Goal: Task Accomplishment & Management: Complete application form

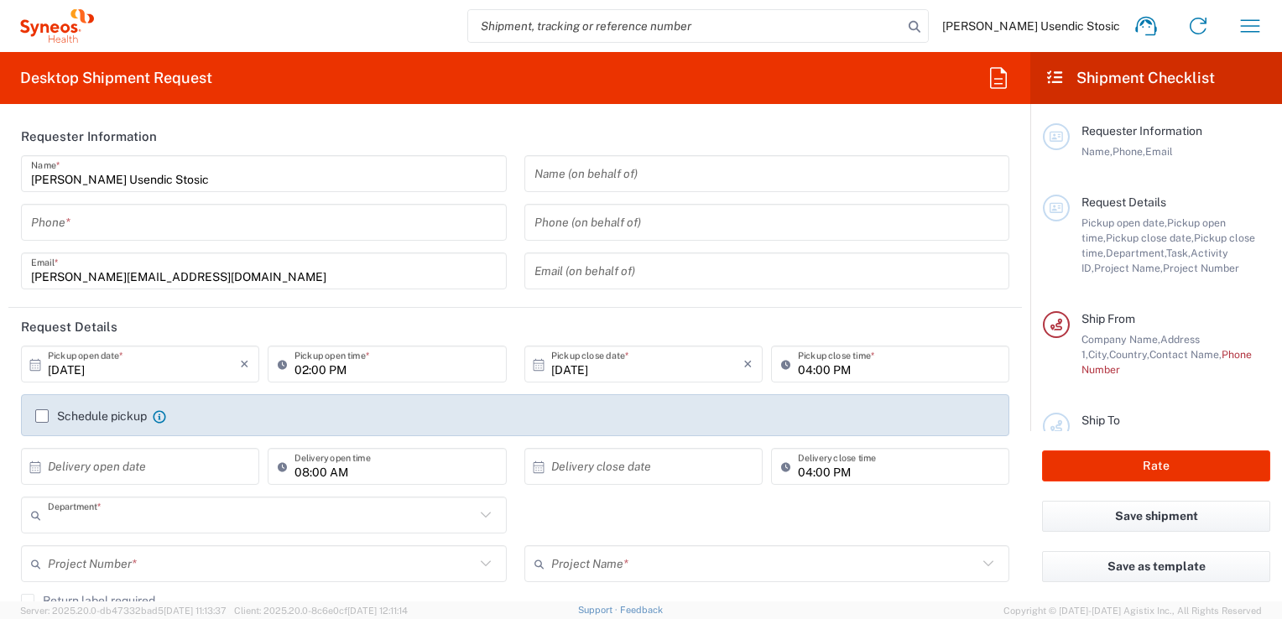
type input "8493"
type input "[GEOGRAPHIC_DATA]"
type input "Syneos Health d.o.o. [GEOGRAPHIC_DATA]-[GEOGRAPHIC_DATA]"
click at [429, 226] on input "tel" at bounding box center [264, 222] width 466 height 29
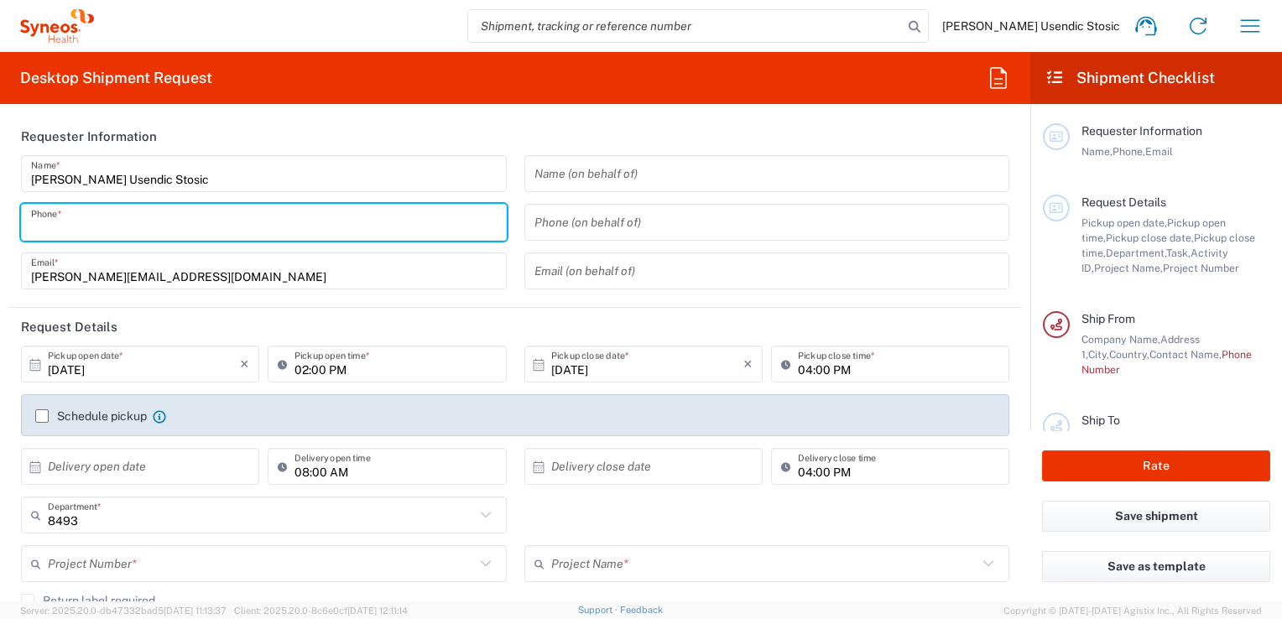
paste input "Mobile [PHONE_NUMBER]"
click at [75, 229] on input "Mobile [PHONE_NUMBER]" at bounding box center [264, 222] width 466 height 29
click at [75, 229] on input "[PHONE_NUMBER]" at bounding box center [264, 222] width 466 height 29
click at [64, 230] on input "[PHONE_NUMBER]" at bounding box center [264, 222] width 466 height 29
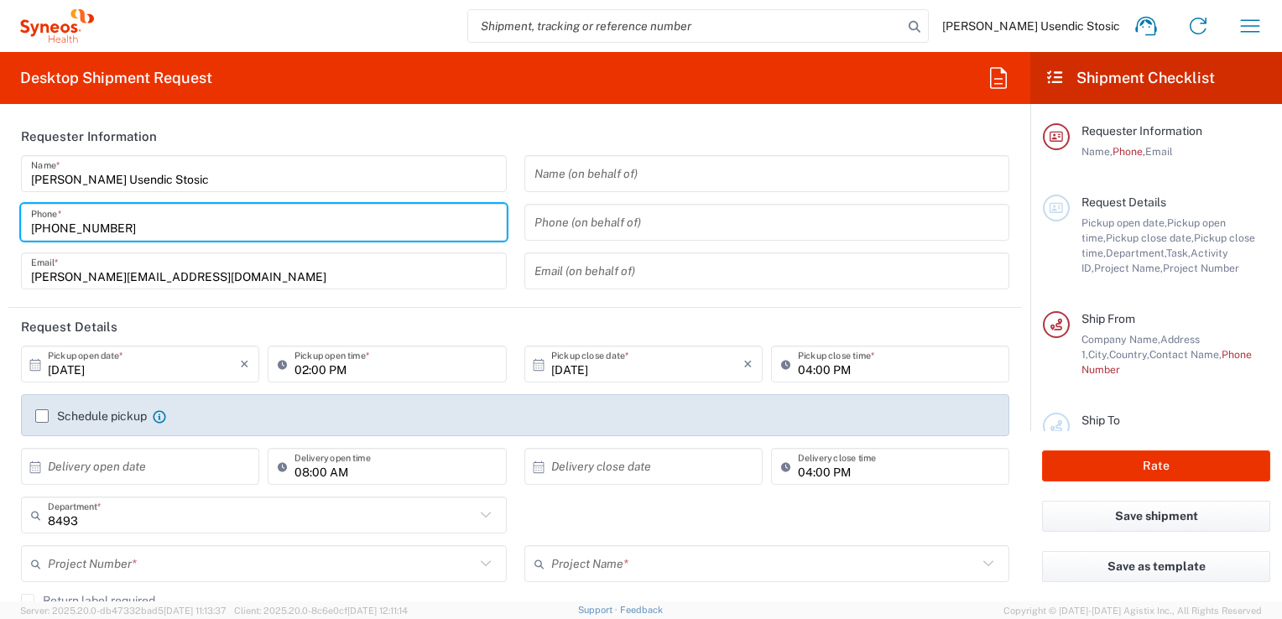
click at [64, 230] on input "[PHONE_NUMBER]" at bounding box center [264, 222] width 466 height 29
type input "[PHONE_NUMBER]"
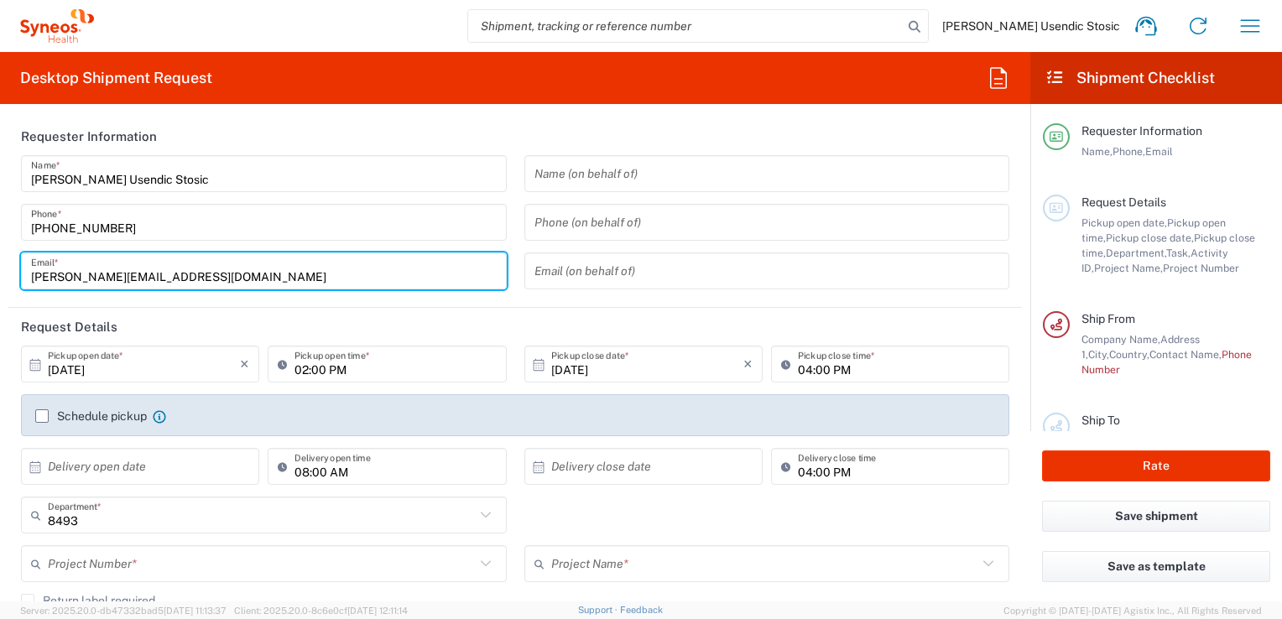
click at [151, 267] on input "[PERSON_NAME][EMAIL_ADDRESS][DOMAIN_NAME]" at bounding box center [264, 271] width 466 height 29
click at [369, 230] on input "[PHONE_NUMBER]" at bounding box center [264, 222] width 466 height 29
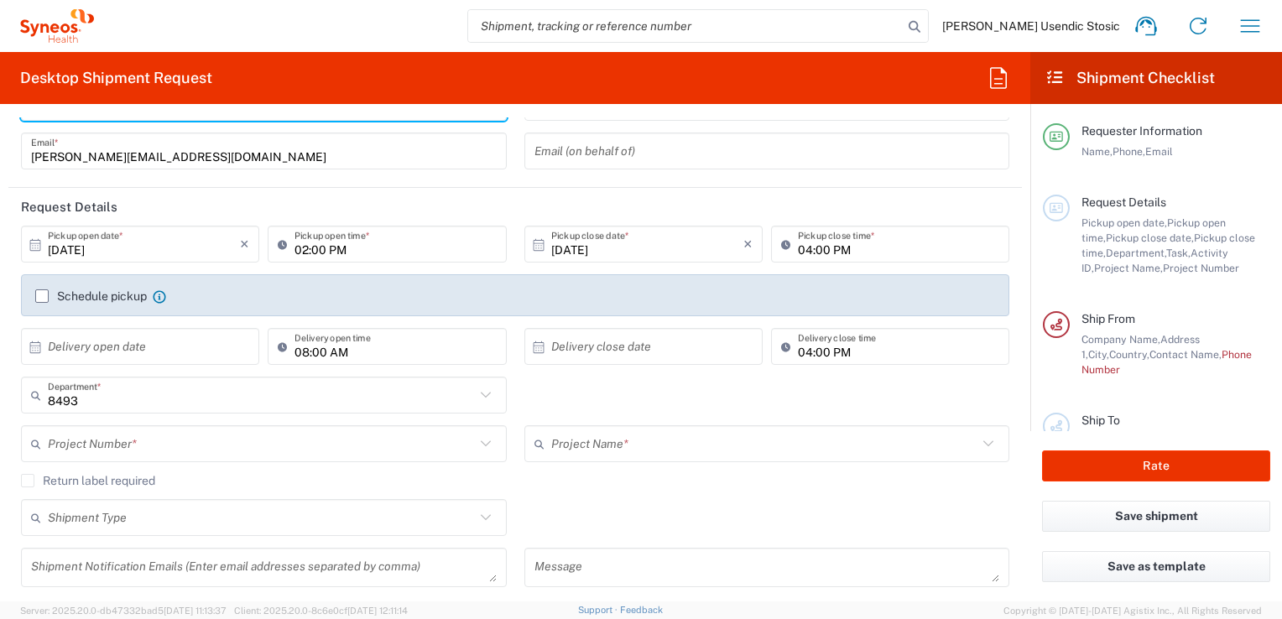
scroll to position [123, 0]
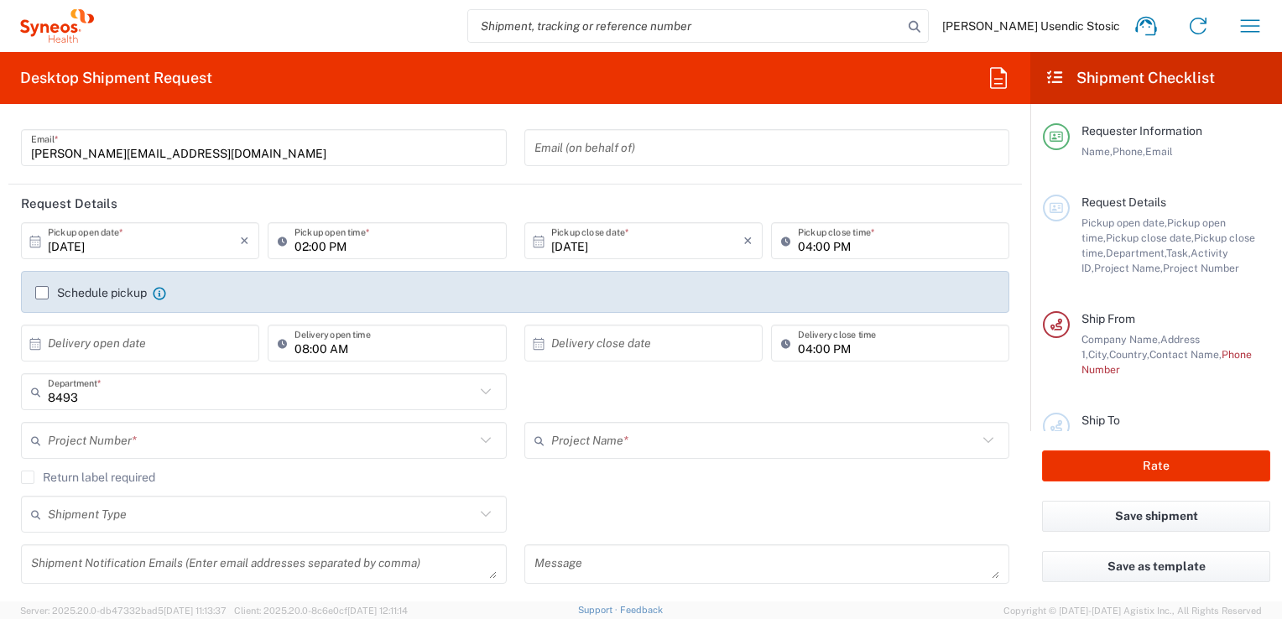
click at [41, 288] on label "Schedule pickup" at bounding box center [91, 292] width 112 height 13
click at [42, 293] on input "Schedule pickup" at bounding box center [42, 293] width 0 height 0
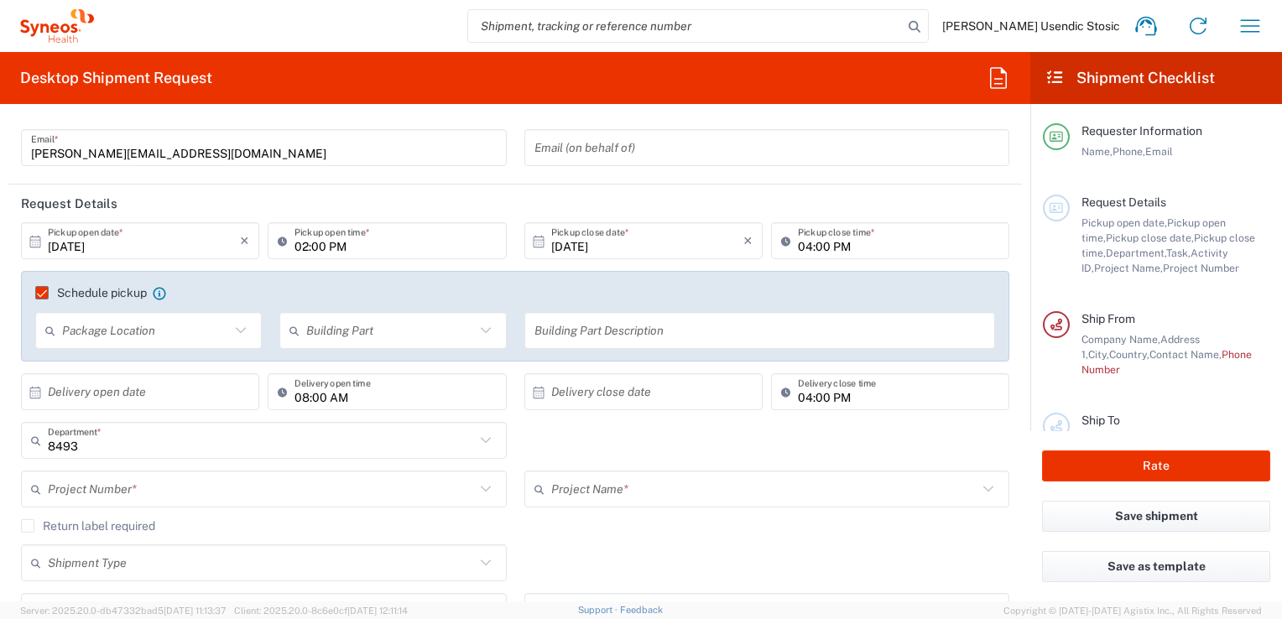
click at [243, 329] on icon at bounding box center [241, 331] width 22 height 22
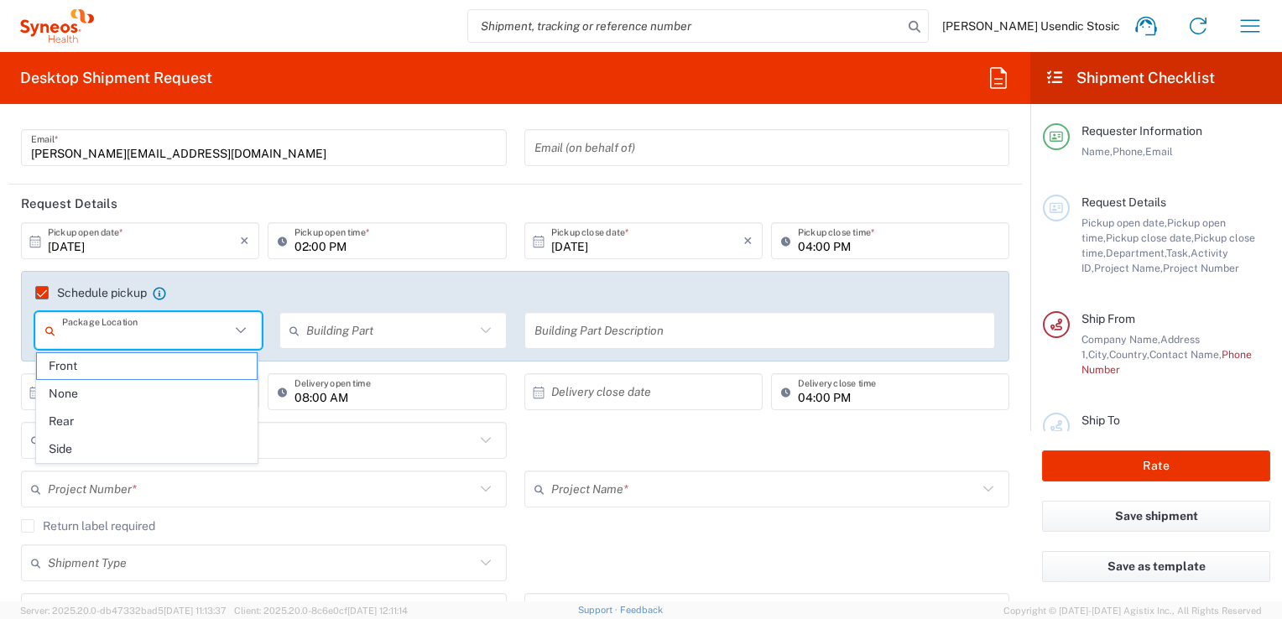
click at [243, 329] on icon at bounding box center [241, 331] width 22 height 22
click at [267, 294] on agx-checkbox-control "Schedule pickup When scheduling a pickup please be sure to meet the following c…" at bounding box center [515, 292] width 960 height 15
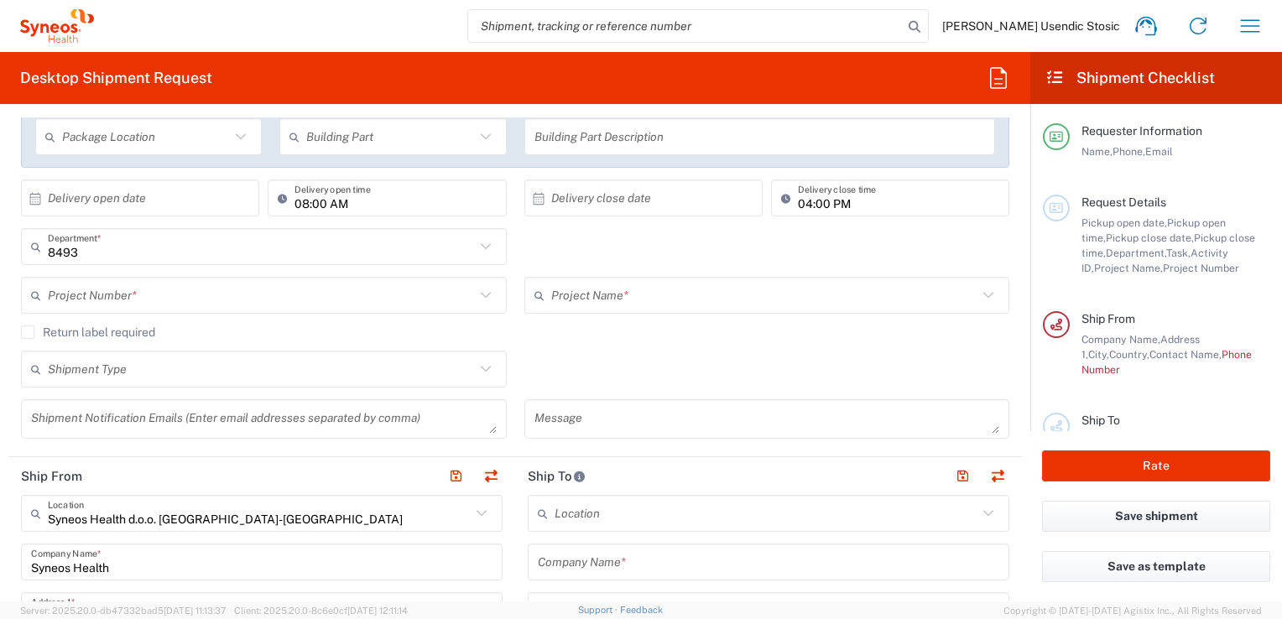
scroll to position [329, 0]
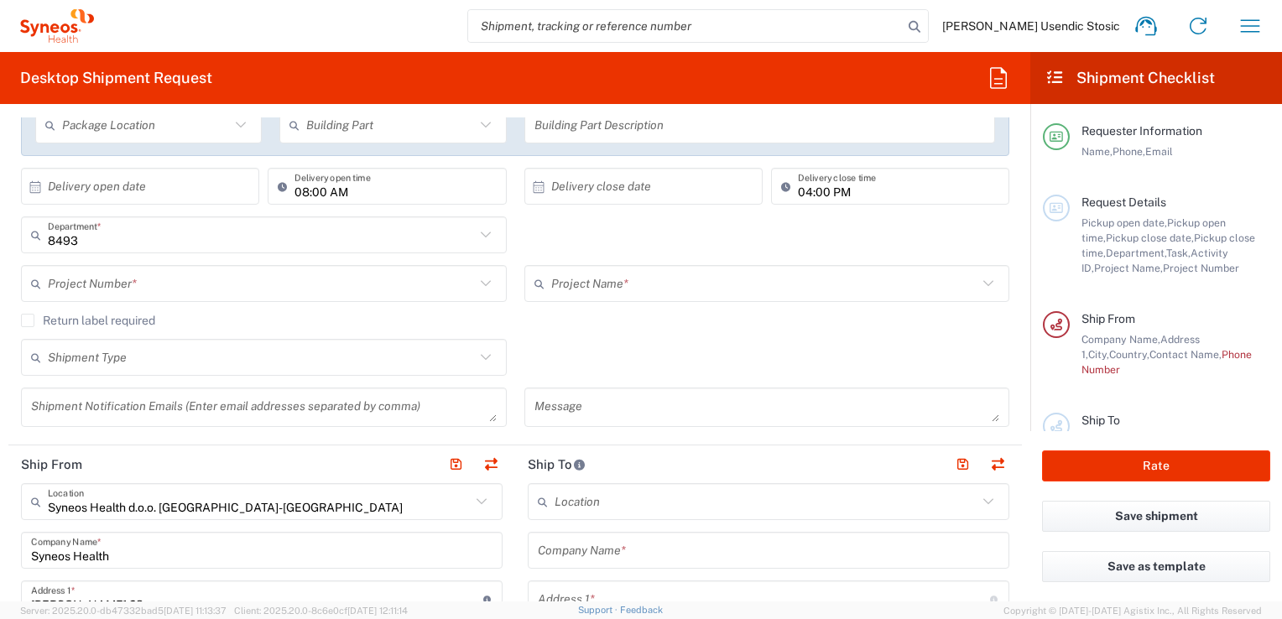
click at [482, 282] on icon at bounding box center [485, 283] width 10 height 6
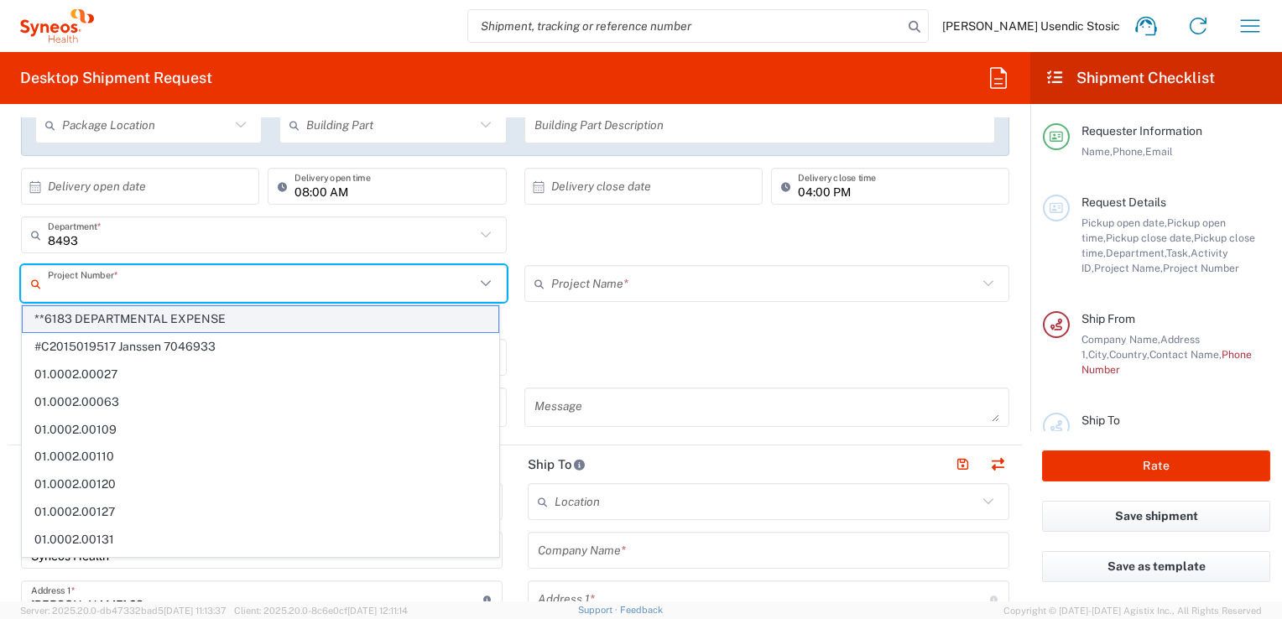
click at [435, 311] on span "**6183 DEPARTMENTAL EXPENSE" at bounding box center [261, 319] width 476 height 26
type input "**6183 DEPARTMENTAL EXPENSE"
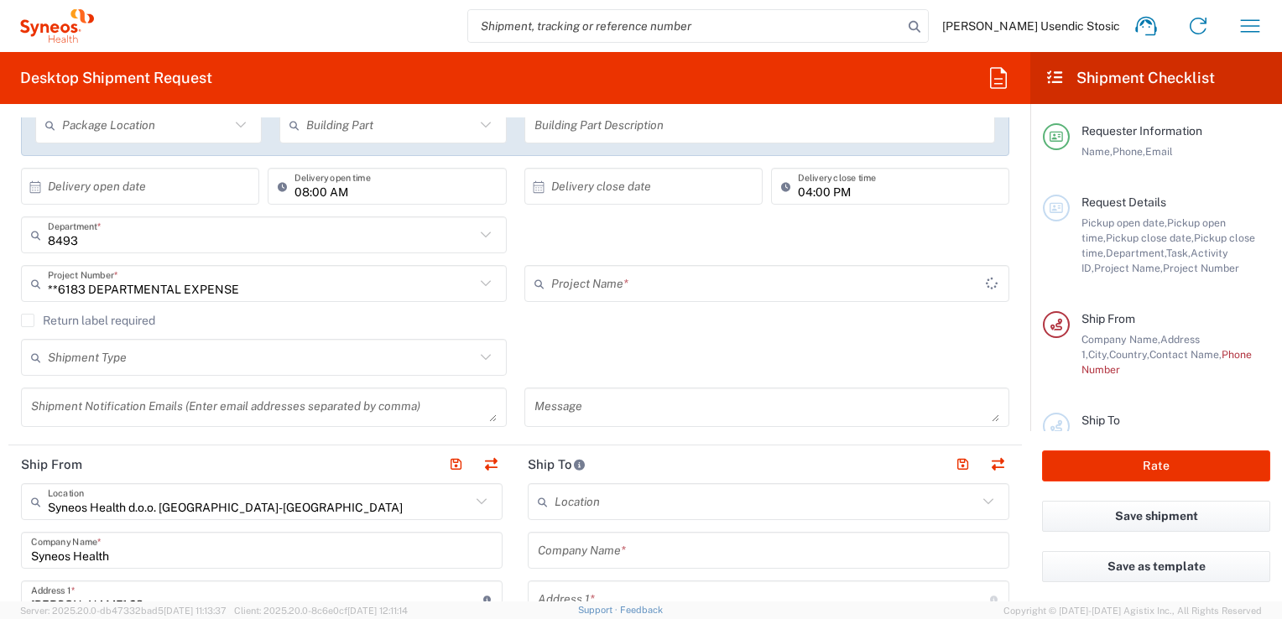
type input "6183"
click at [26, 318] on label "Return label required" at bounding box center [88, 320] width 134 height 13
click at [28, 320] on input "Return label required" at bounding box center [28, 320] width 0 height 0
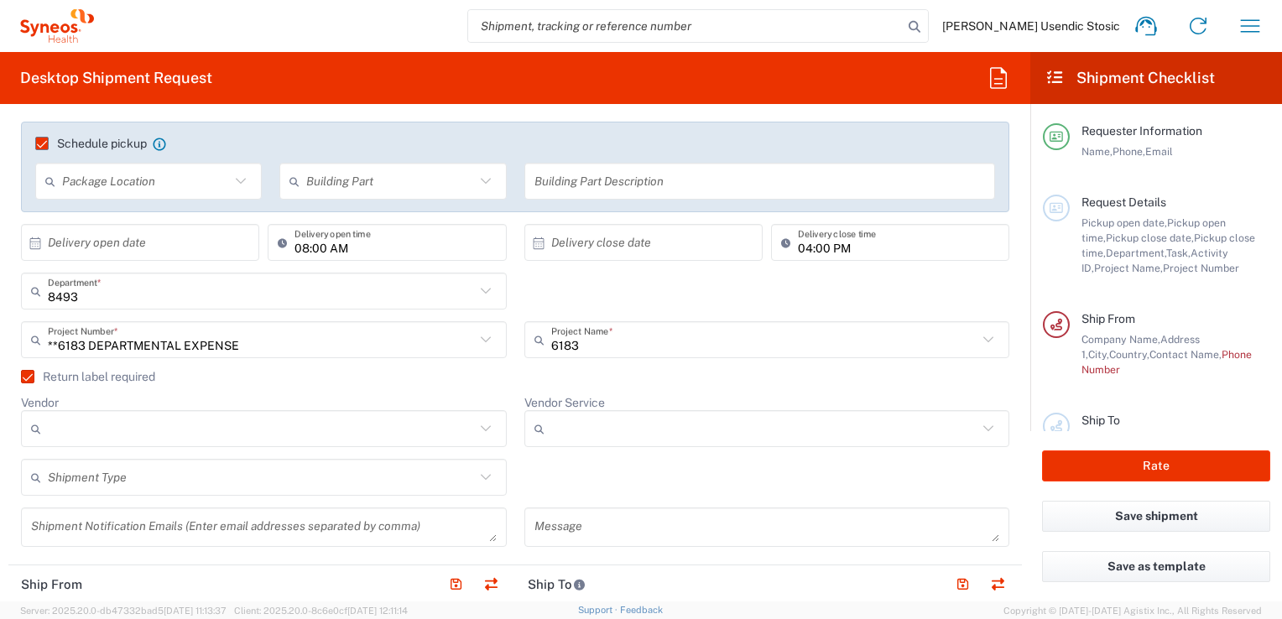
scroll to position [258, 0]
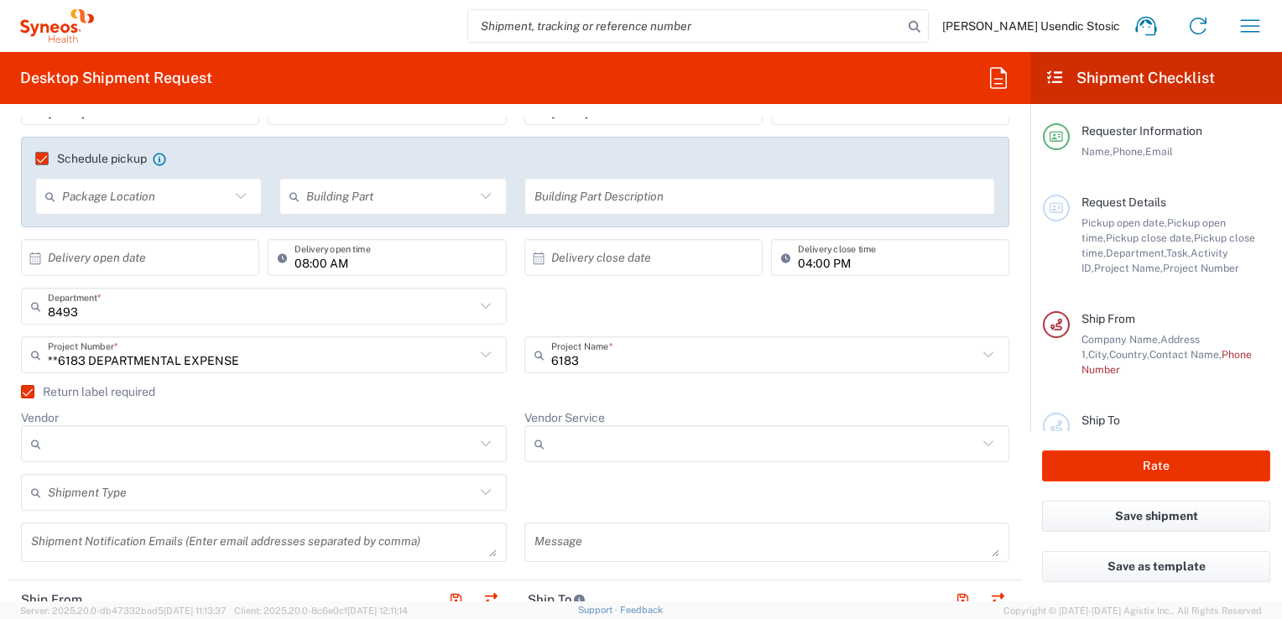
click at [480, 355] on icon at bounding box center [485, 354] width 10 height 6
type input "**6183 DEPARTMENTAL EXPENSE"
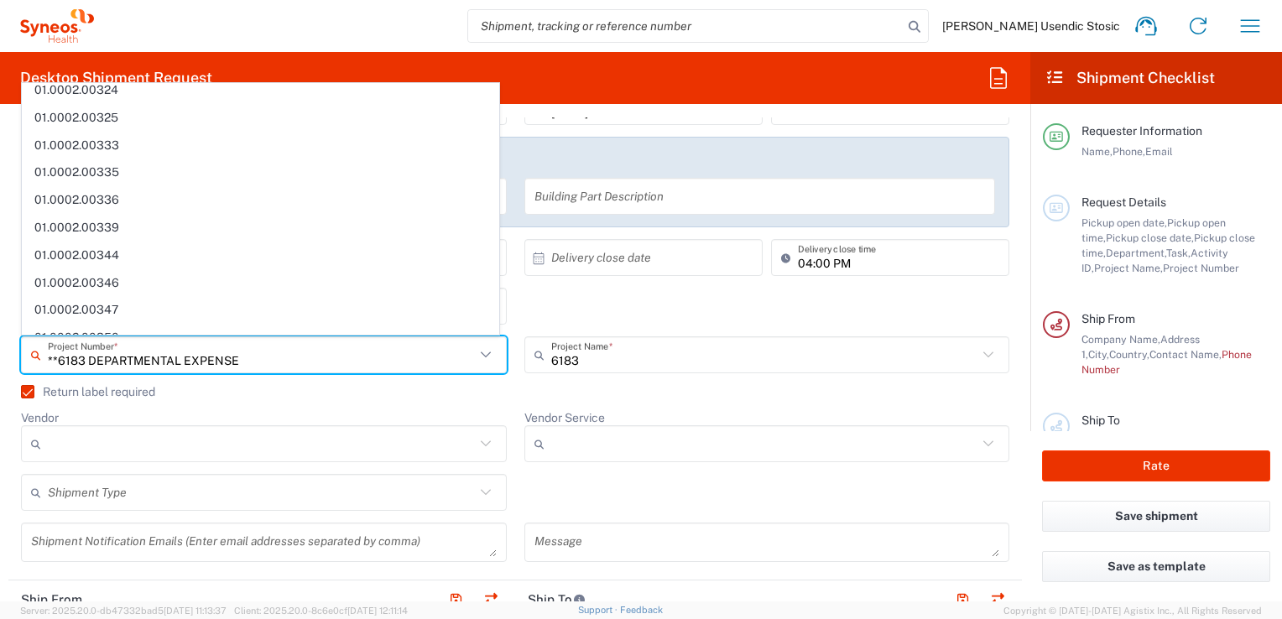
scroll to position [0, 0]
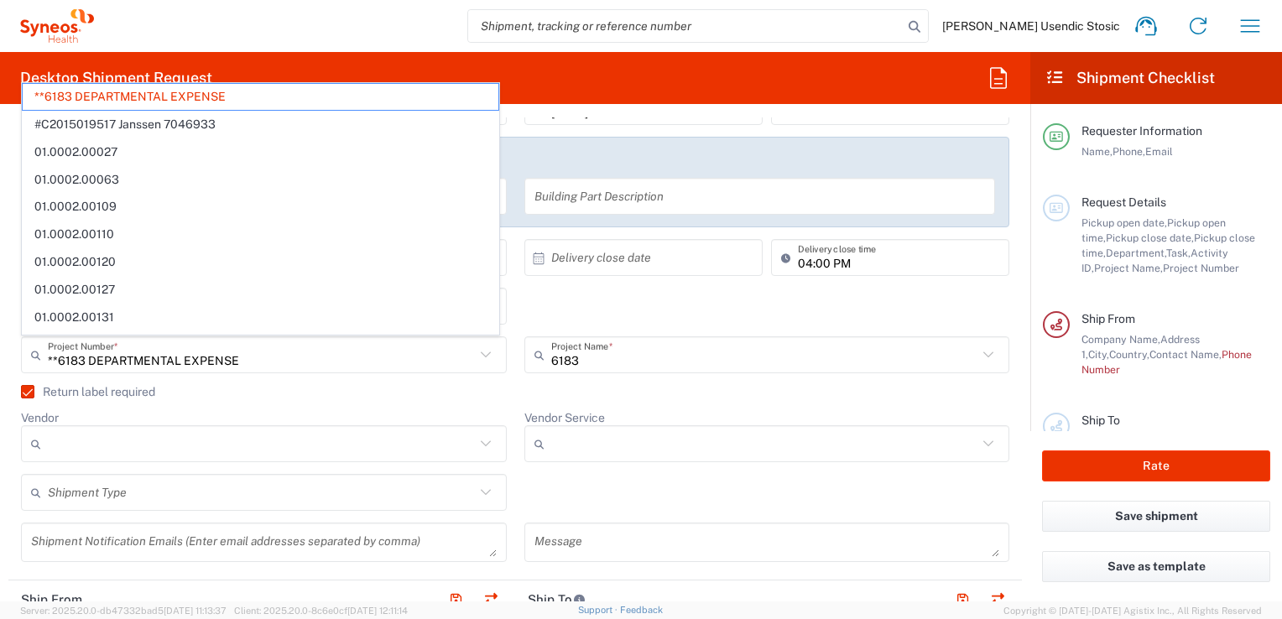
click at [659, 395] on agx-checkbox-control "Return label required" at bounding box center [515, 391] width 988 height 13
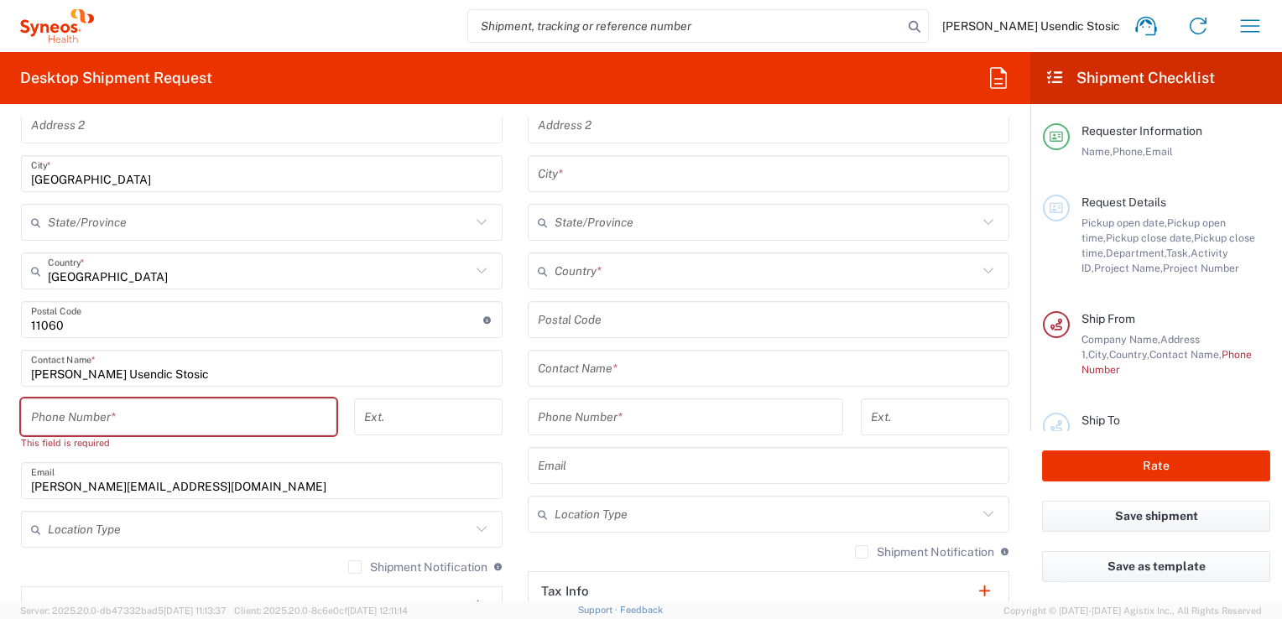
scroll to position [899, 0]
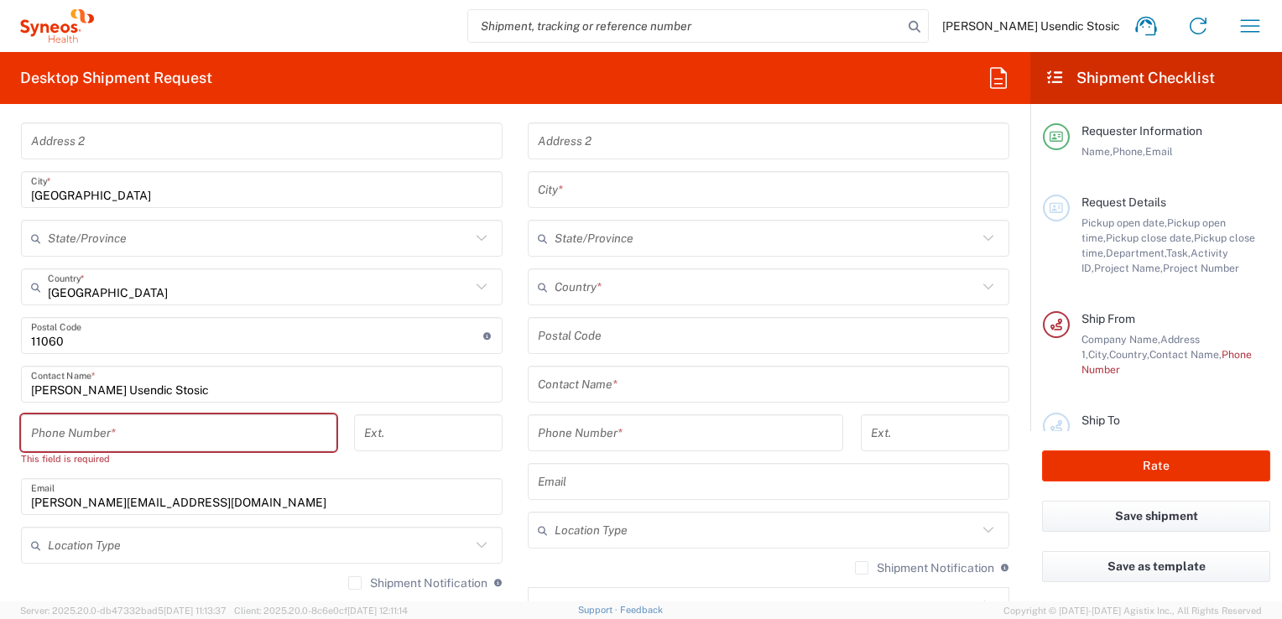
click at [271, 429] on input "tel" at bounding box center [178, 433] width 295 height 29
paste input "Mobile [PHONE_NUMBER]"
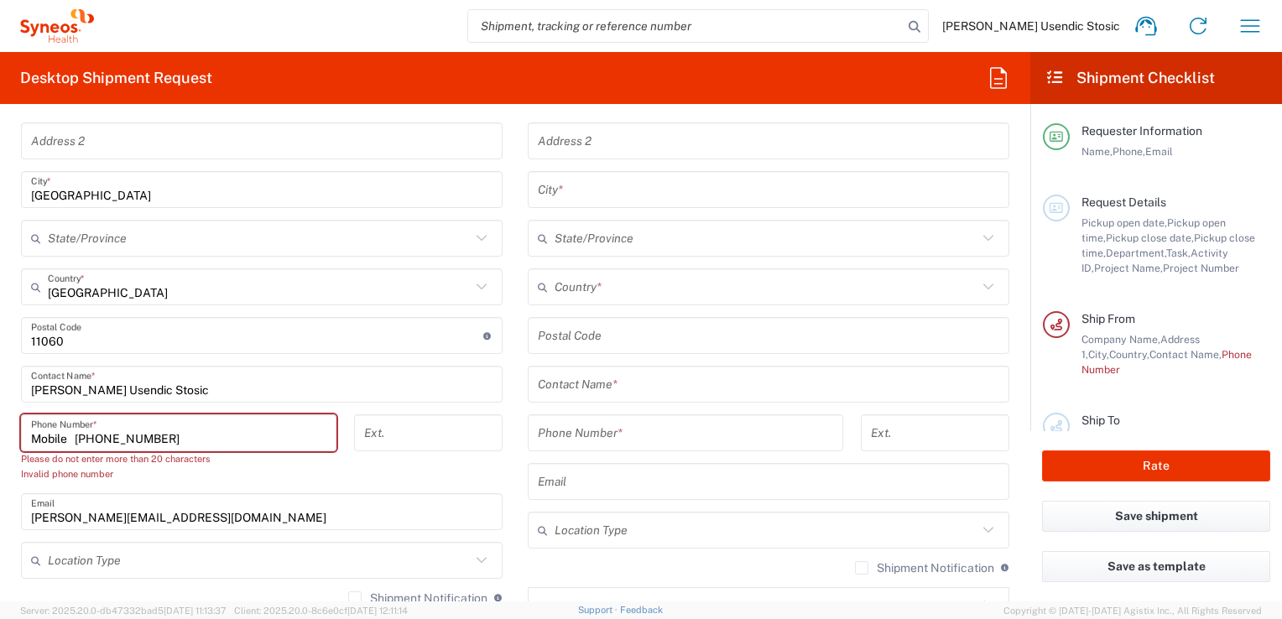
click at [77, 436] on input "Mobile [PHONE_NUMBER]" at bounding box center [178, 433] width 295 height 29
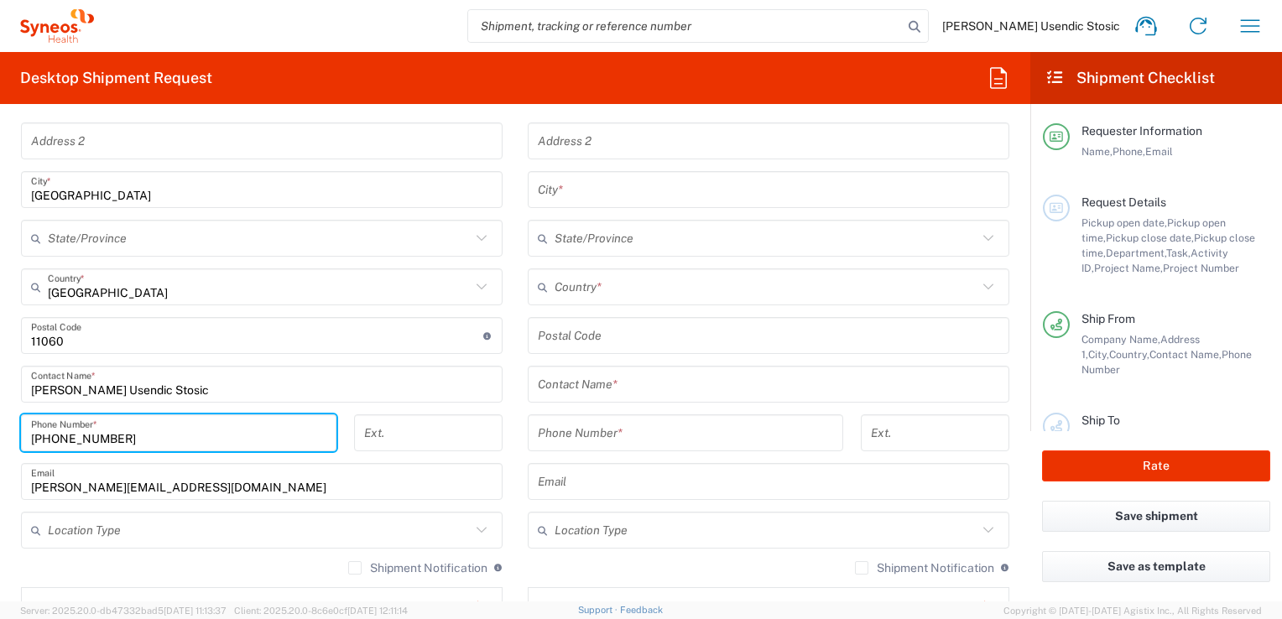
type input "[PHONE_NUMBER]"
click at [319, 484] on input "[PERSON_NAME][EMAIL_ADDRESS][DOMAIN_NAME]" at bounding box center [261, 481] width 461 height 29
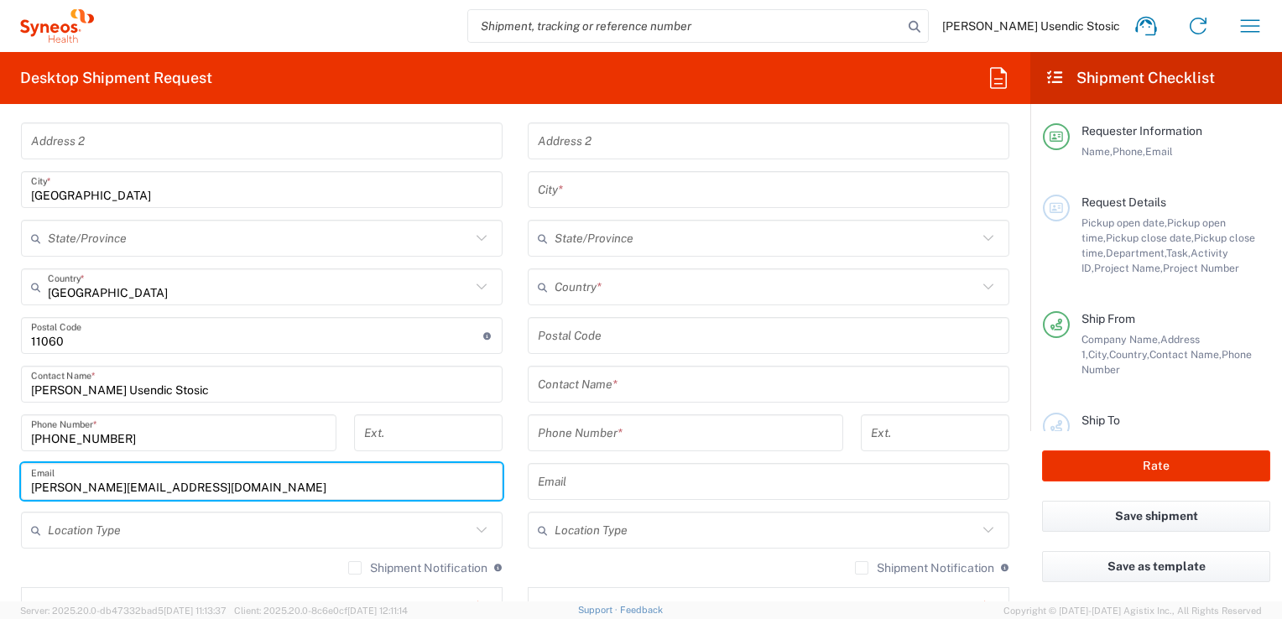
click at [418, 390] on input "[PERSON_NAME] Usendic Stosic" at bounding box center [261, 384] width 461 height 29
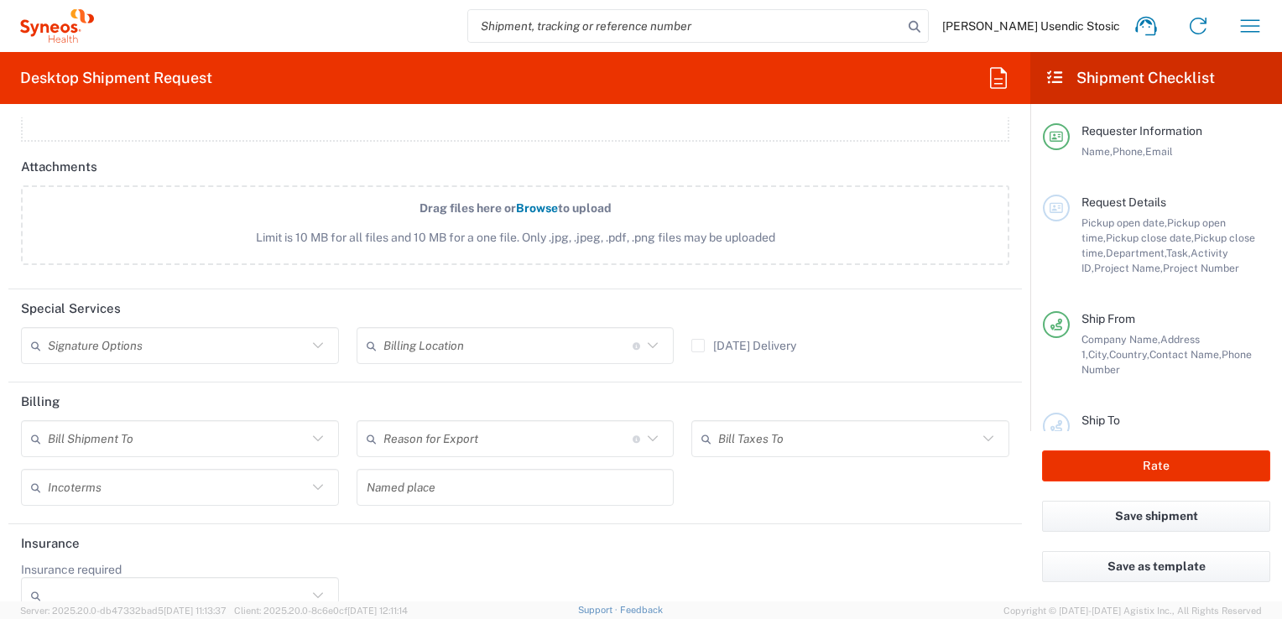
scroll to position [2064, 0]
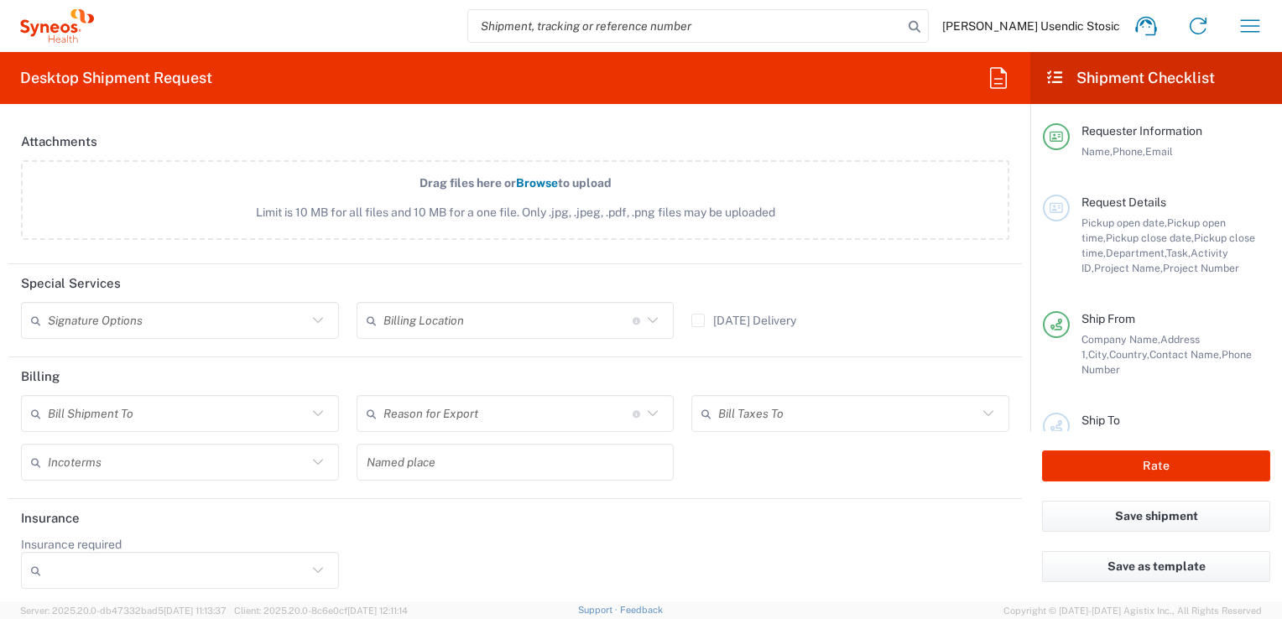
click at [314, 313] on icon at bounding box center [318, 321] width 22 height 22
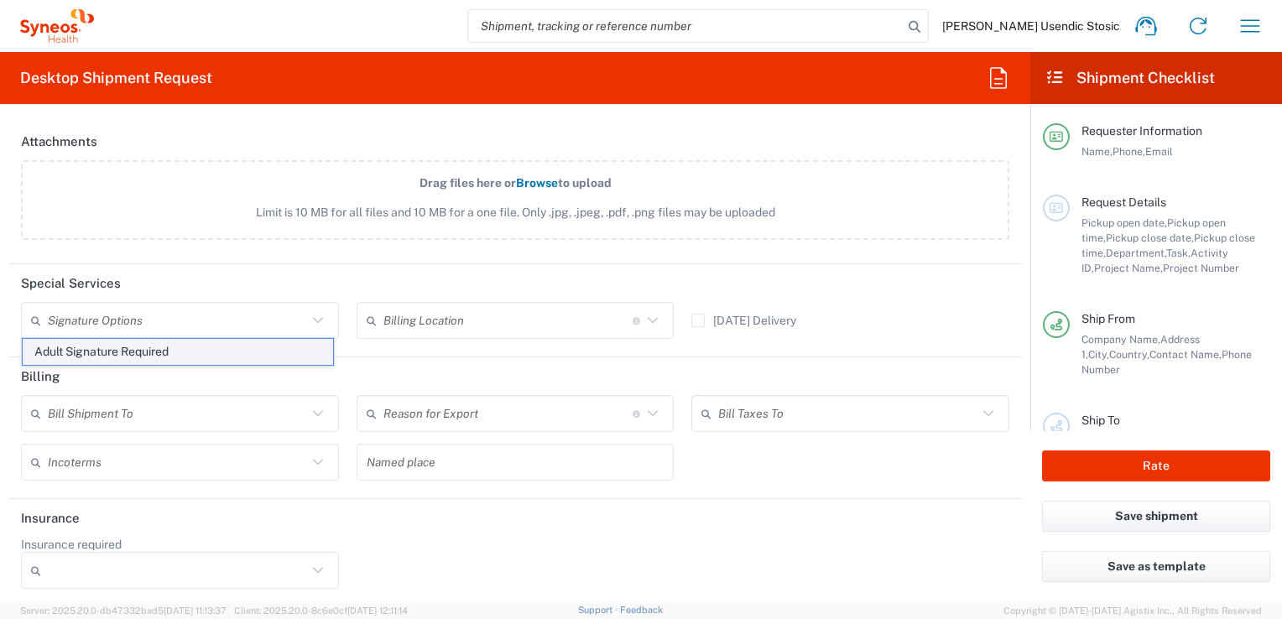
click at [269, 348] on span "Adult Signature Required" at bounding box center [178, 352] width 310 height 26
type input "Adult Signature Required"
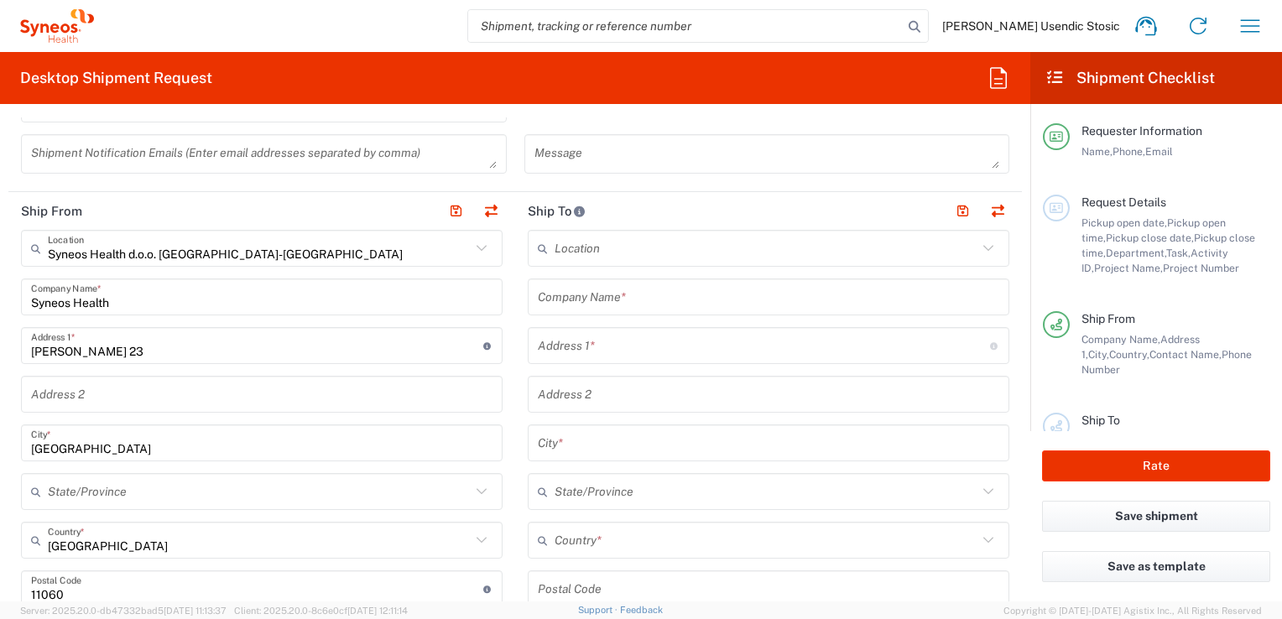
scroll to position [650, 0]
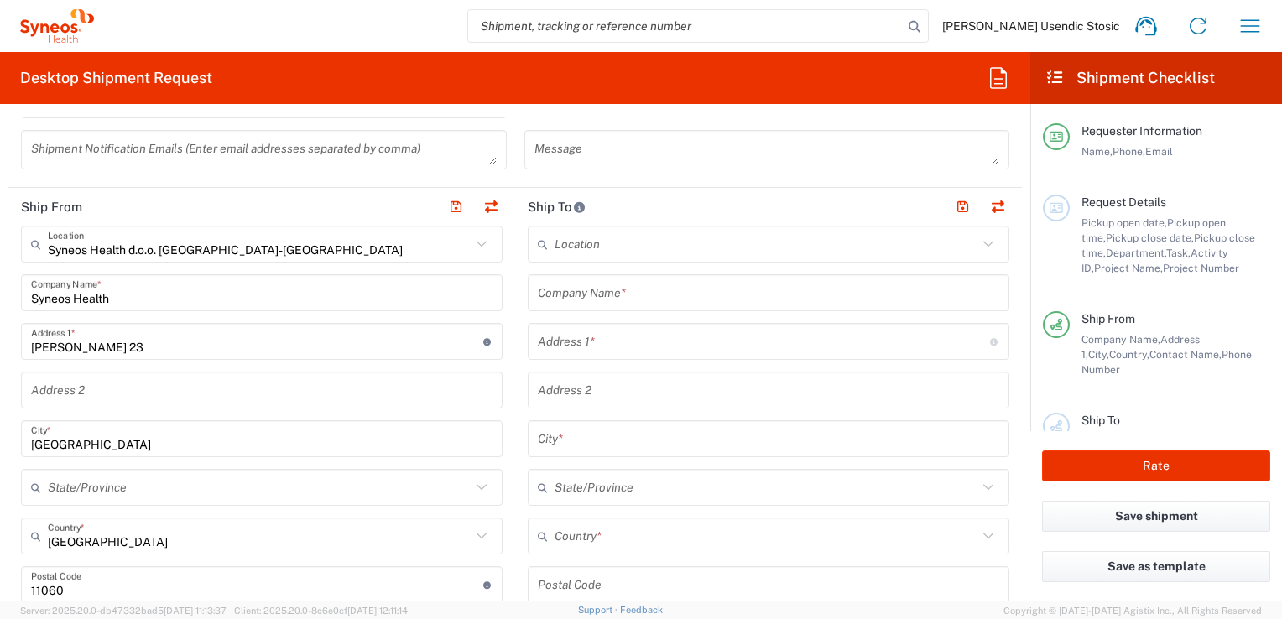
click at [977, 240] on icon at bounding box center [988, 244] width 22 height 22
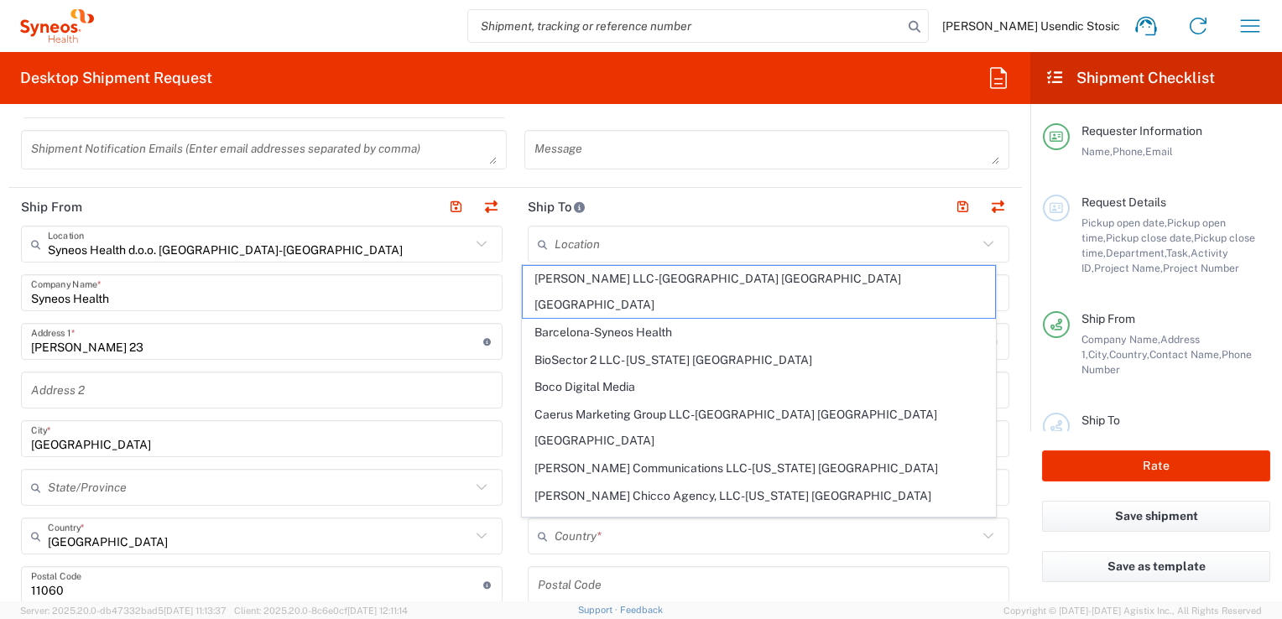
click at [1012, 237] on form "Requester Information [PERSON_NAME] Usendic [PERSON_NAME] Name * [PHONE_NUMBER]…" at bounding box center [515, 359] width 1030 height 484
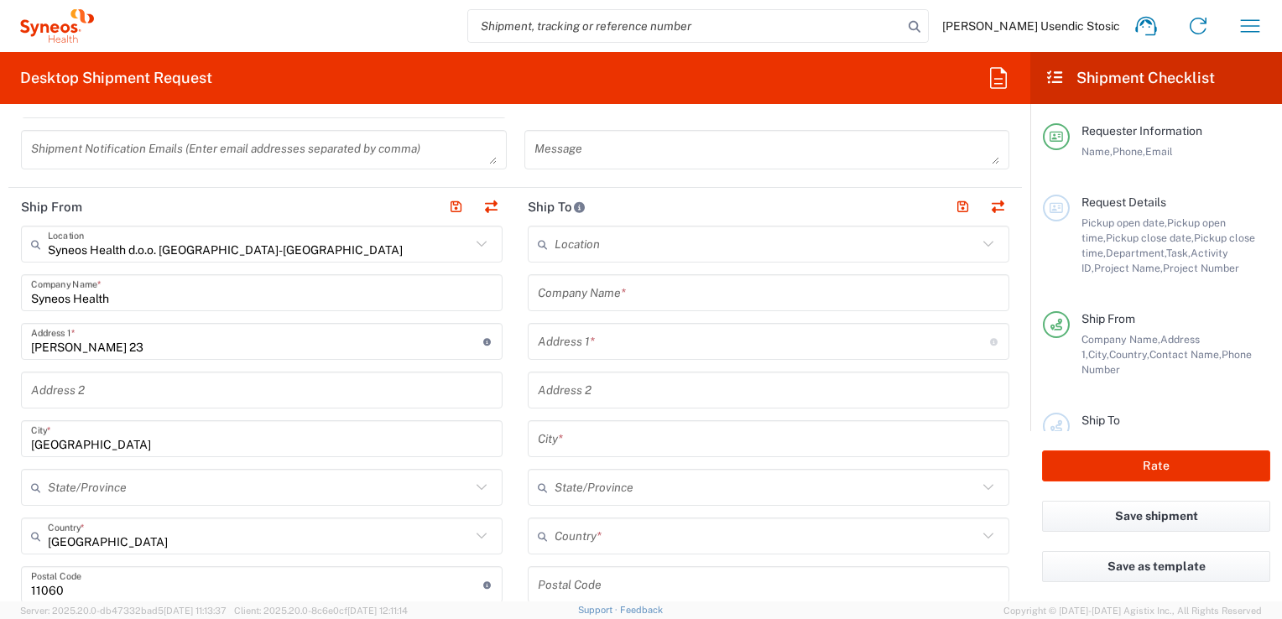
click at [971, 294] on input "text" at bounding box center [768, 292] width 461 height 29
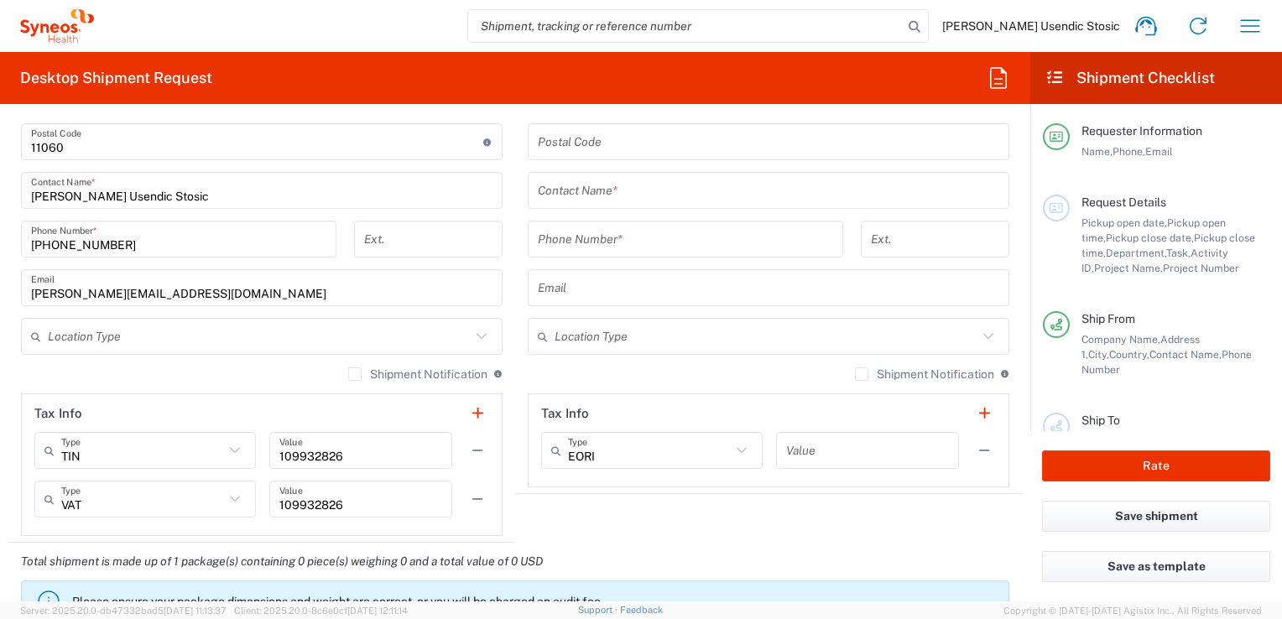
scroll to position [1070, 0]
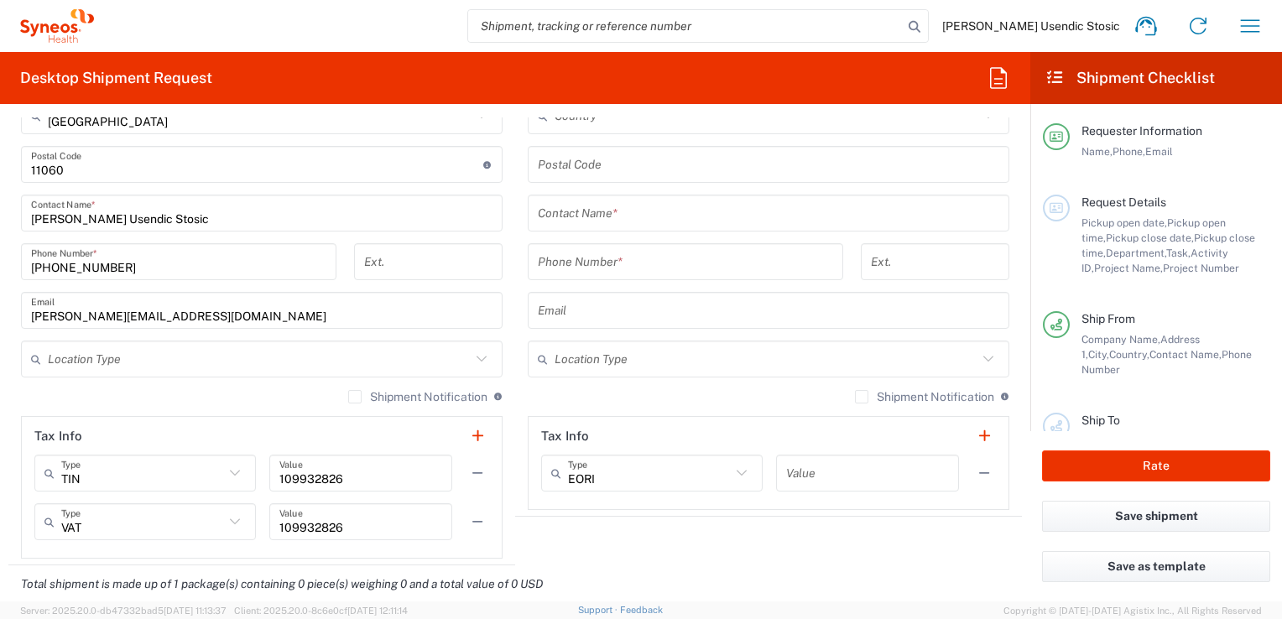
click at [348, 396] on label "Shipment Notification" at bounding box center [417, 396] width 139 height 13
click at [355, 397] on input "Shipment Notification" at bounding box center [355, 397] width 0 height 0
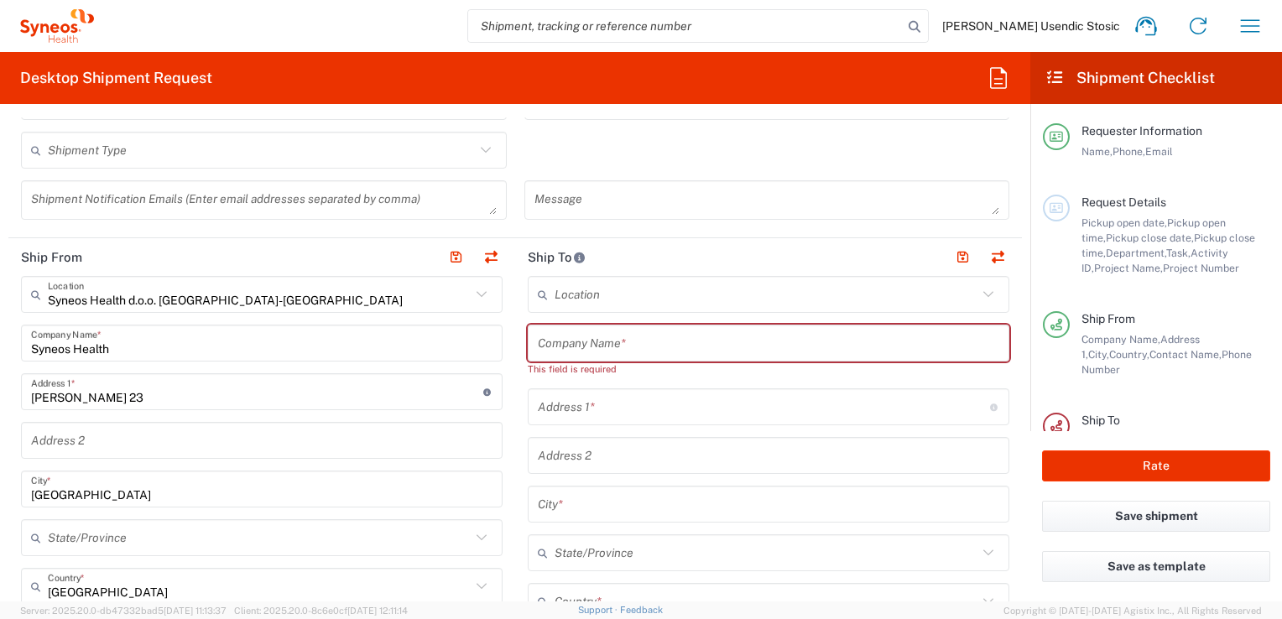
scroll to position [607, 0]
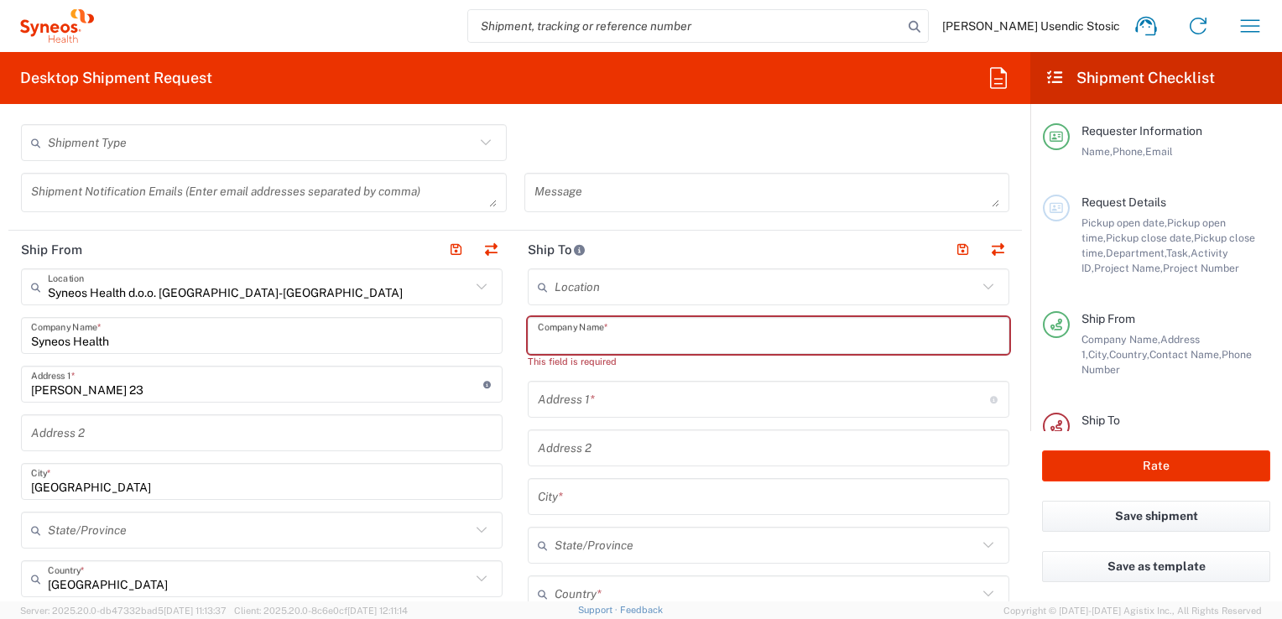
click at [711, 347] on input "text" at bounding box center [768, 335] width 461 height 29
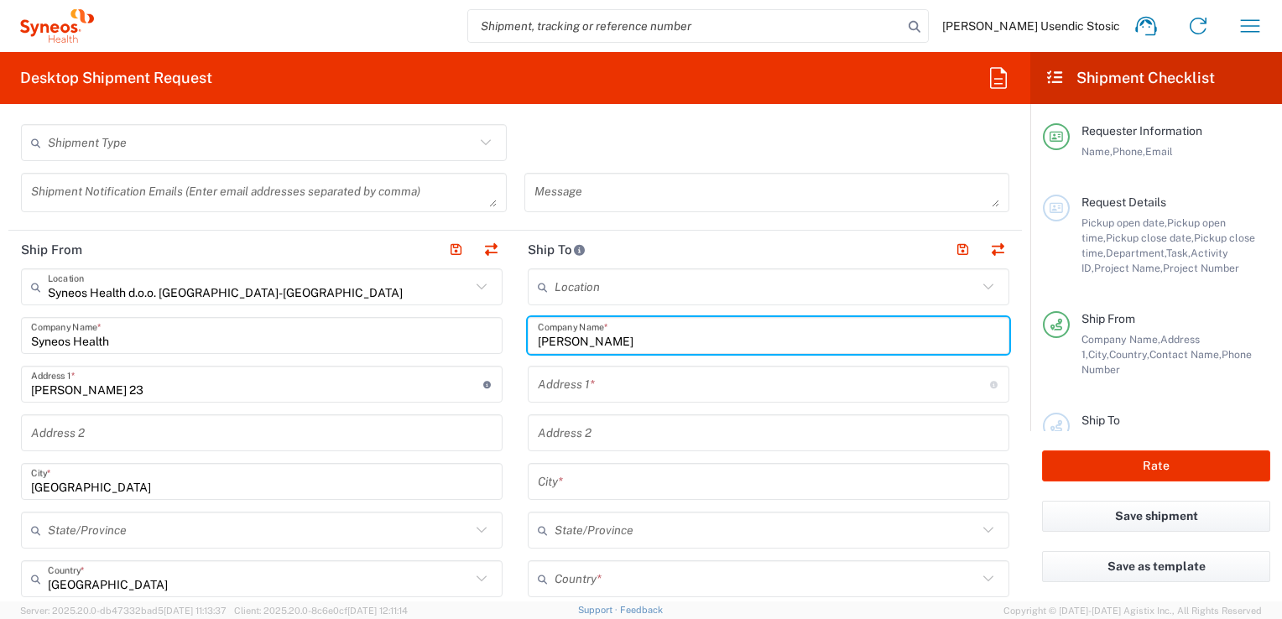
type input "[PERSON_NAME]"
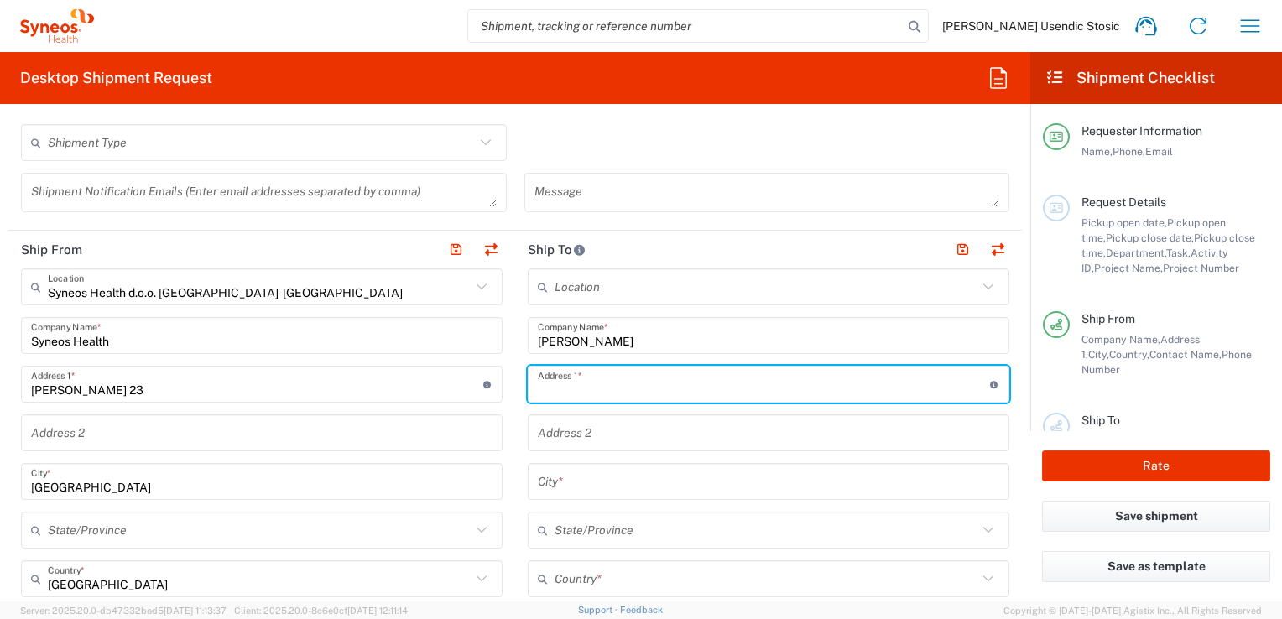
click at [726, 388] on input "text" at bounding box center [764, 384] width 452 height 29
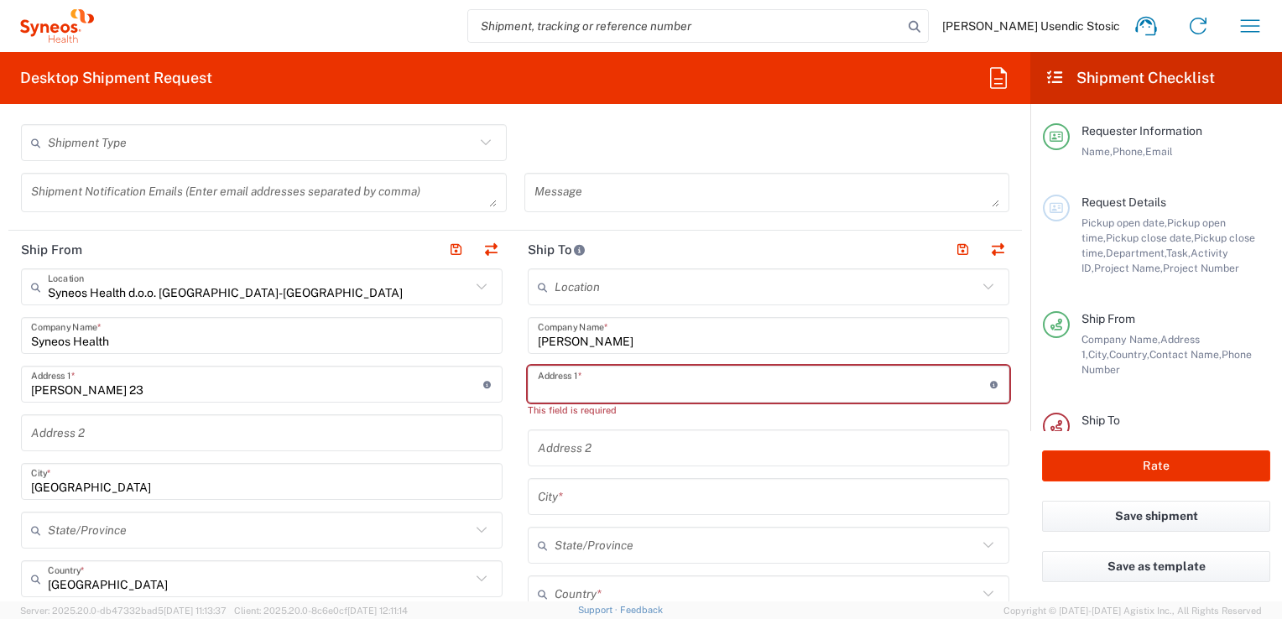
paste input "Narodnog Fronta 41/73"
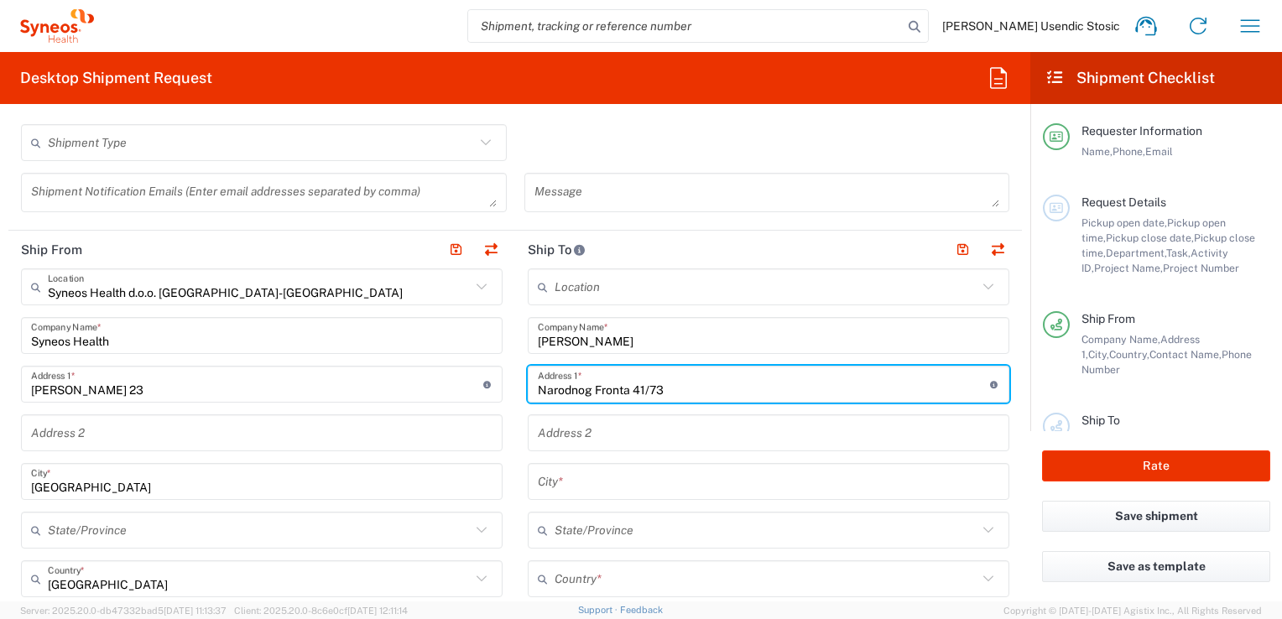
type input "Narodnog Fronta 41/73"
click at [698, 489] on input "text" at bounding box center [768, 481] width 461 height 29
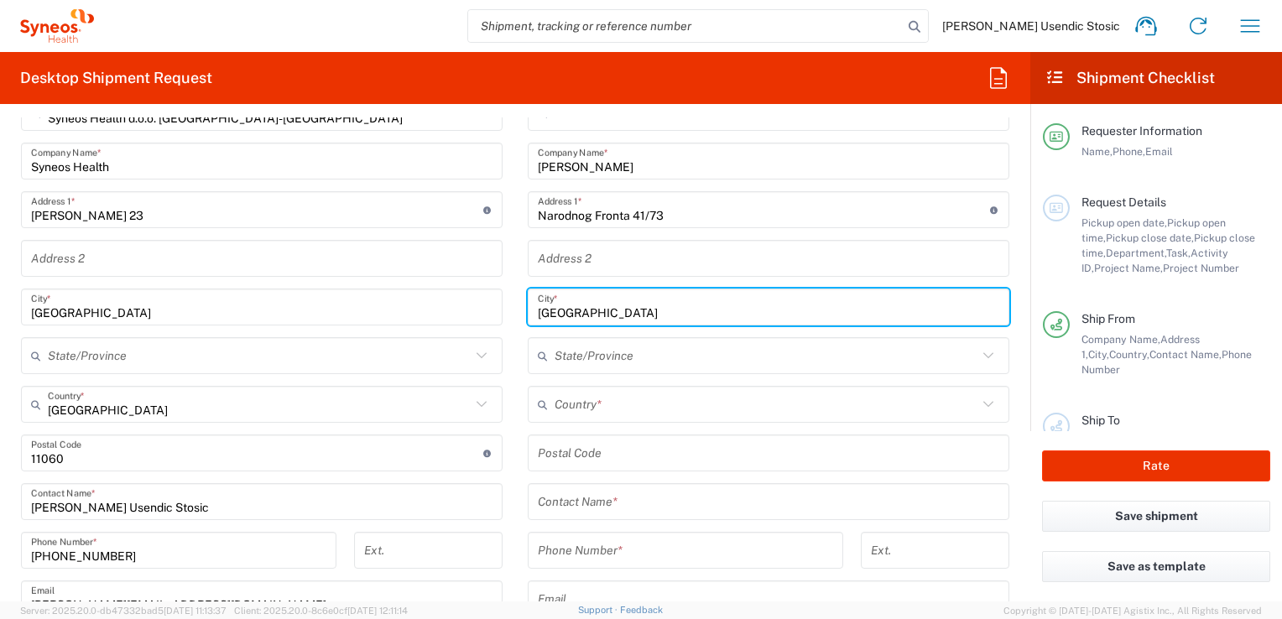
scroll to position [813, 0]
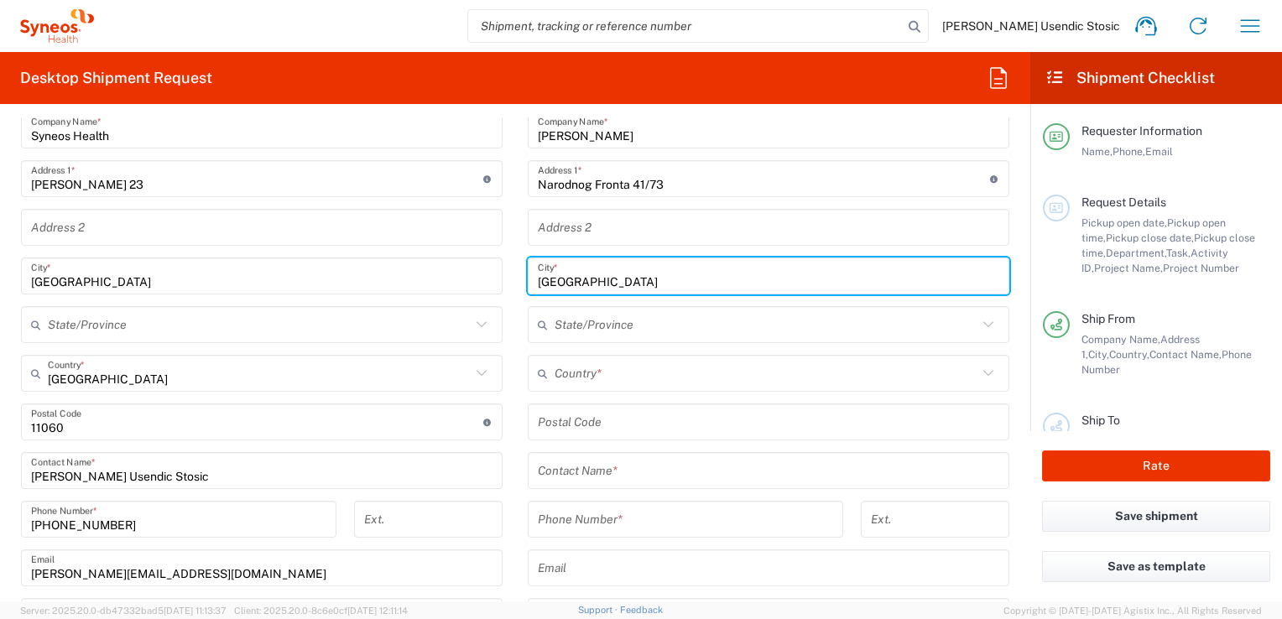
type input "[GEOGRAPHIC_DATA]"
click at [977, 374] on icon at bounding box center [988, 373] width 22 height 22
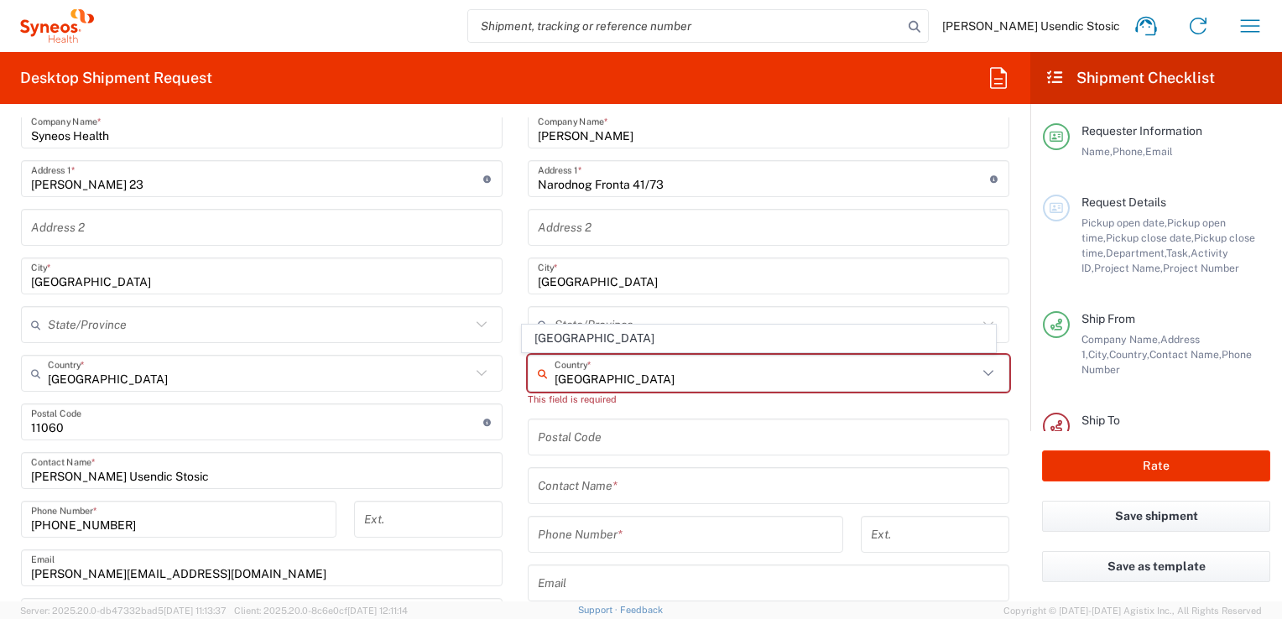
type input "[GEOGRAPHIC_DATA]"
click at [1011, 346] on form "Requester Information [PERSON_NAME] Usendic [PERSON_NAME] Name * [PHONE_NUMBER]…" at bounding box center [515, 359] width 1030 height 484
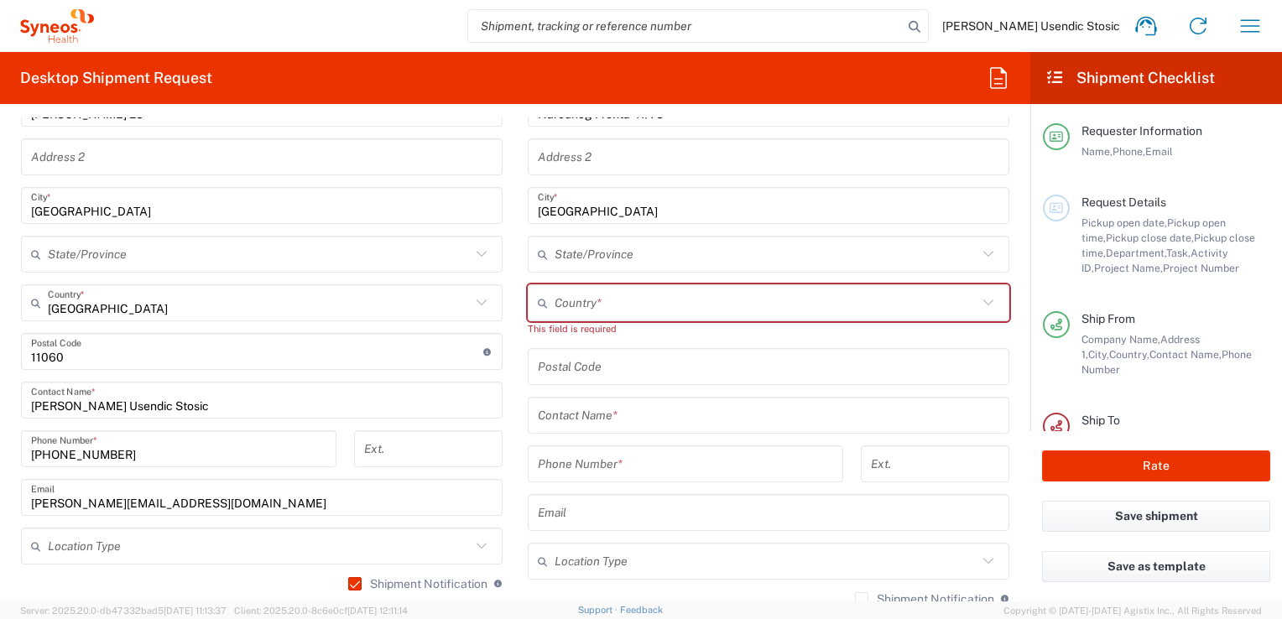
scroll to position [929, 0]
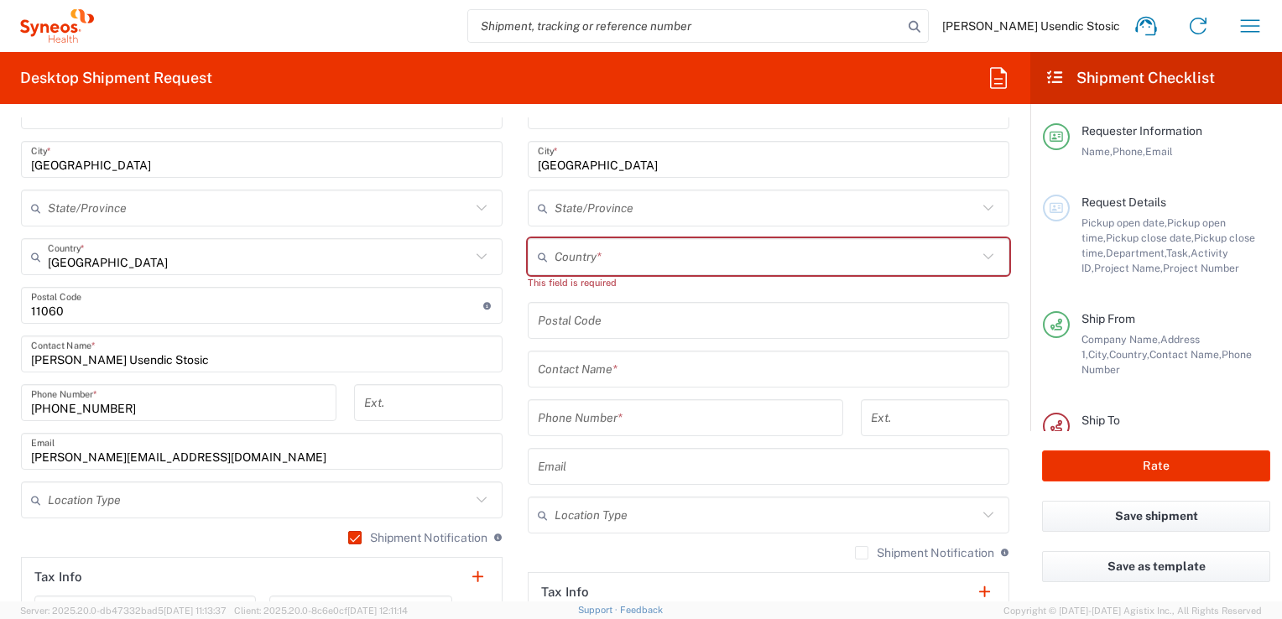
click at [895, 320] on input "undefined" at bounding box center [768, 320] width 461 height 29
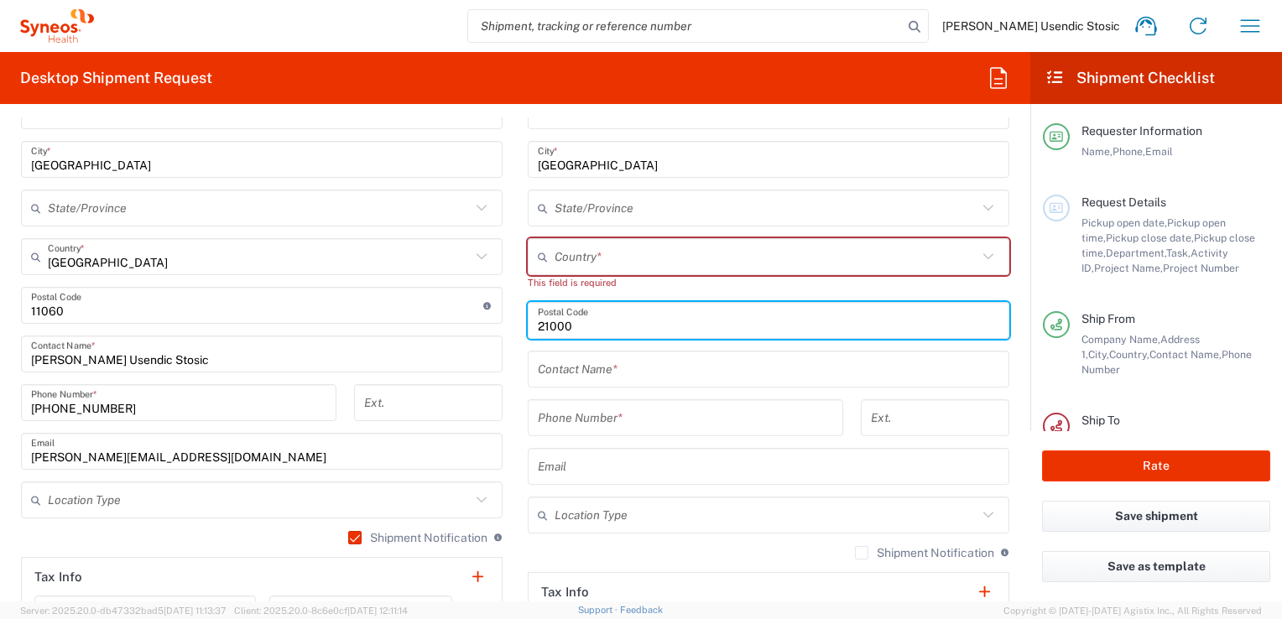
type input "21000"
click at [882, 364] on input "text" at bounding box center [768, 369] width 461 height 29
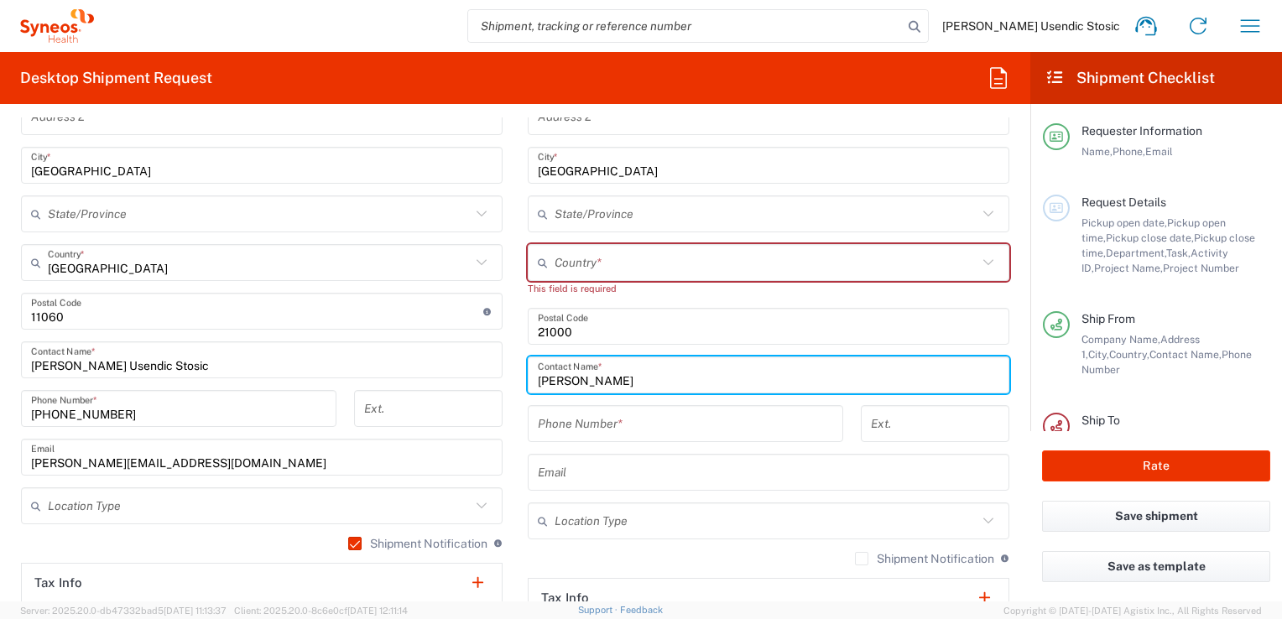
scroll to position [928, 0]
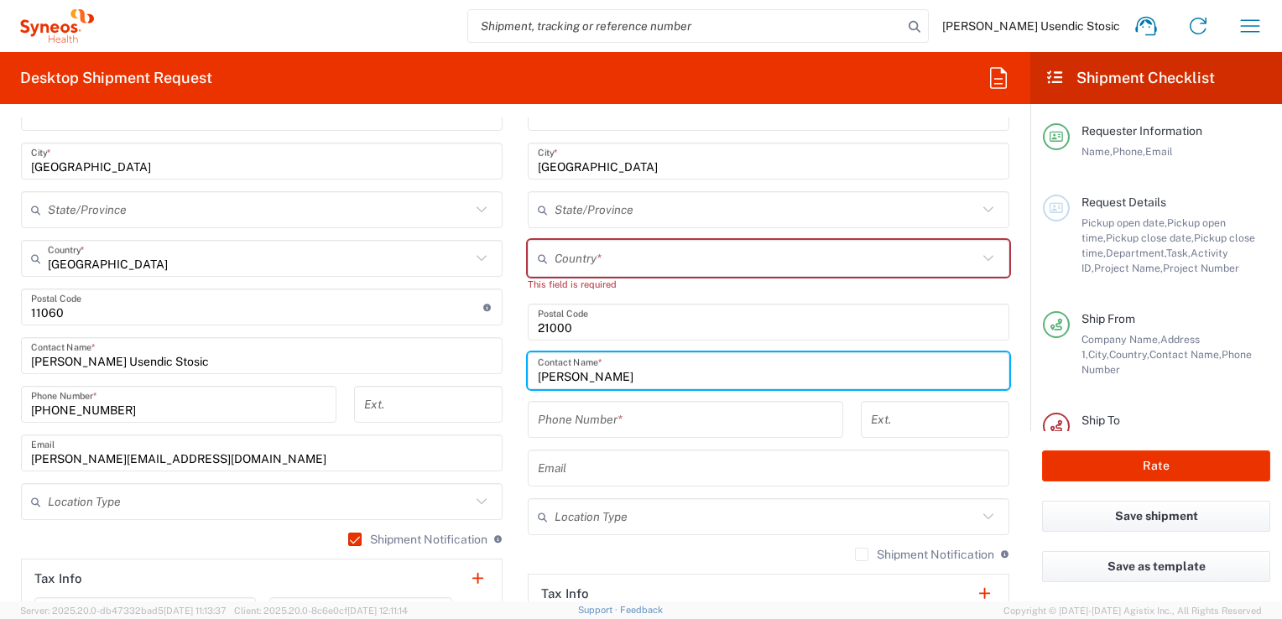
type input "[PERSON_NAME]"
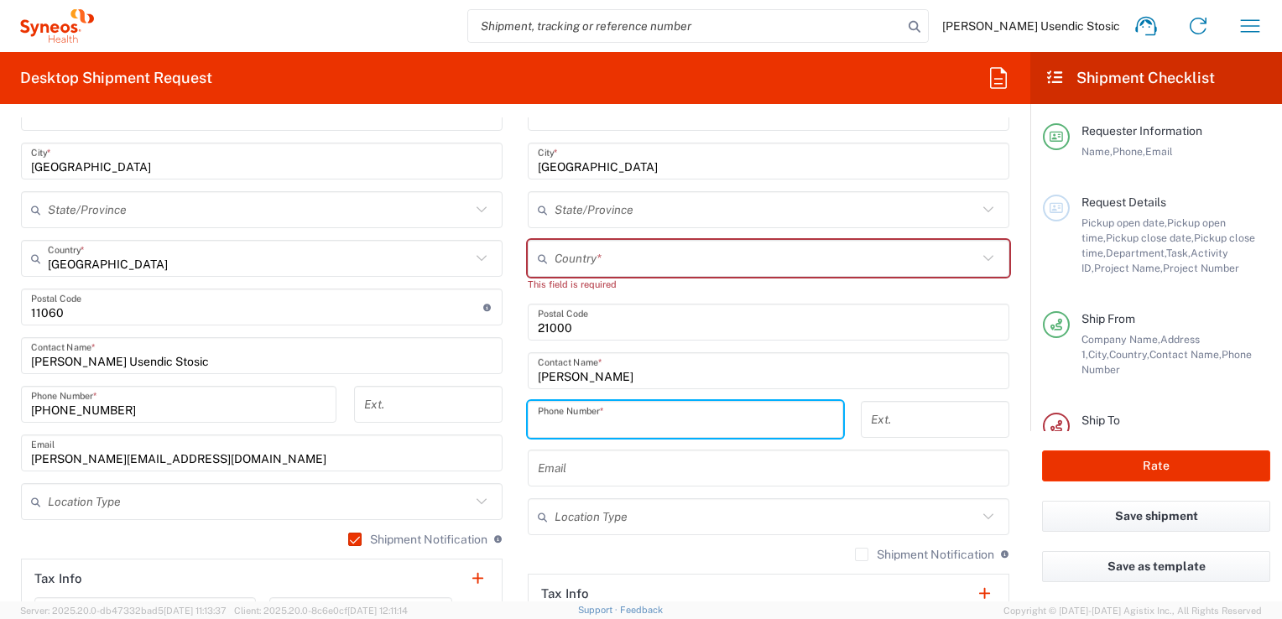
click at [707, 409] on input "tel" at bounding box center [685, 419] width 295 height 29
paste input "[PHONE_NUMBER]"
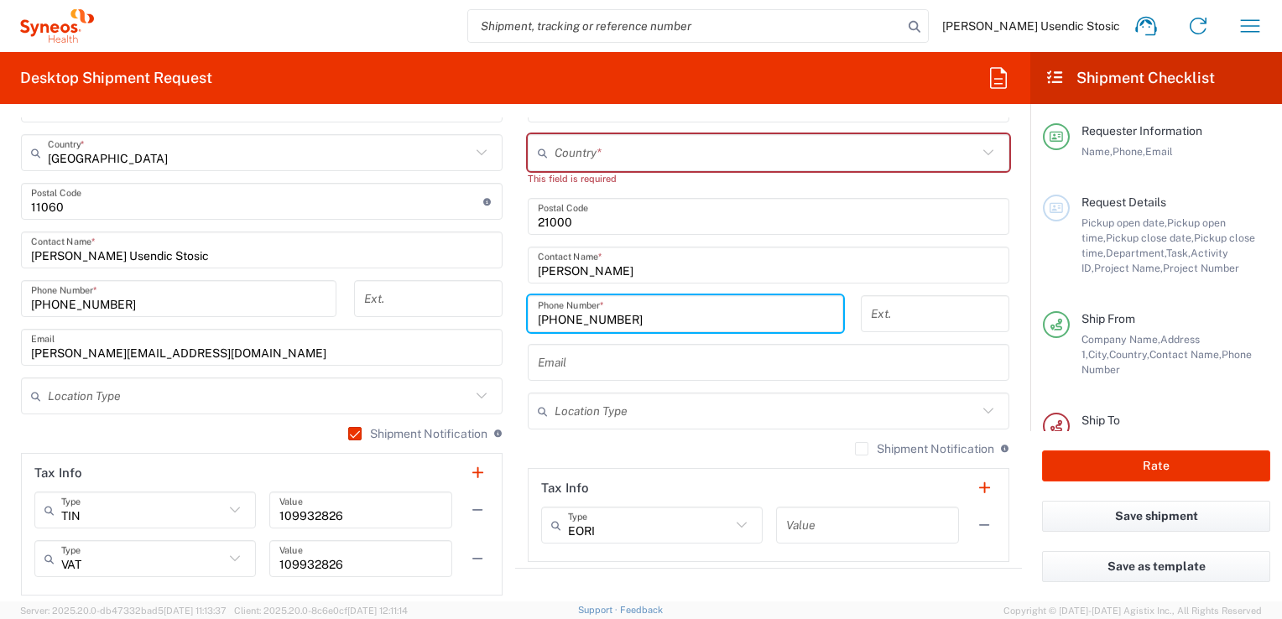
scroll to position [1099, 0]
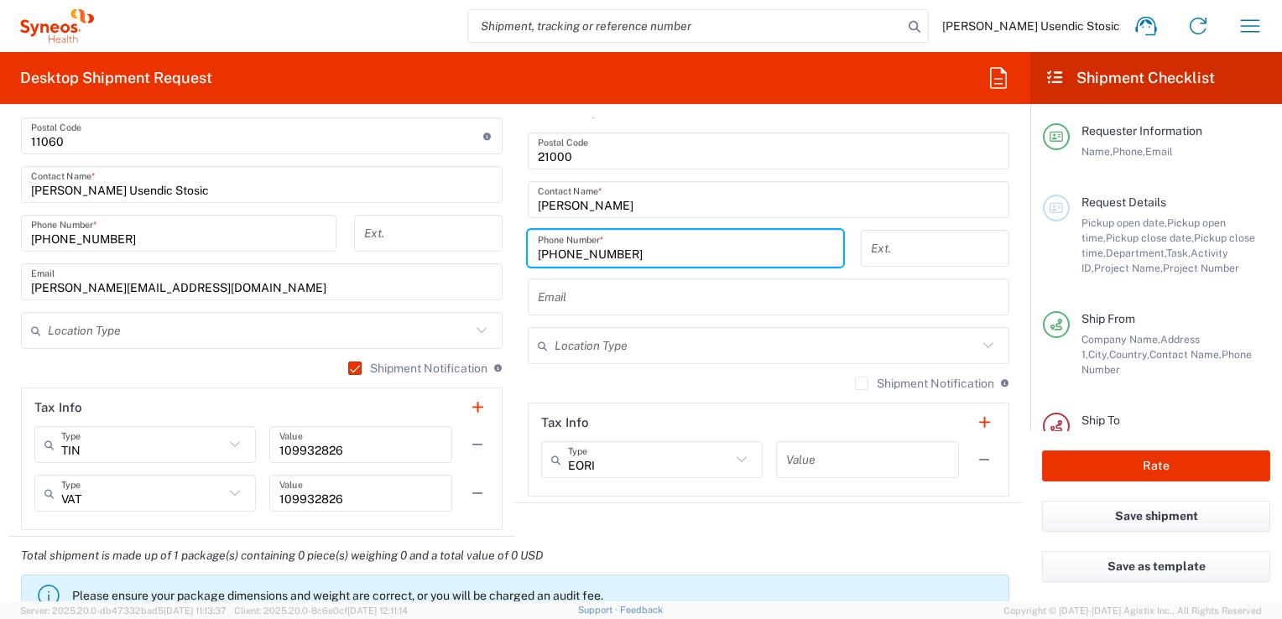
type input "[PHONE_NUMBER]"
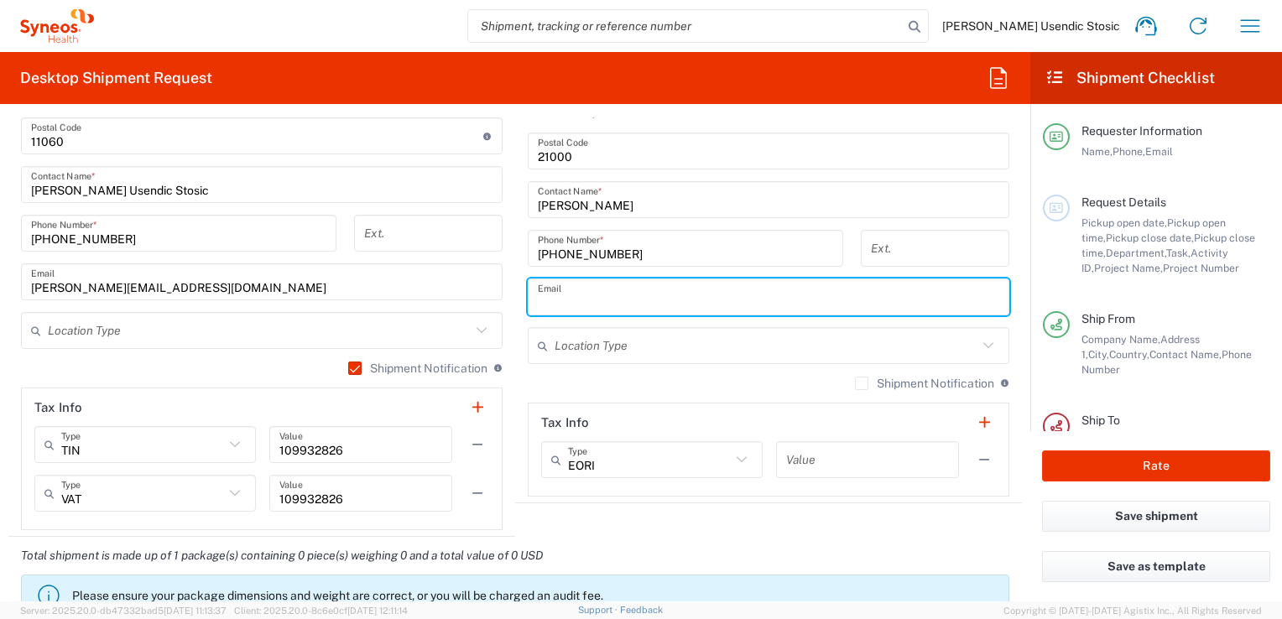
click at [856, 294] on input "text" at bounding box center [768, 297] width 461 height 29
paste input "[EMAIL_ADDRESS][DOMAIN_NAME]"
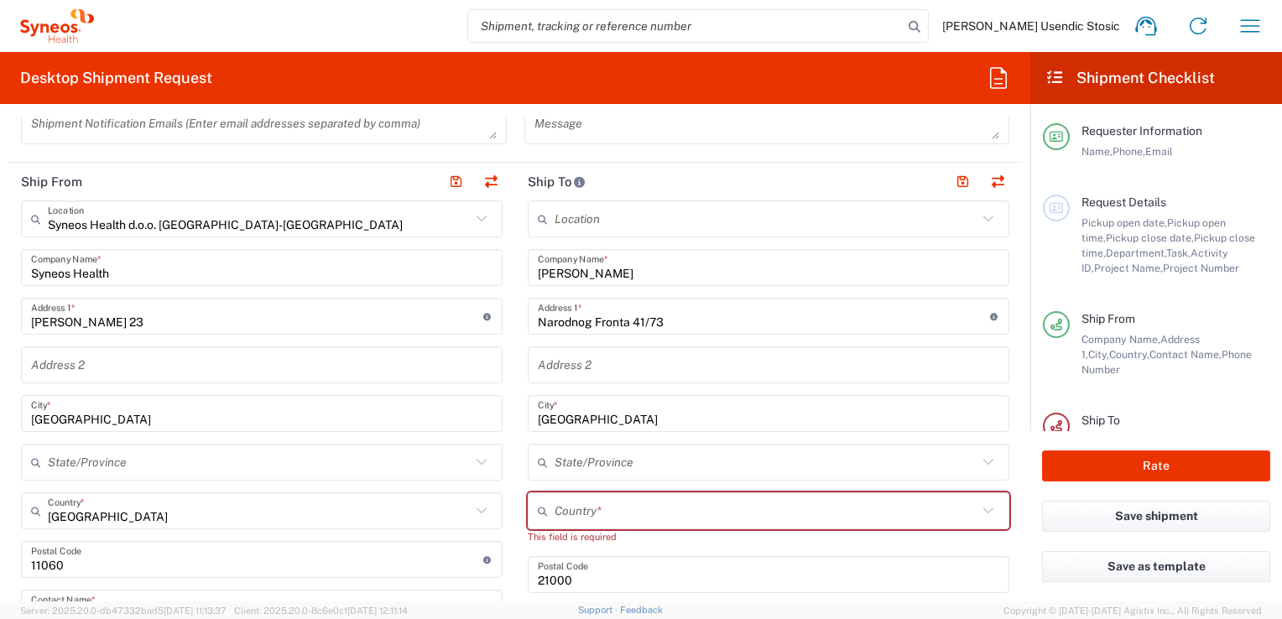
type input "[EMAIL_ADDRESS][DOMAIN_NAME]"
click at [783, 508] on input "text" at bounding box center [765, 511] width 423 height 29
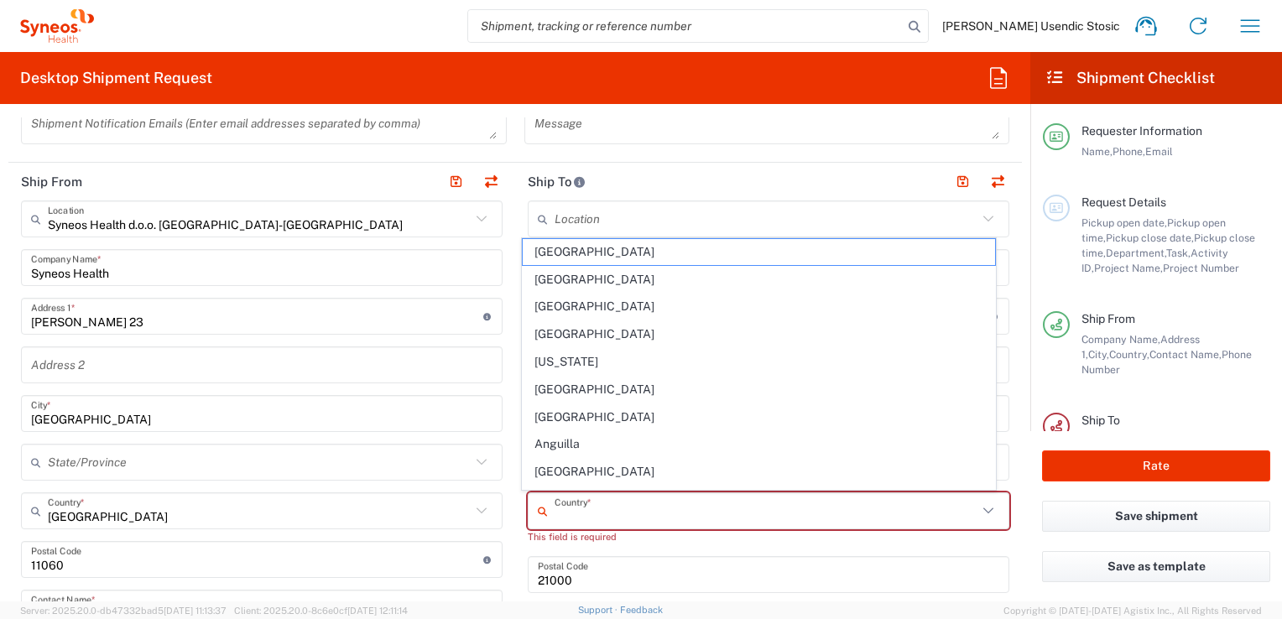
type input "[GEOGRAPHIC_DATA]"
click at [1007, 401] on main "Location [PERSON_NAME] LLC-[GEOGRAPHIC_DATA] [GEOGRAPHIC_DATA] [GEOGRAPHIC_DATA…" at bounding box center [768, 560] width 507 height 720
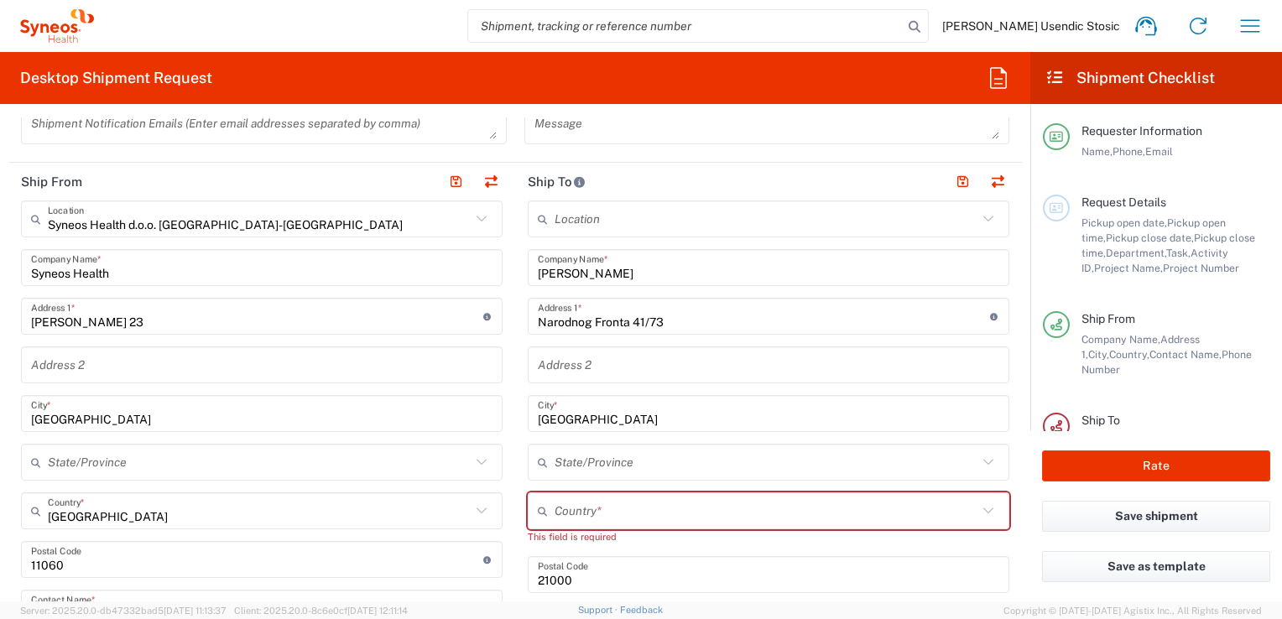
click at [719, 513] on input "text" at bounding box center [765, 511] width 423 height 29
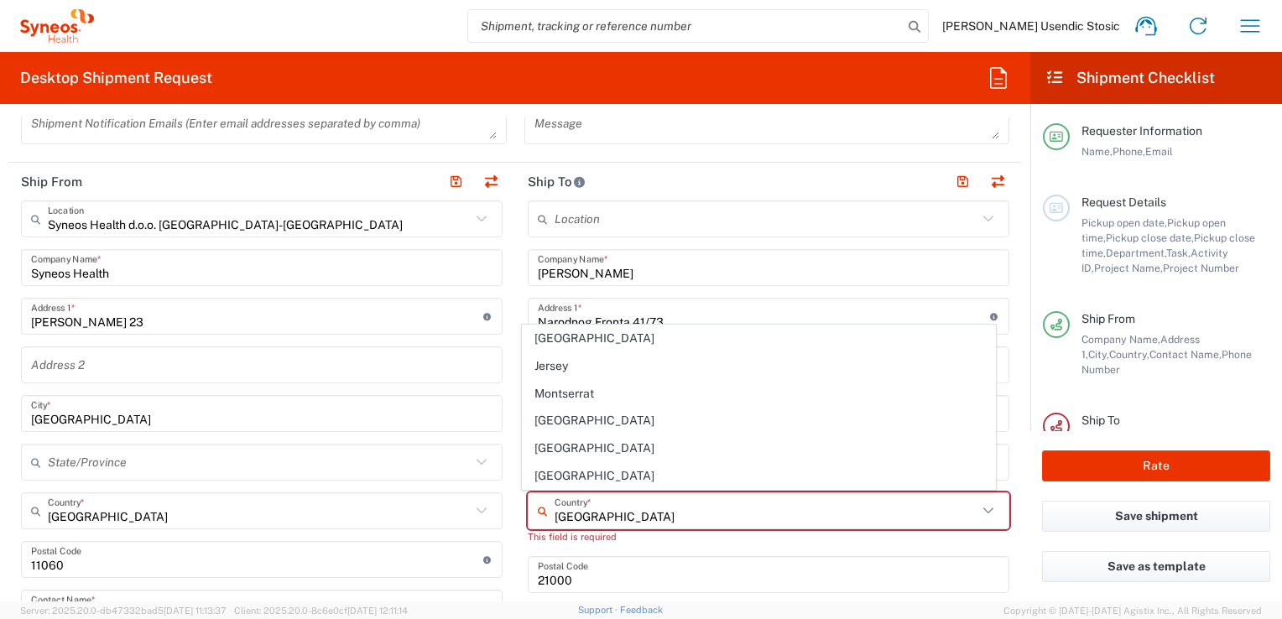
type input "[GEOGRAPHIC_DATA]"
type input "Sender/Shipper"
type input "Delivery Duty Paid"
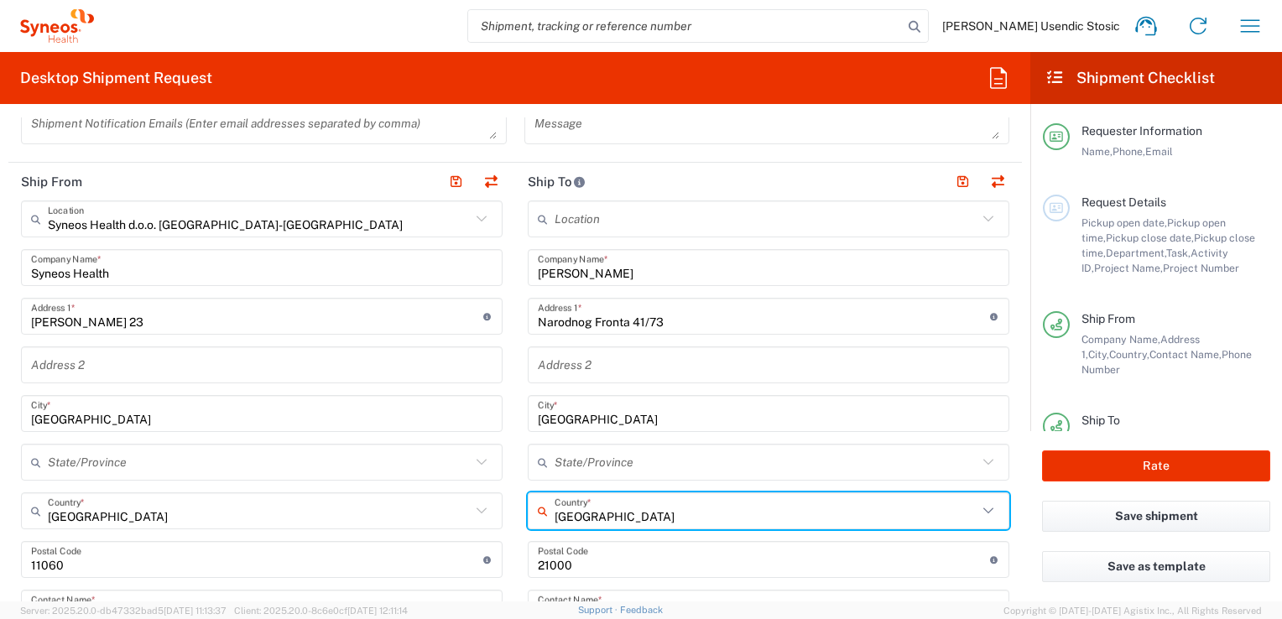
drag, startPoint x: 607, startPoint y: 513, endPoint x: 580, endPoint y: 514, distance: 27.7
click at [601, 514] on input "[GEOGRAPHIC_DATA]" at bounding box center [765, 511] width 423 height 29
drag, startPoint x: 549, startPoint y: 513, endPoint x: 654, endPoint y: 522, distance: 105.3
click at [654, 522] on input "[GEOGRAPHIC_DATA]" at bounding box center [765, 511] width 423 height 29
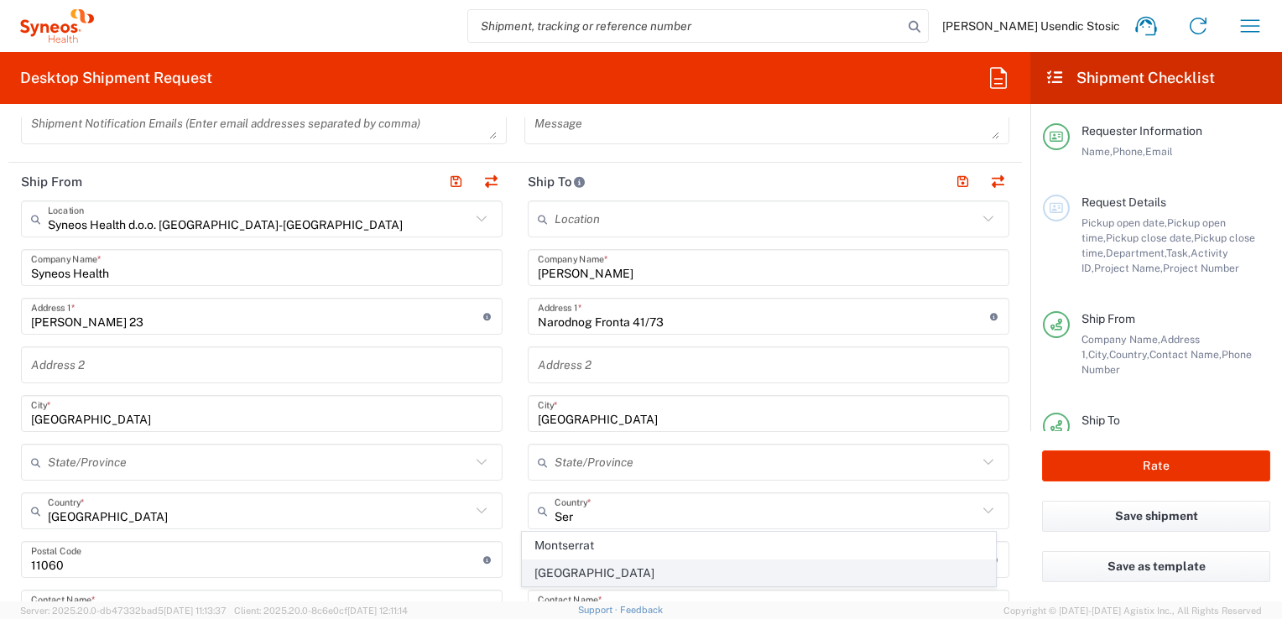
click at [570, 569] on span "[GEOGRAPHIC_DATA]" at bounding box center [758, 573] width 471 height 26
type input "[GEOGRAPHIC_DATA]"
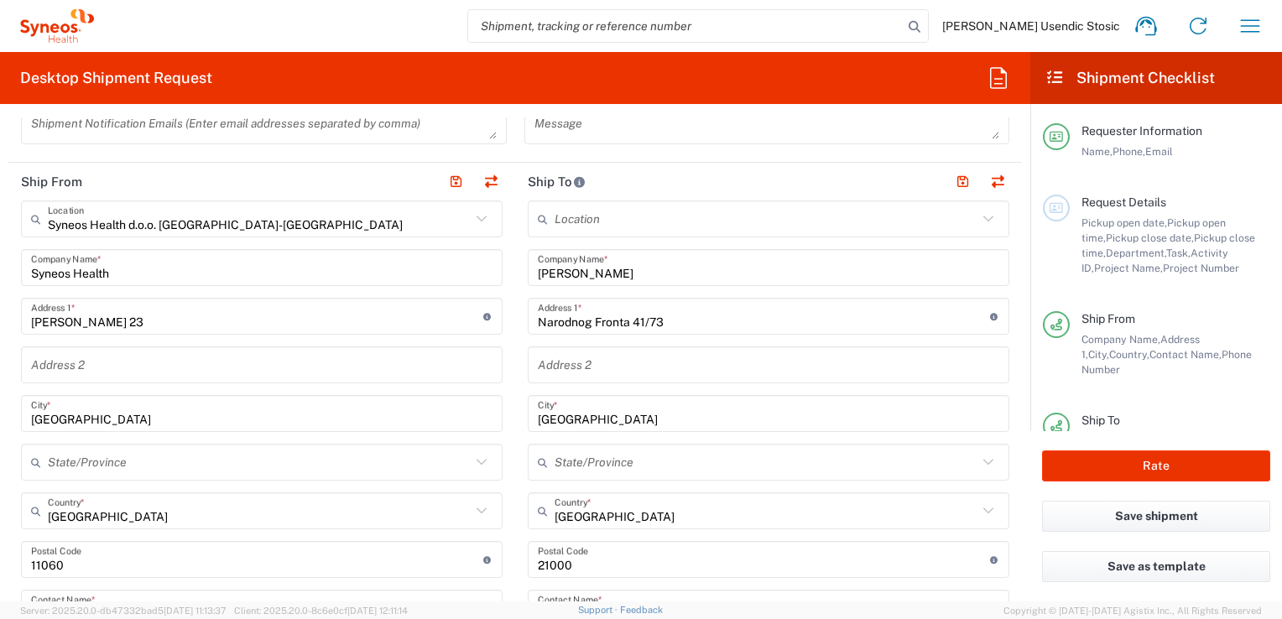
click at [1017, 490] on form "Requester Information [PERSON_NAME] Usendic [PERSON_NAME] Name * [PHONE_NUMBER]…" at bounding box center [515, 359] width 1030 height 484
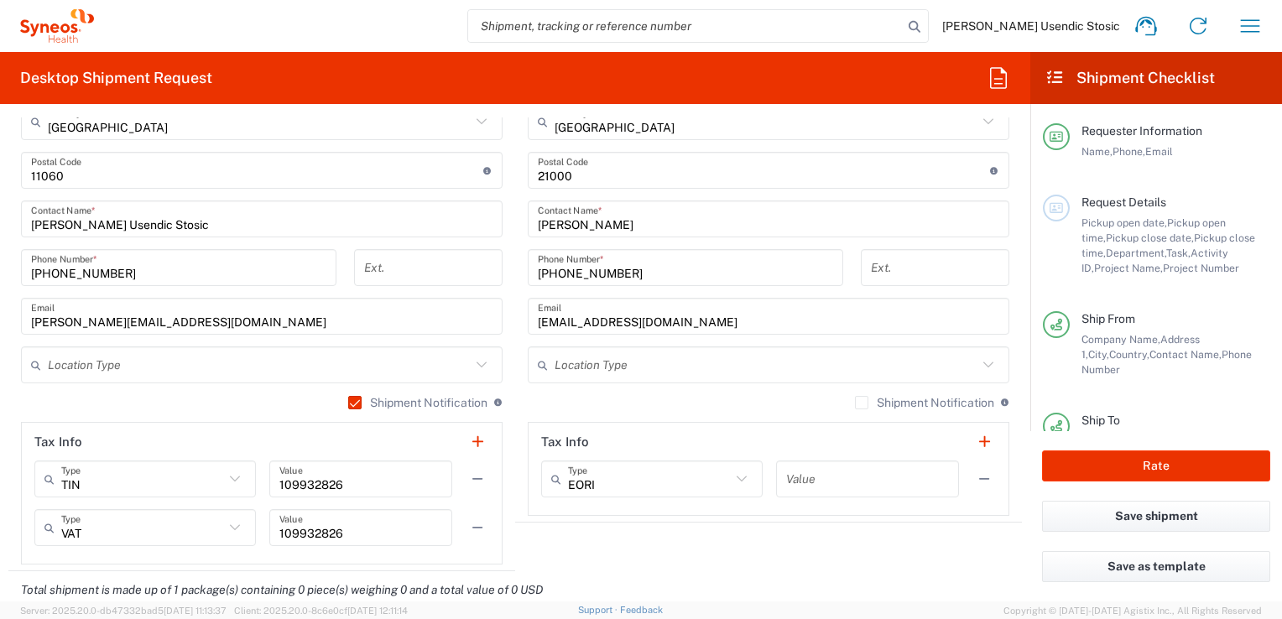
scroll to position [1084, 0]
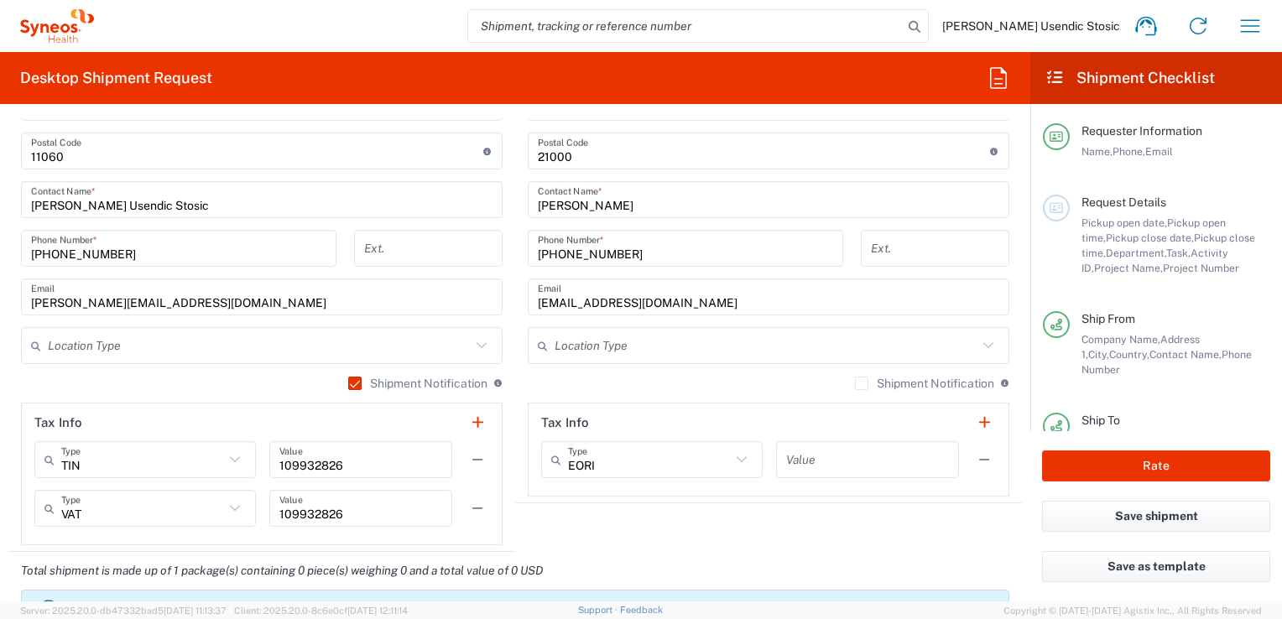
click at [981, 344] on icon at bounding box center [988, 346] width 22 height 22
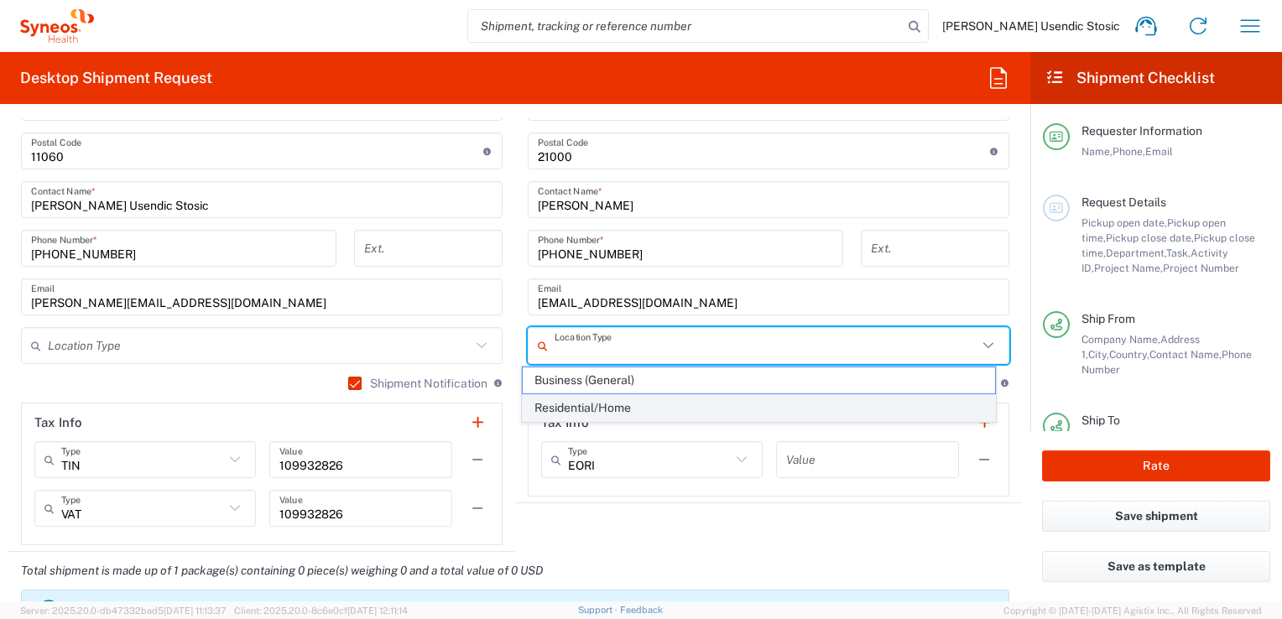
click at [760, 410] on span "Residential/Home" at bounding box center [758, 408] width 471 height 26
type input "Residential/Home"
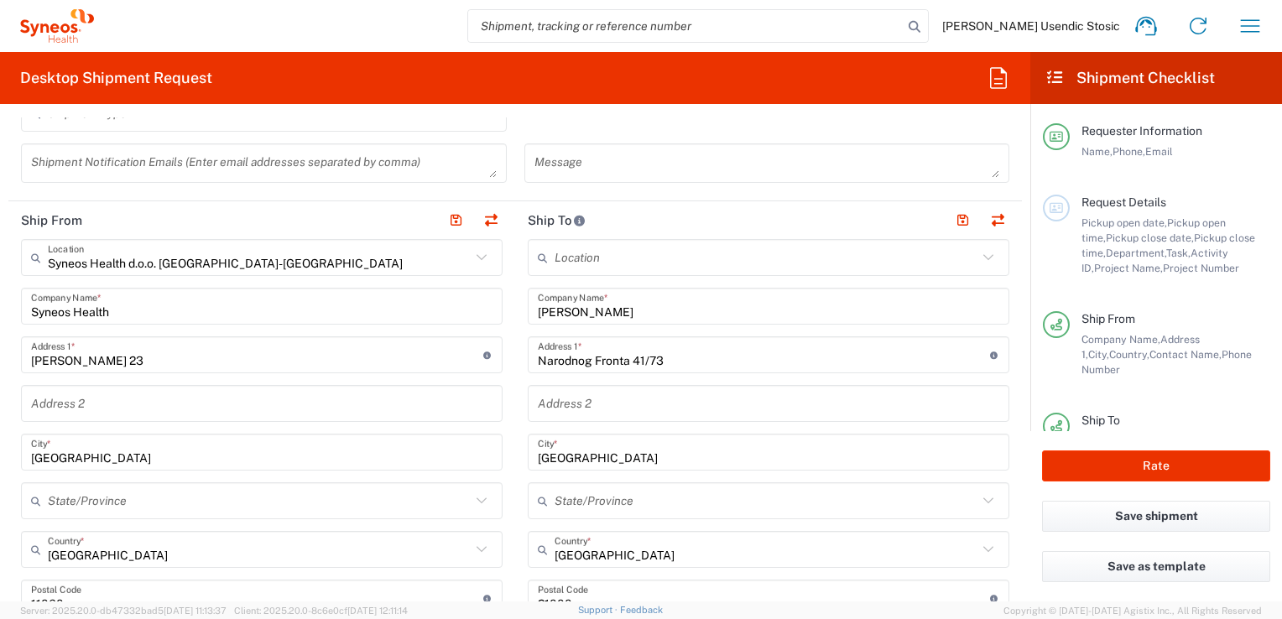
scroll to position [633, 0]
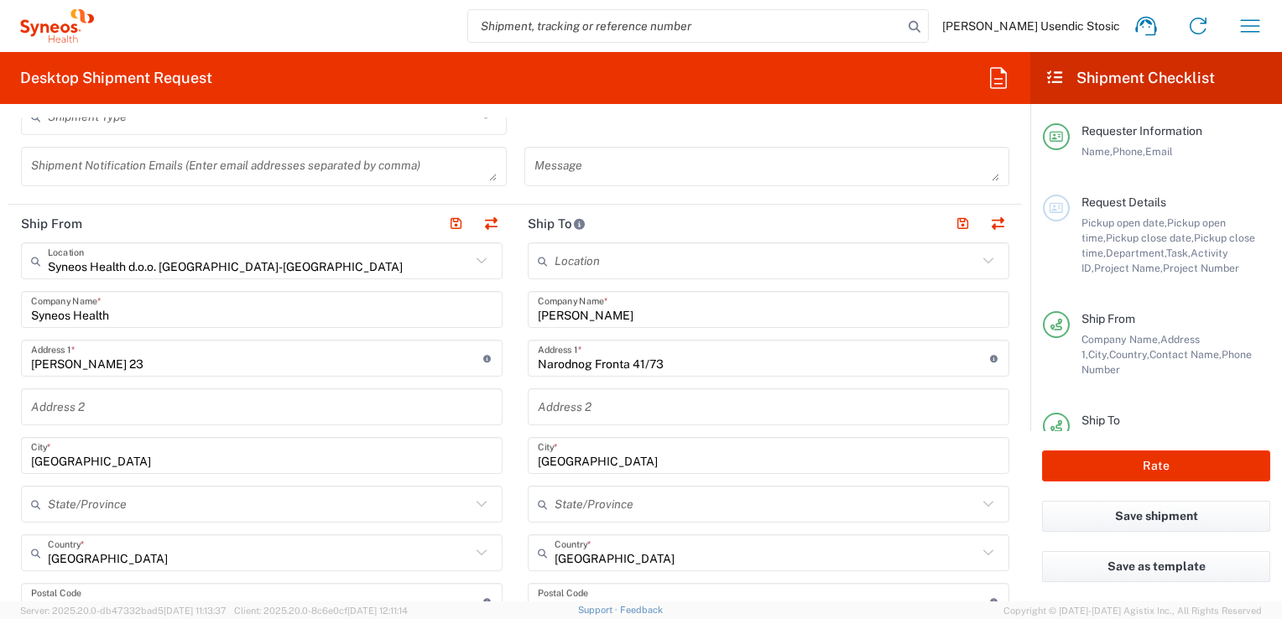
click at [983, 258] on icon at bounding box center [988, 261] width 10 height 6
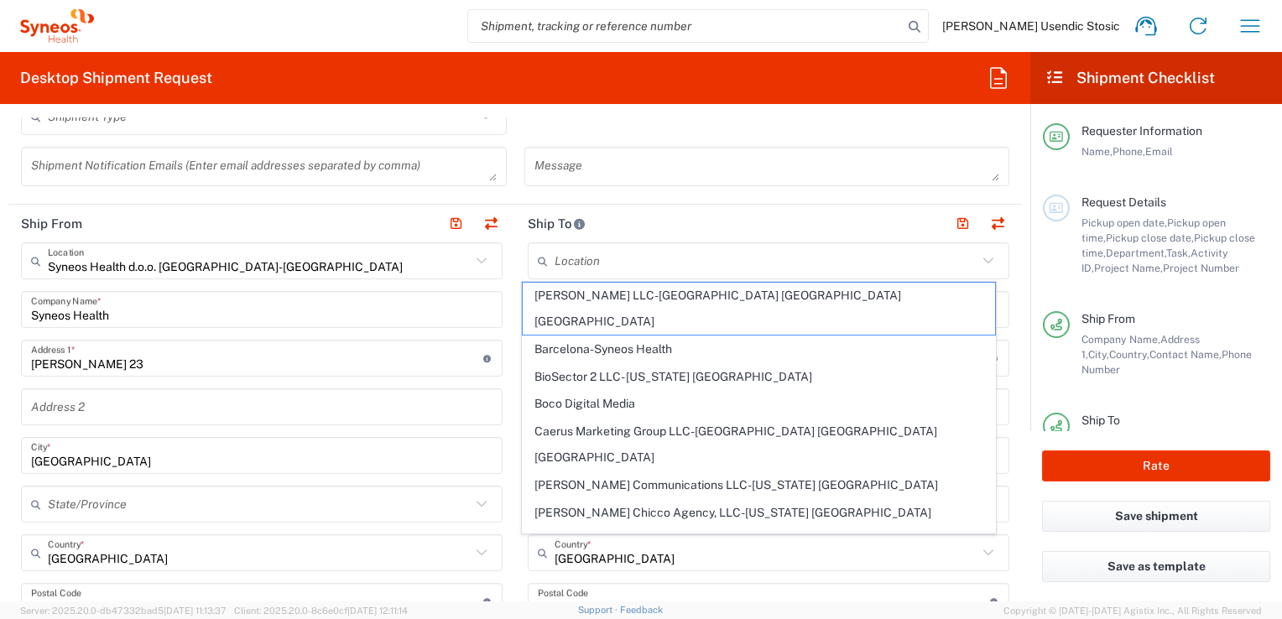
click at [1010, 241] on form "Requester Information [PERSON_NAME] Usendic [PERSON_NAME] Name * [PHONE_NUMBER]…" at bounding box center [515, 359] width 1030 height 484
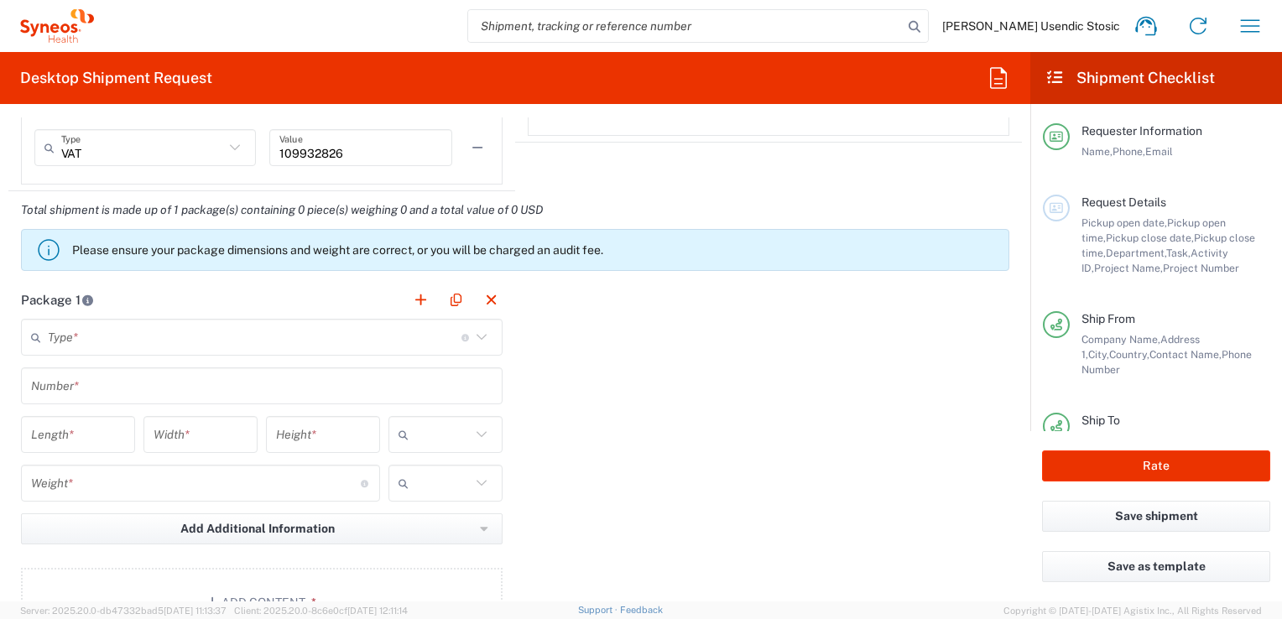
scroll to position [1448, 0]
click at [474, 327] on icon at bounding box center [482, 334] width 22 height 22
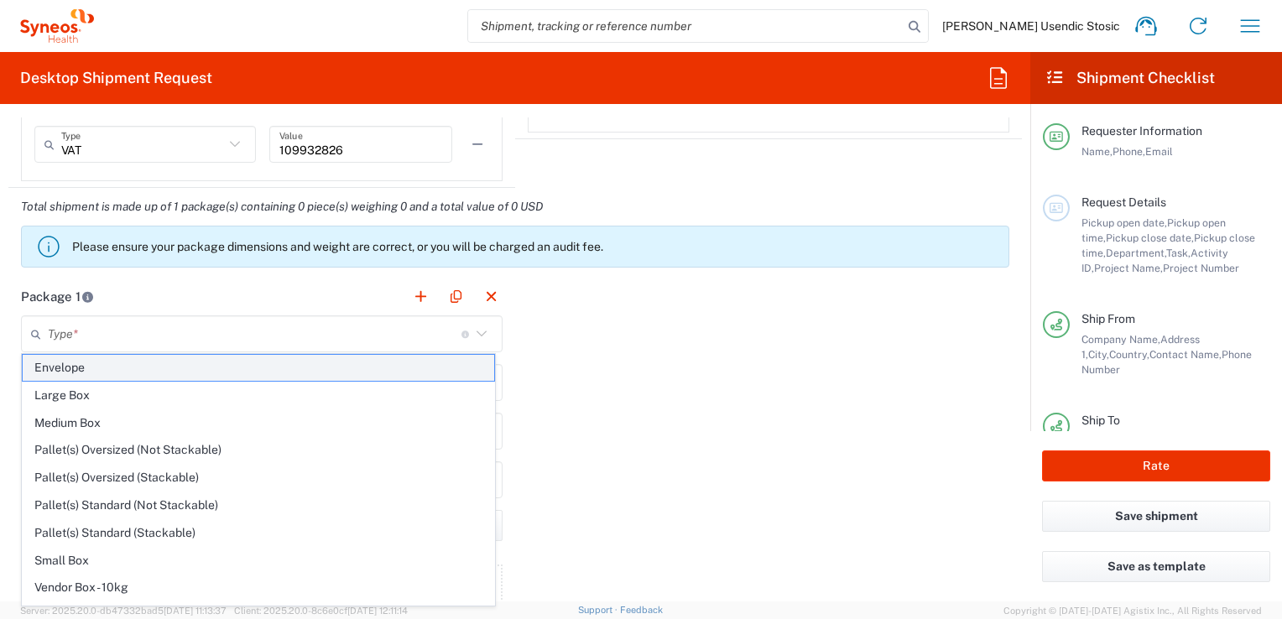
click at [415, 374] on span "Envelope" at bounding box center [258, 368] width 471 height 26
type input "Envelope"
type input "1"
type input "9.5"
type input "12.5"
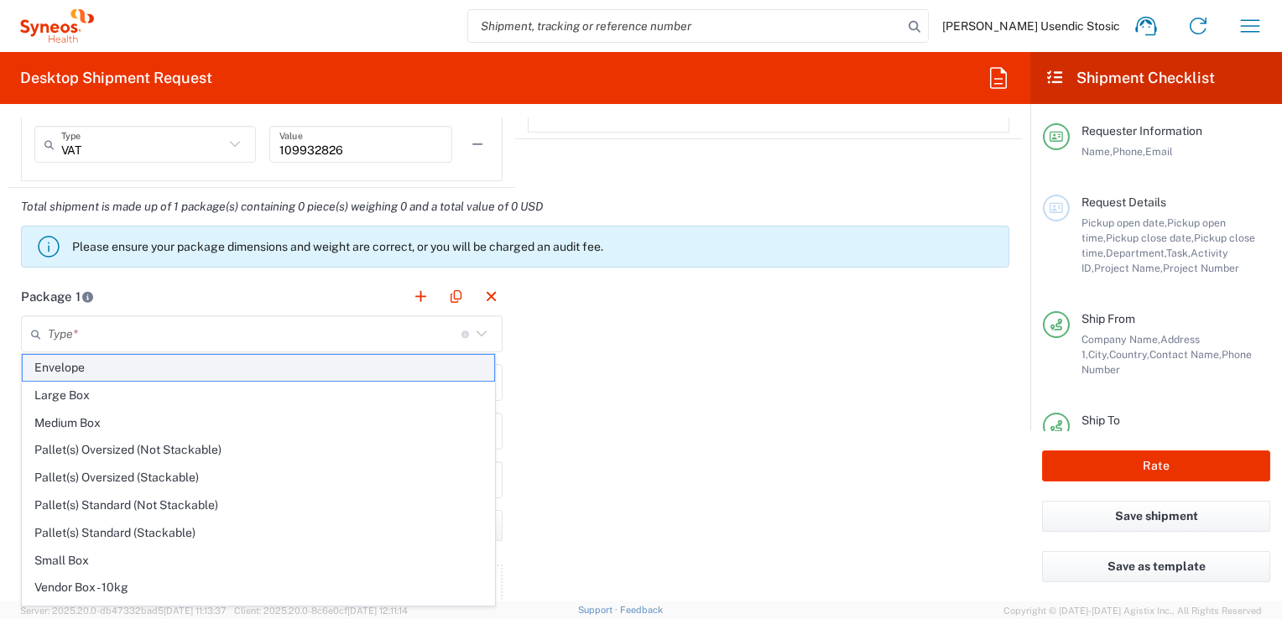
type input "0.25"
type input "in"
type input "0.45"
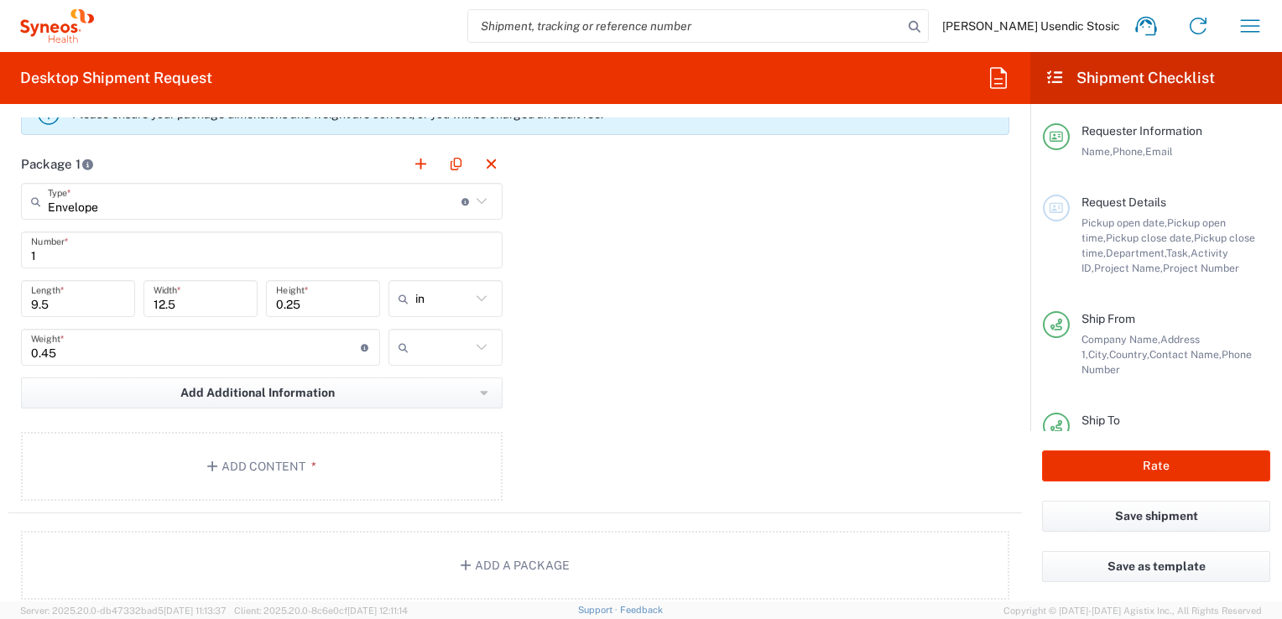
scroll to position [1588, 0]
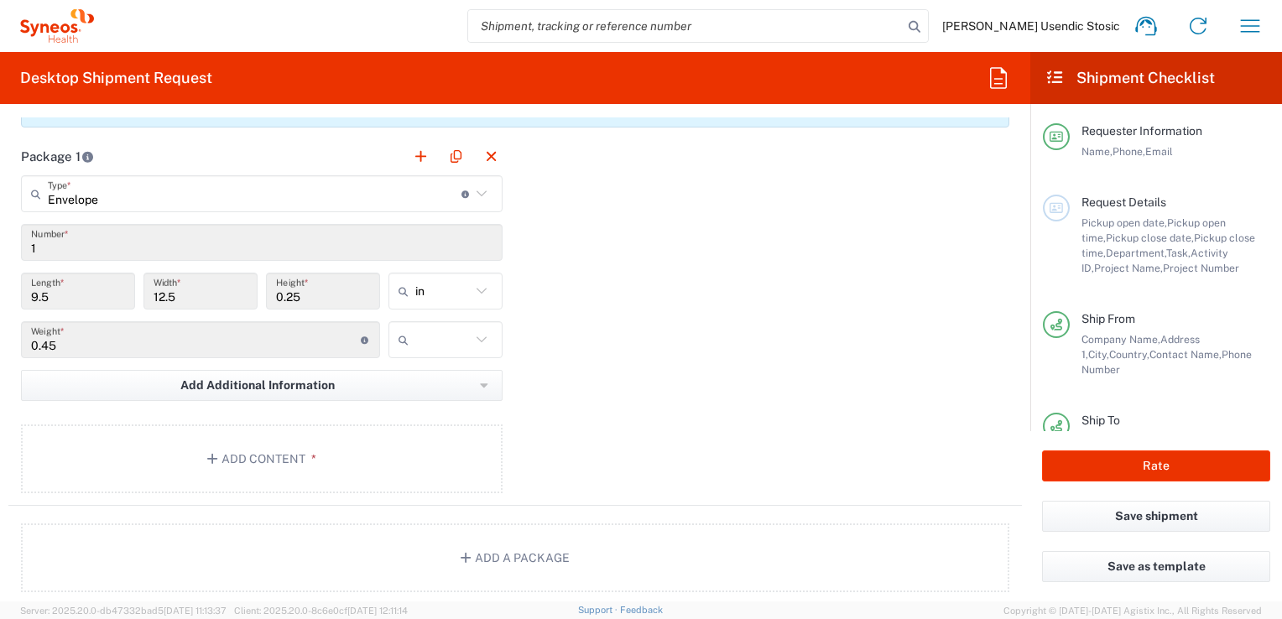
click at [580, 381] on div "Package 1 Envelope Type * Material used to package goods Envelope Large Box Med…" at bounding box center [514, 322] width 1013 height 368
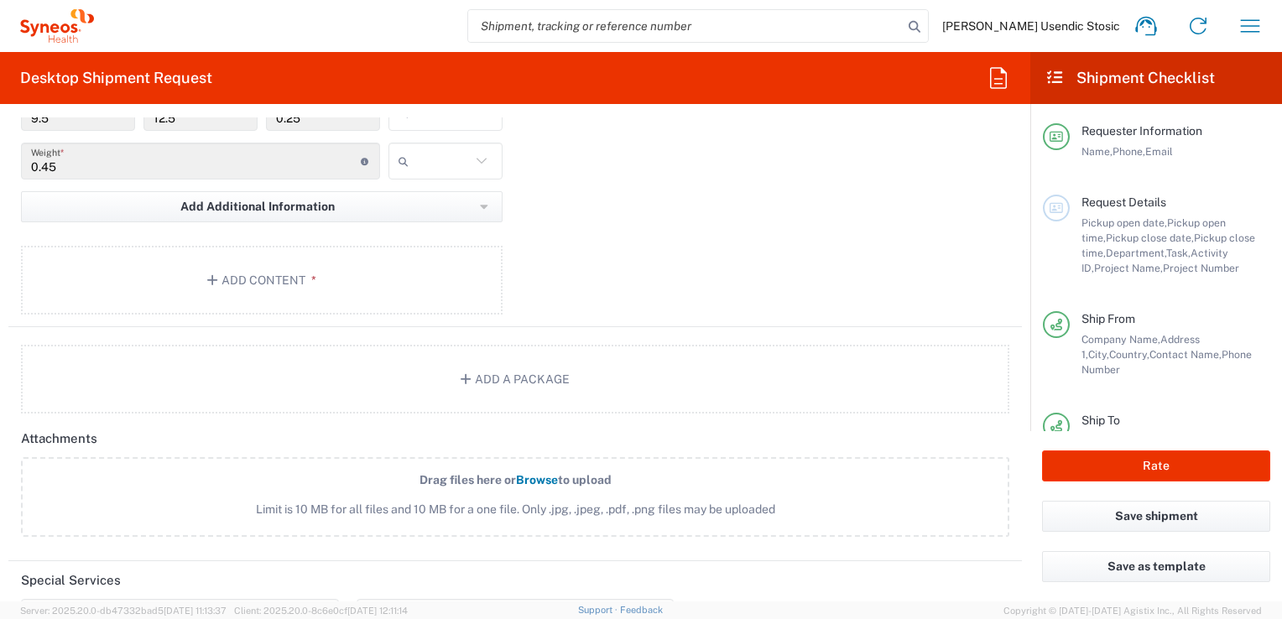
scroll to position [1774, 0]
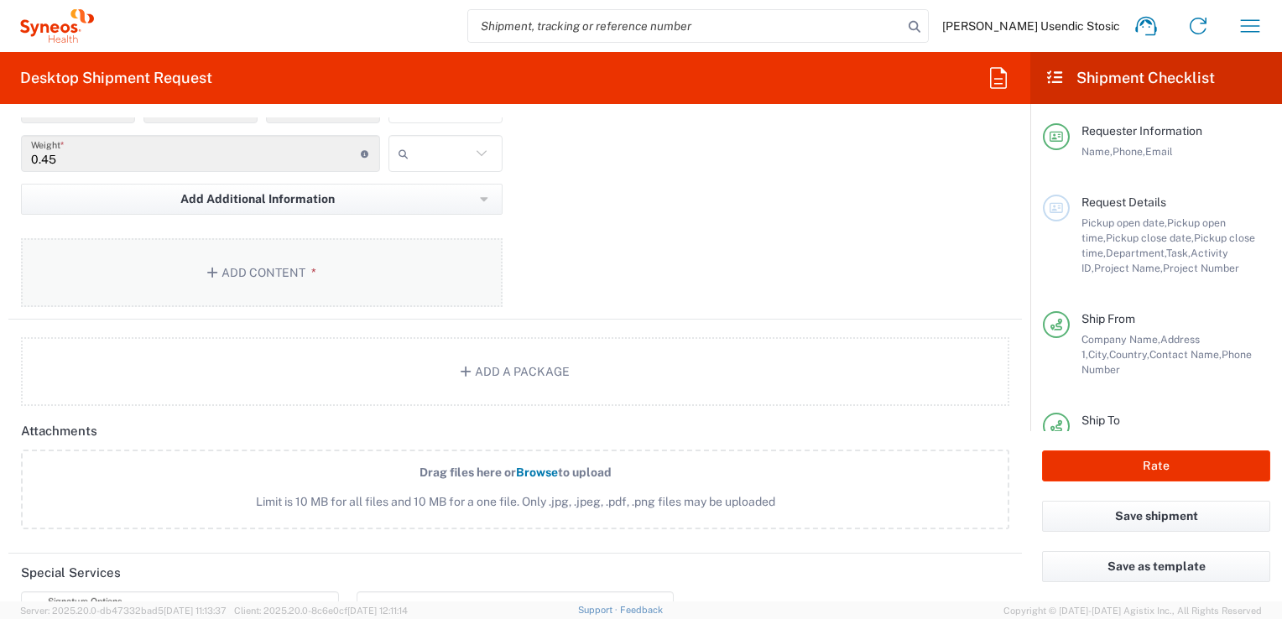
click at [289, 273] on button "Add Content *" at bounding box center [261, 272] width 481 height 69
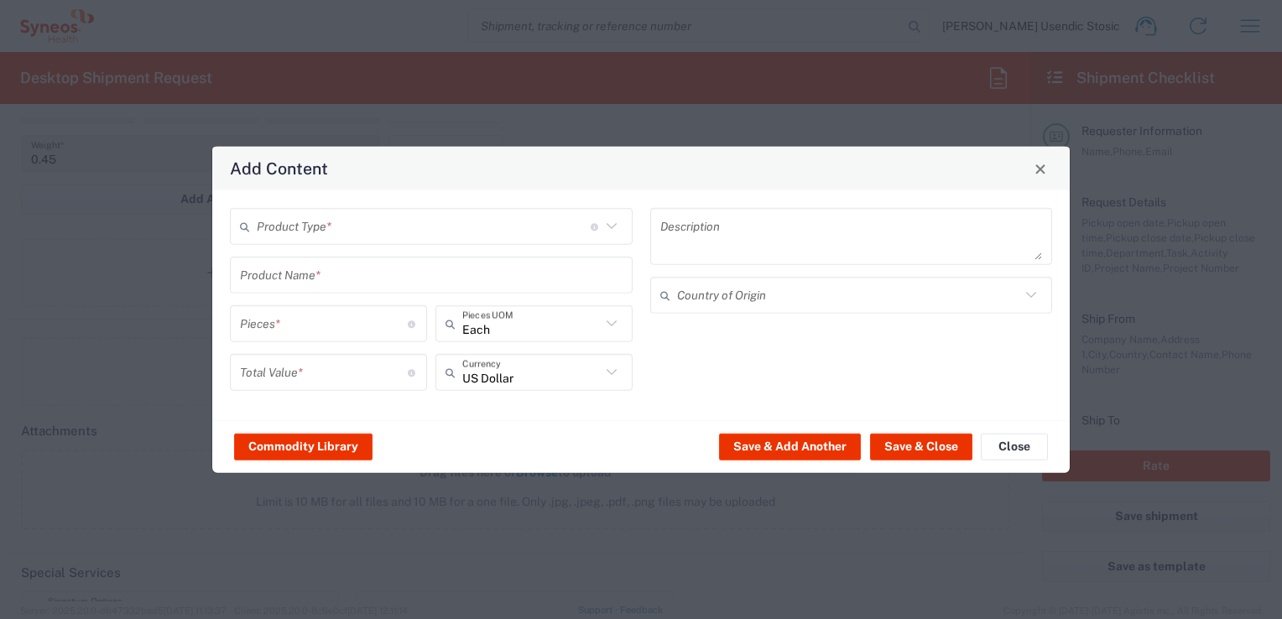
click at [611, 224] on icon at bounding box center [612, 227] width 22 height 22
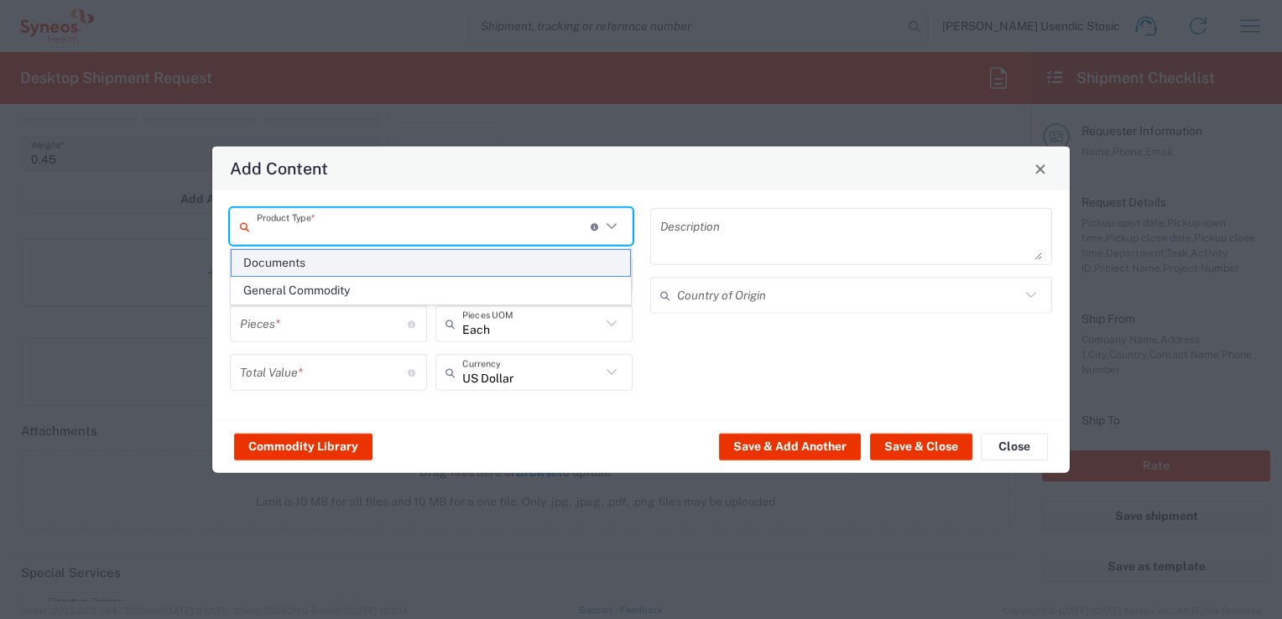
click at [527, 262] on span "Documents" at bounding box center [431, 263] width 399 height 26
type input "Documents"
type input "1"
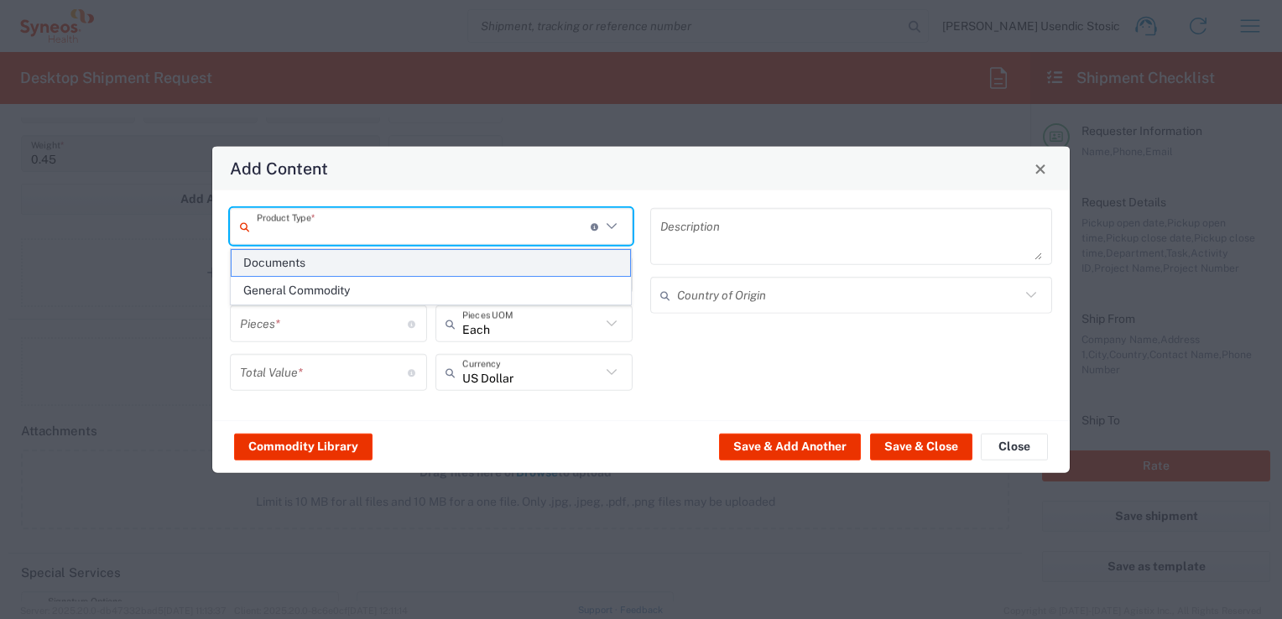
type textarea "Documents"
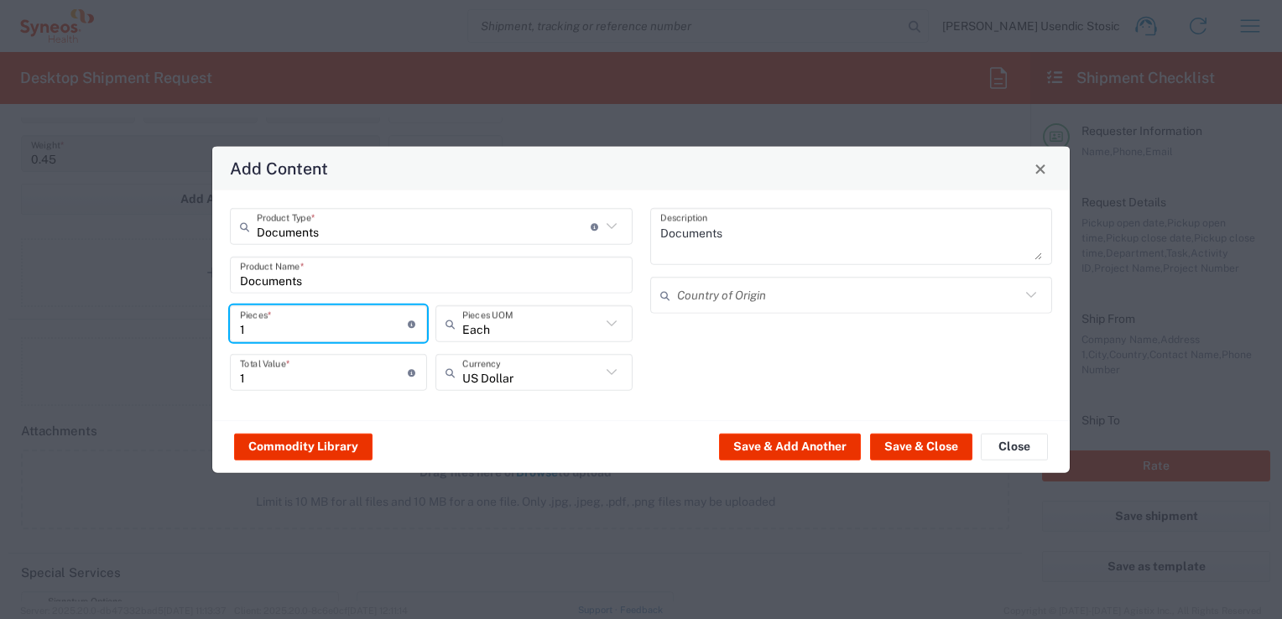
click at [319, 330] on input "1" at bounding box center [324, 323] width 168 height 29
type input "2"
click at [708, 358] on div "Documents Description Country of Origin" at bounding box center [851, 305] width 420 height 195
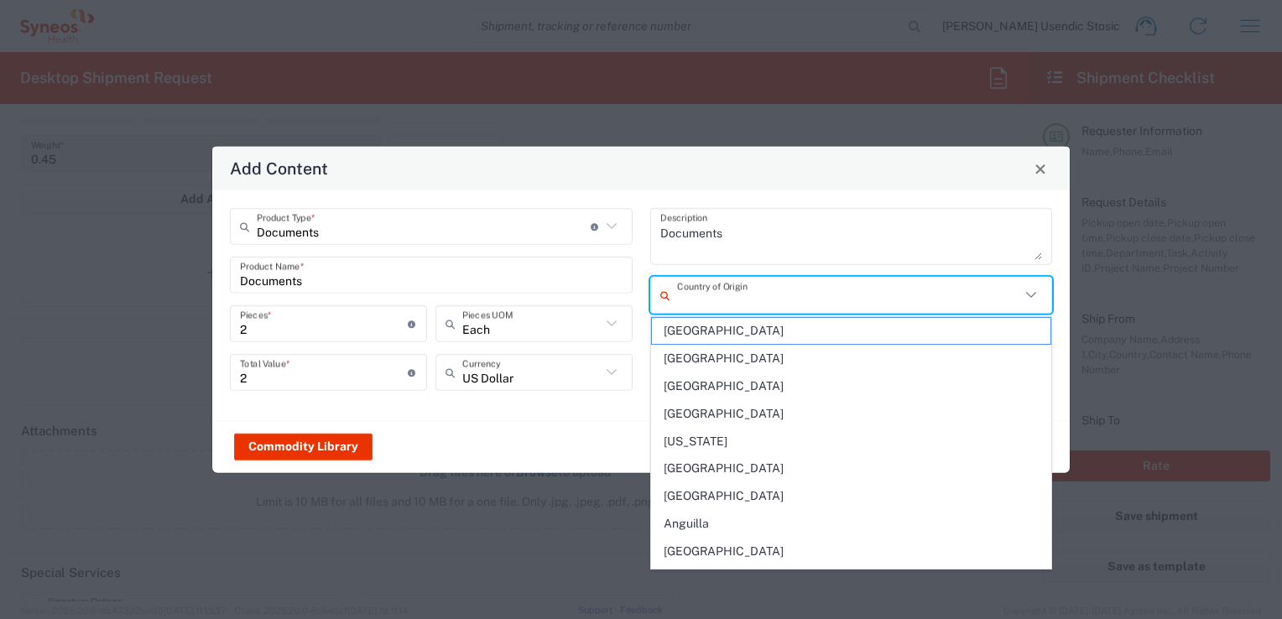
click at [852, 302] on input "text" at bounding box center [849, 294] width 344 height 29
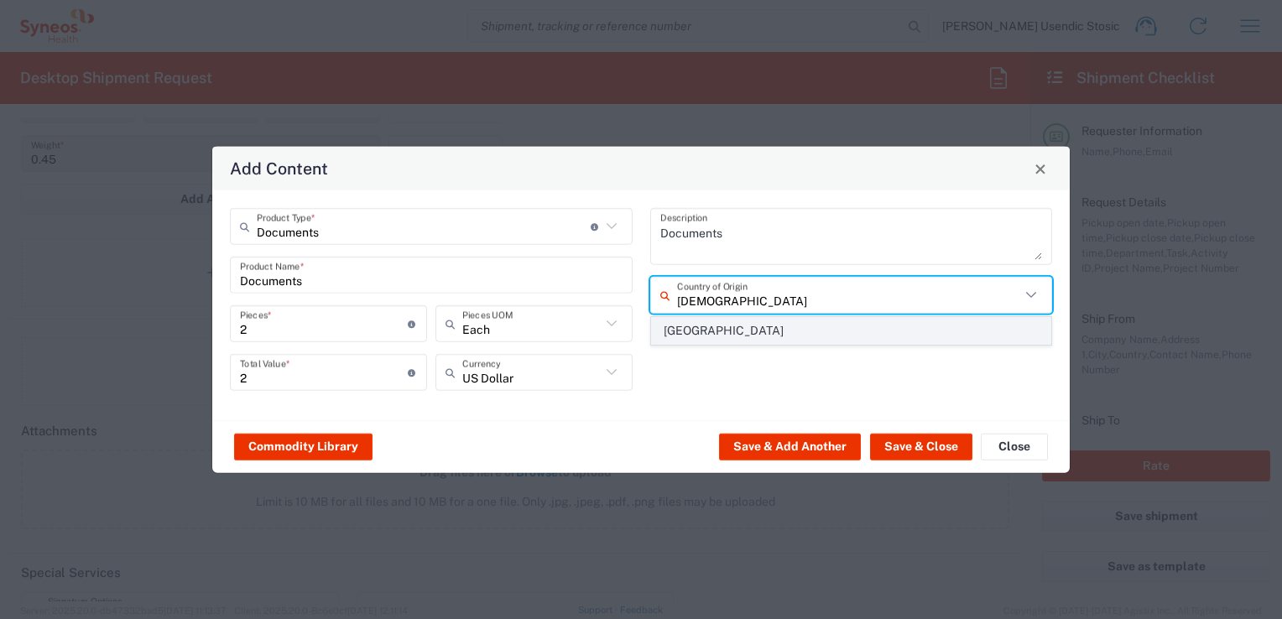
click at [829, 327] on span "[GEOGRAPHIC_DATA]" at bounding box center [851, 331] width 399 height 26
type input "[GEOGRAPHIC_DATA]"
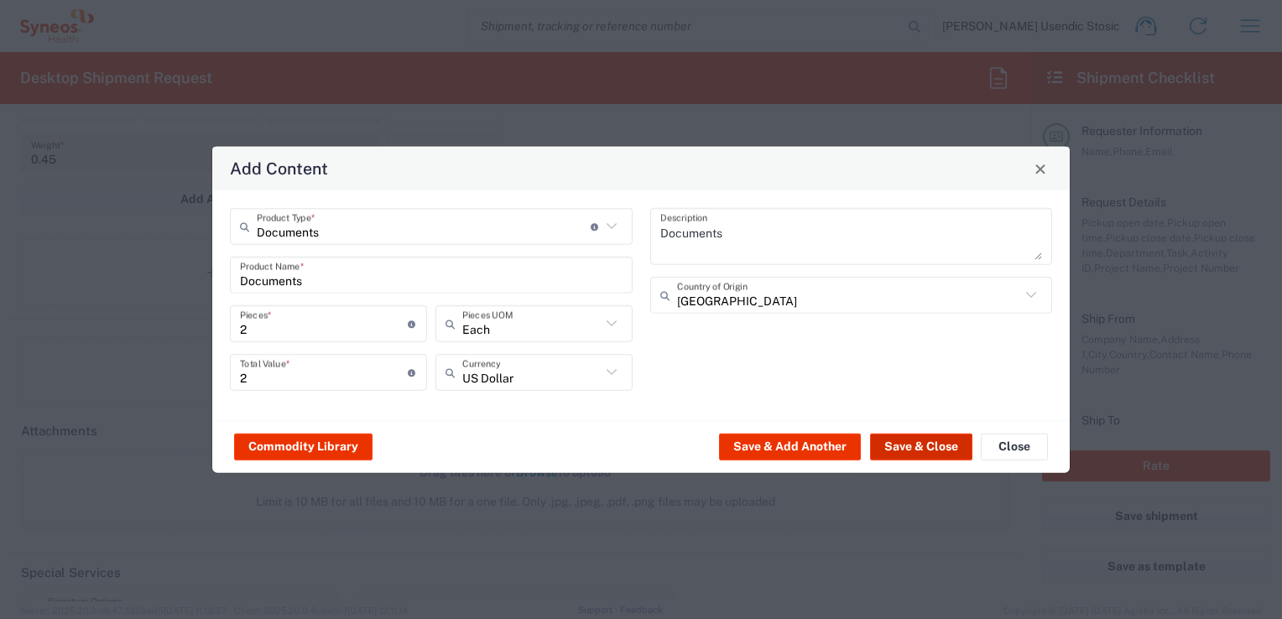
click at [917, 445] on button "Save & Close" at bounding box center [921, 446] width 102 height 27
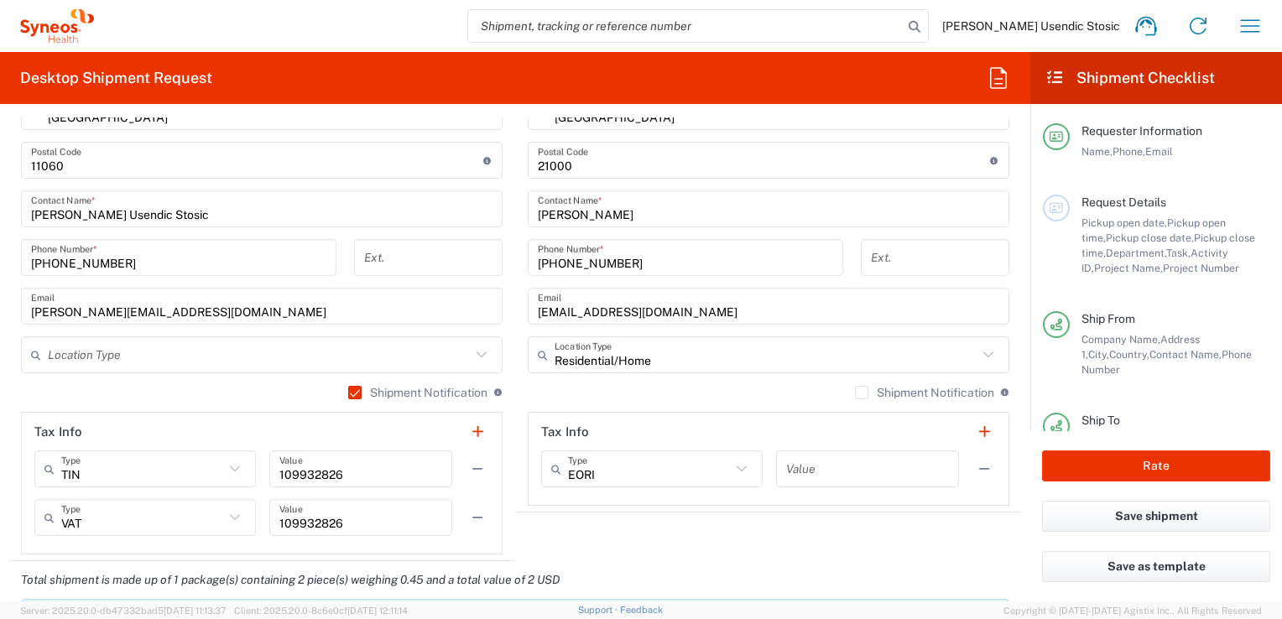
scroll to position [1070, 0]
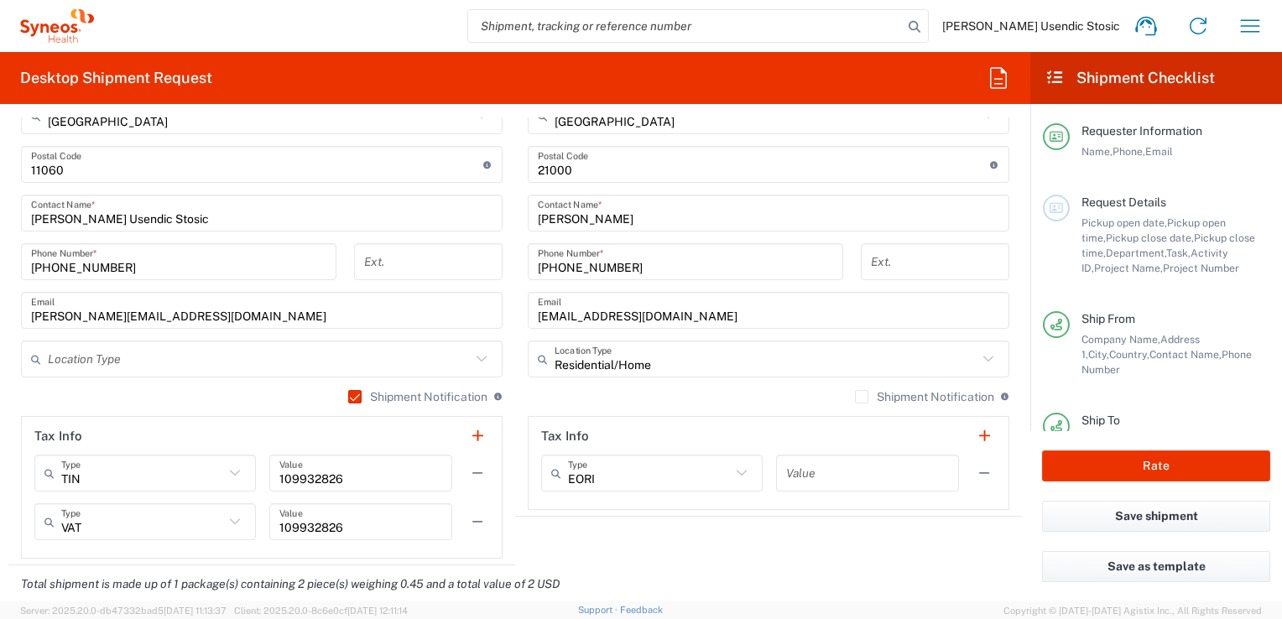
click at [855, 394] on label "Shipment Notification" at bounding box center [924, 396] width 139 height 13
click at [861, 397] on input "Shipment Notification" at bounding box center [861, 397] width 0 height 0
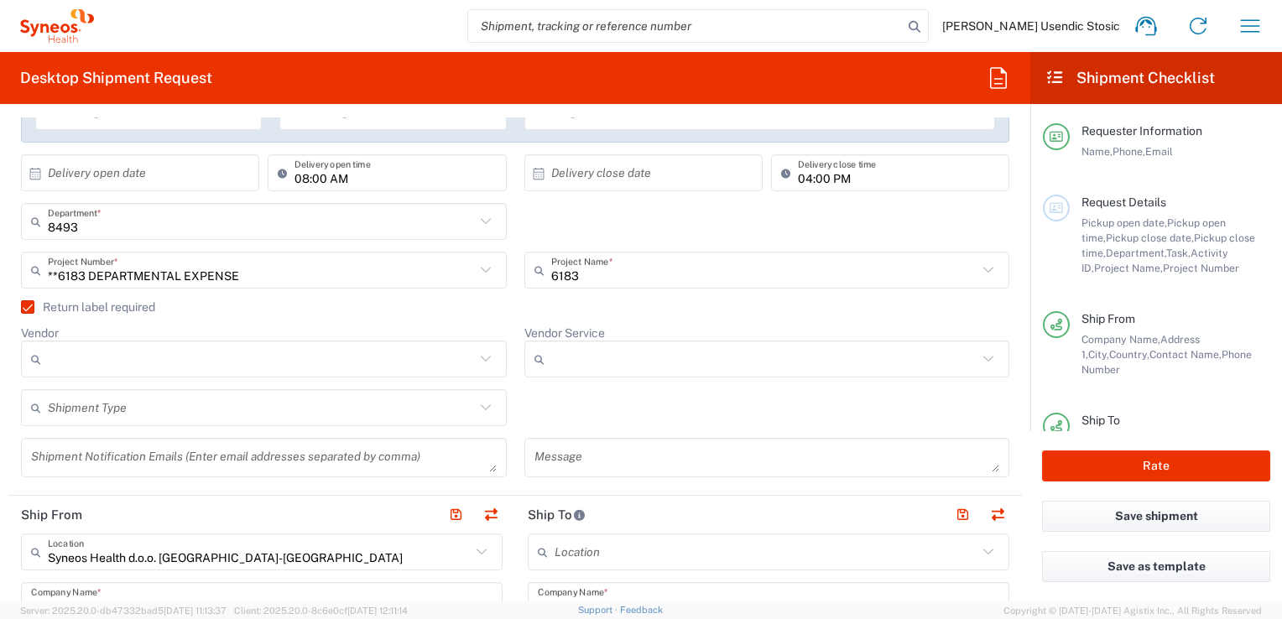
scroll to position [339, 0]
click at [476, 356] on icon at bounding box center [486, 362] width 22 height 22
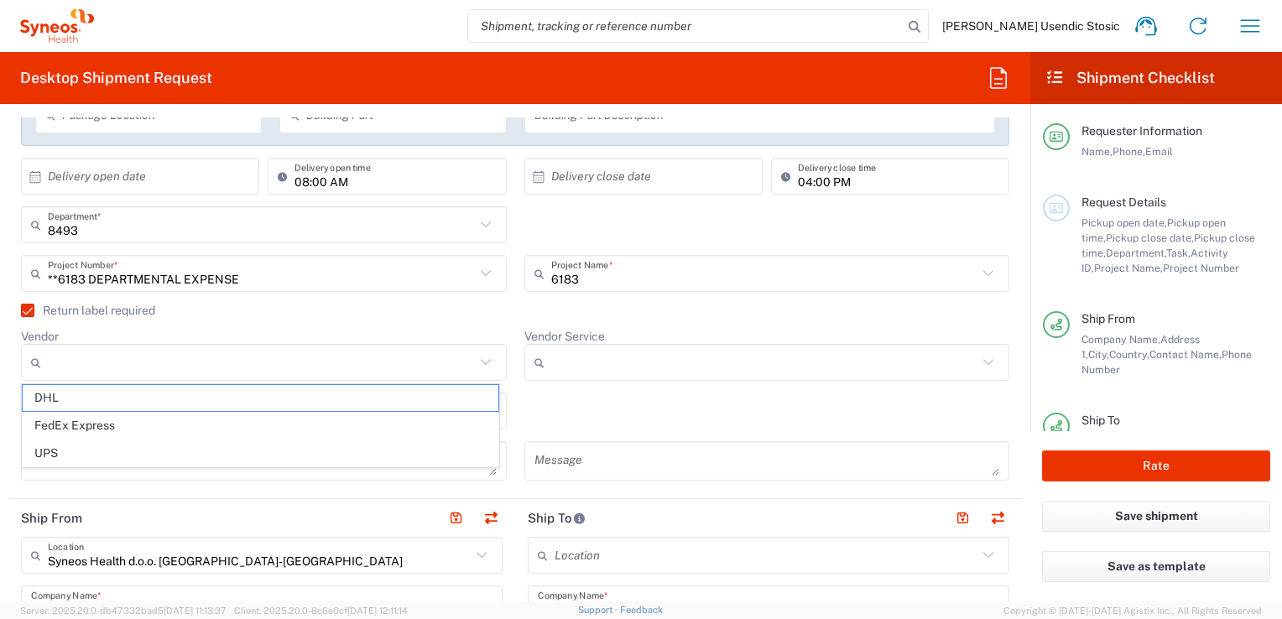
click at [648, 305] on agx-checkbox-control "Return label required" at bounding box center [515, 310] width 988 height 13
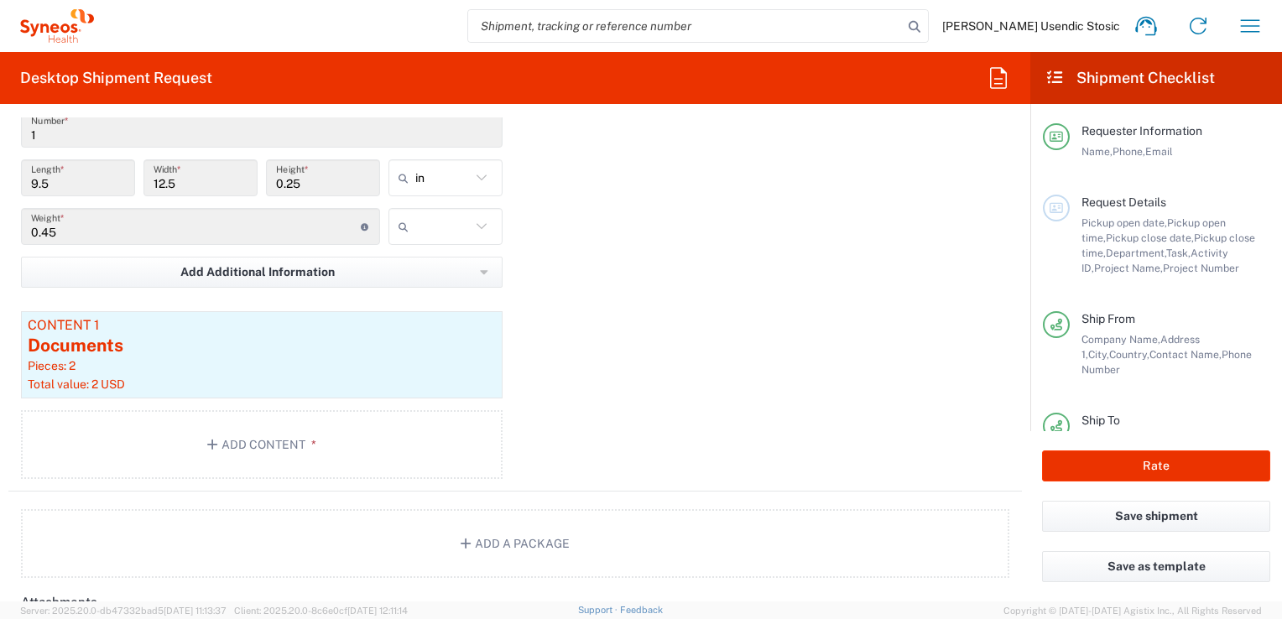
scroll to position [1721, 0]
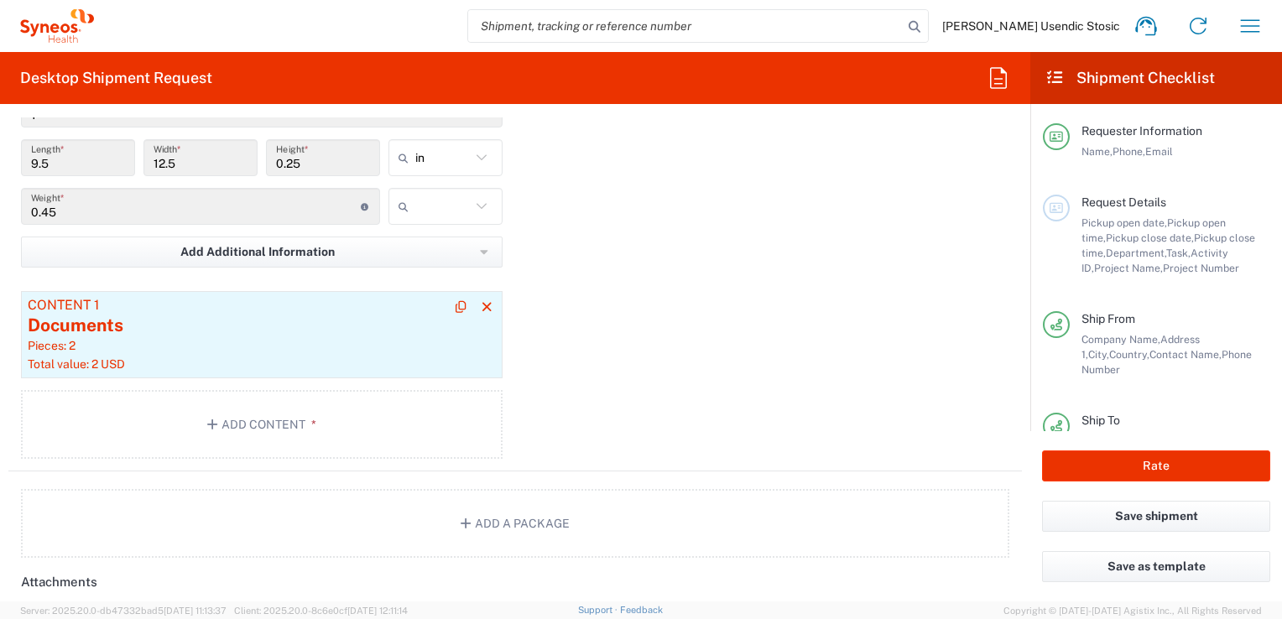
click at [398, 338] on div "Pieces: 2" at bounding box center [262, 345] width 468 height 15
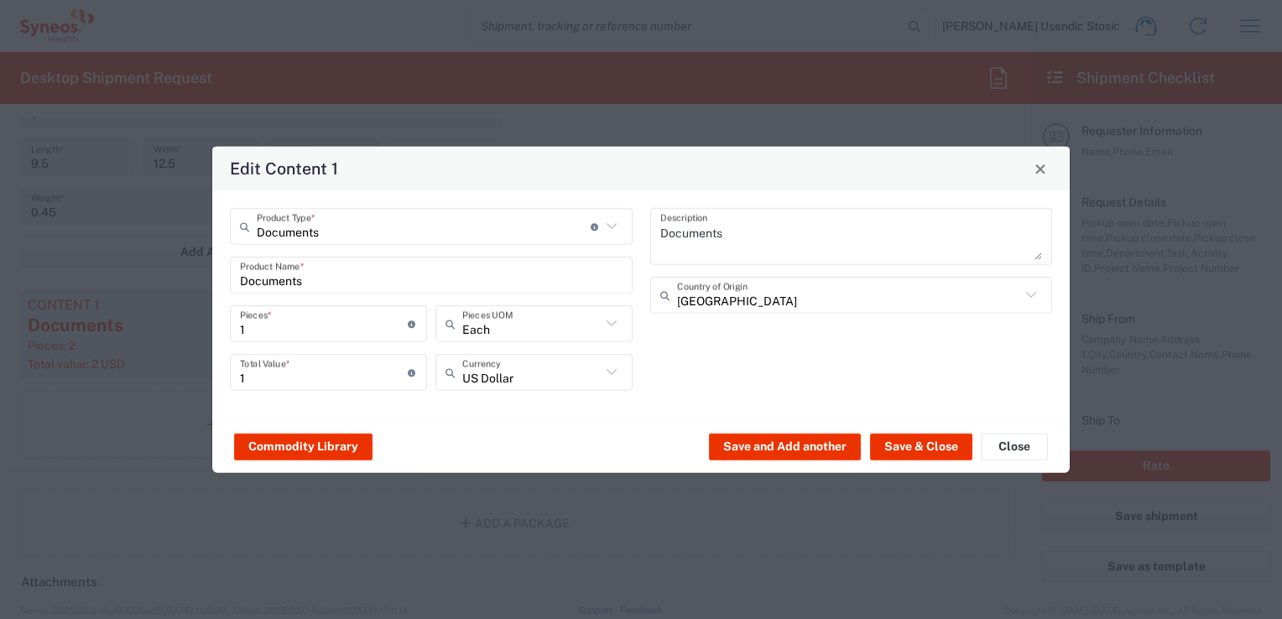
click at [613, 372] on icon at bounding box center [611, 372] width 10 height 6
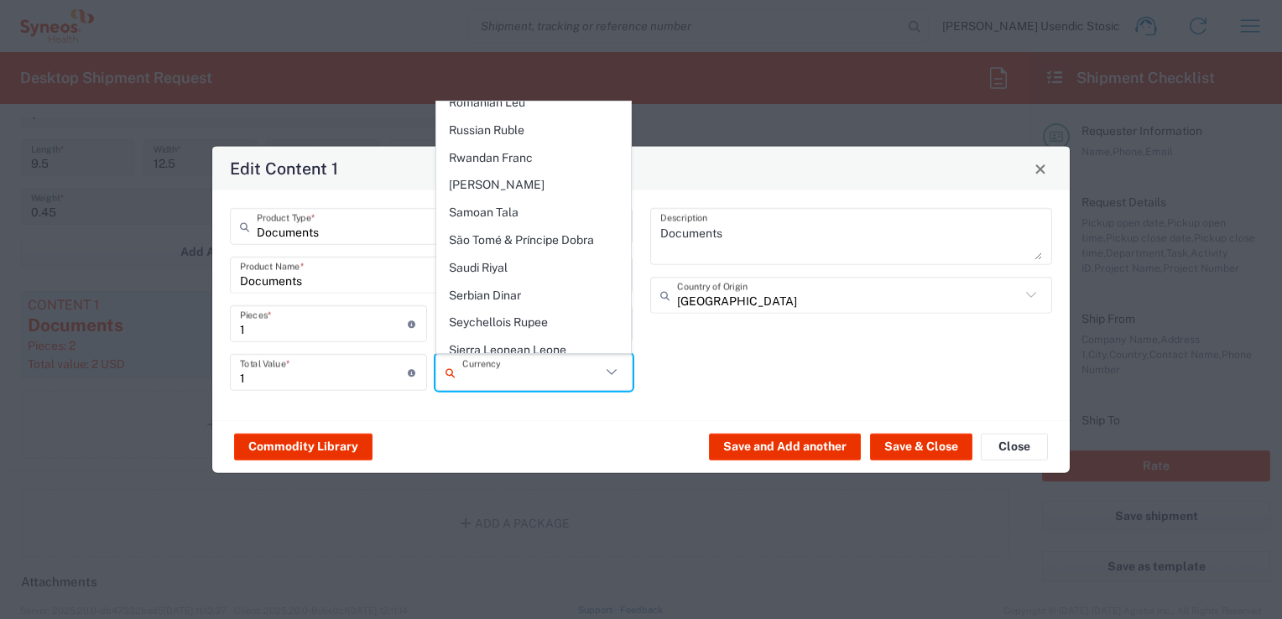
scroll to position [3387, 0]
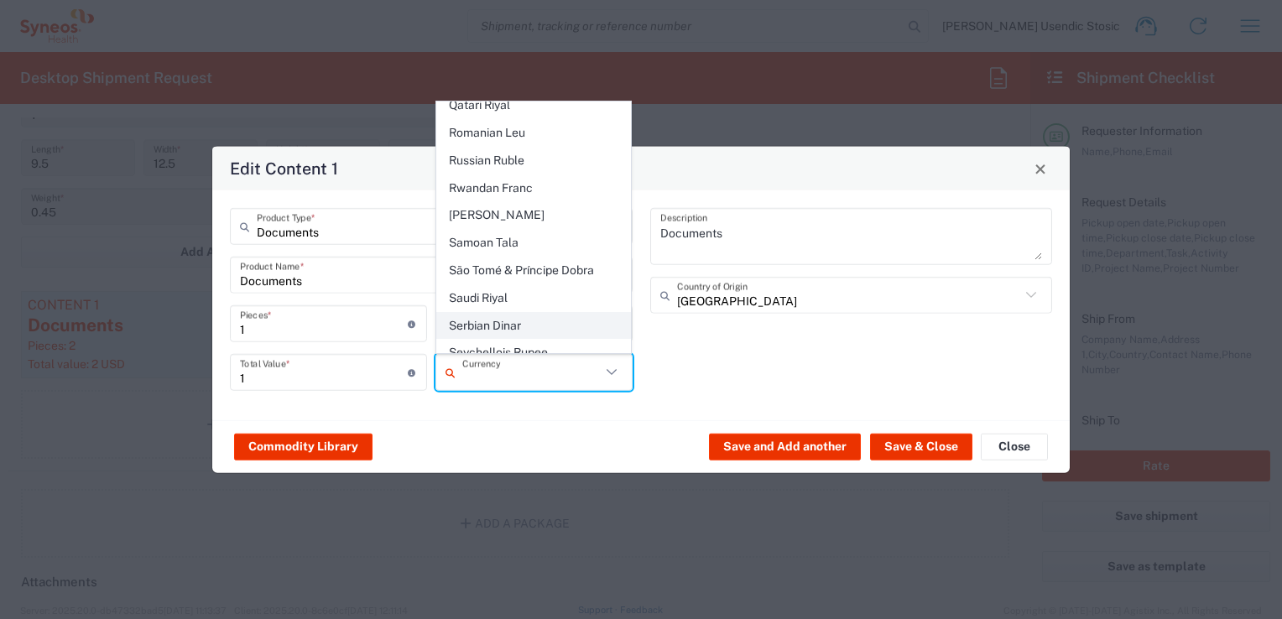
click at [533, 313] on span "Serbian Dinar" at bounding box center [534, 326] width 194 height 26
type input "Serbian Dinar"
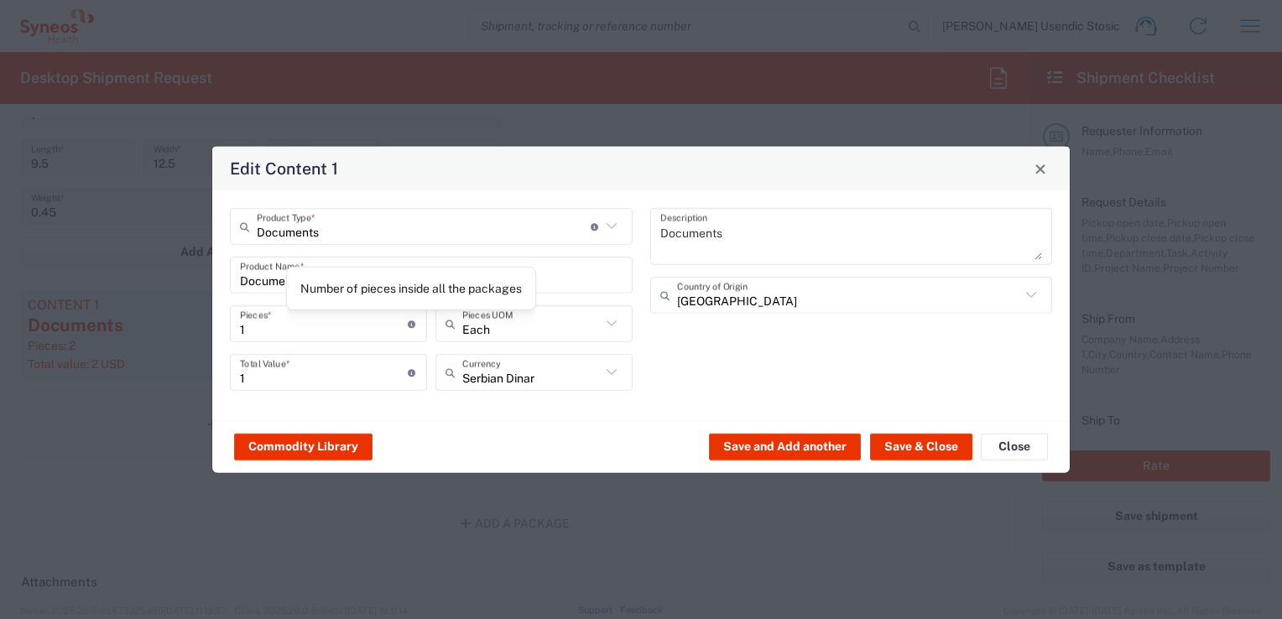
click at [408, 323] on icon at bounding box center [412, 324] width 9 height 8
type input "2"
click at [513, 427] on div "Commodity Library Save and Add another Save & Close Close" at bounding box center [640, 446] width 857 height 53
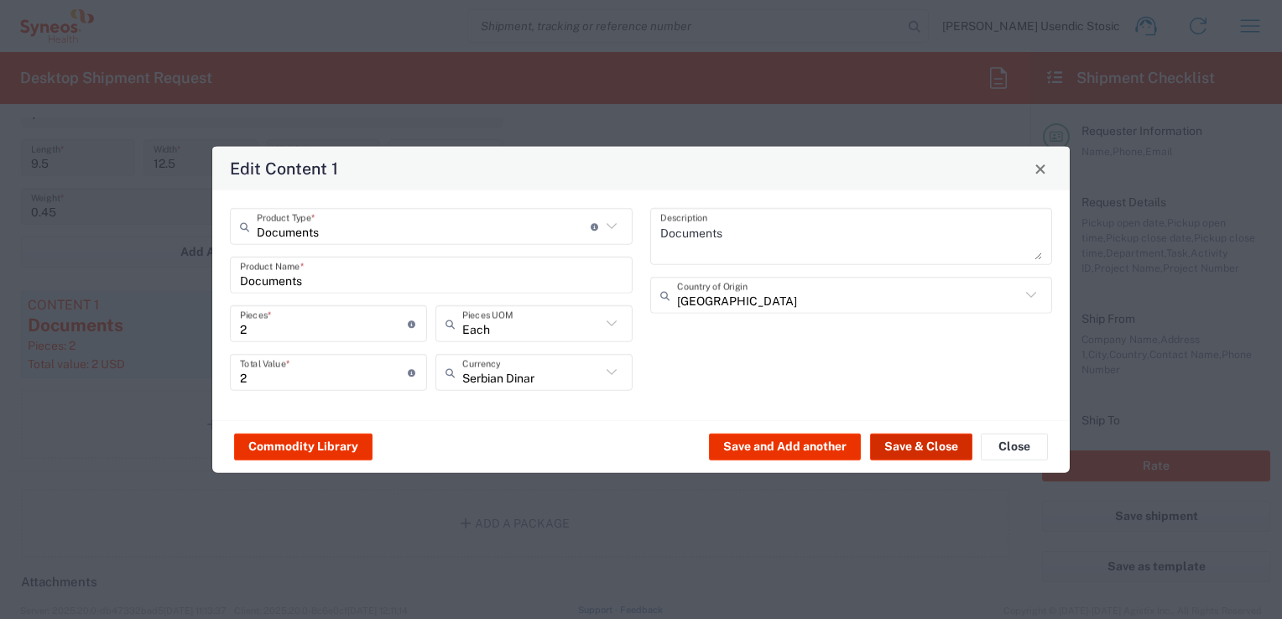
click at [907, 442] on button "Save & Close" at bounding box center [921, 446] width 102 height 27
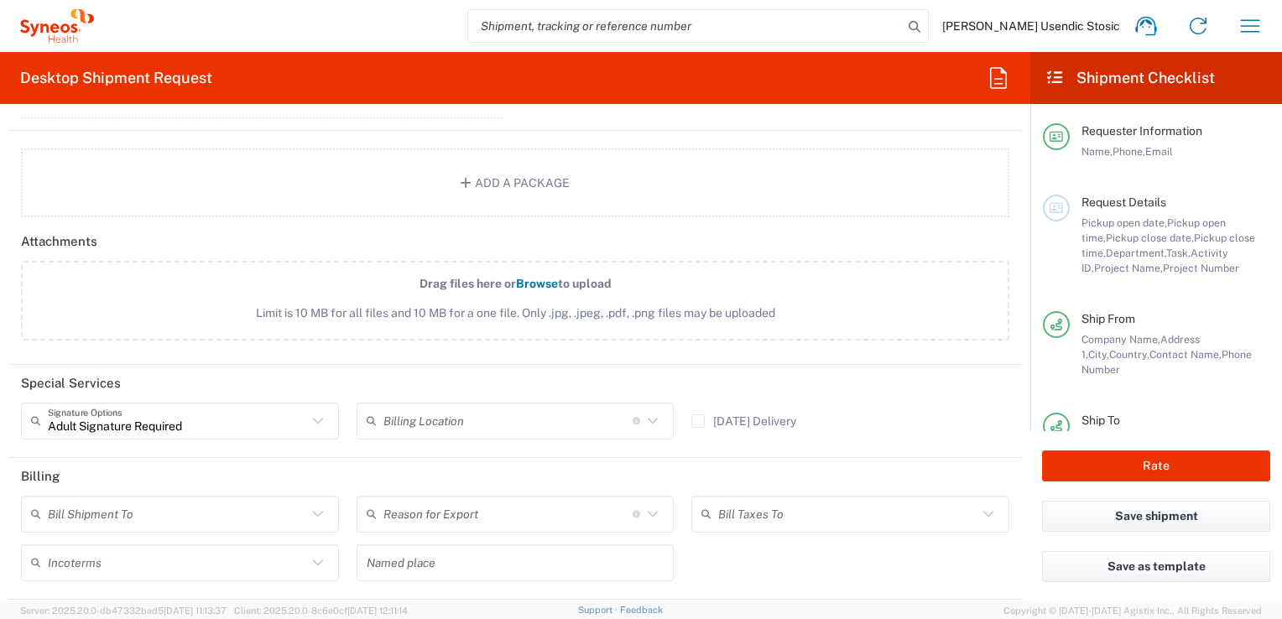
scroll to position [2162, 0]
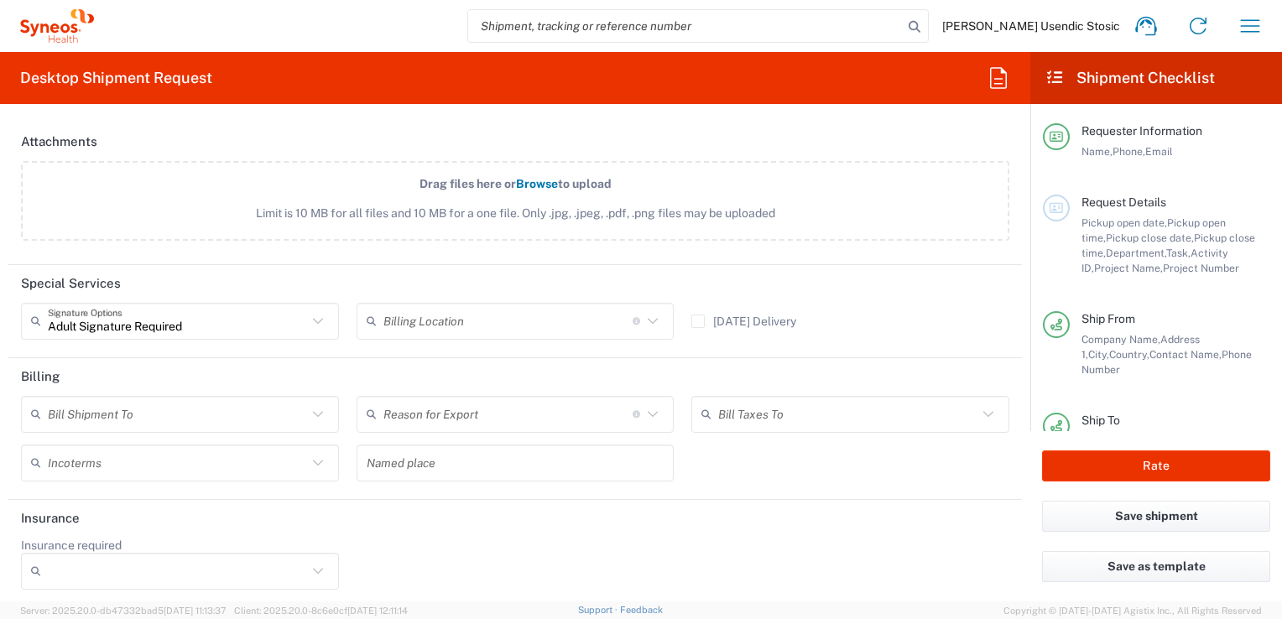
click at [315, 460] on icon at bounding box center [318, 463] width 10 height 6
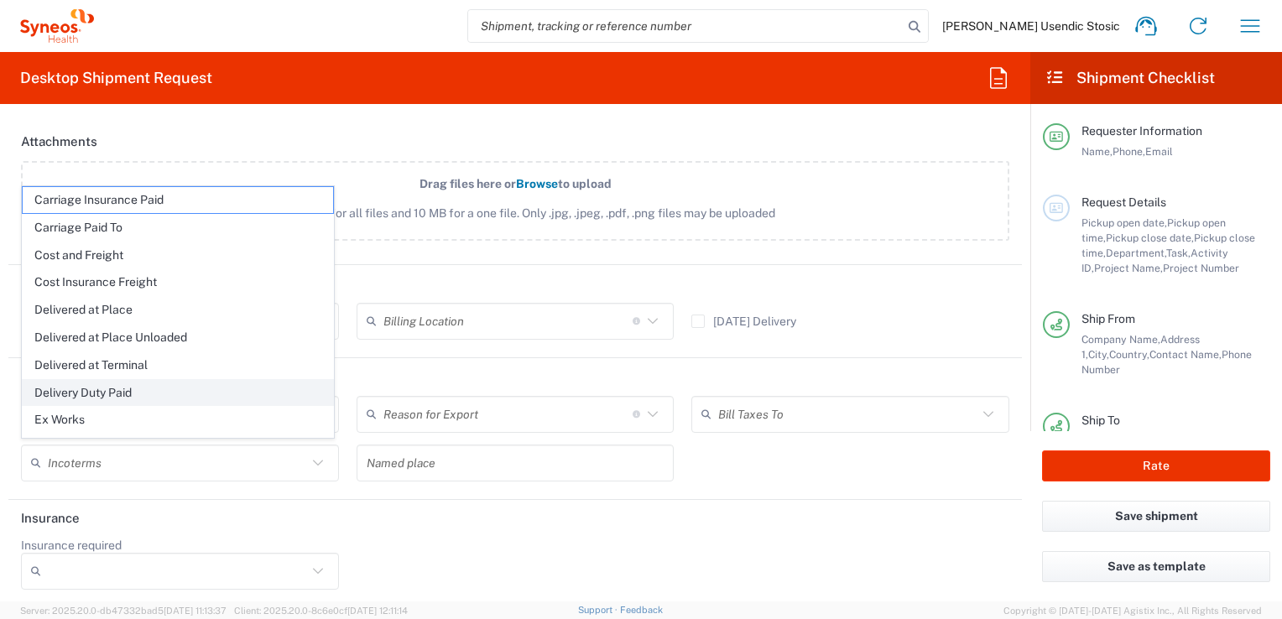
click at [207, 394] on span "Delivery Duty Paid" at bounding box center [178, 393] width 310 height 26
type input "Sender/Shipper"
type input "Delivery Duty Paid"
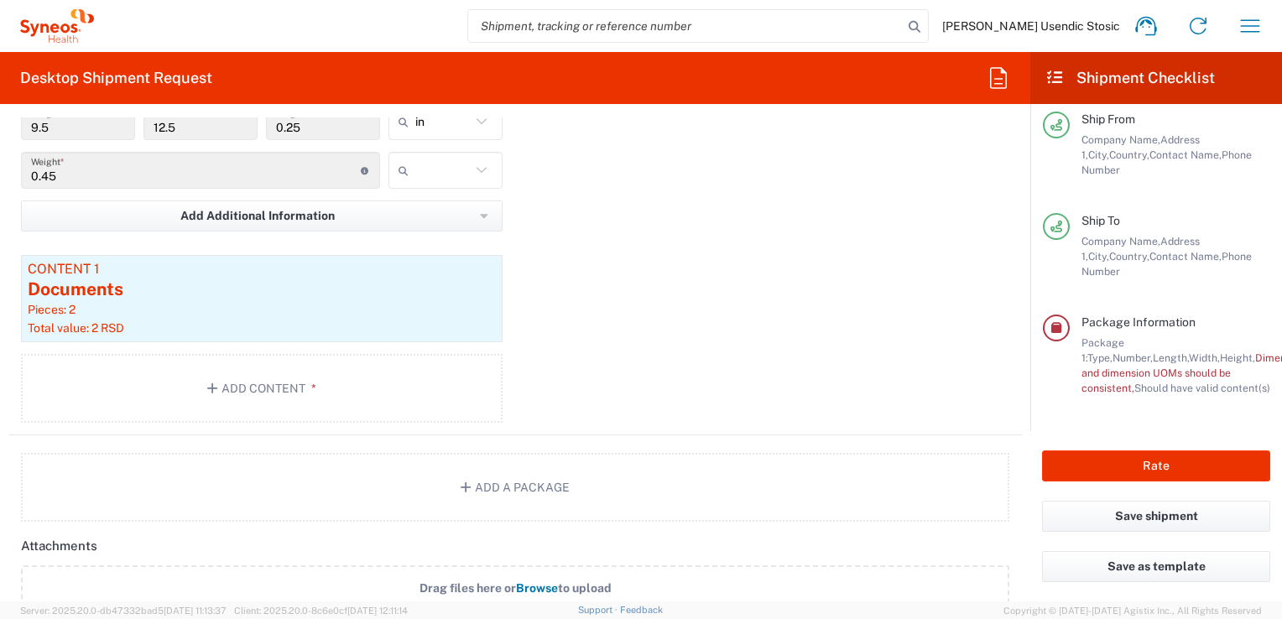
scroll to position [1729, 0]
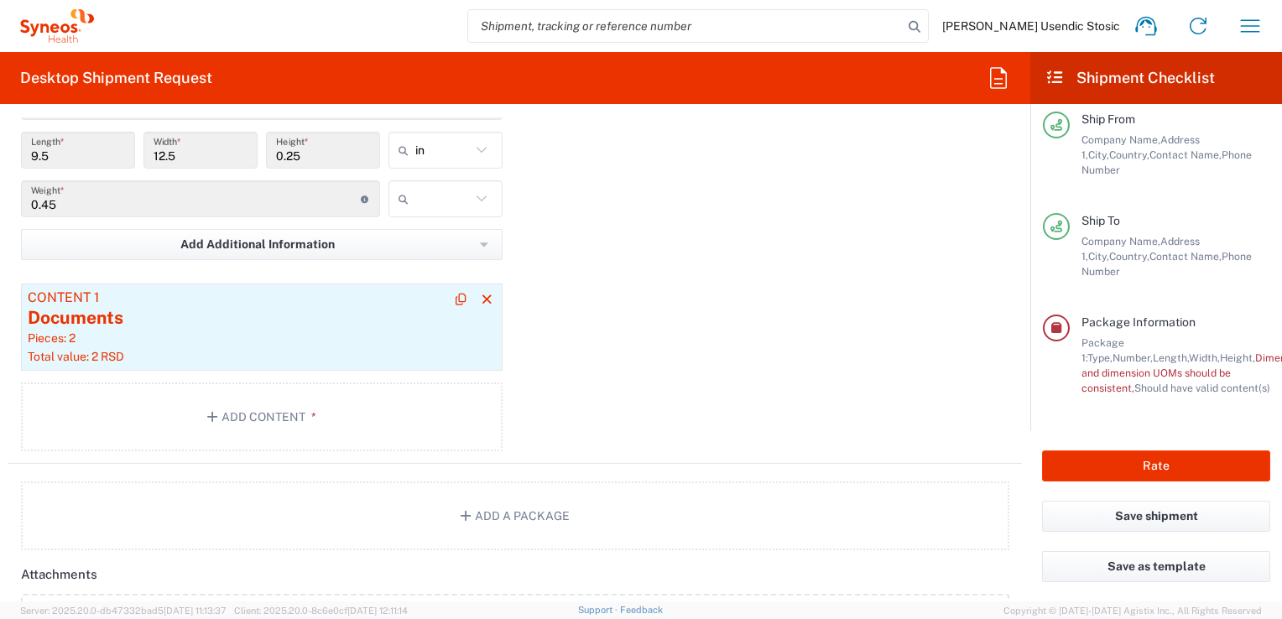
click at [351, 335] on div "Pieces: 2" at bounding box center [262, 337] width 468 height 15
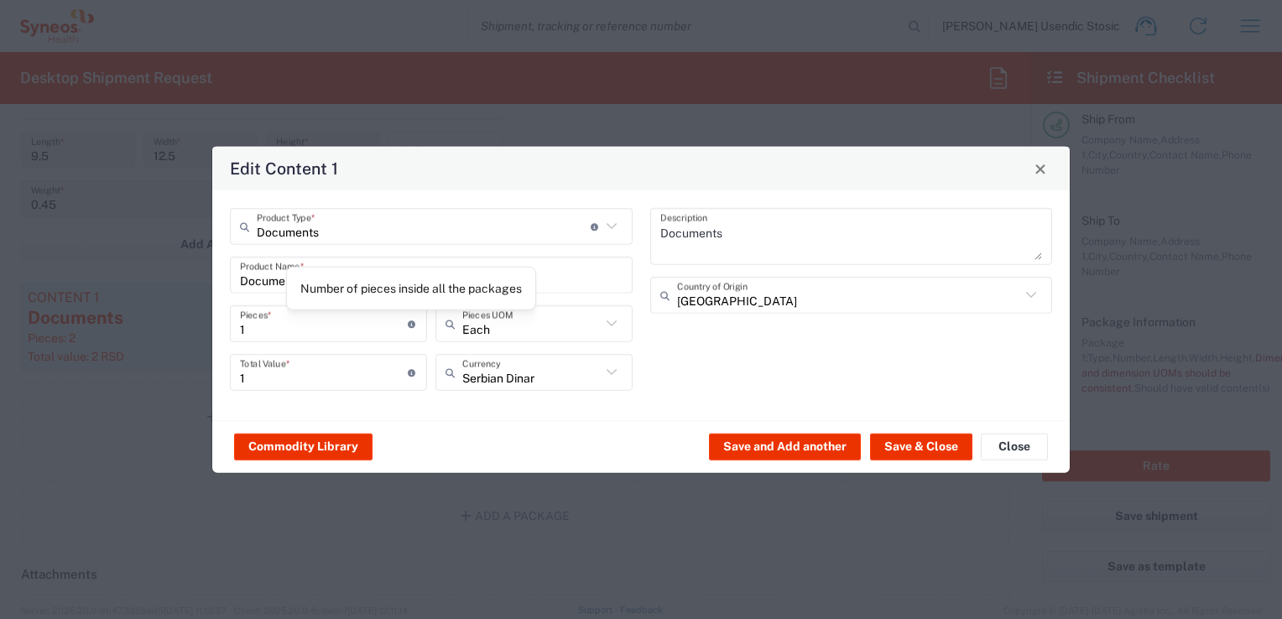
click at [408, 324] on icon at bounding box center [412, 324] width 9 height 8
type input "2"
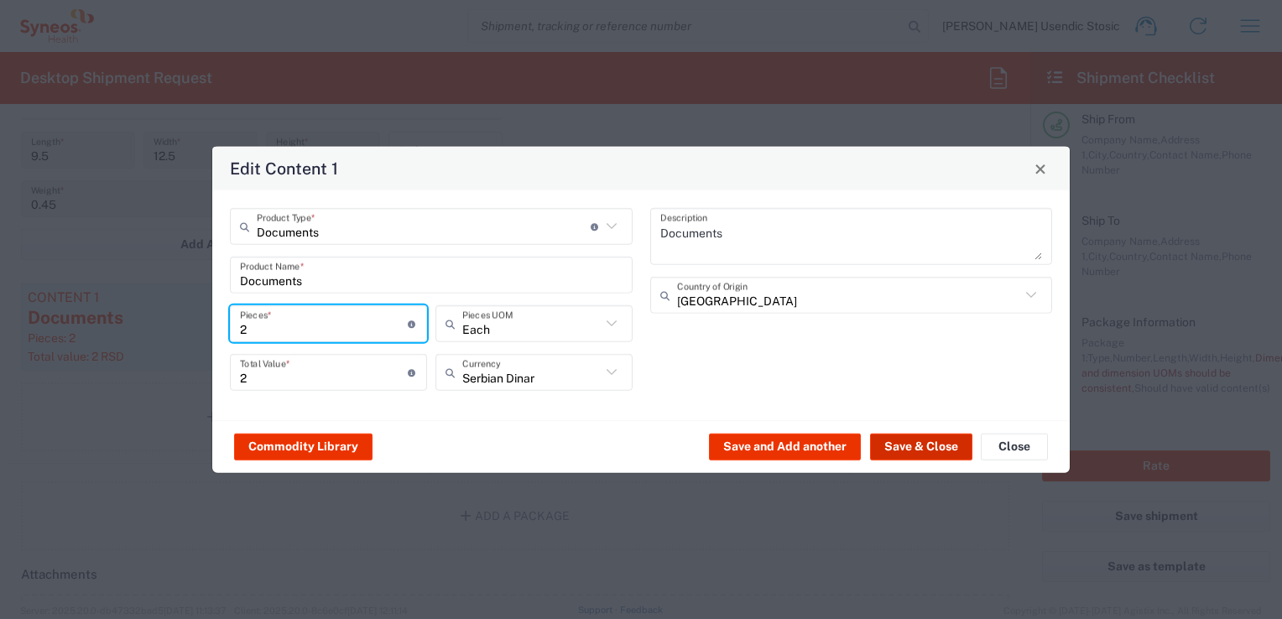
type input "2"
click at [919, 442] on button "Save & Close" at bounding box center [921, 446] width 102 height 27
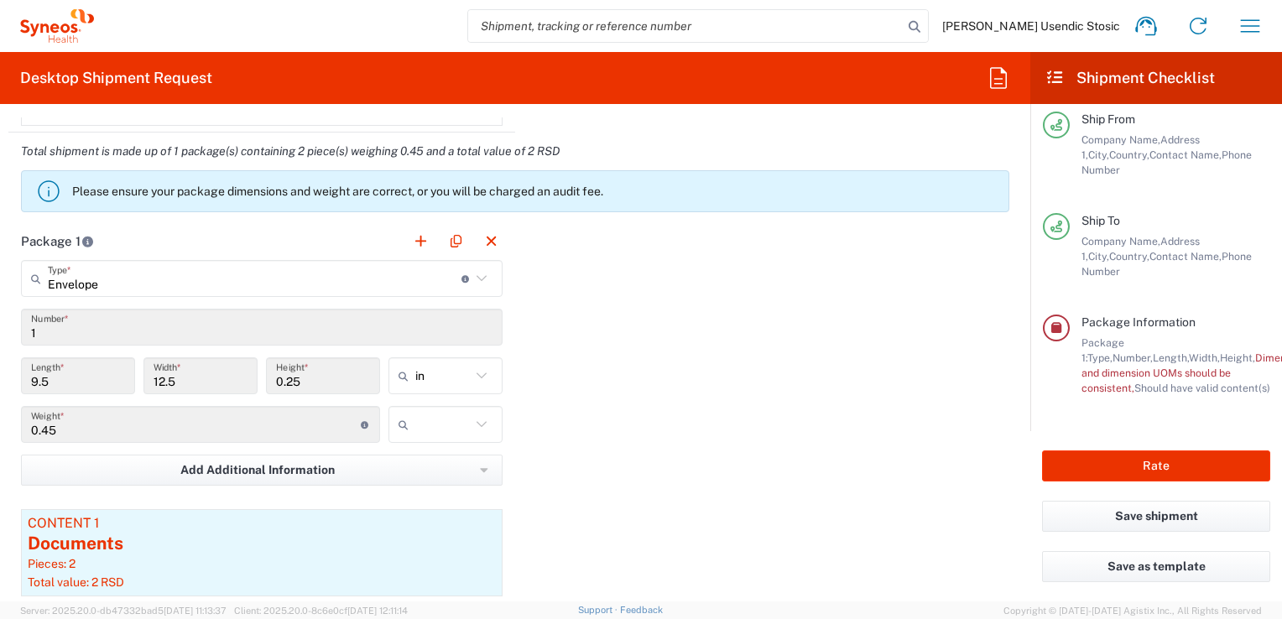
scroll to position [1507, 0]
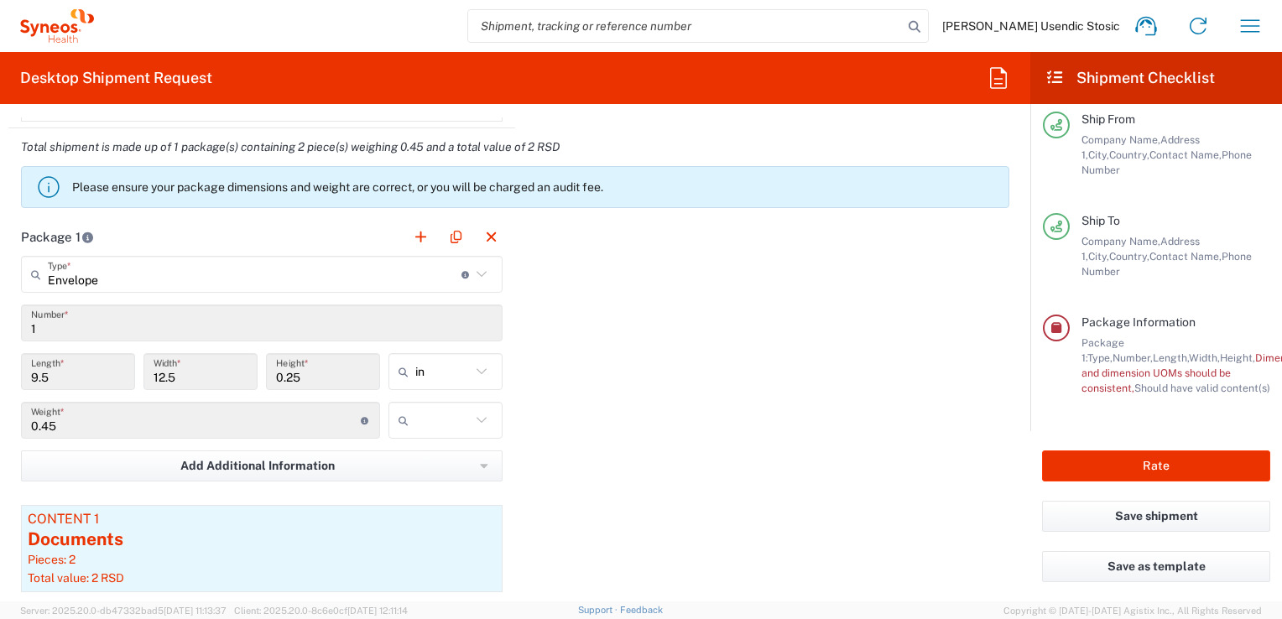
click at [110, 377] on input "9.5" at bounding box center [78, 371] width 94 height 29
click at [476, 368] on icon at bounding box center [482, 372] width 22 height 22
click at [455, 428] on span "cm" at bounding box center [439, 433] width 109 height 26
type input "24.13"
type input "31.75"
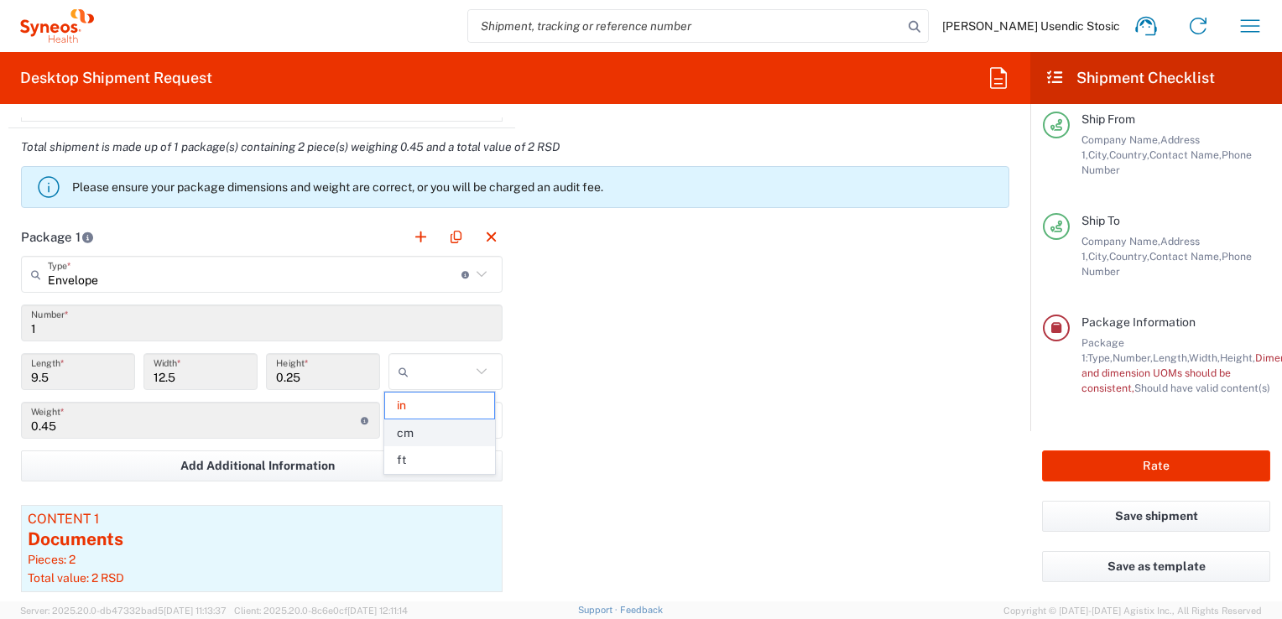
type input "0.64"
type input "cm"
click at [361, 418] on icon at bounding box center [365, 421] width 9 height 8
click at [295, 419] on input "0.45" at bounding box center [196, 420] width 330 height 29
click at [476, 410] on icon at bounding box center [482, 420] width 22 height 22
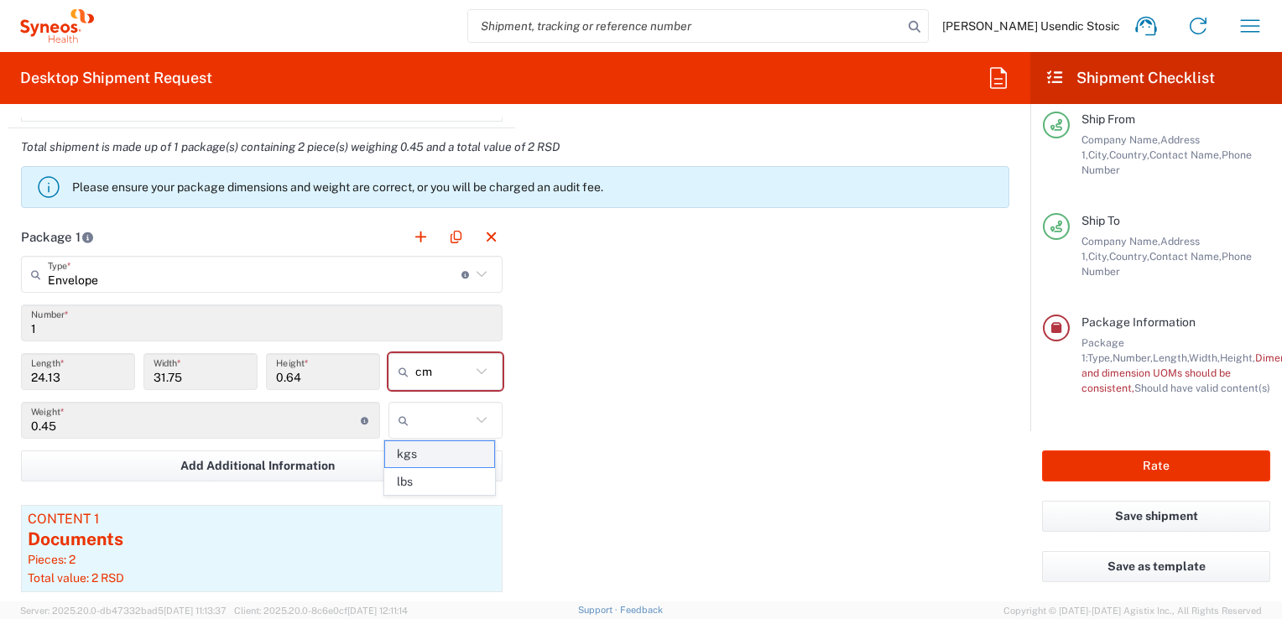
click at [455, 450] on span "kgs" at bounding box center [439, 454] width 109 height 26
type input "kgs"
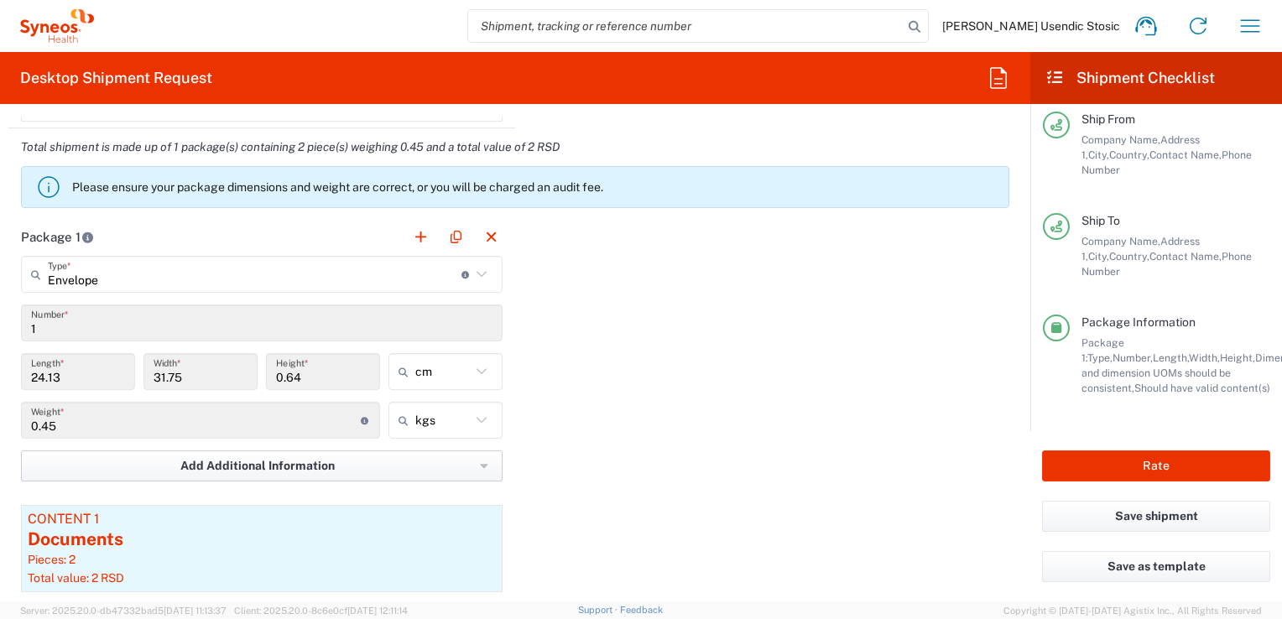
click at [480, 461] on icon "button" at bounding box center [484, 467] width 8 height 12
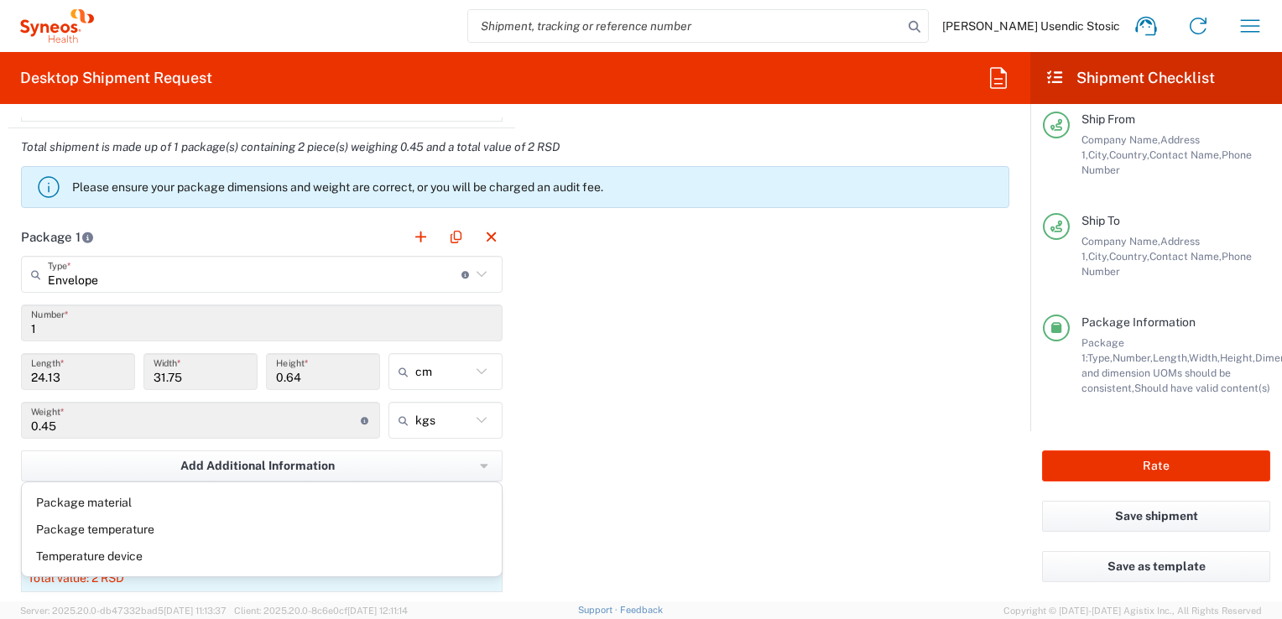
click at [568, 448] on div "Package 1 Envelope Type * Material used to package goods Envelope Large Box Med…" at bounding box center [514, 451] width 1013 height 467
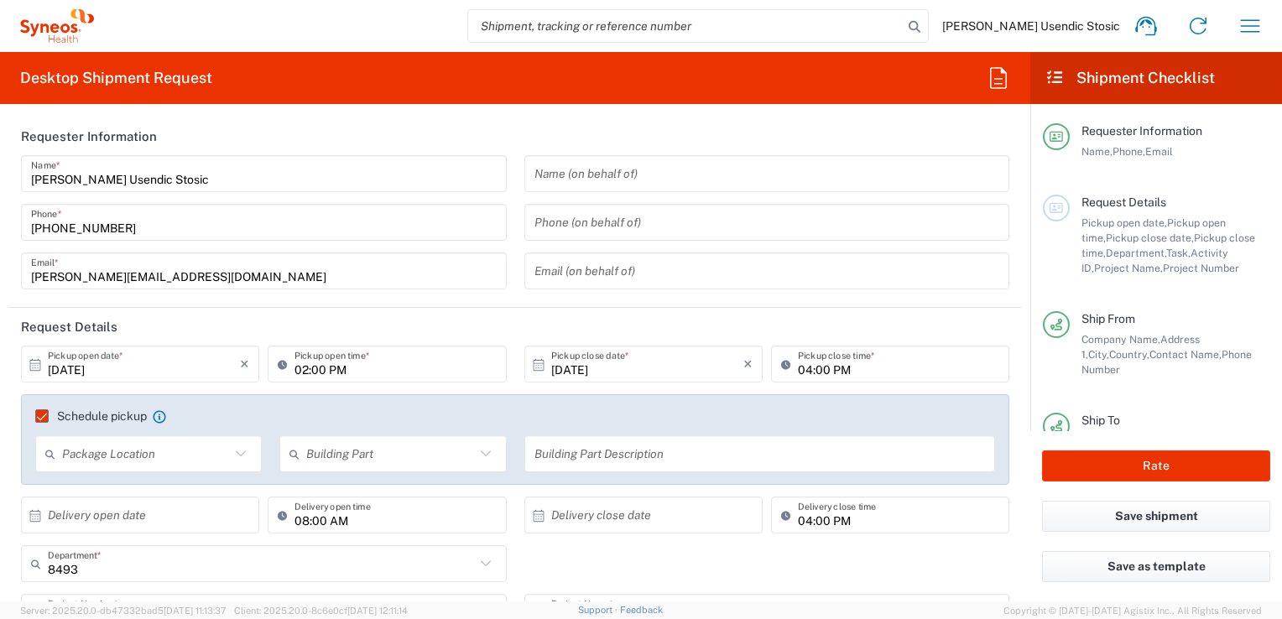
scroll to position [26, 0]
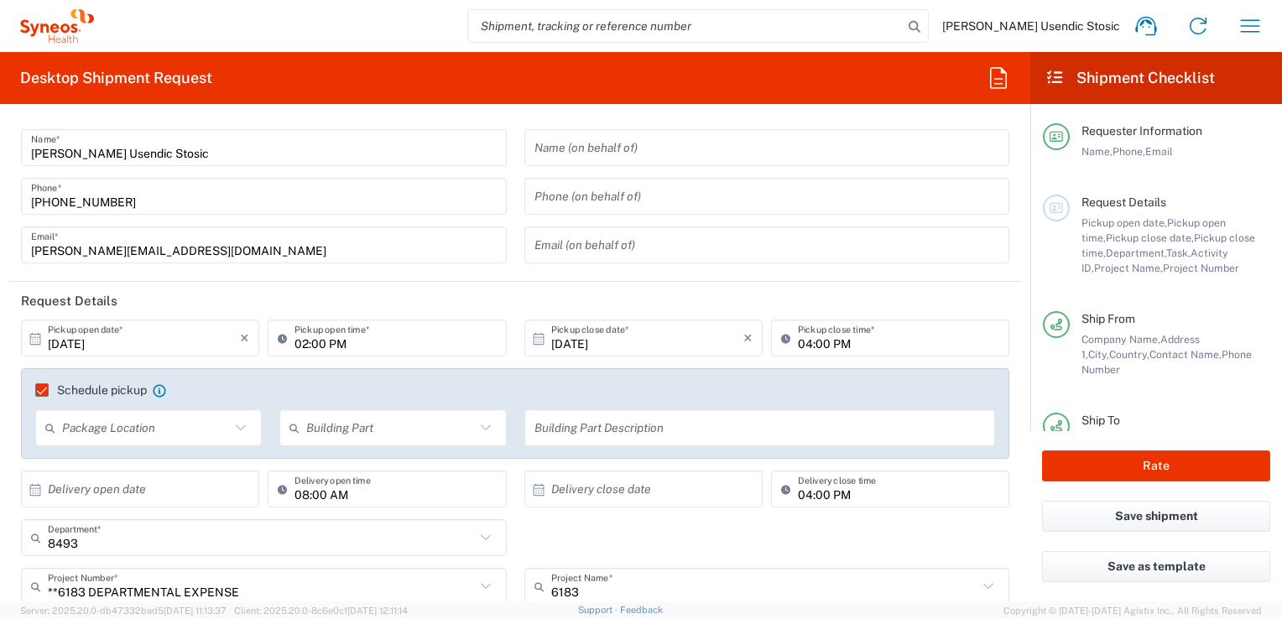
click at [233, 431] on icon at bounding box center [241, 428] width 22 height 22
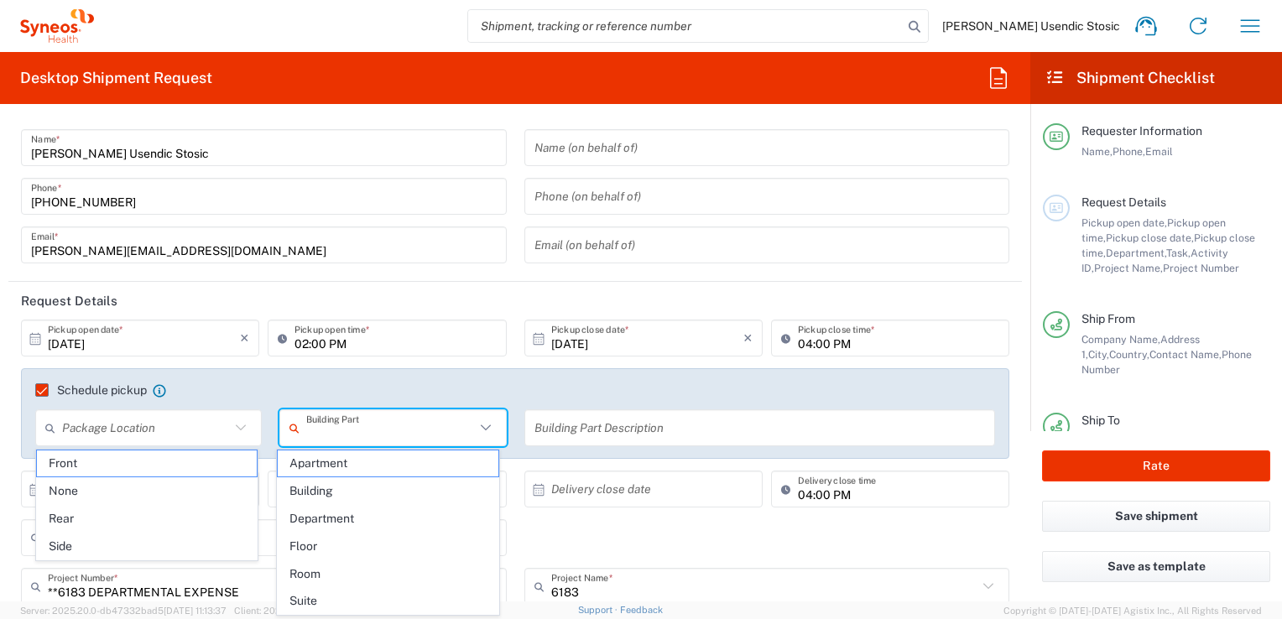
click at [372, 428] on input "text" at bounding box center [390, 428] width 168 height 29
click at [375, 535] on span "Floor" at bounding box center [388, 546] width 221 height 26
type input "Floor"
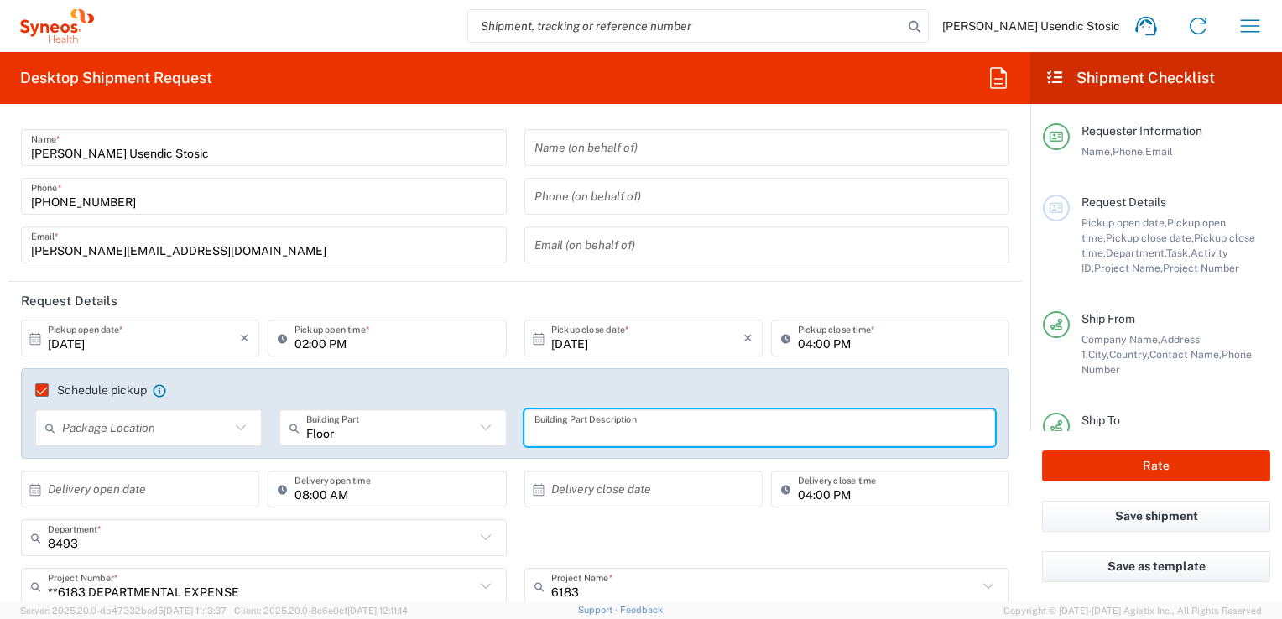
click at [586, 424] on input "text" at bounding box center [759, 428] width 451 height 29
type input "9th Floor"
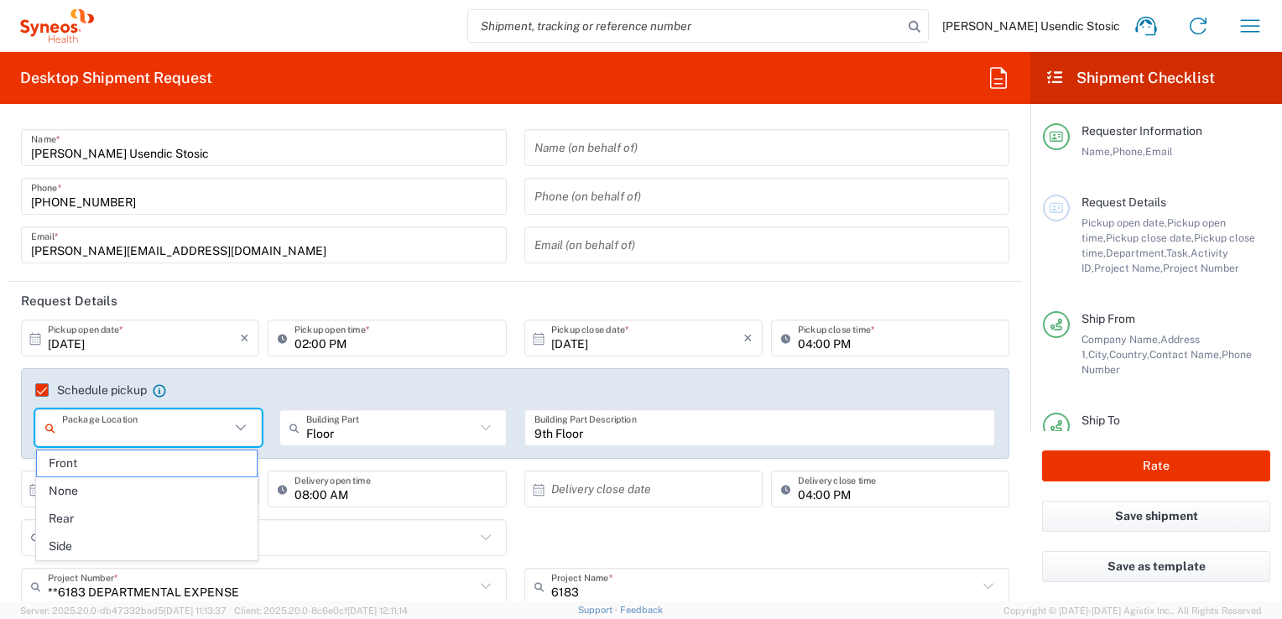
click at [176, 428] on input "text" at bounding box center [146, 428] width 168 height 29
type input "Reception"
click at [305, 377] on div "Schedule pickup When scheduling a pickup please be sure to meet the following c…" at bounding box center [515, 413] width 988 height 91
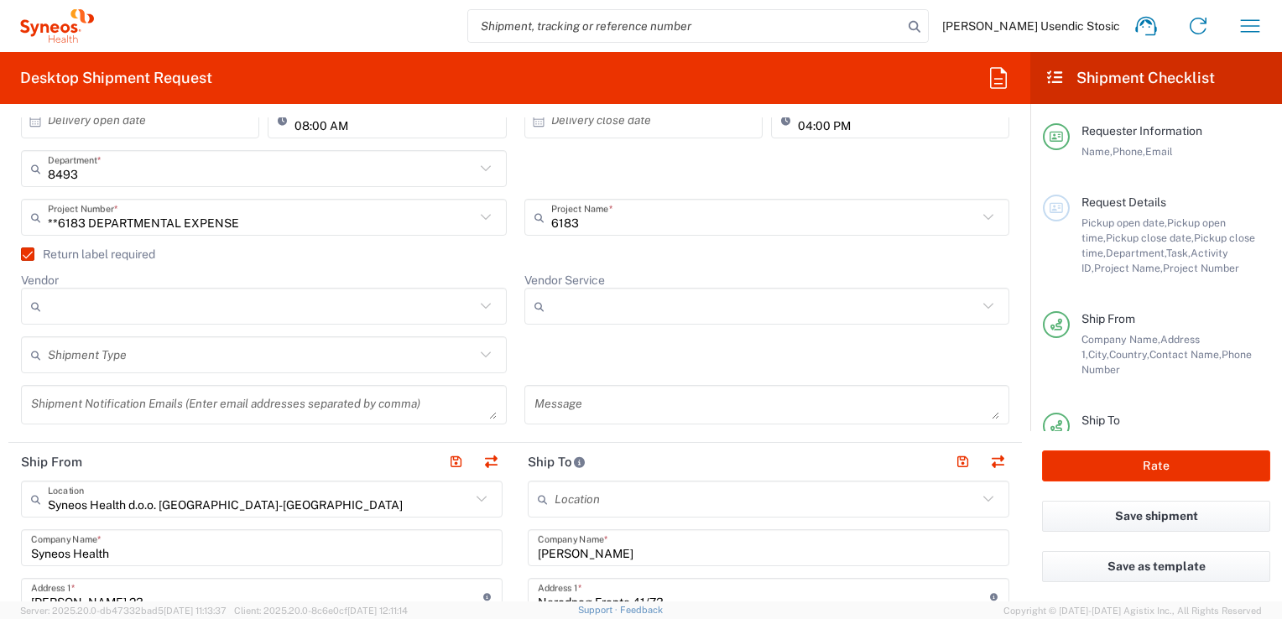
scroll to position [398, 0]
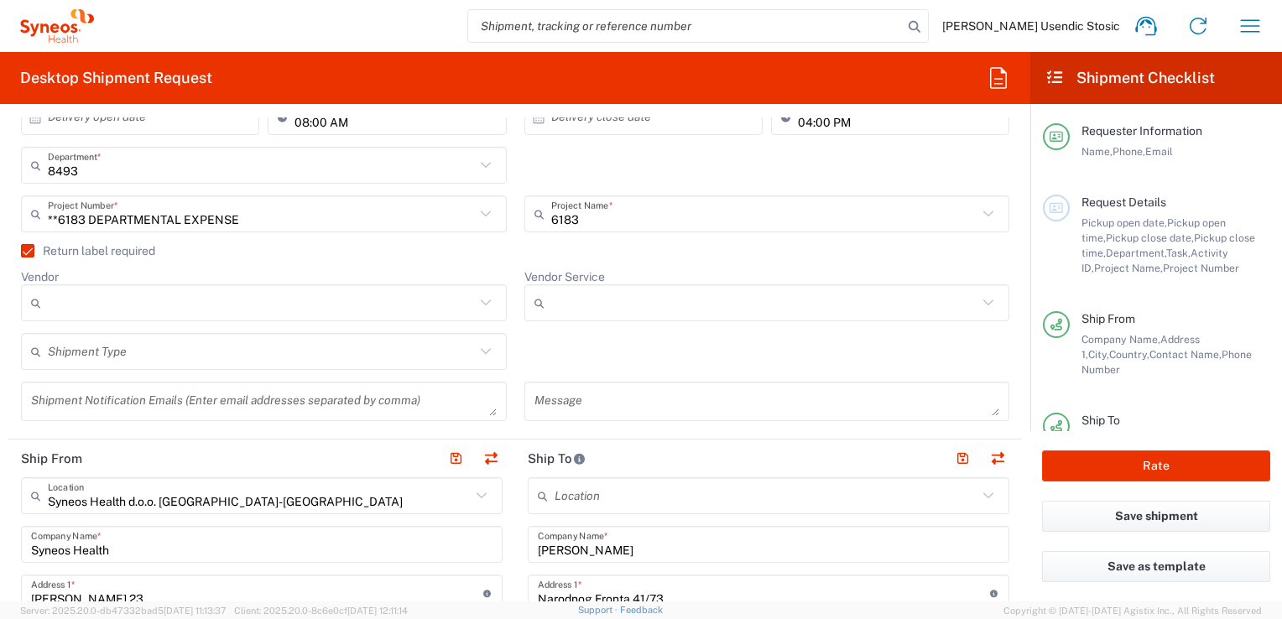
click at [481, 347] on icon at bounding box center [486, 352] width 22 height 22
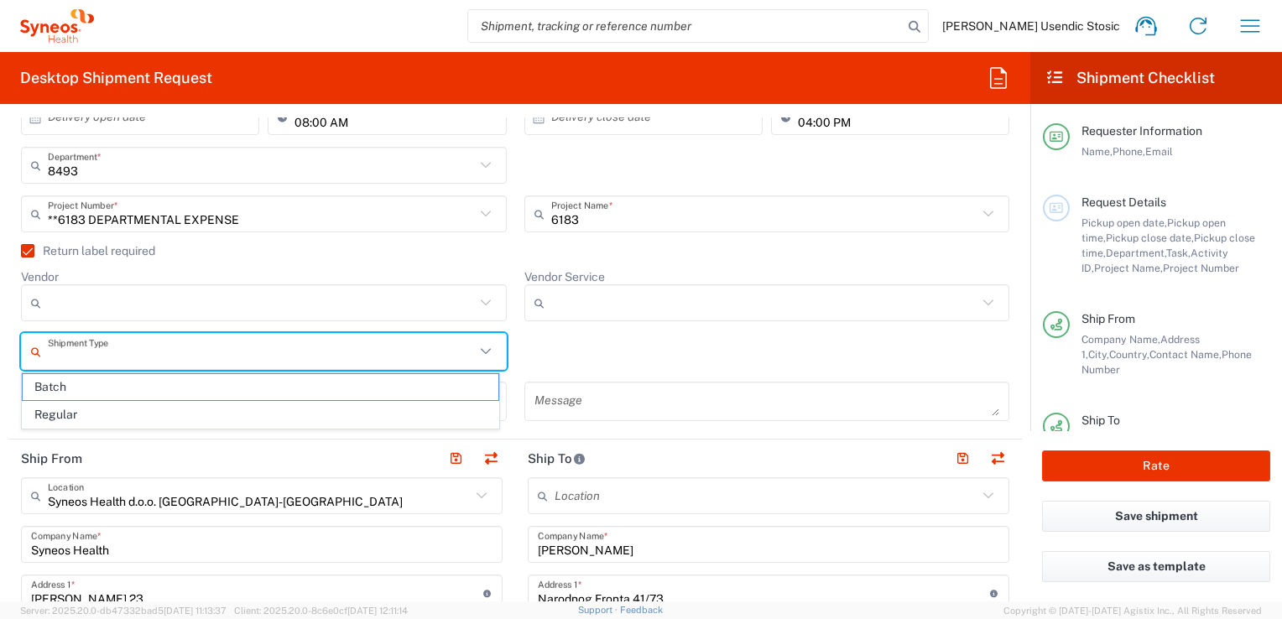
click at [635, 347] on div "Shipment Type Batch Regular" at bounding box center [516, 357] width 1006 height 49
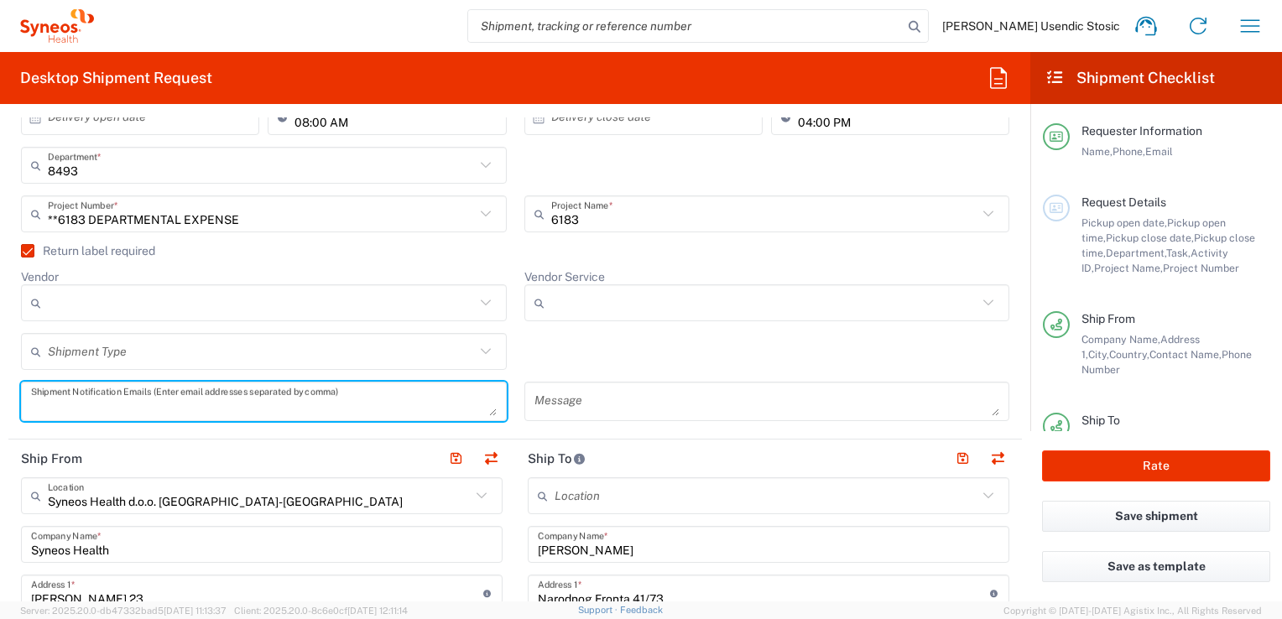
click at [413, 398] on textarea at bounding box center [264, 401] width 466 height 29
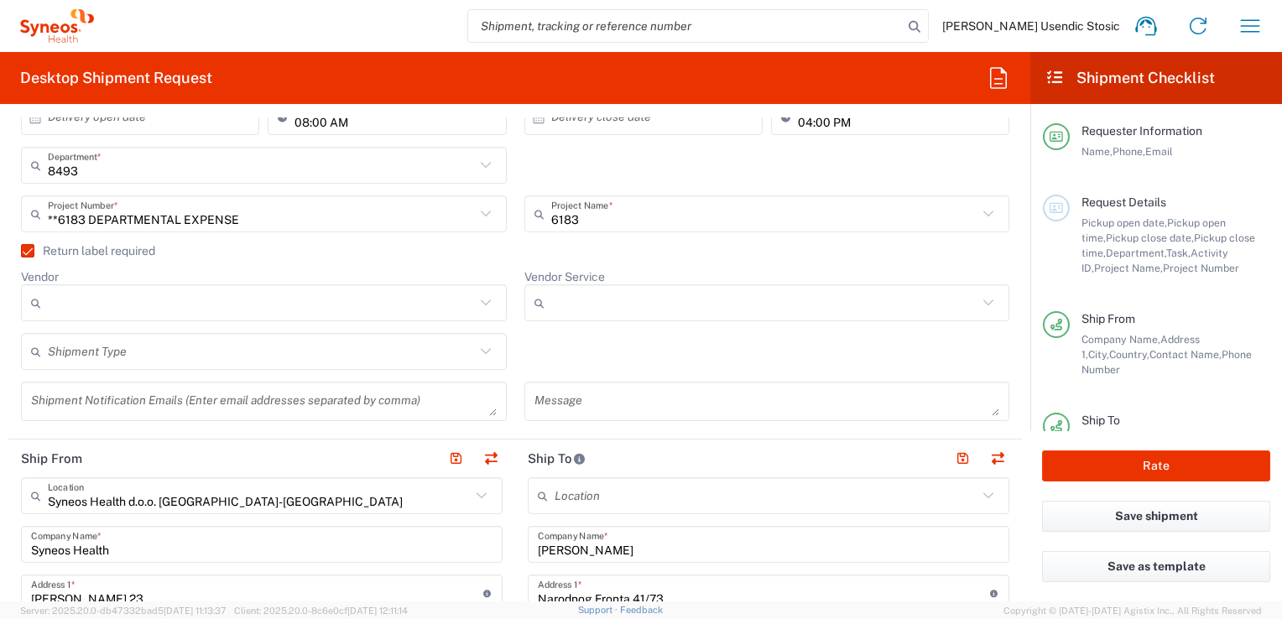
click at [611, 336] on div "Shipment Type Batch Regular" at bounding box center [516, 357] width 1006 height 49
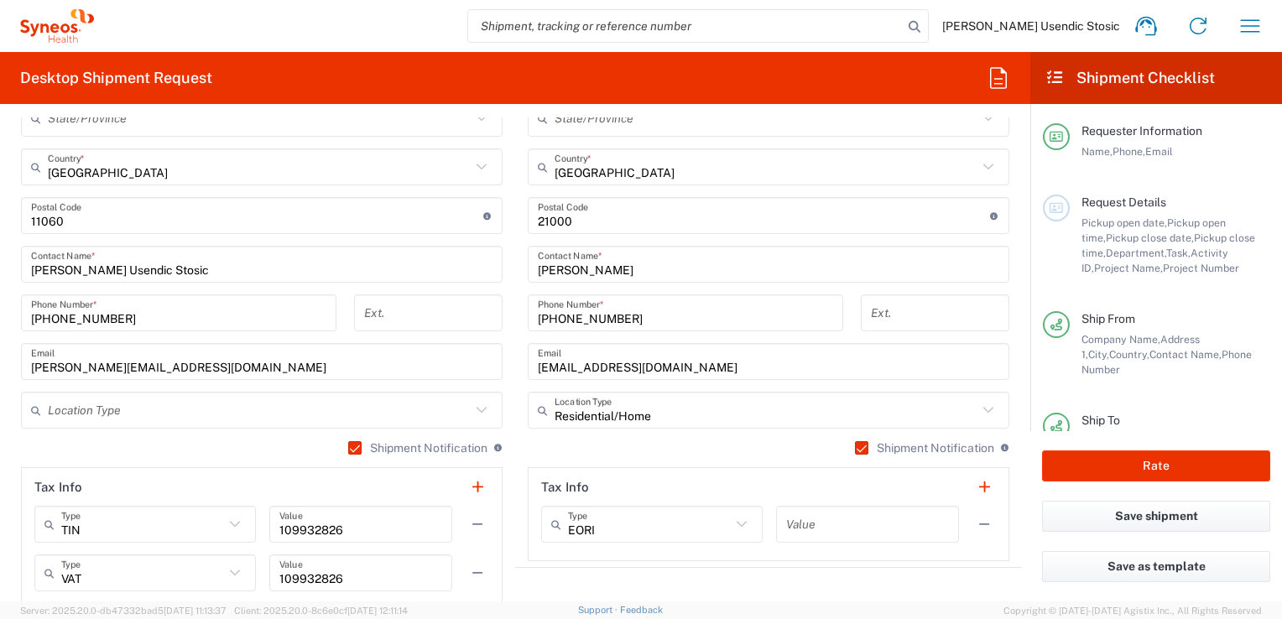
scroll to position [1023, 0]
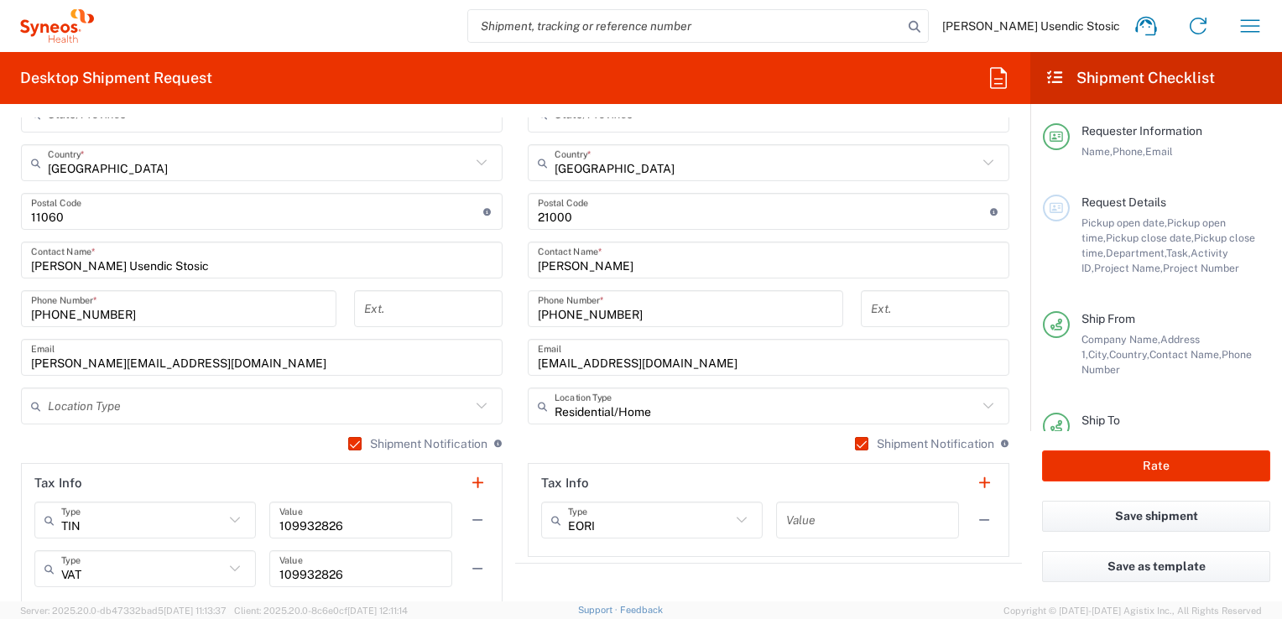
click at [475, 404] on icon at bounding box center [482, 406] width 22 height 22
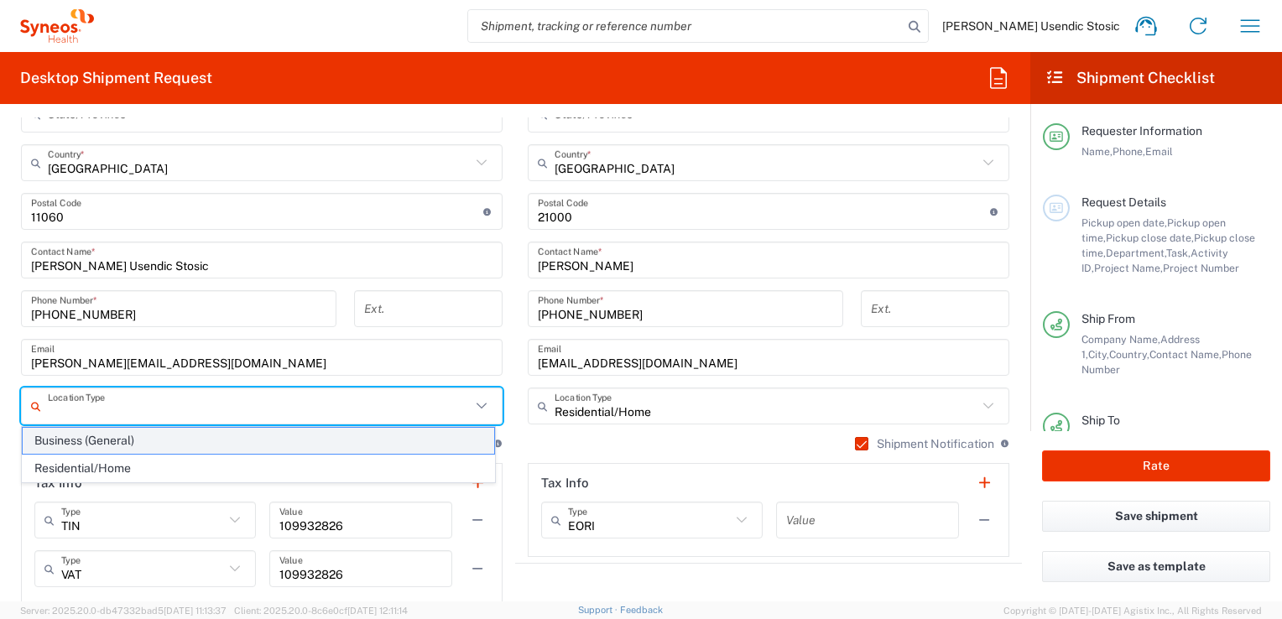
click at [411, 438] on span "Business (General)" at bounding box center [258, 441] width 471 height 26
type input "Business (General)"
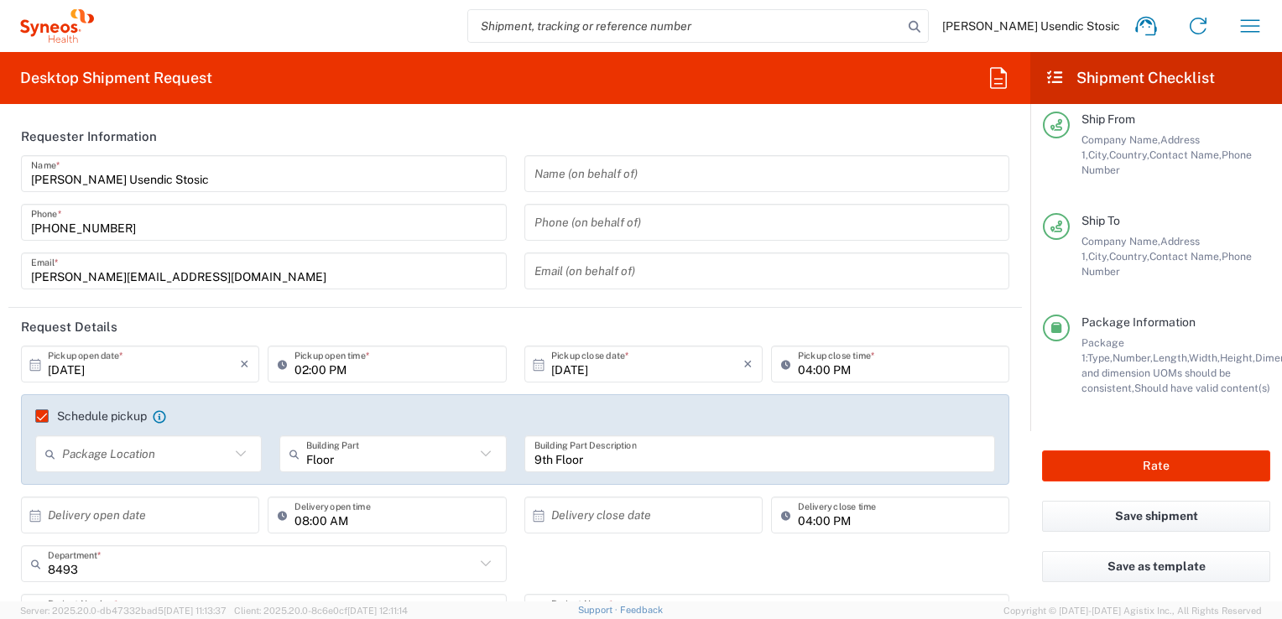
scroll to position [0, 0]
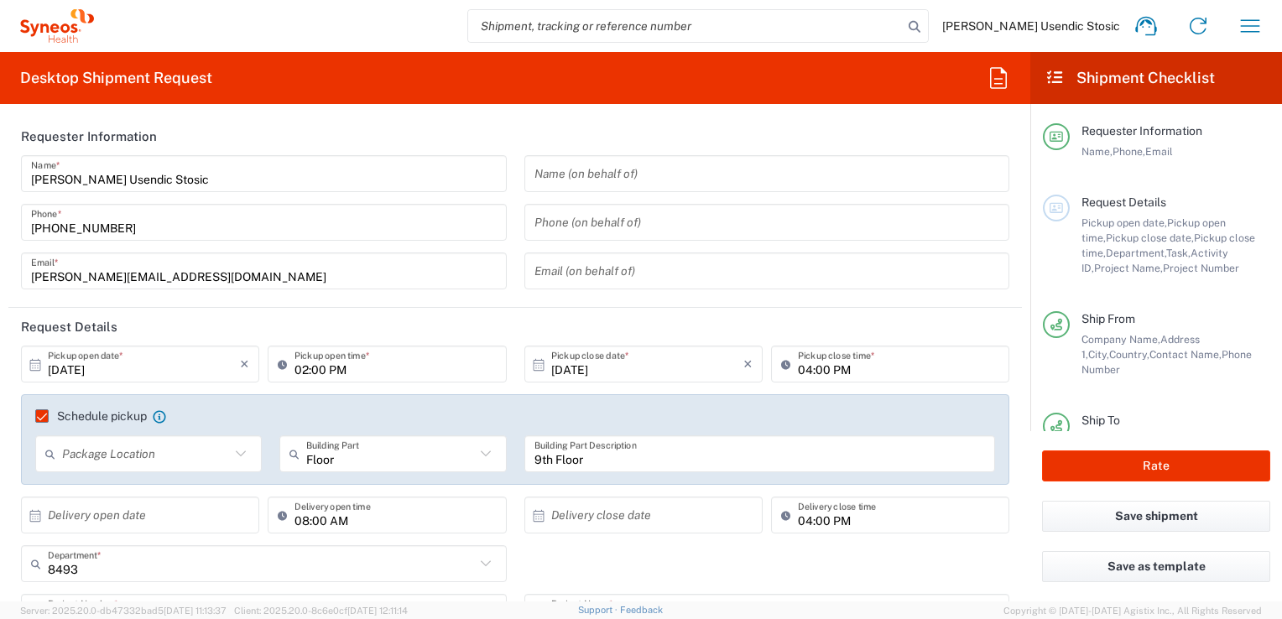
click at [242, 451] on icon at bounding box center [241, 453] width 10 height 6
click at [183, 485] on span "Front" at bounding box center [147, 490] width 221 height 26
type input "Front"
click at [478, 452] on icon at bounding box center [486, 454] width 22 height 22
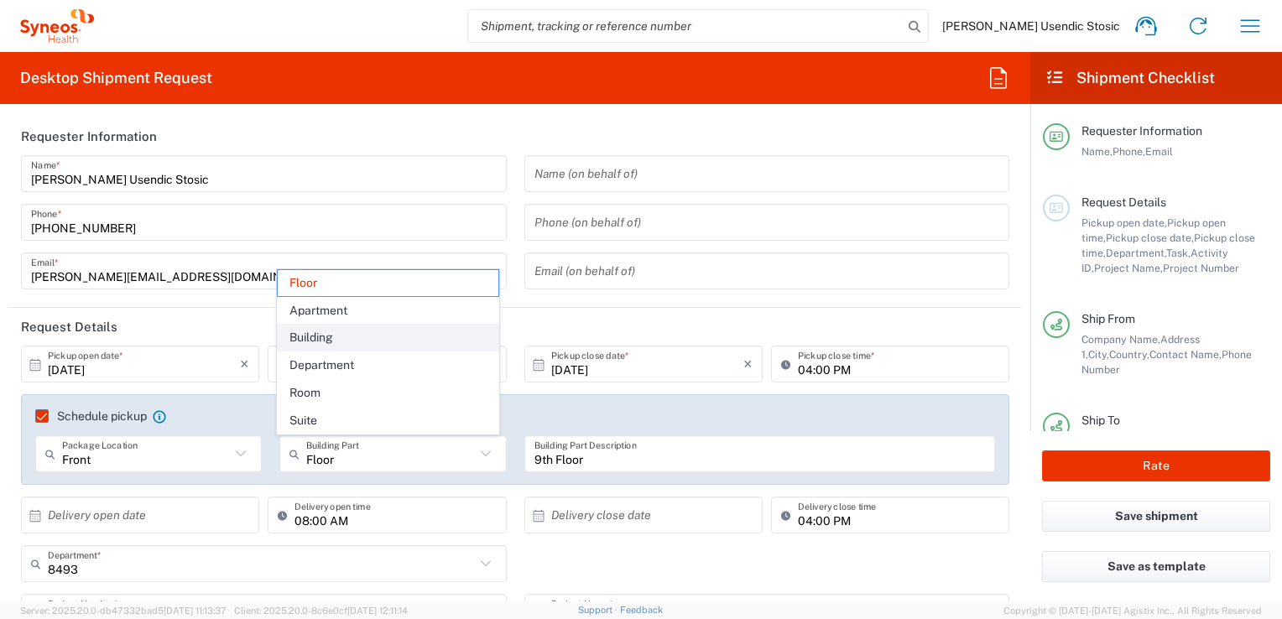
click at [429, 341] on span "Building" at bounding box center [388, 338] width 221 height 26
type input "Building"
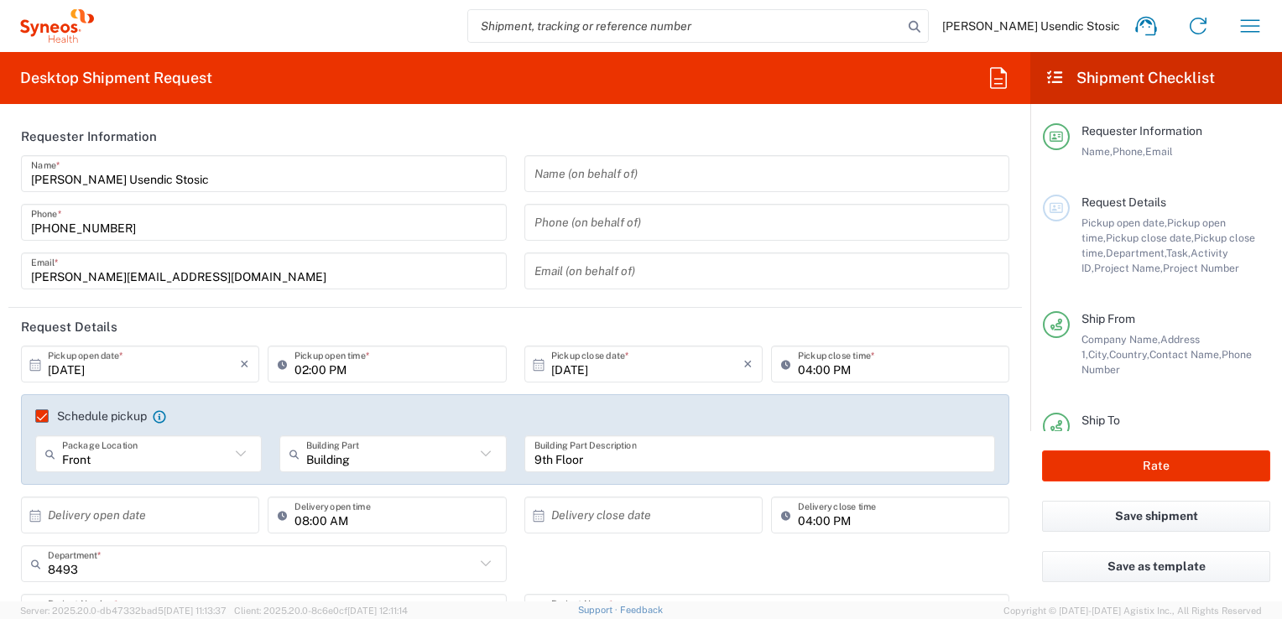
click at [609, 457] on input "9th Floor" at bounding box center [759, 454] width 451 height 29
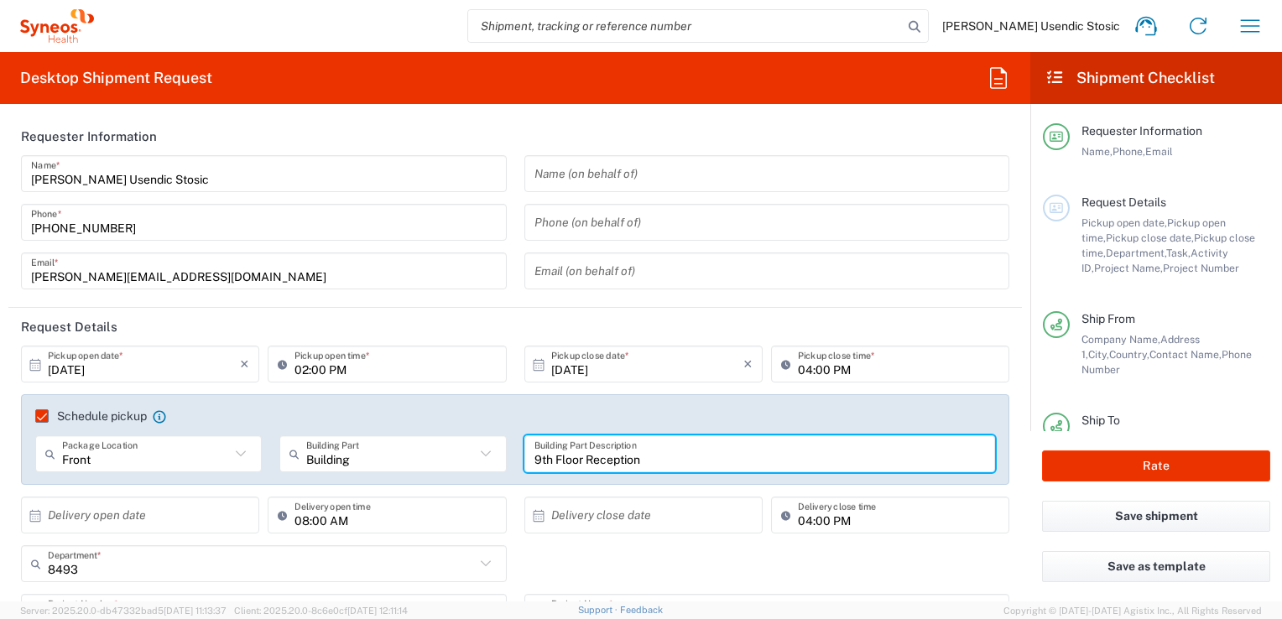
type input "9th Floor Reception"
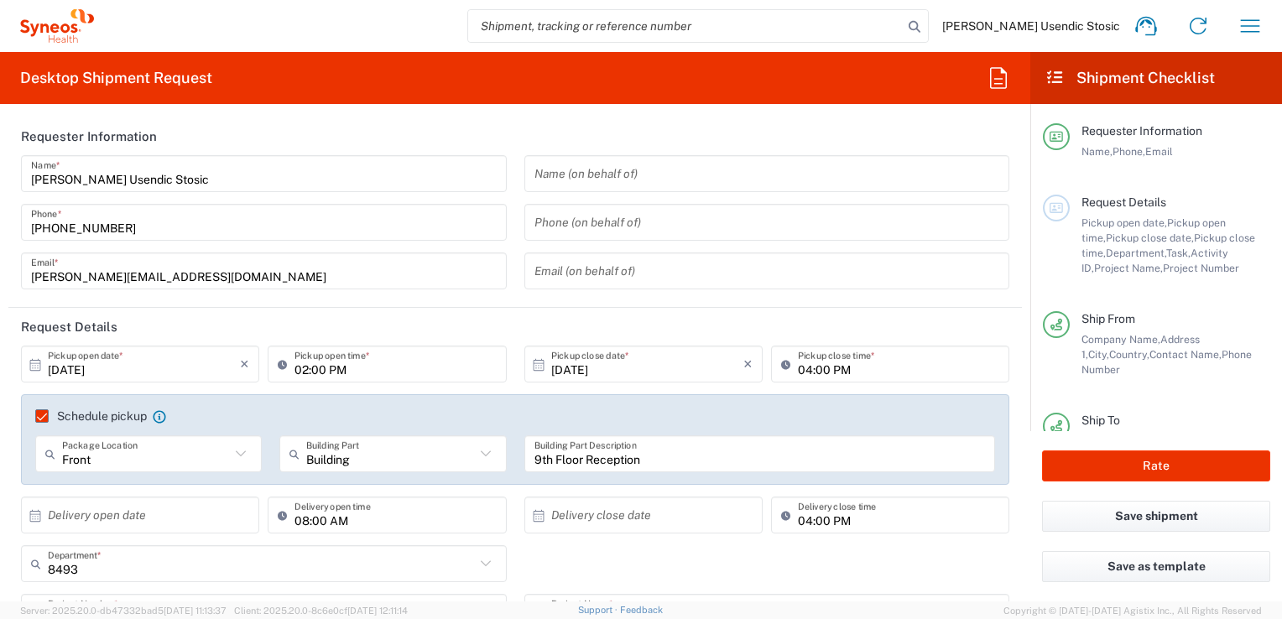
click at [1003, 330] on header "Request Details" at bounding box center [514, 327] width 1013 height 38
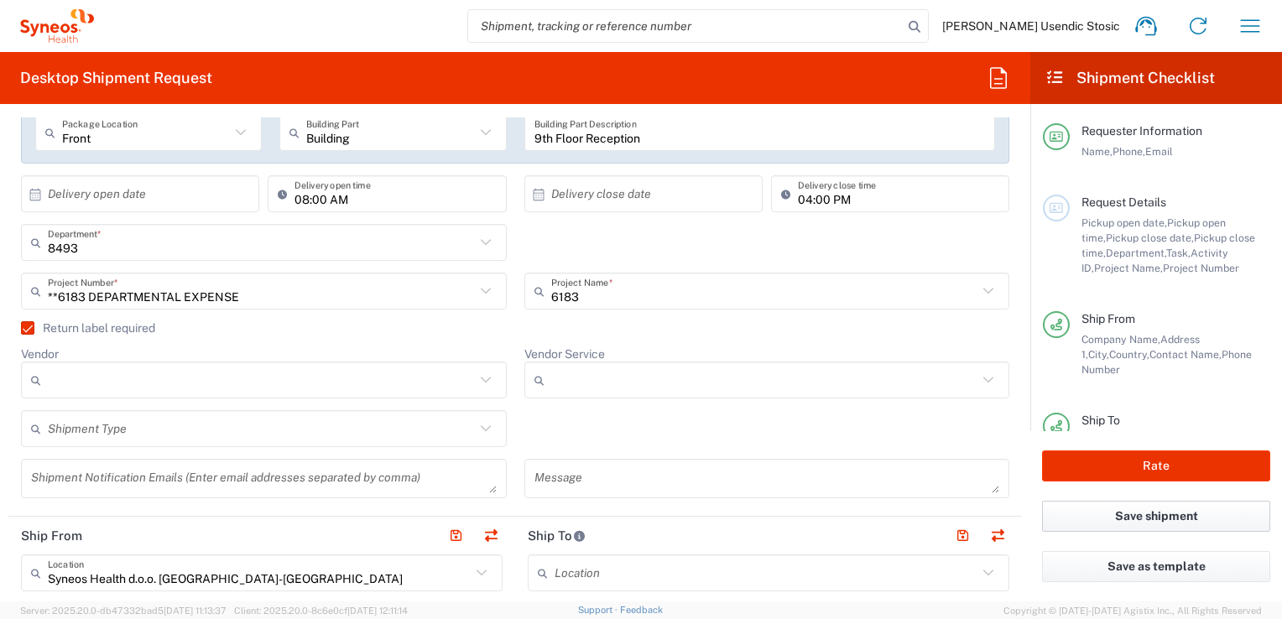
click at [1158, 518] on button "Save shipment" at bounding box center [1156, 516] width 228 height 31
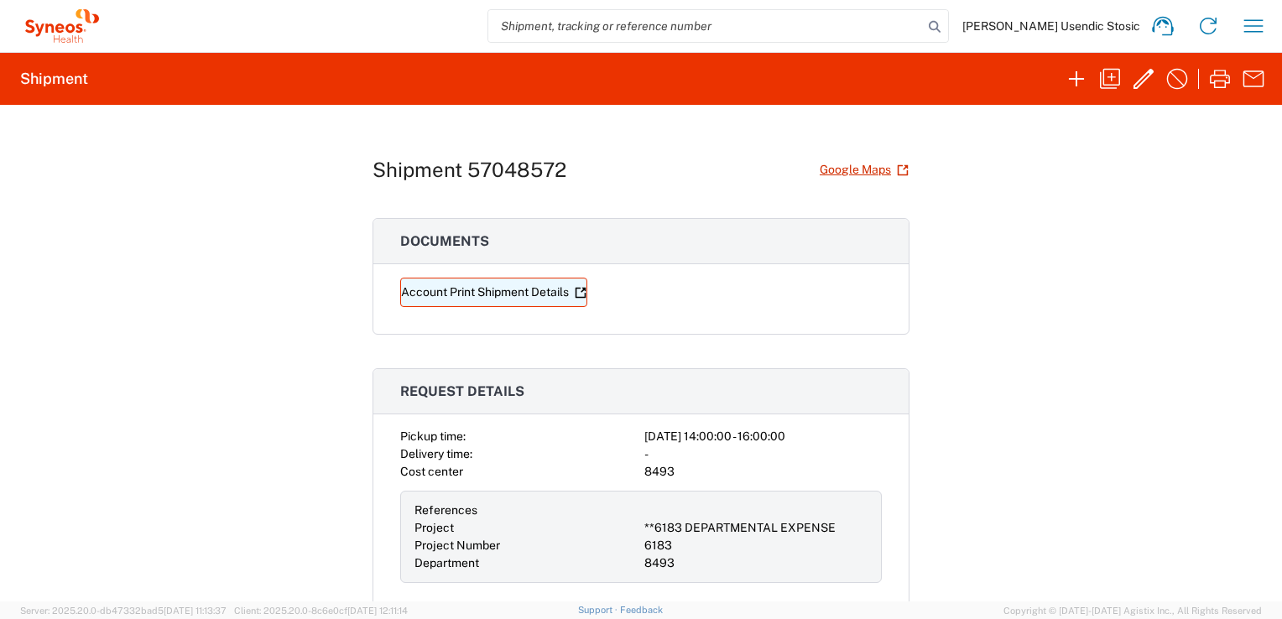
click at [503, 290] on link "Account Print Shipment Details" at bounding box center [493, 292] width 187 height 29
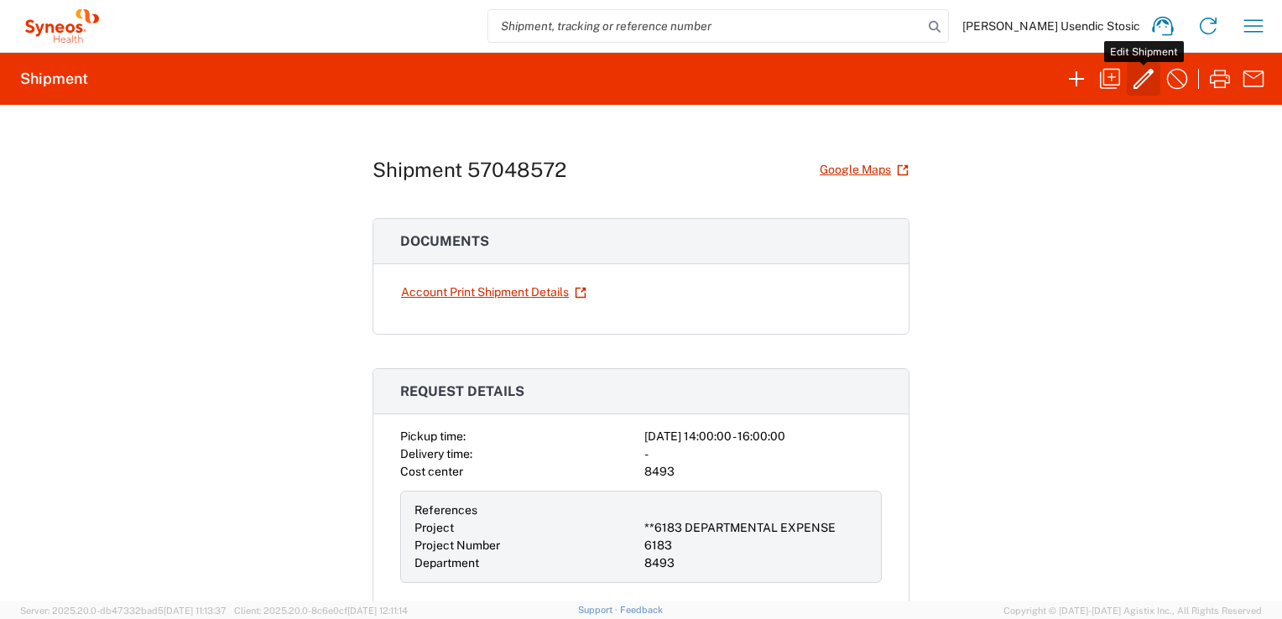
click at [1136, 70] on icon "button" at bounding box center [1143, 78] width 27 height 27
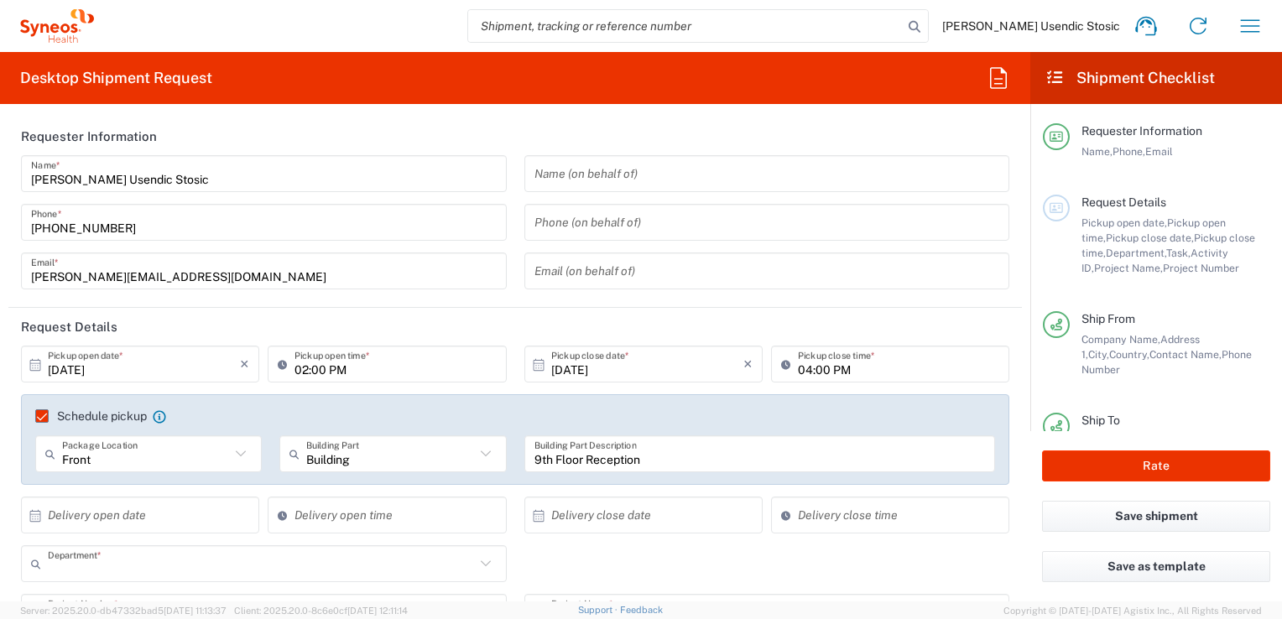
type input "8493"
type input "**6183 DEPARTMENTAL EXPENSE"
type input "6183"
type input "Envelope"
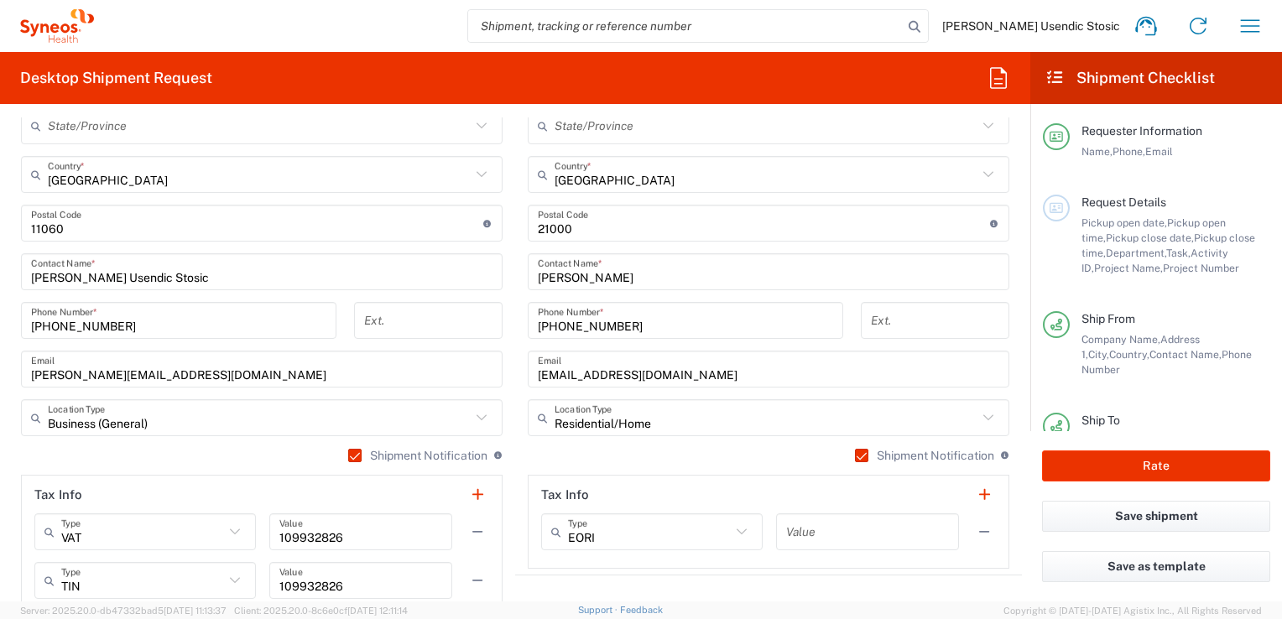
scroll to position [1117, 0]
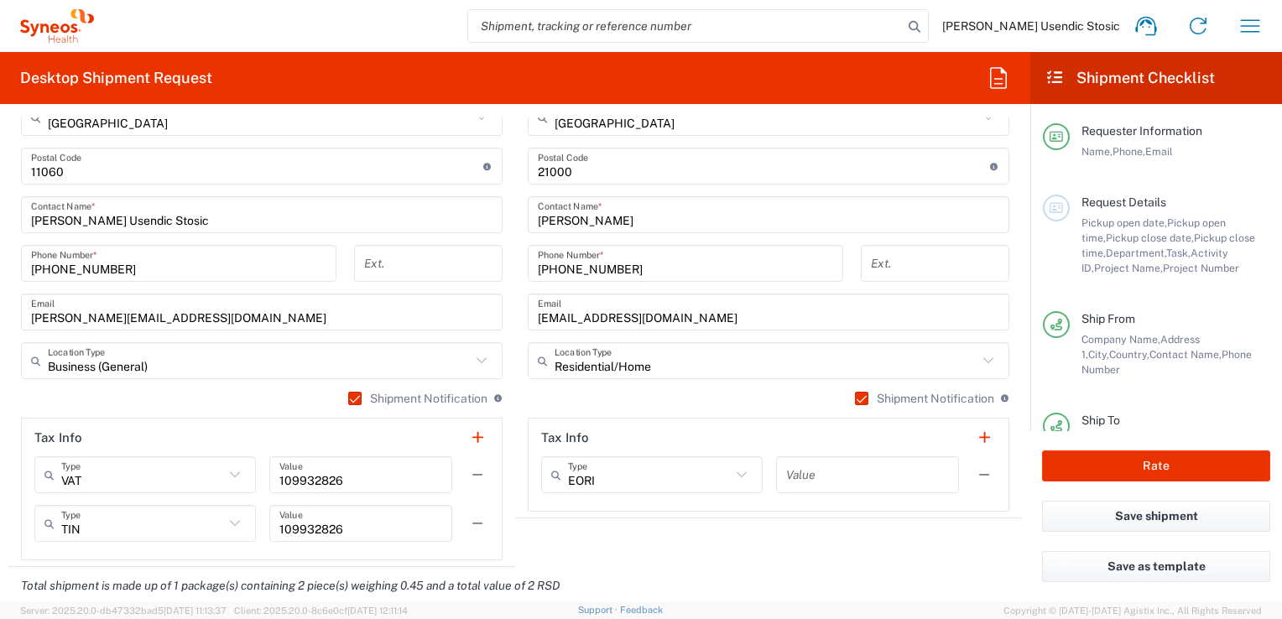
click at [855, 396] on label "Shipment Notification" at bounding box center [924, 398] width 139 height 13
click at [854, 398] on input "Shipment Notification" at bounding box center [854, 398] width 0 height 0
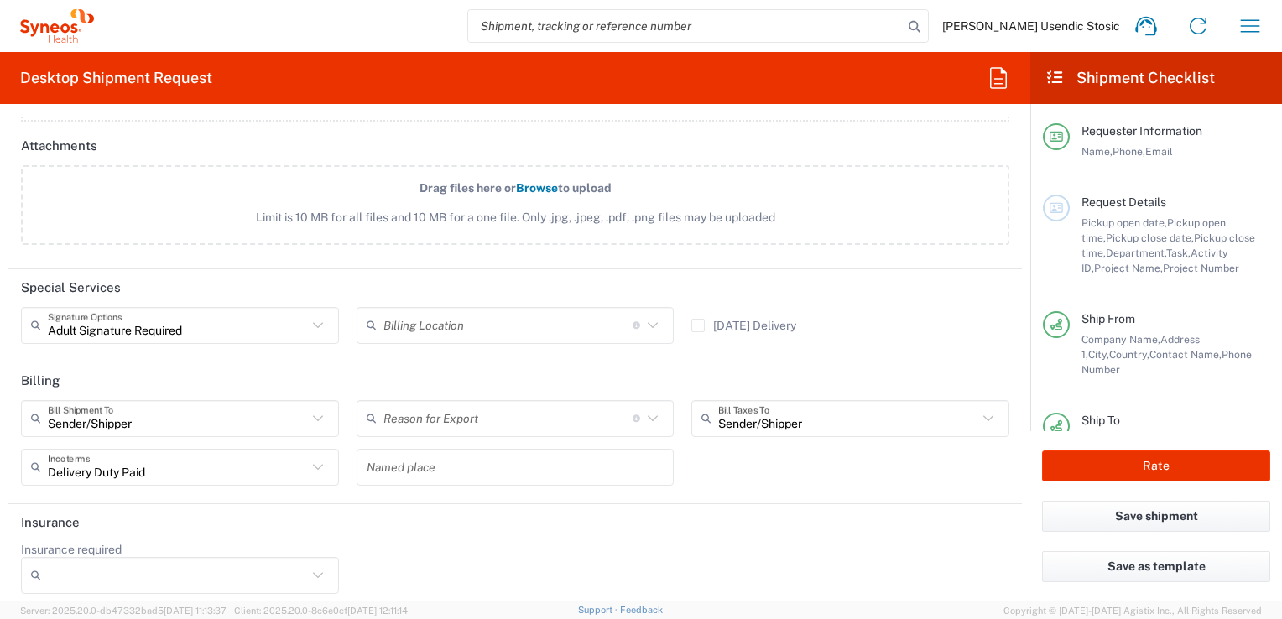
scroll to position [2210, 0]
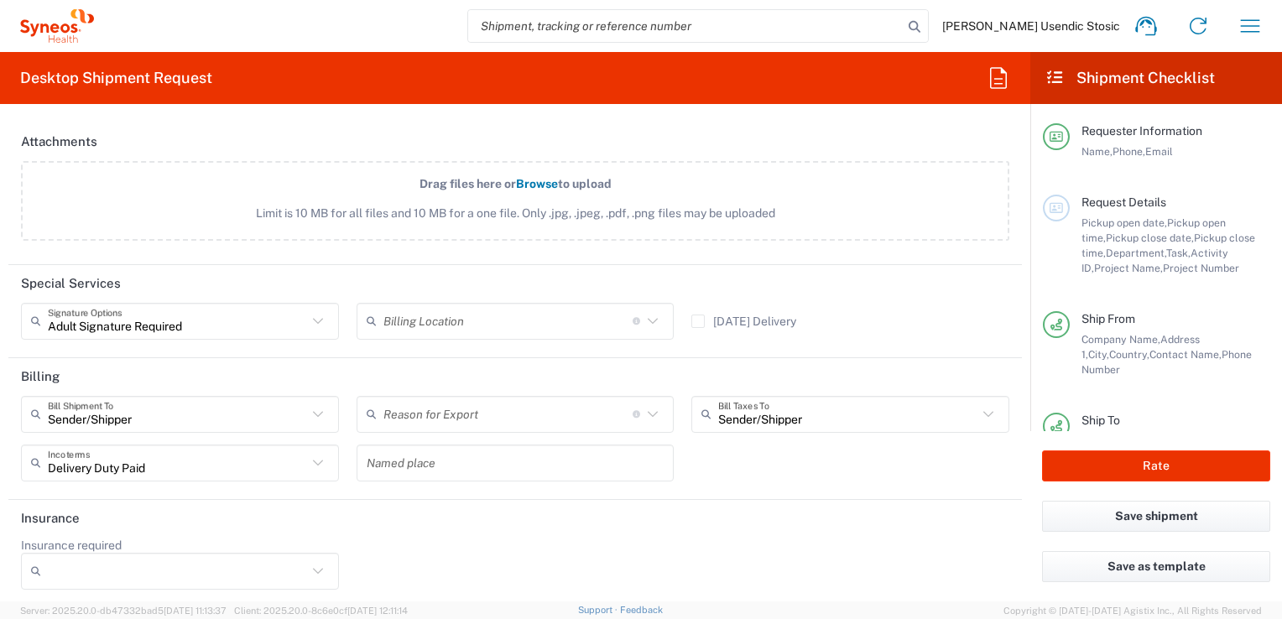
click at [644, 310] on icon at bounding box center [653, 321] width 22 height 22
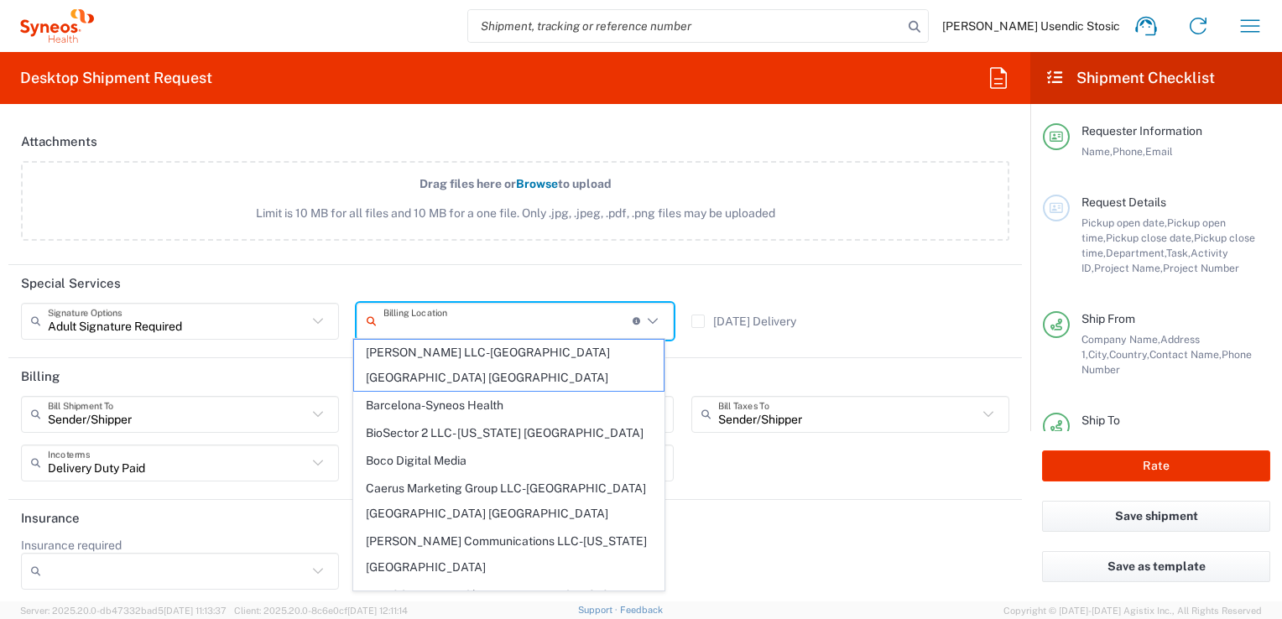
click at [884, 295] on header "Special Services" at bounding box center [514, 284] width 1013 height 38
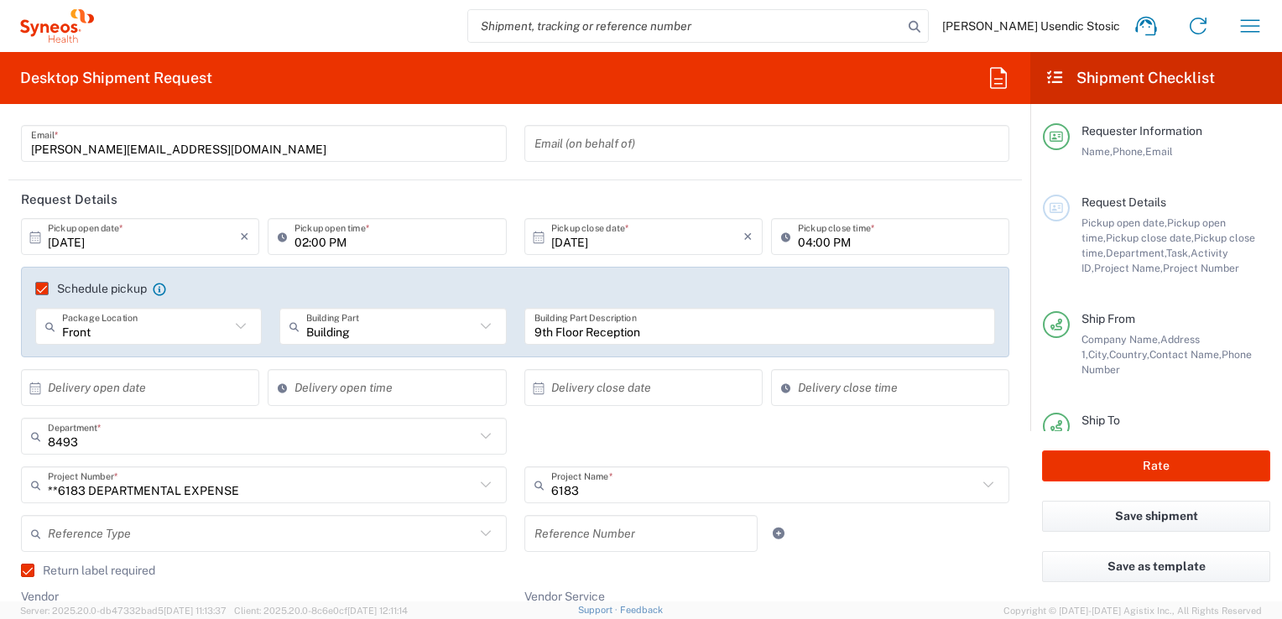
scroll to position [131, 0]
click at [339, 230] on input "02:00 PM" at bounding box center [394, 233] width 201 height 29
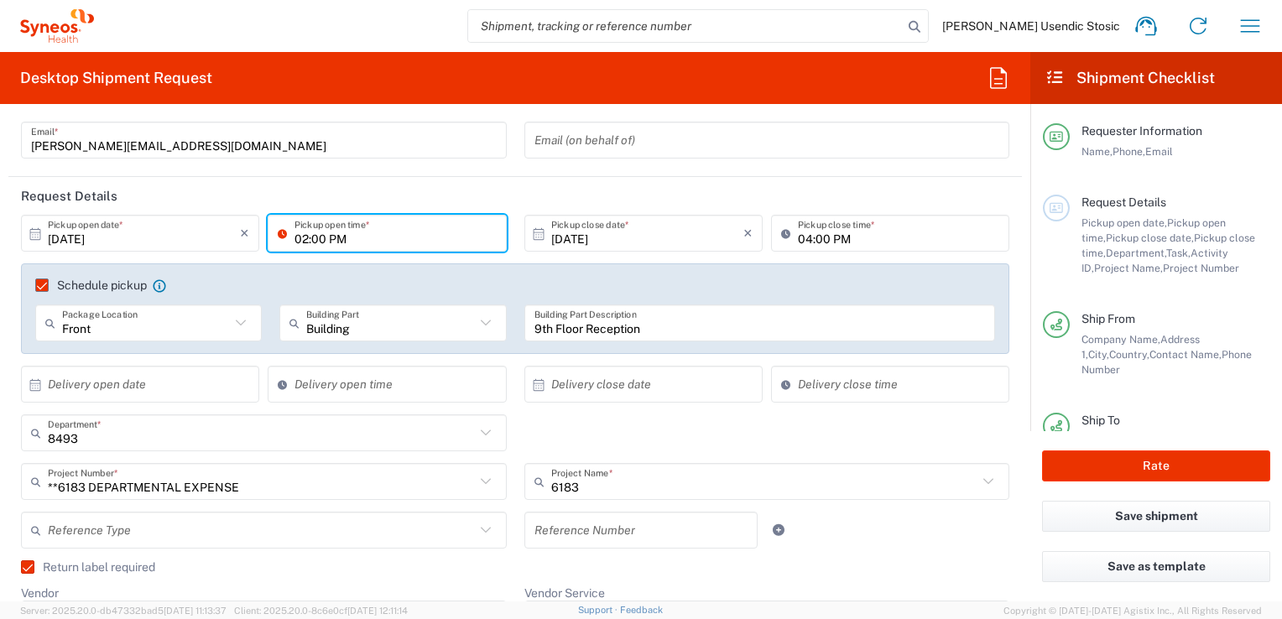
click at [303, 239] on input "02:00 PM" at bounding box center [394, 233] width 201 height 29
type input "04:00 PM"
click at [624, 238] on input "[DATE]" at bounding box center [647, 233] width 192 height 29
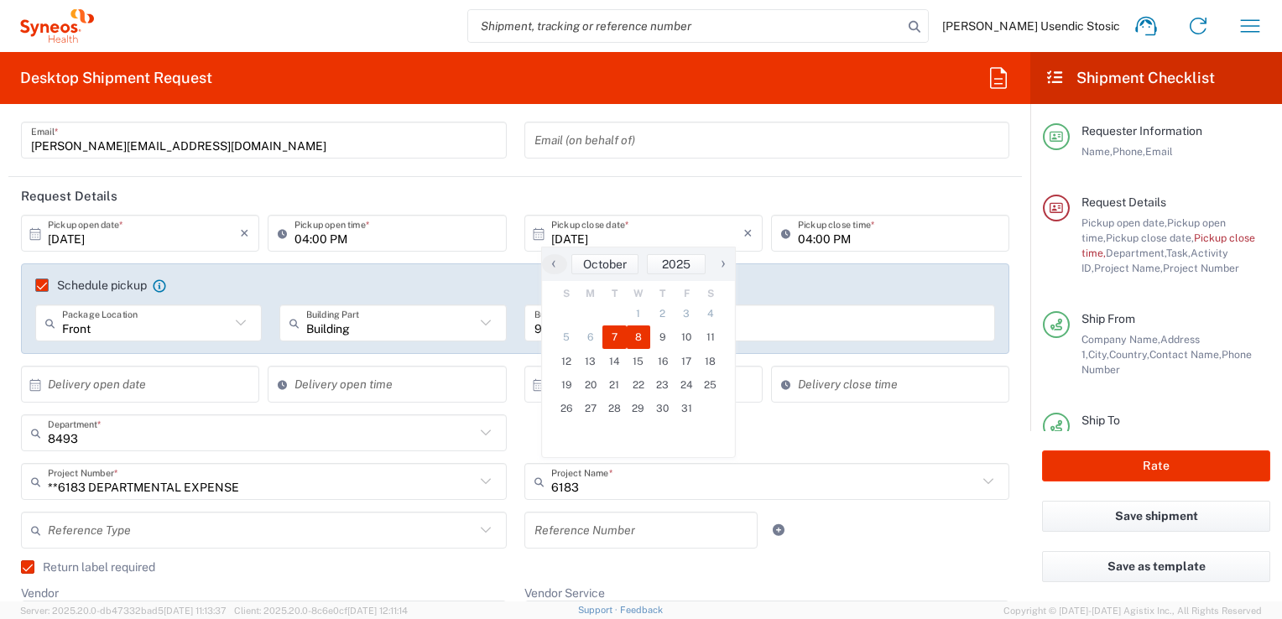
click at [638, 334] on span "8" at bounding box center [639, 336] width 24 height 23
type input "[DATE]"
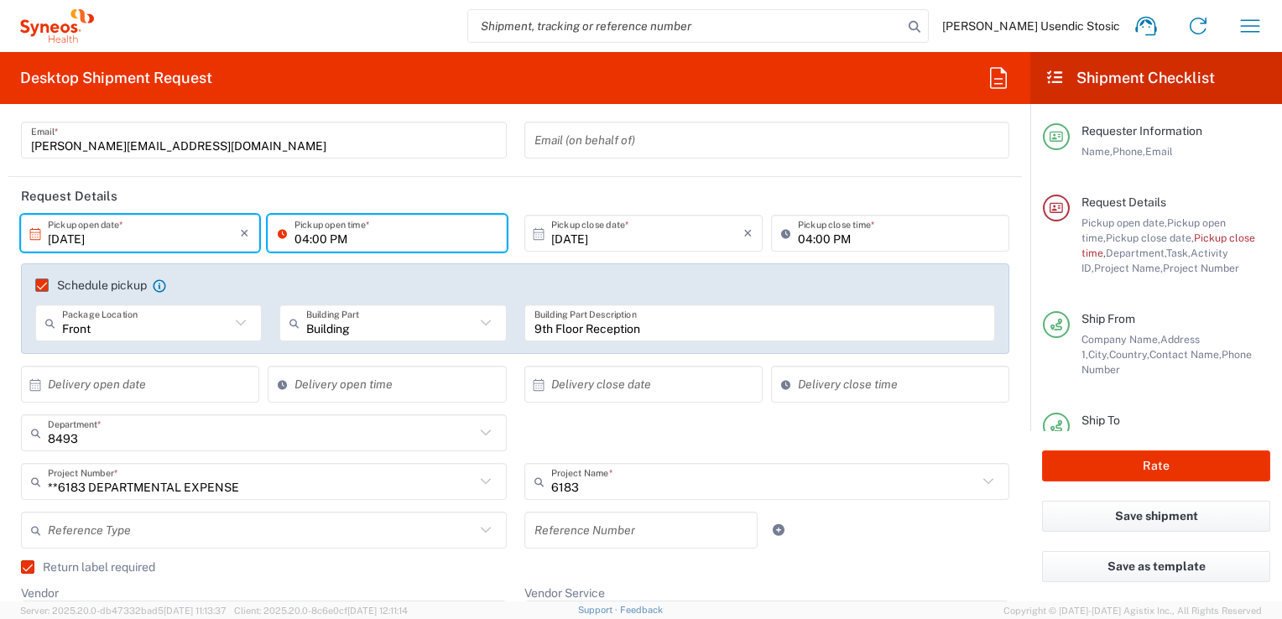
click at [305, 236] on input "04:00 PM" at bounding box center [394, 233] width 201 height 29
click at [305, 238] on input "04:00 PM" at bounding box center [394, 233] width 201 height 29
click at [332, 237] on input "10:00 PM" at bounding box center [394, 233] width 201 height 29
type input "10:00 AM"
click at [490, 195] on header "Request Details" at bounding box center [514, 196] width 1013 height 38
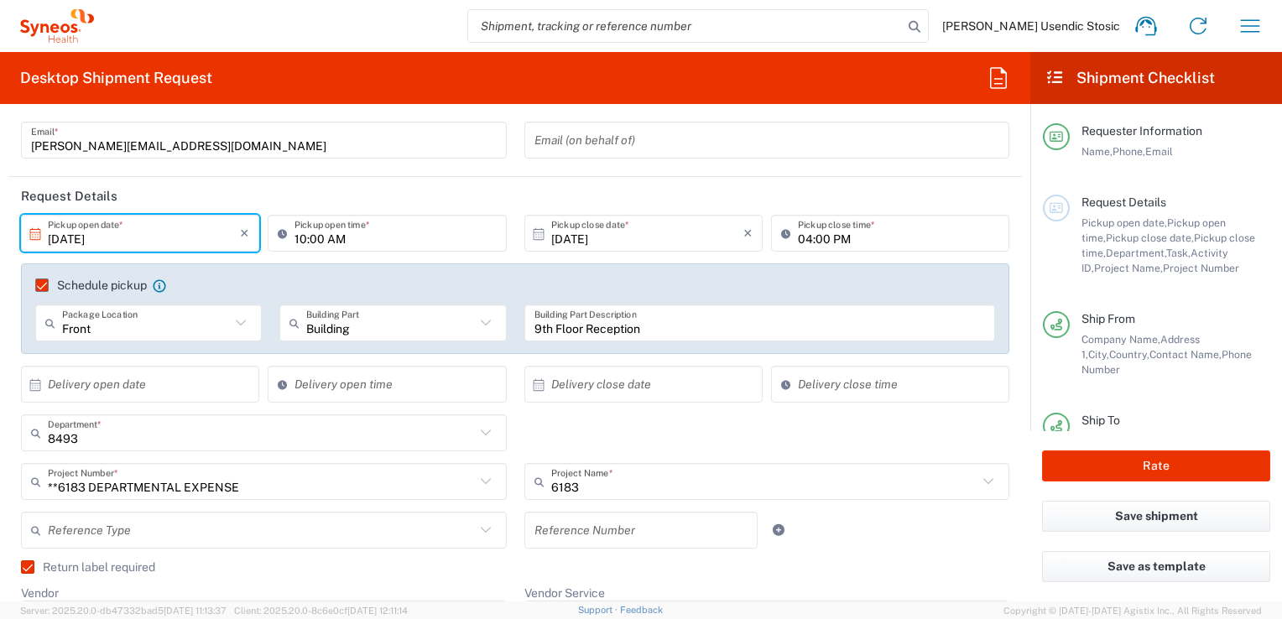
click at [452, 193] on header "Request Details" at bounding box center [514, 196] width 1013 height 38
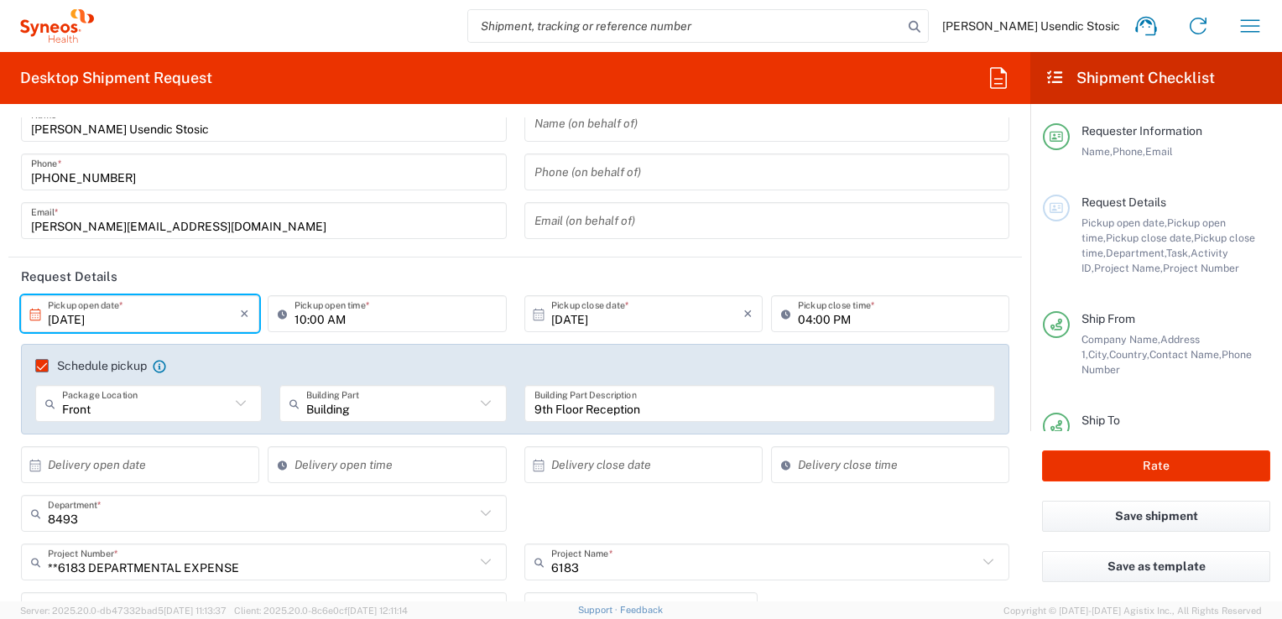
scroll to position [0, 0]
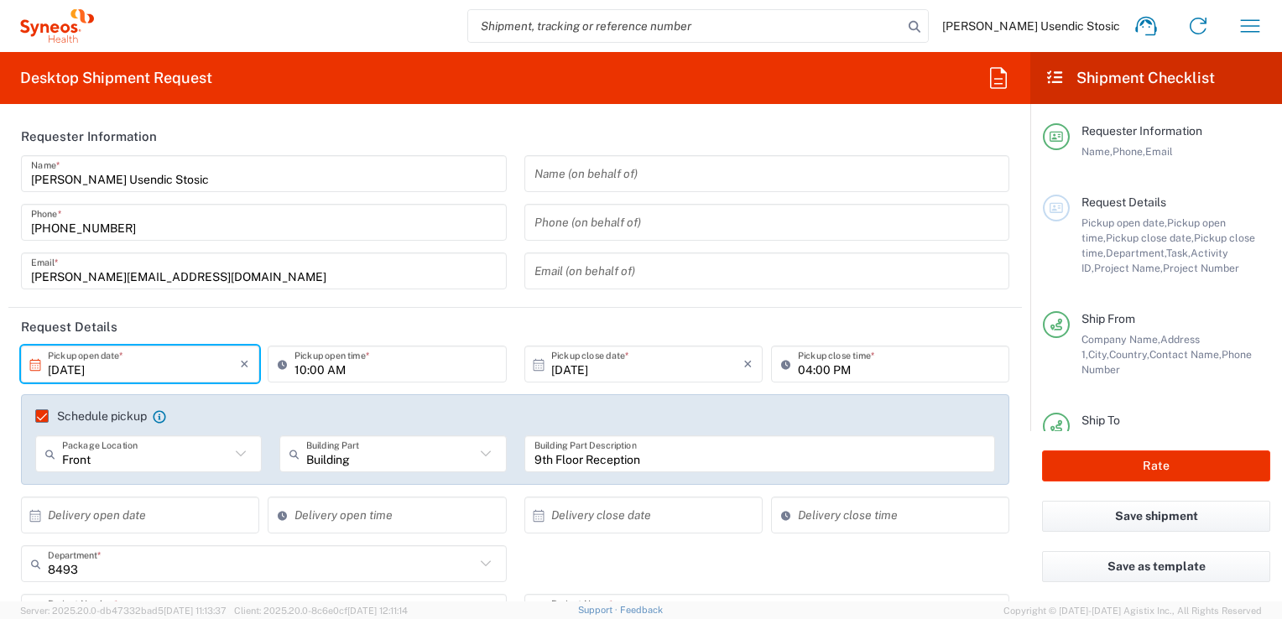
click at [1106, 235] on span "Pickup close date," at bounding box center [1150, 238] width 88 height 13
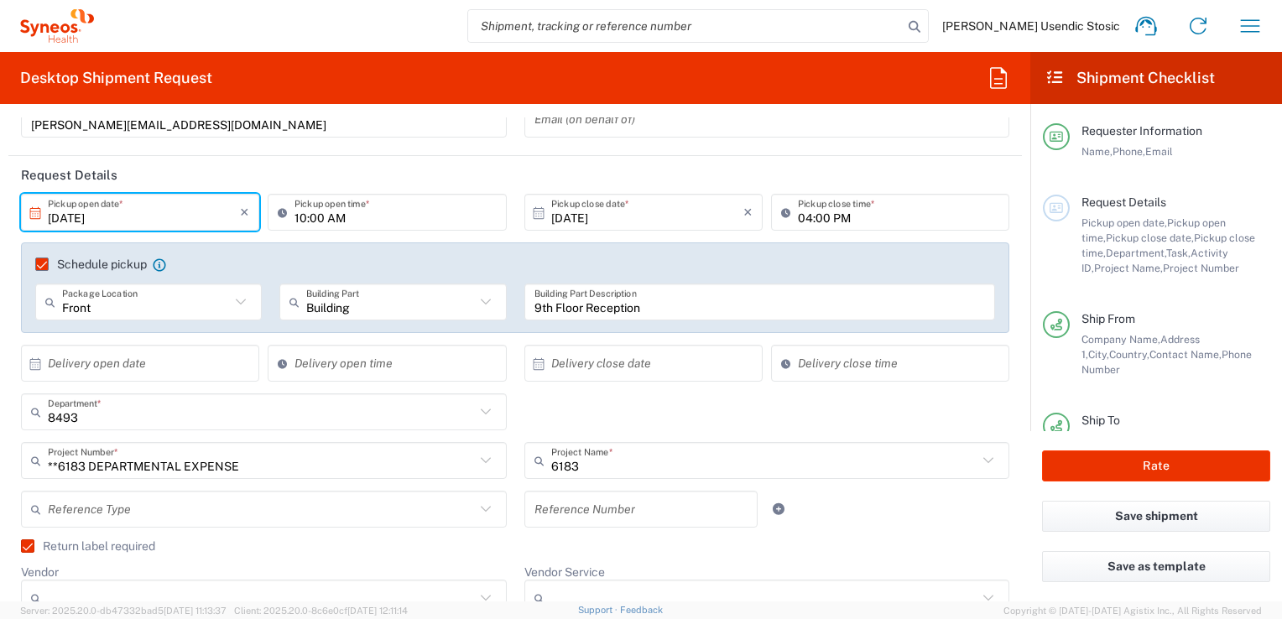
scroll to position [168, 0]
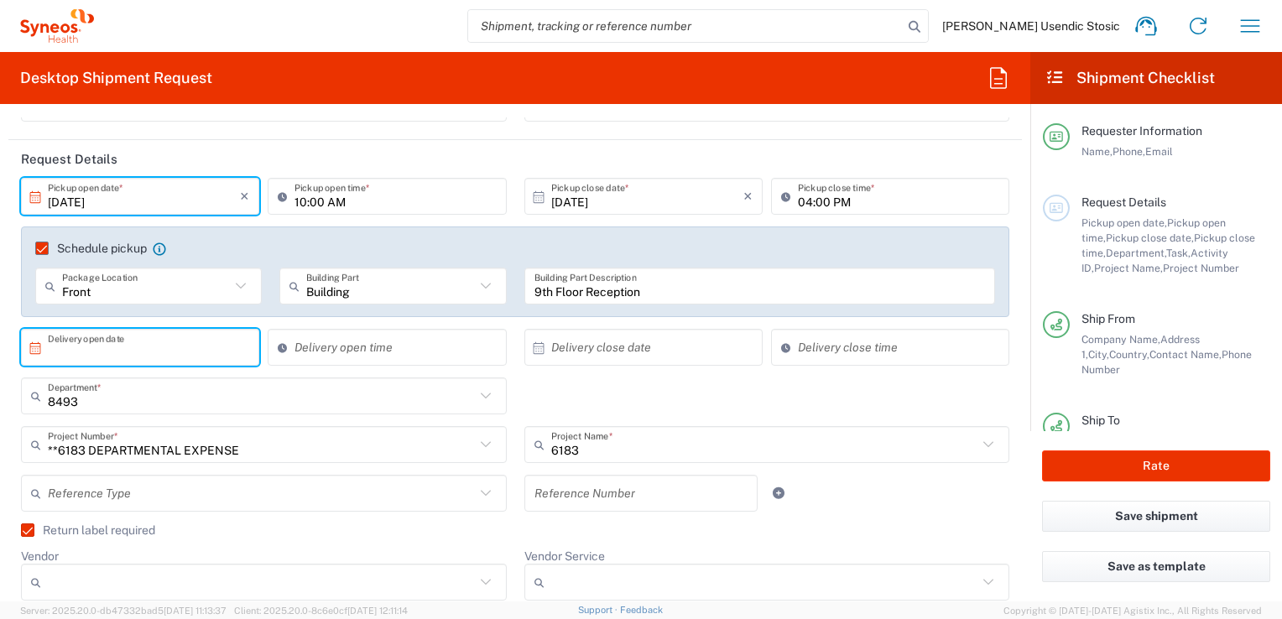
click at [210, 344] on input "text" at bounding box center [144, 347] width 192 height 29
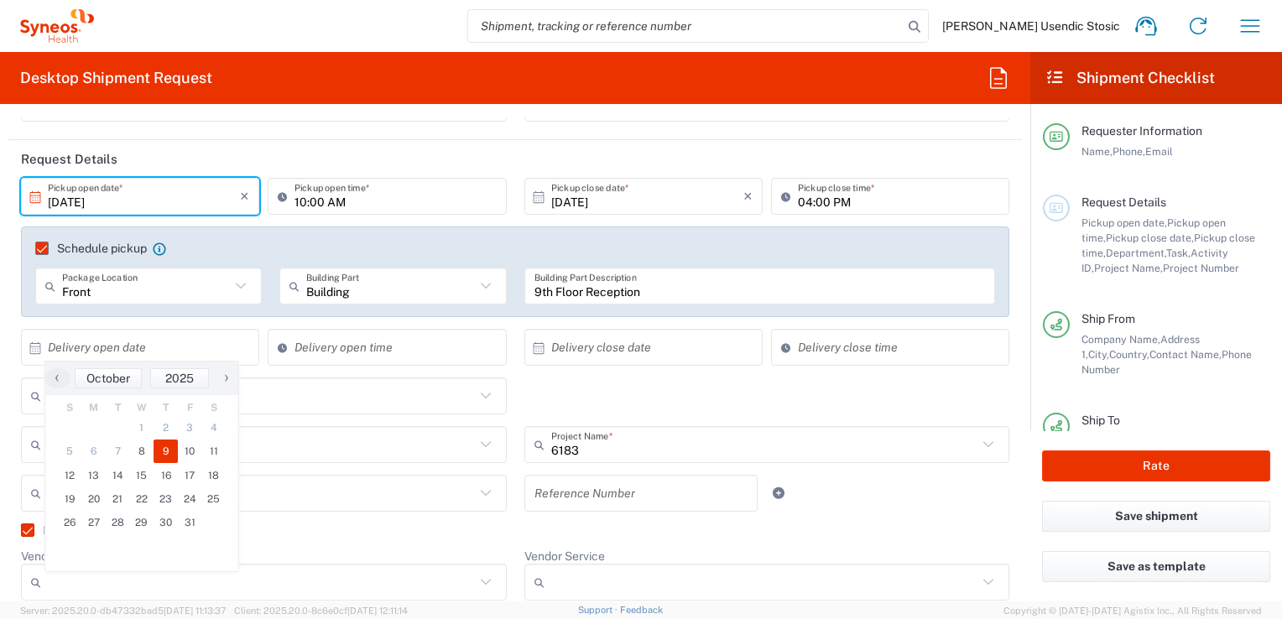
click at [171, 451] on span "9" at bounding box center [166, 451] width 24 height 23
type input "[DATE]"
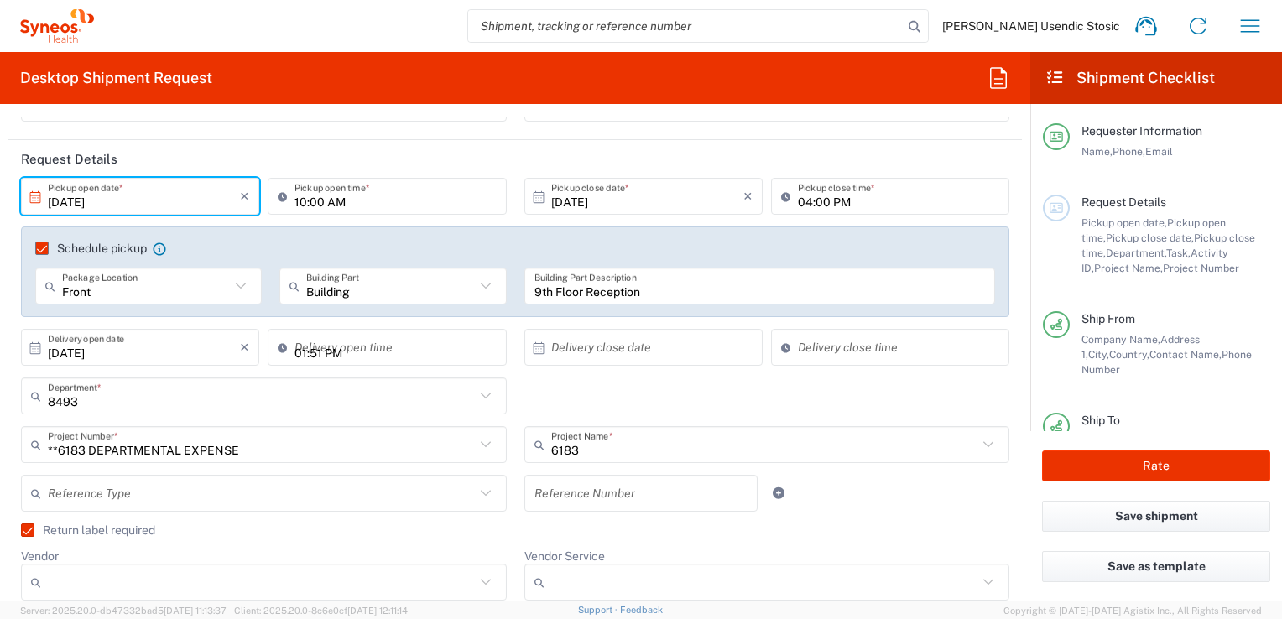
click at [398, 340] on input "01:51 PM" at bounding box center [394, 347] width 201 height 29
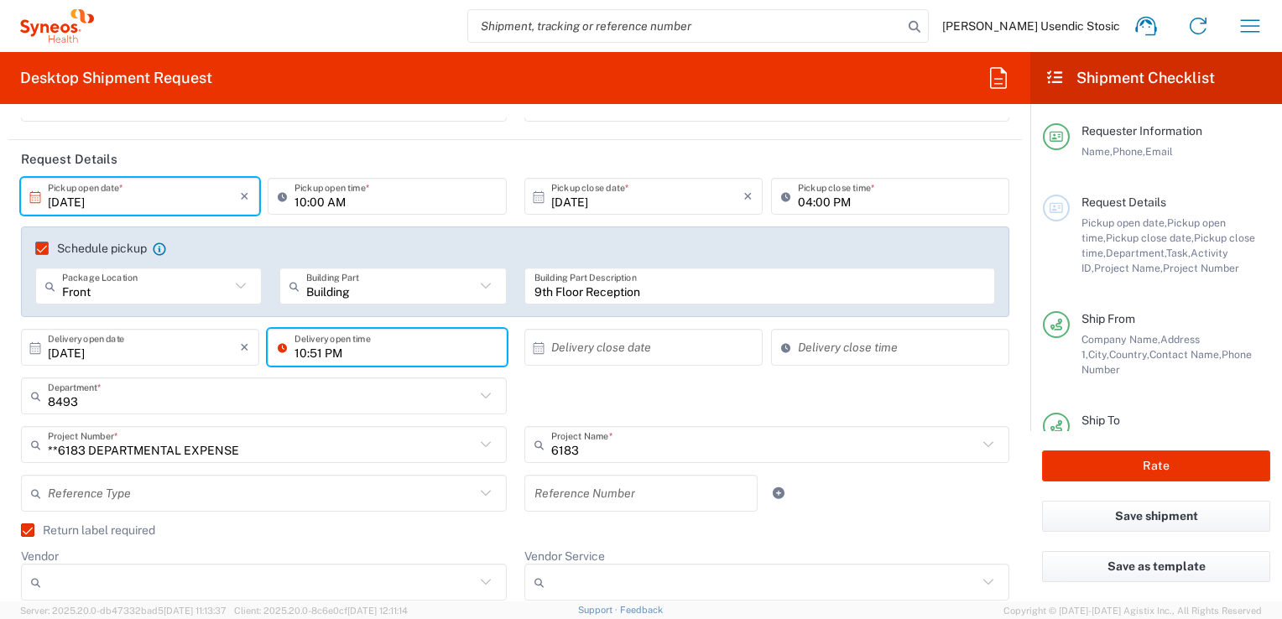
click at [320, 351] on input "10:51 PM" at bounding box center [394, 347] width 201 height 29
click at [319, 353] on input "10:51 AM" at bounding box center [394, 347] width 201 height 29
type input "10:00 AM"
click at [658, 343] on input "text" at bounding box center [647, 347] width 192 height 29
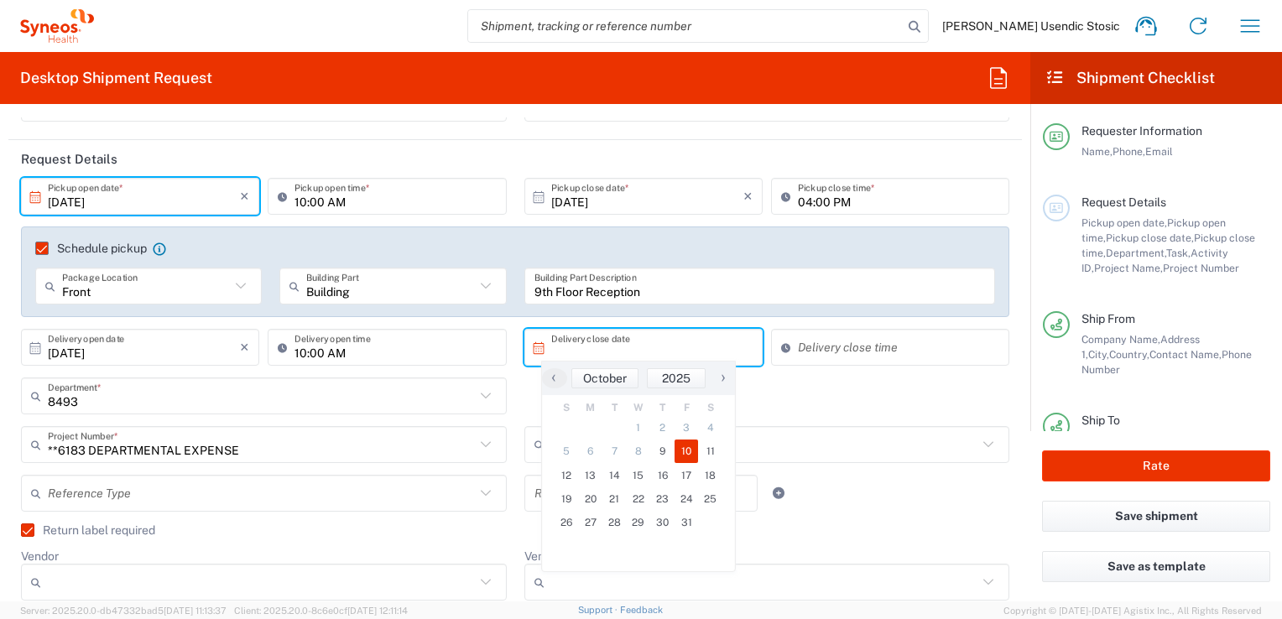
click at [689, 451] on span "10" at bounding box center [686, 451] width 24 height 23
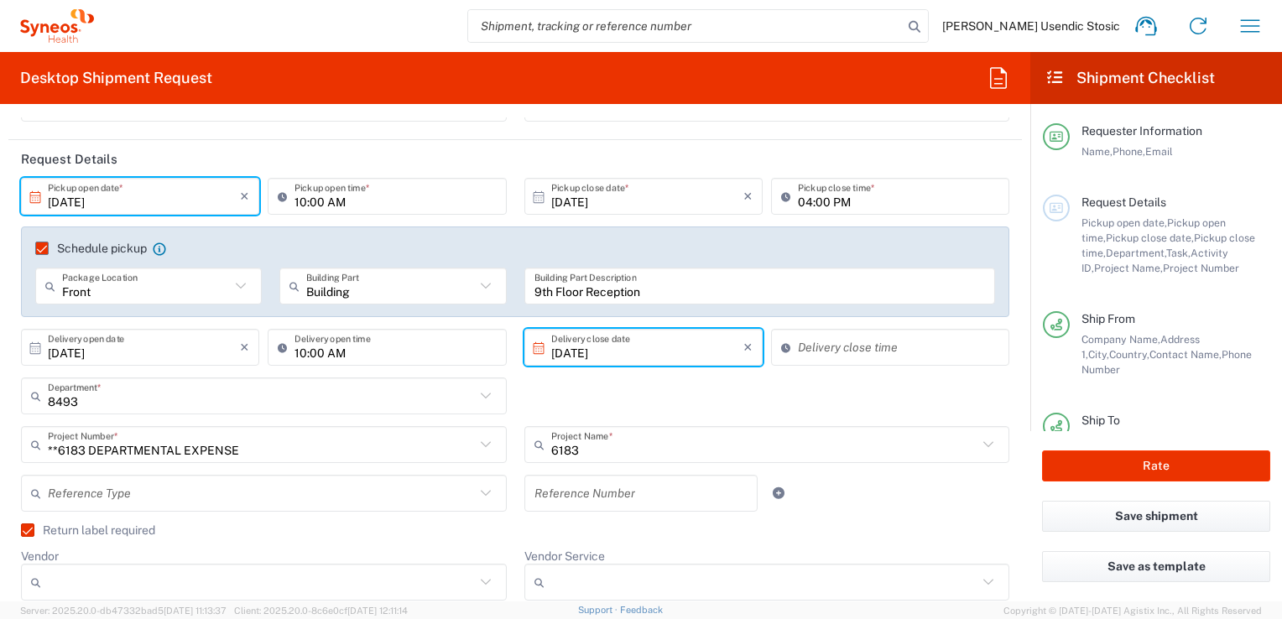
click at [632, 357] on input "[DATE]" at bounding box center [647, 347] width 192 height 29
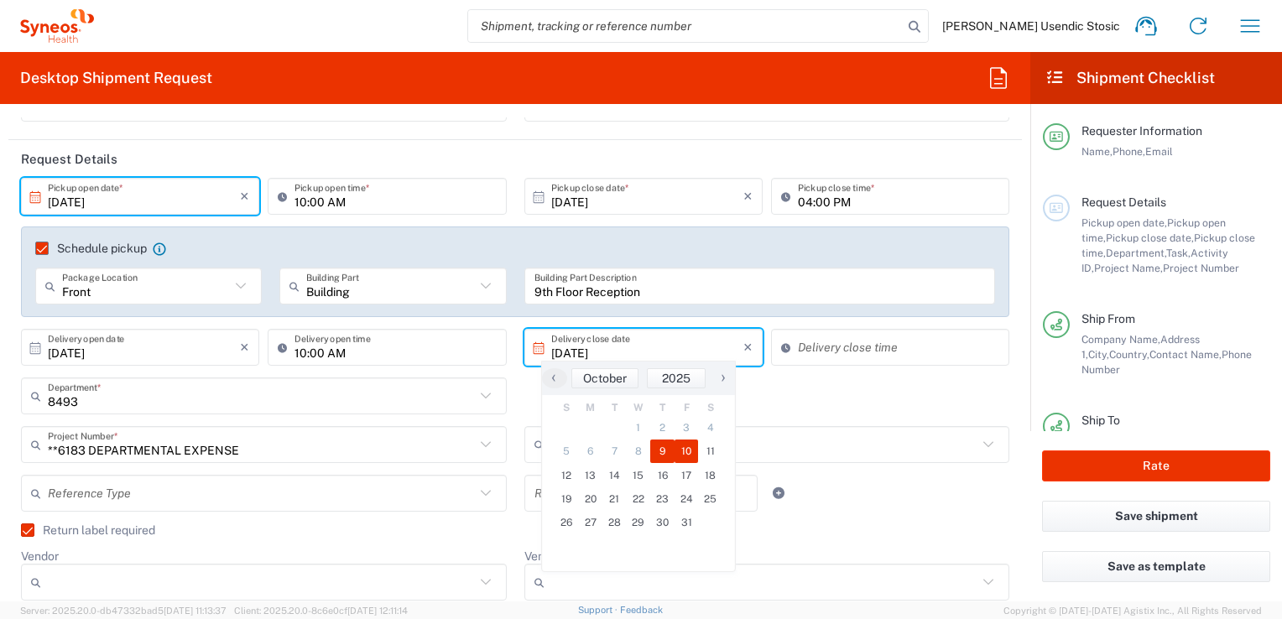
click at [661, 452] on span "9" at bounding box center [662, 451] width 24 height 23
type input "[DATE]"
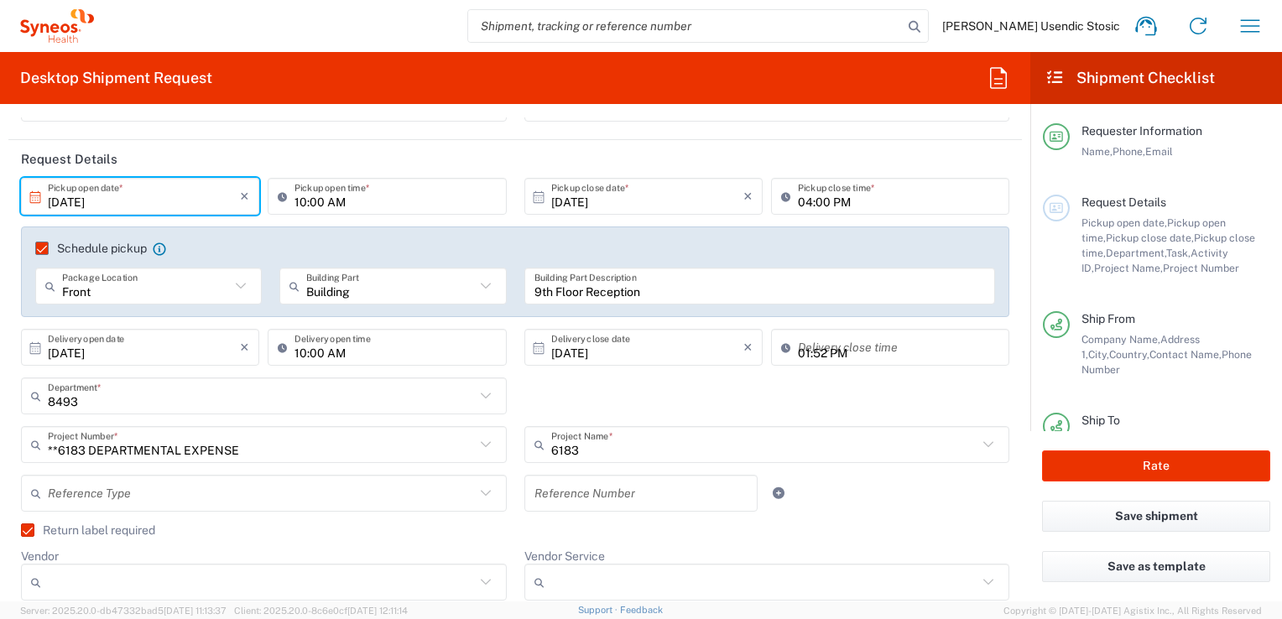
click at [837, 346] on input "01:52 PM" at bounding box center [898, 347] width 201 height 29
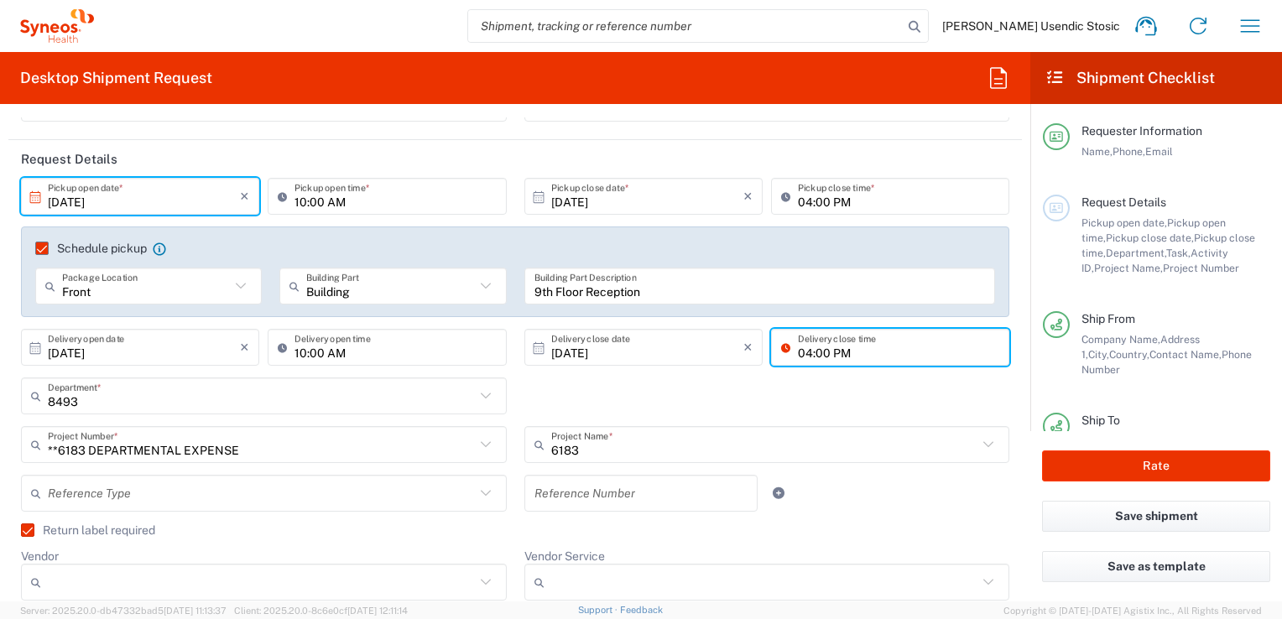
type input "04:00 PM"
click at [840, 385] on div "8493 Department * 8493 3000 3100 3109 3110 3111 3112 3125 3130 3135 3136 3150 3…" at bounding box center [516, 401] width 1006 height 49
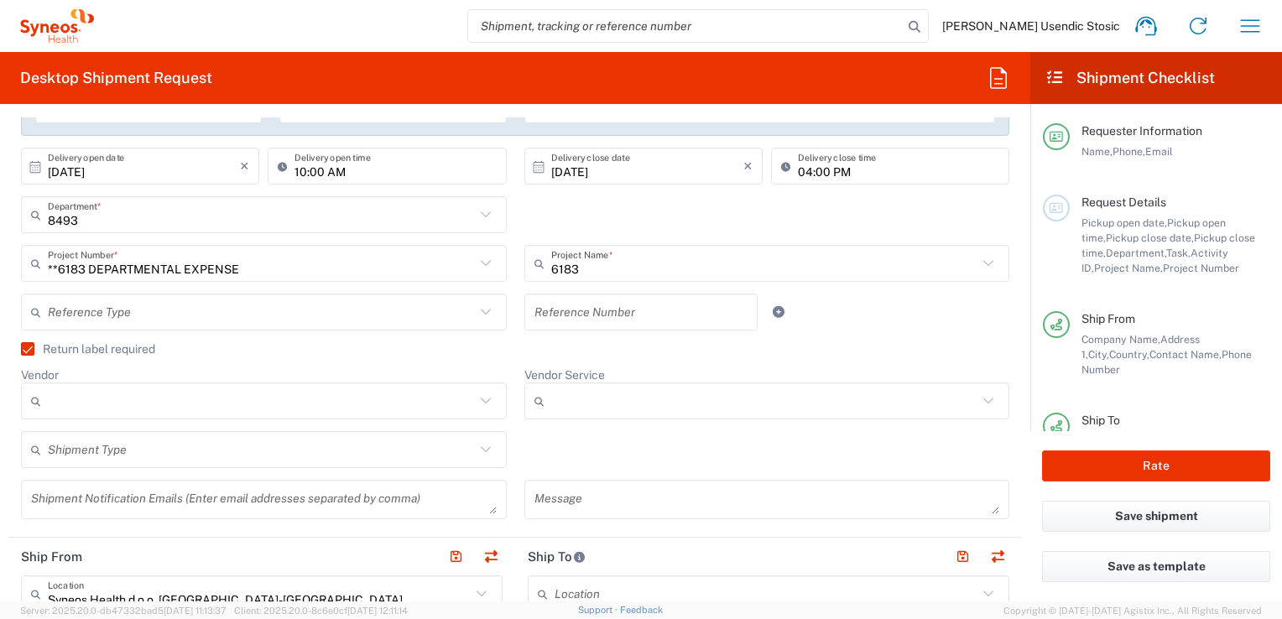
scroll to position [372, 0]
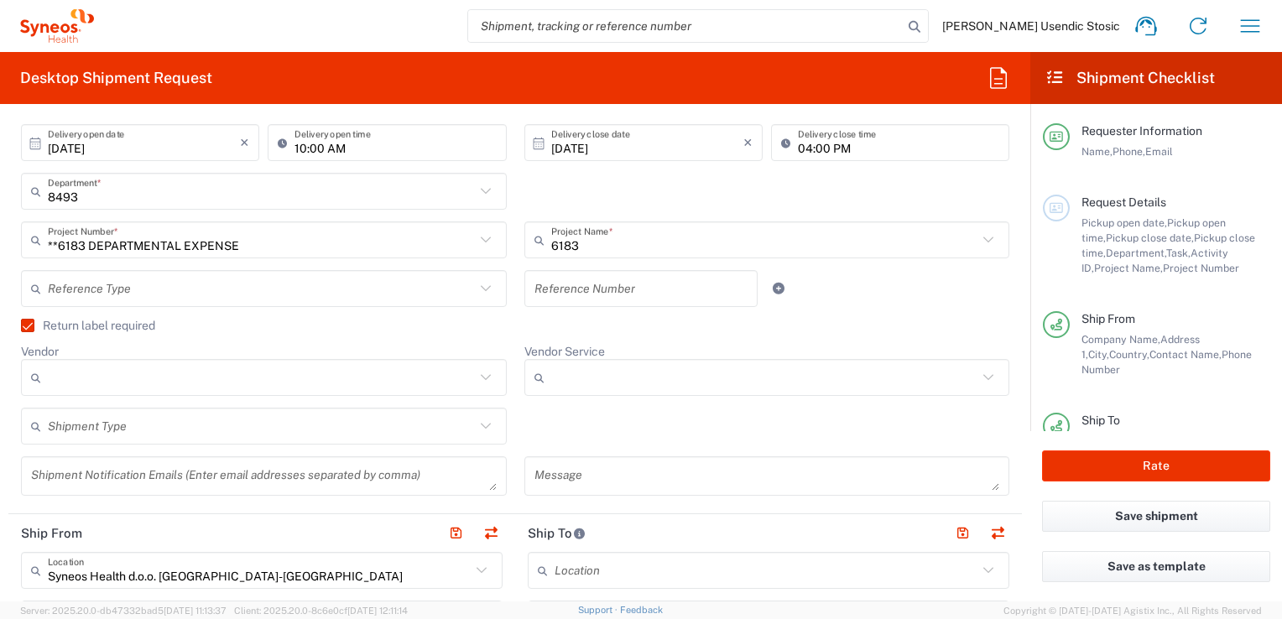
click at [483, 286] on icon at bounding box center [486, 289] width 22 height 22
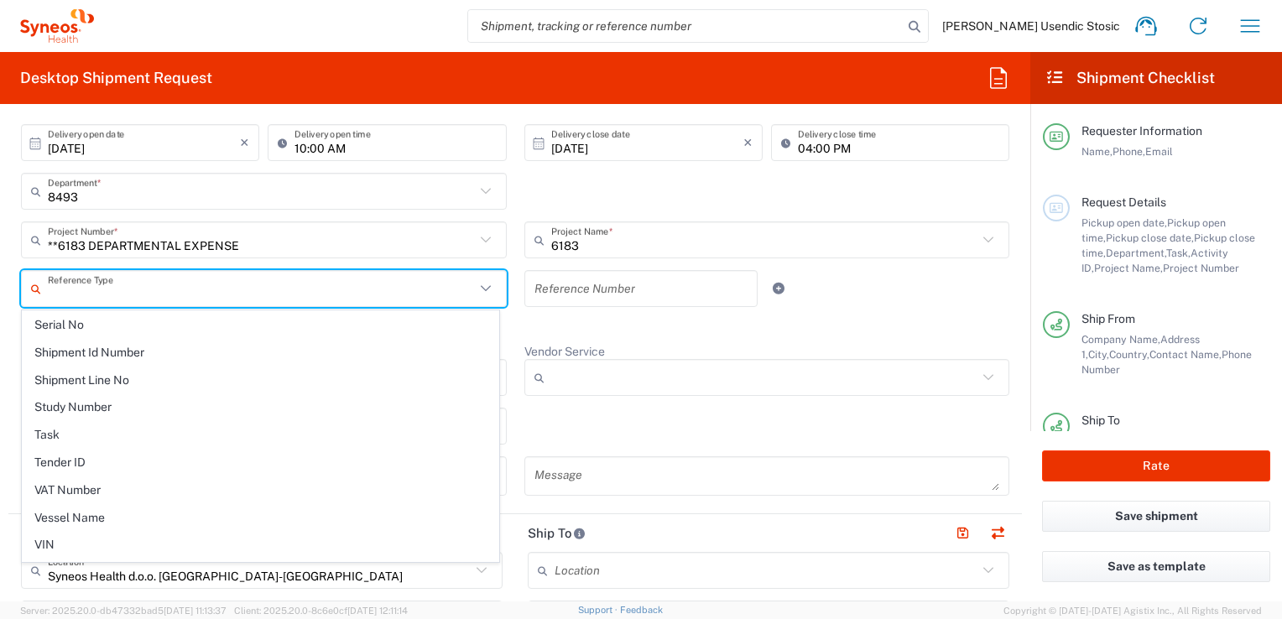
scroll to position [1452, 0]
click at [835, 320] on agx-checkbox-control "Return label required" at bounding box center [515, 325] width 988 height 13
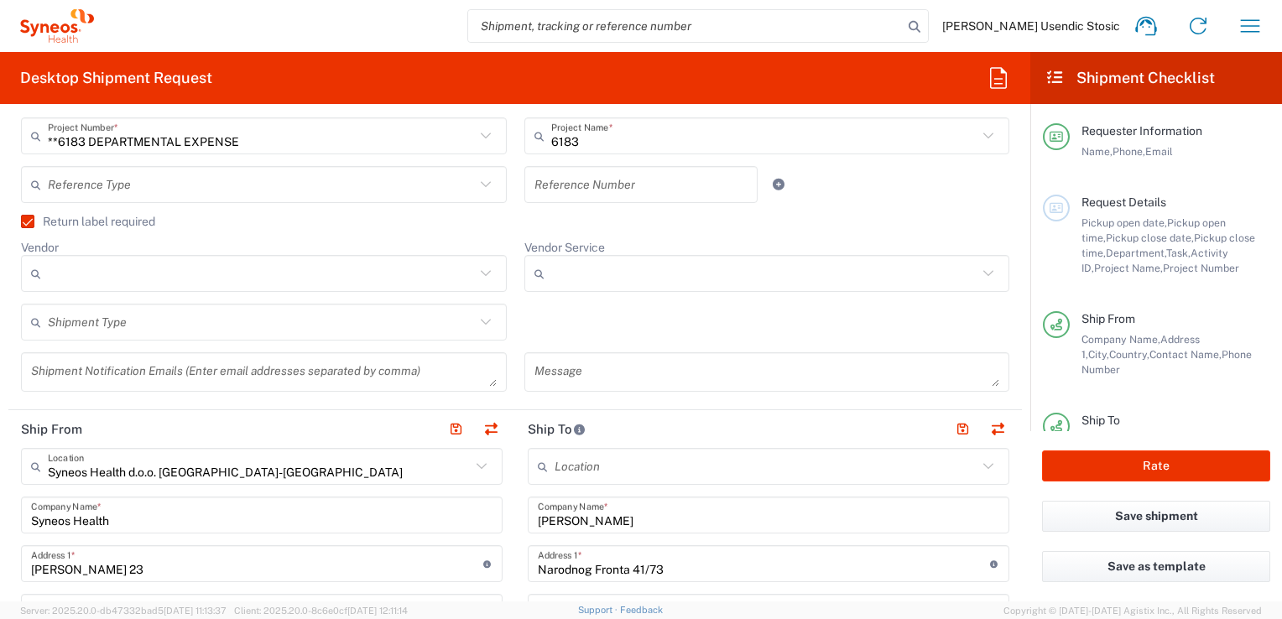
scroll to position [504, 0]
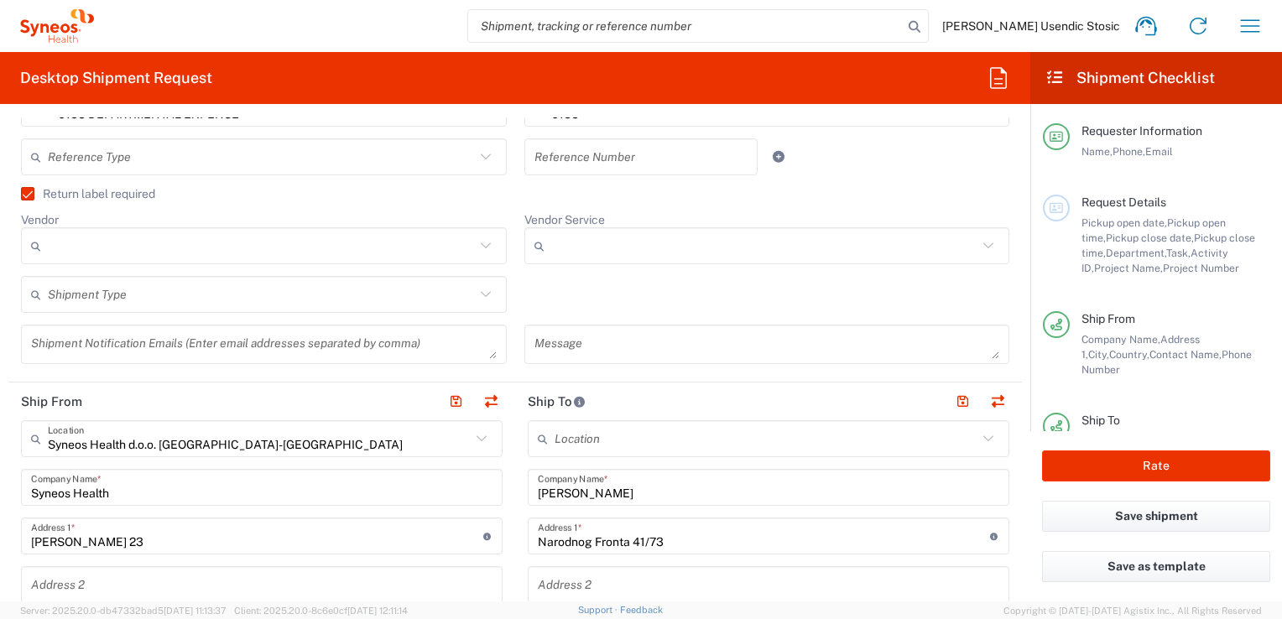
click at [383, 296] on input "text" at bounding box center [261, 294] width 427 height 29
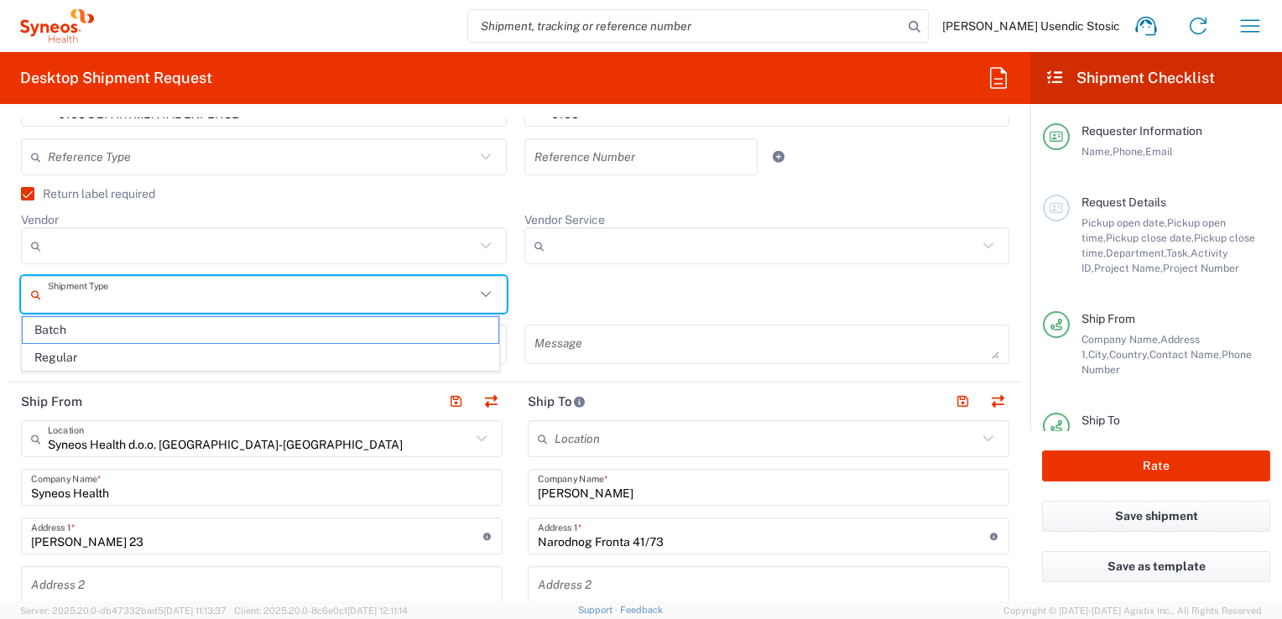
click at [383, 296] on input "text" at bounding box center [261, 294] width 427 height 29
click at [631, 299] on div "Shipment Type Batch Regular" at bounding box center [516, 300] width 1006 height 49
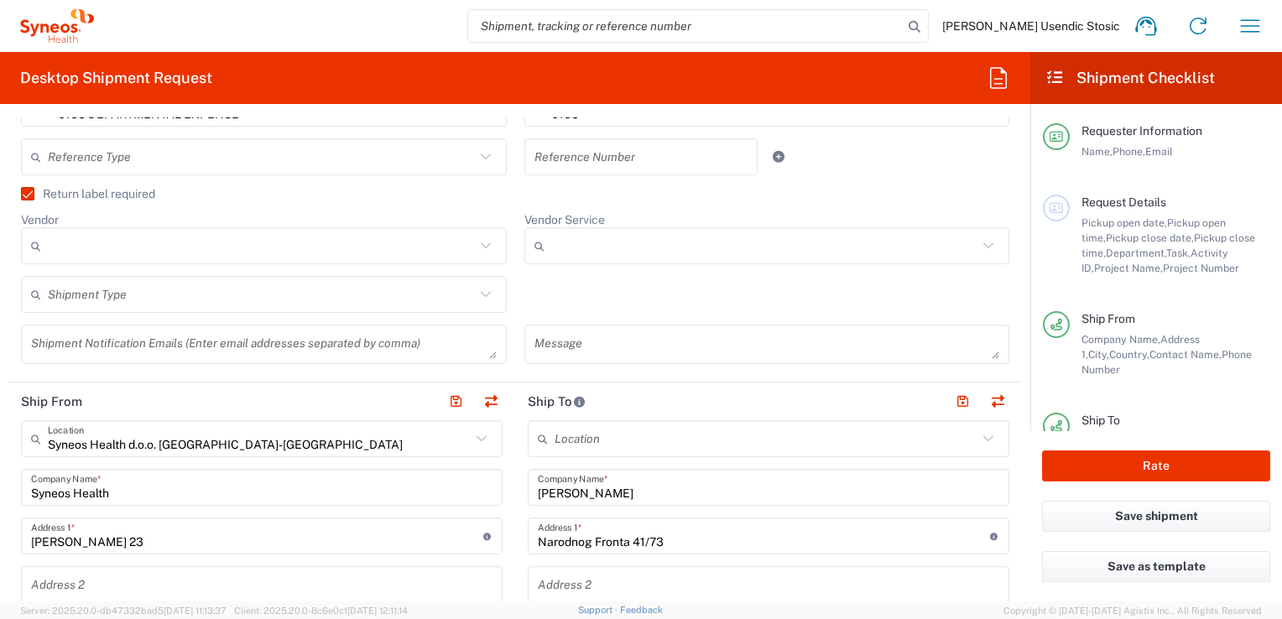
click at [703, 244] on input "Vendor Service" at bounding box center [764, 245] width 427 height 27
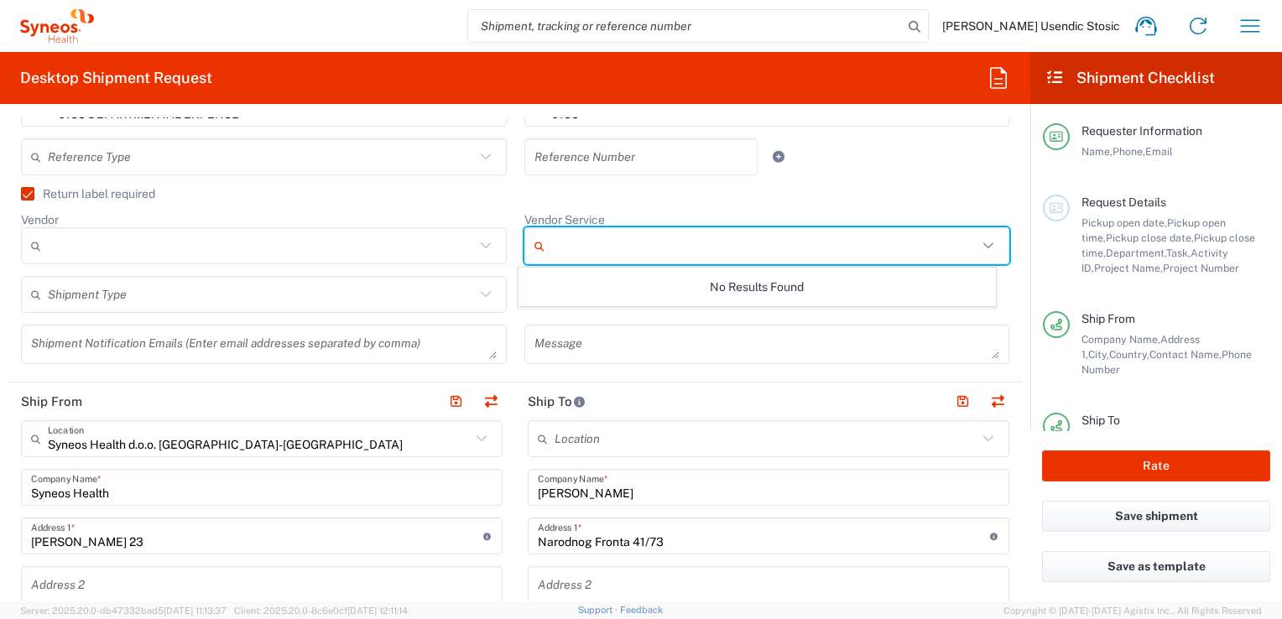
click at [846, 193] on agx-checkbox-control "Return label required" at bounding box center [515, 193] width 988 height 13
click at [731, 246] on input "Vendor Service" at bounding box center [764, 245] width 427 height 27
type input "Return"
click at [477, 252] on icon at bounding box center [486, 246] width 22 height 22
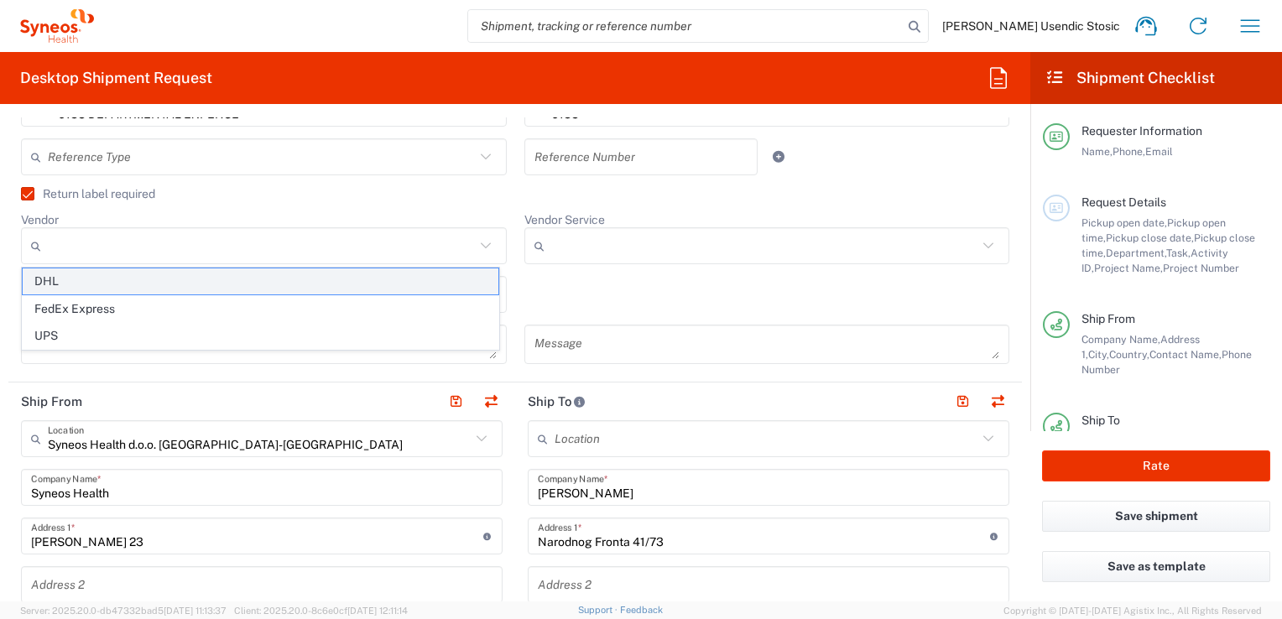
click at [424, 275] on span "DHL" at bounding box center [261, 281] width 476 height 26
type input "DHL"
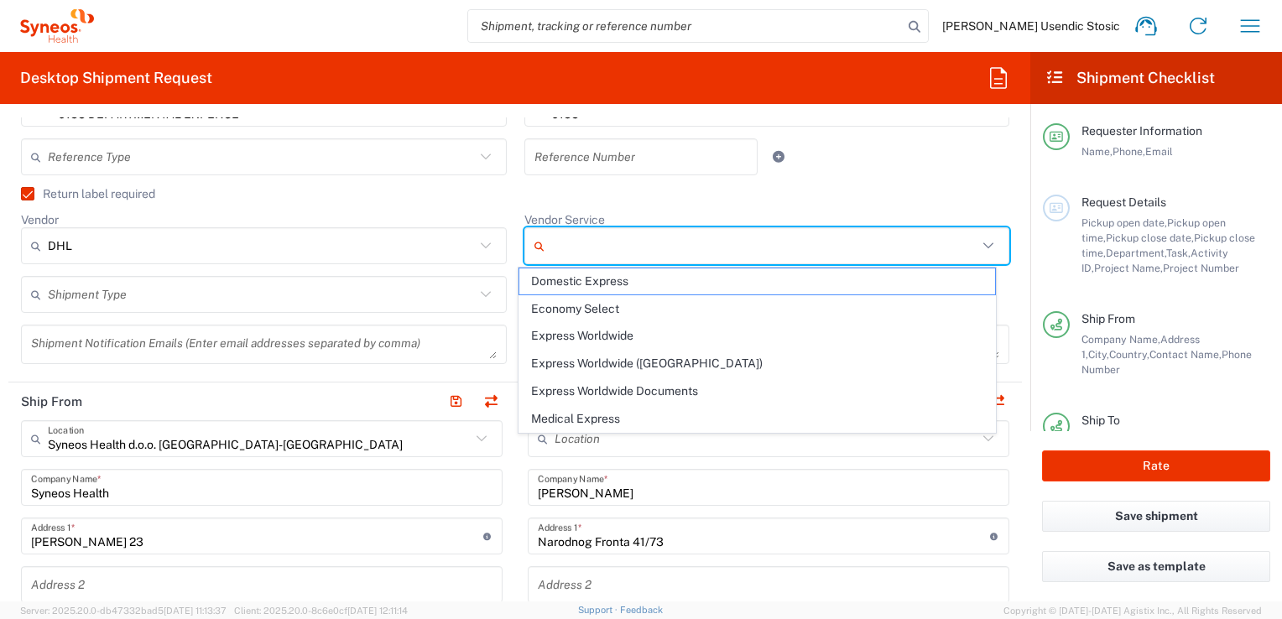
click at [634, 241] on input "Vendor Service" at bounding box center [764, 245] width 427 height 27
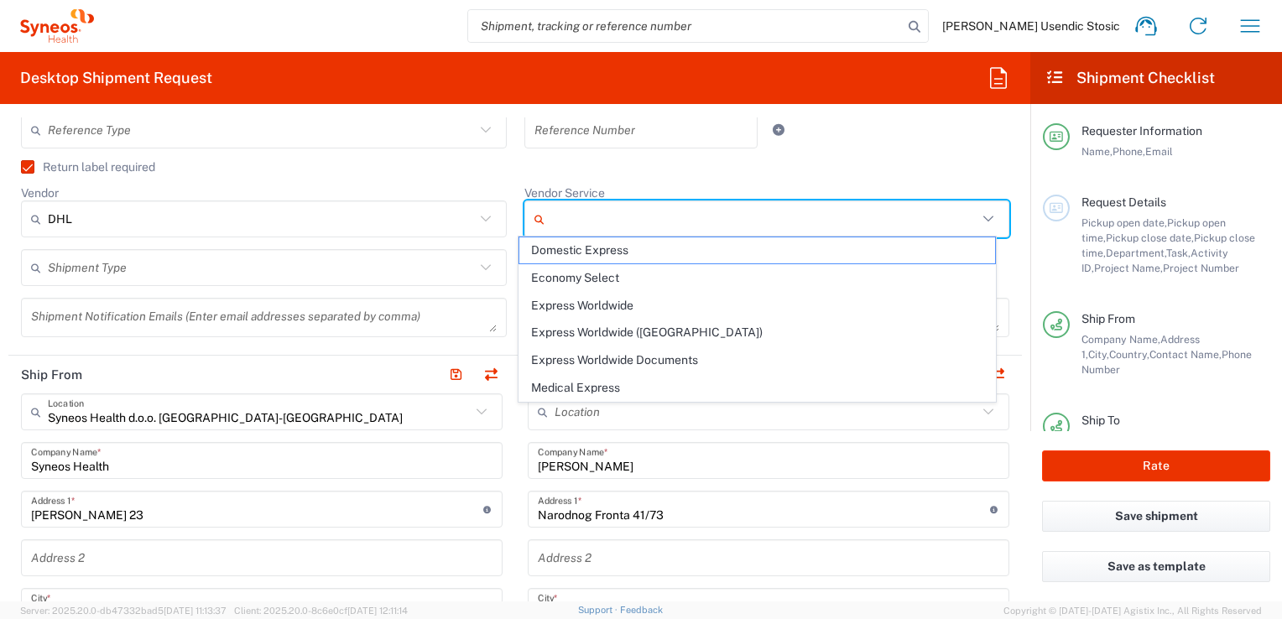
scroll to position [535, 0]
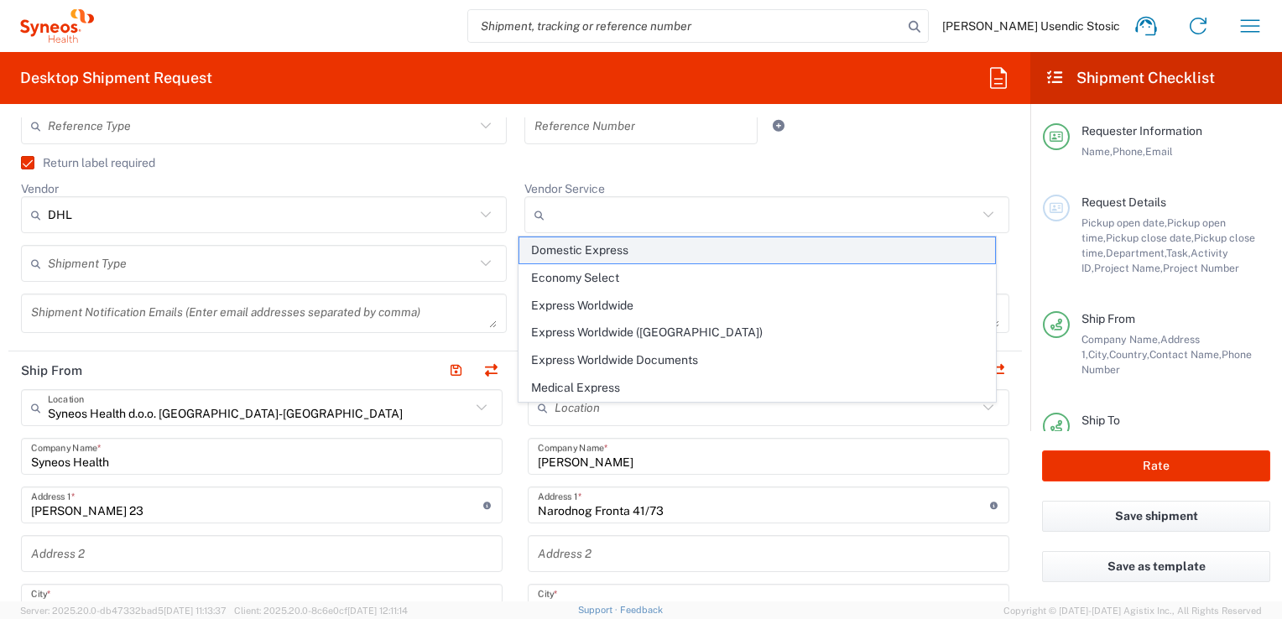
click at [768, 247] on span "Domestic Express" at bounding box center [757, 250] width 476 height 26
type input "Domestic Express"
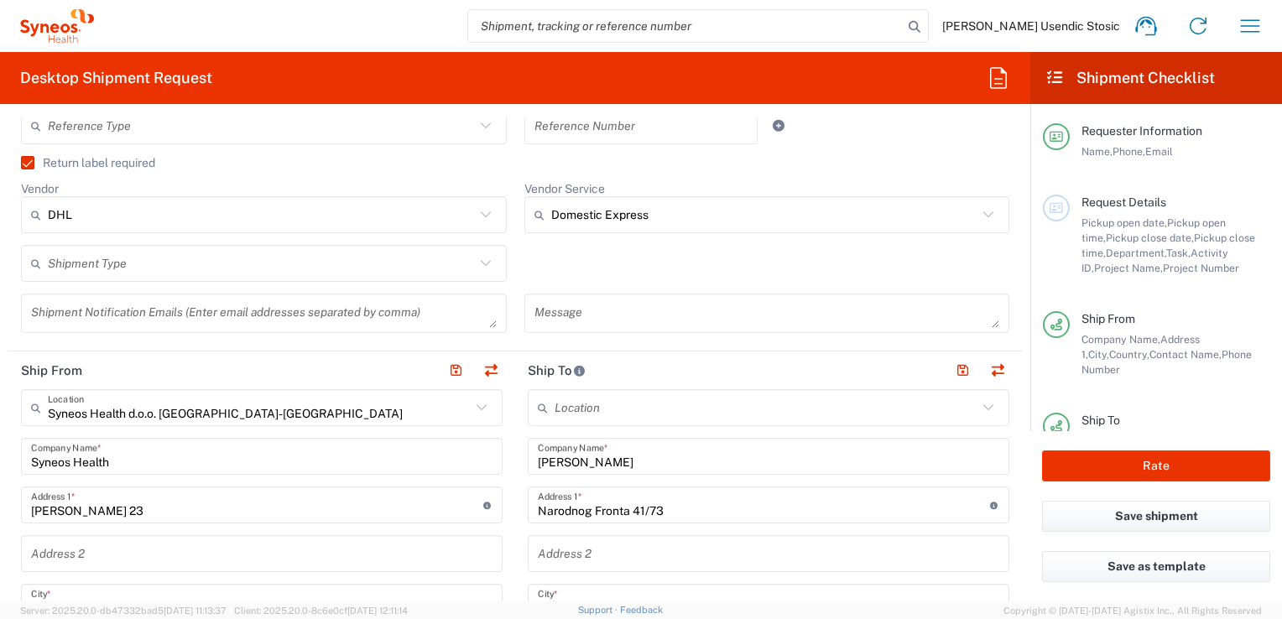
click at [480, 263] on icon at bounding box center [485, 263] width 10 height 6
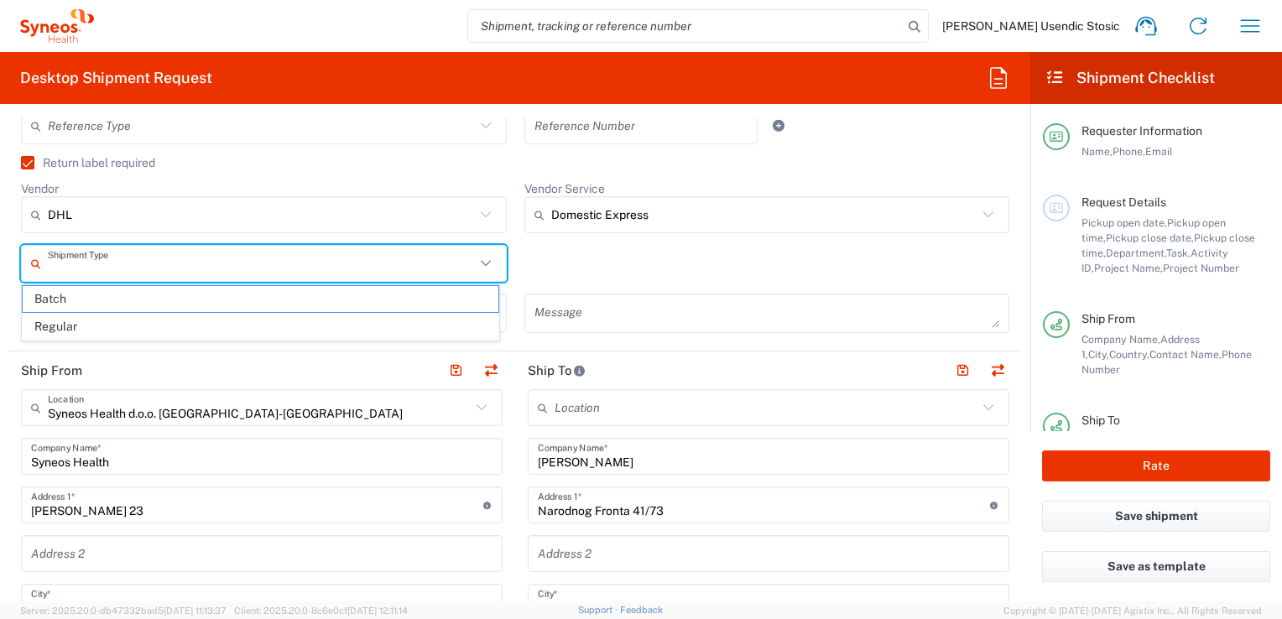
click at [635, 263] on div "Shipment Type Batch Regular" at bounding box center [516, 269] width 1006 height 49
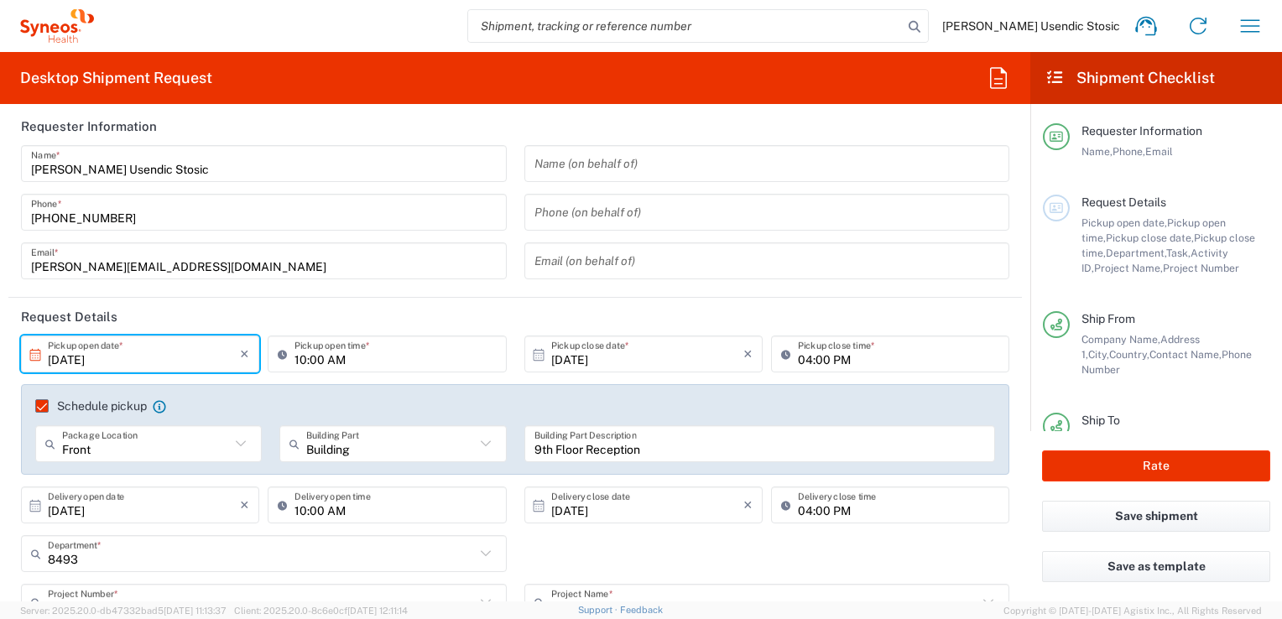
scroll to position [0, 0]
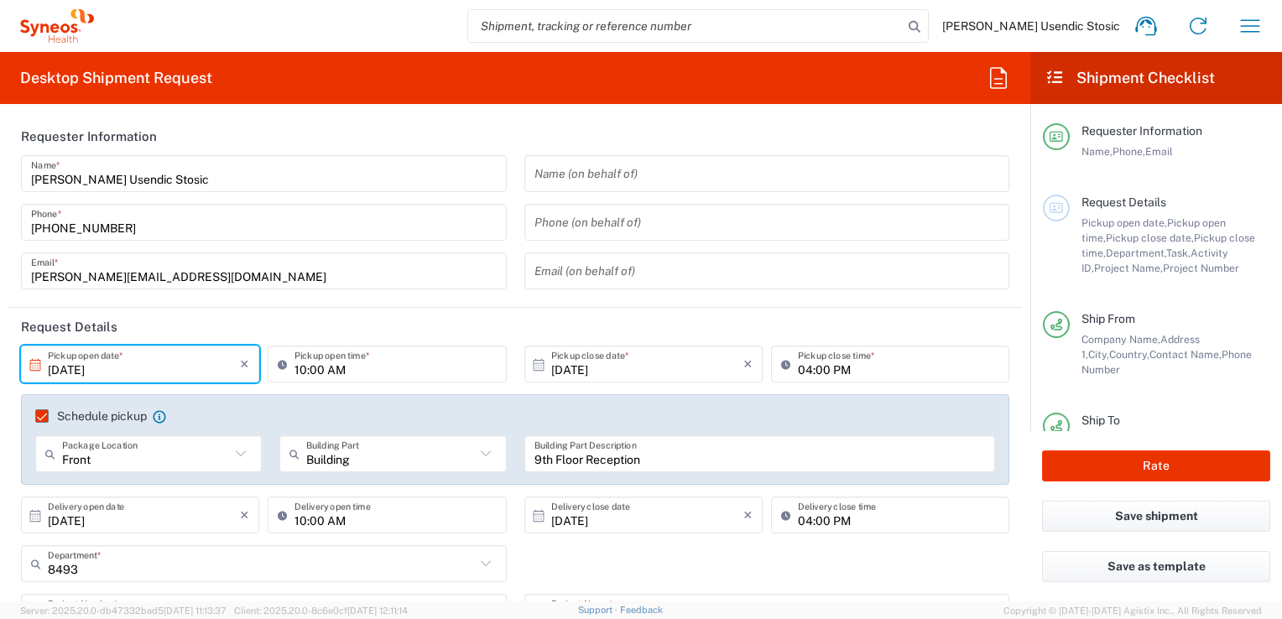
click at [1116, 260] on div "Pickup open date, Pickup open time, Pickup close date, Pickup close time, Depar…" at bounding box center [1175, 246] width 189 height 60
click at [1051, 211] on icon at bounding box center [1056, 208] width 15 height 12
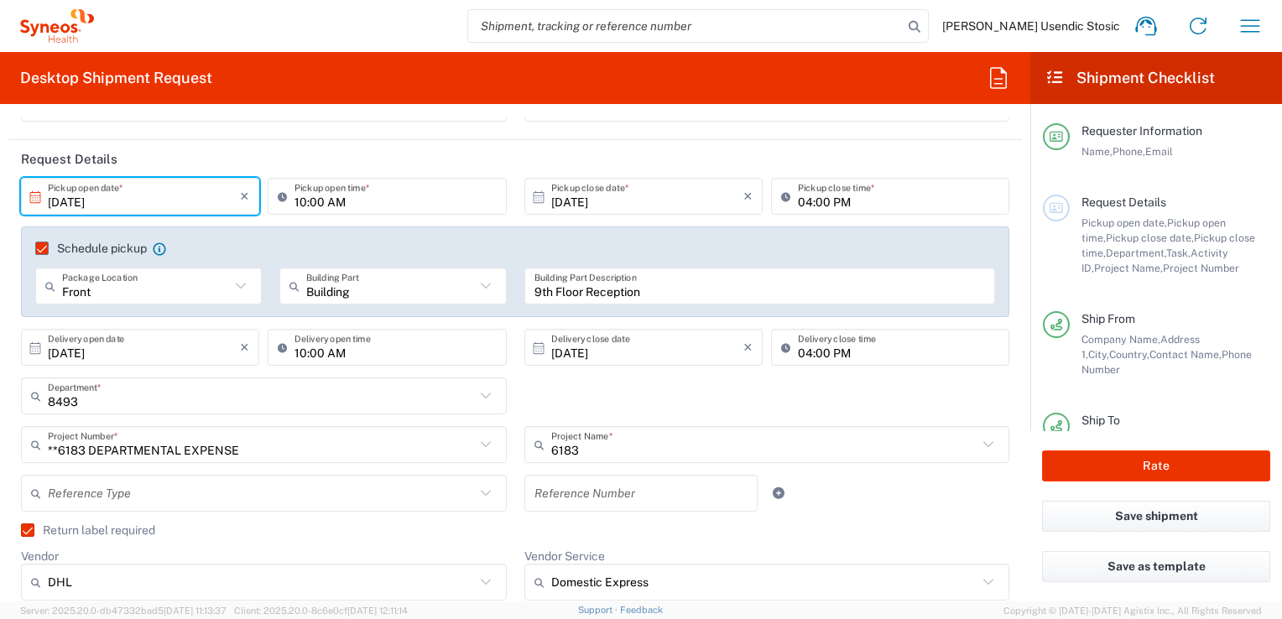
scroll to position [172, 0]
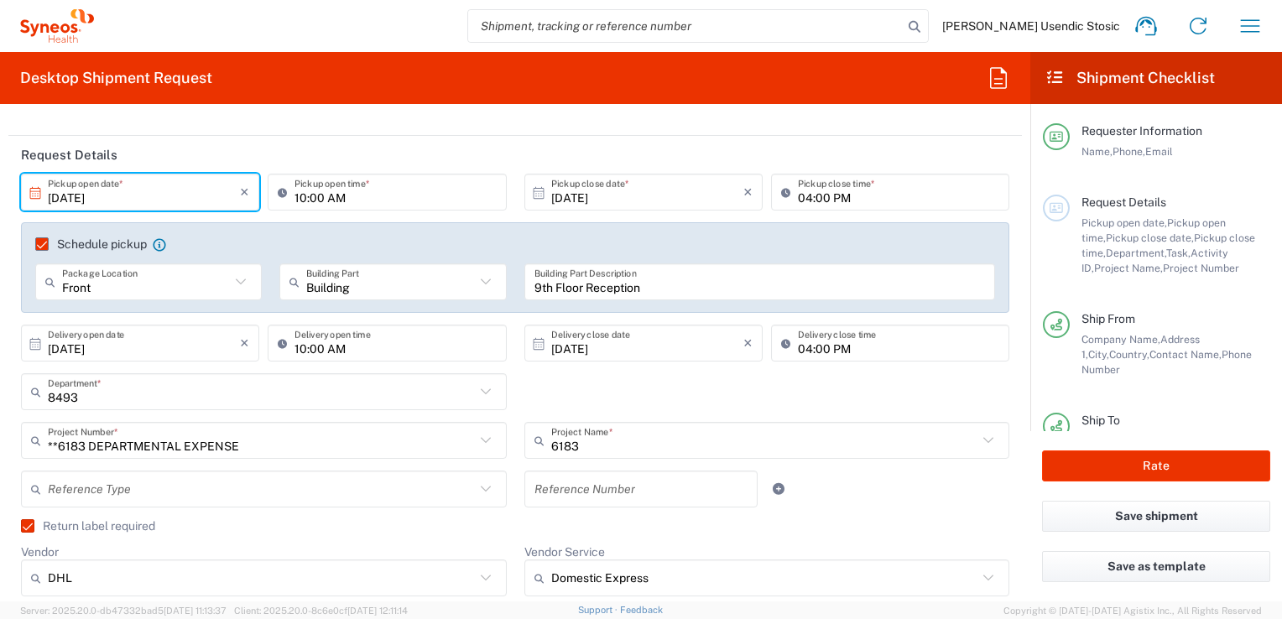
click at [914, 279] on input "9th Floor Reception" at bounding box center [759, 282] width 451 height 29
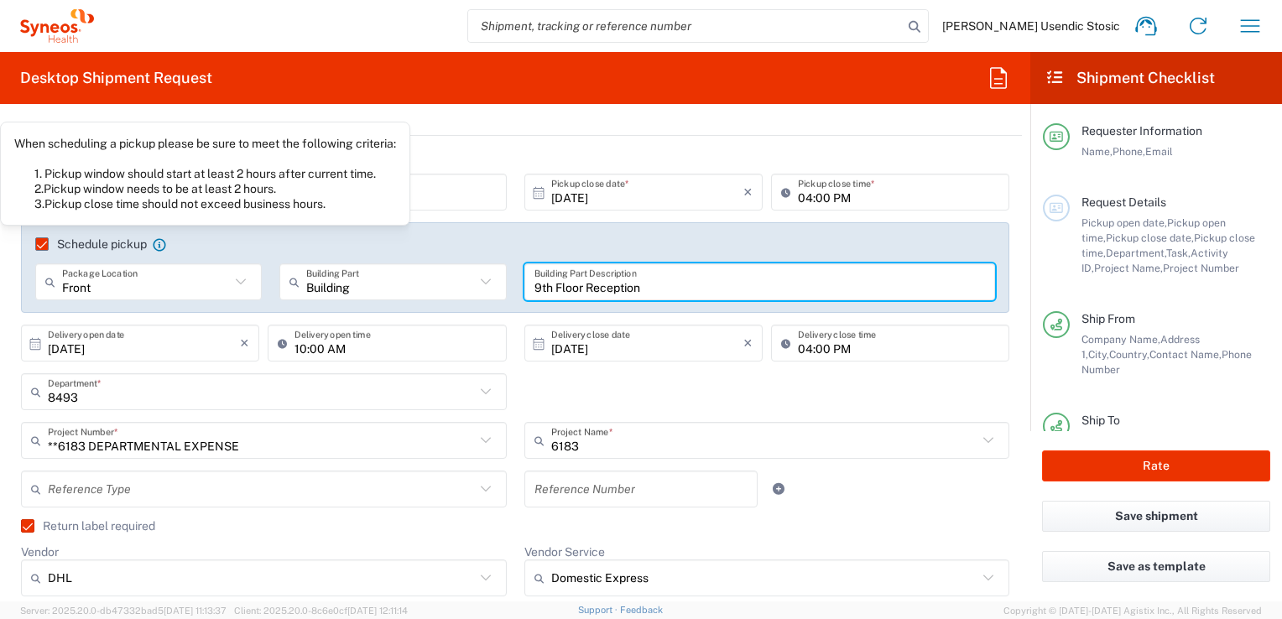
click at [156, 242] on icon at bounding box center [159, 244] width 13 height 13
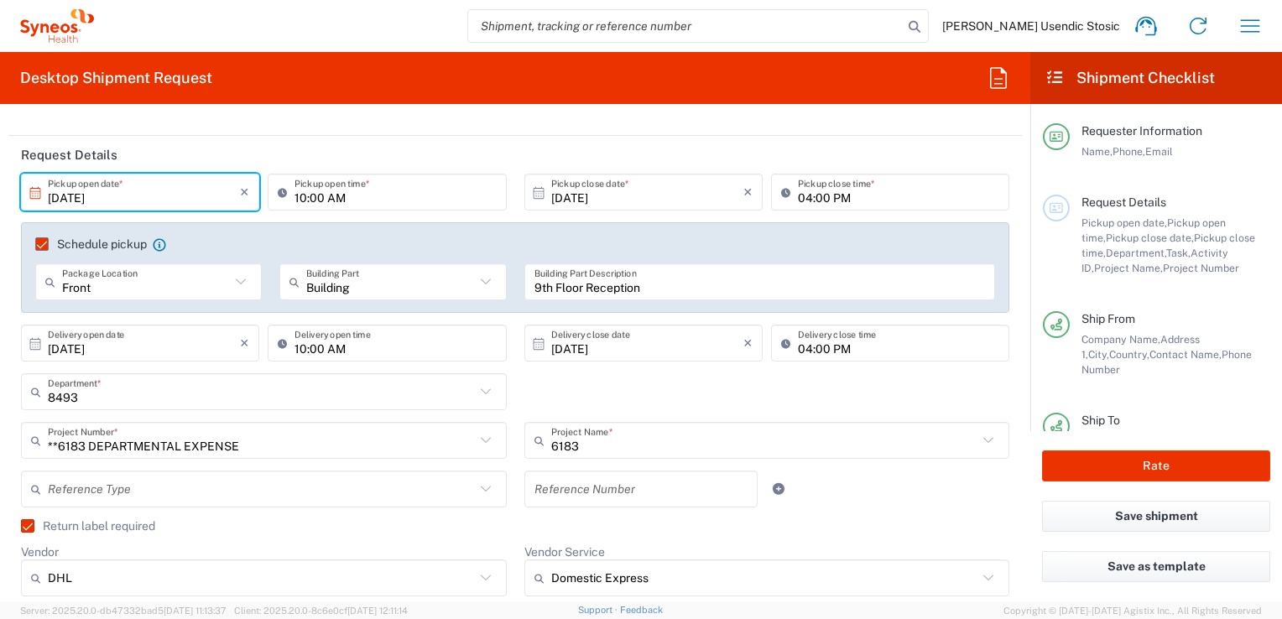
click at [156, 242] on icon at bounding box center [159, 244] width 13 height 13
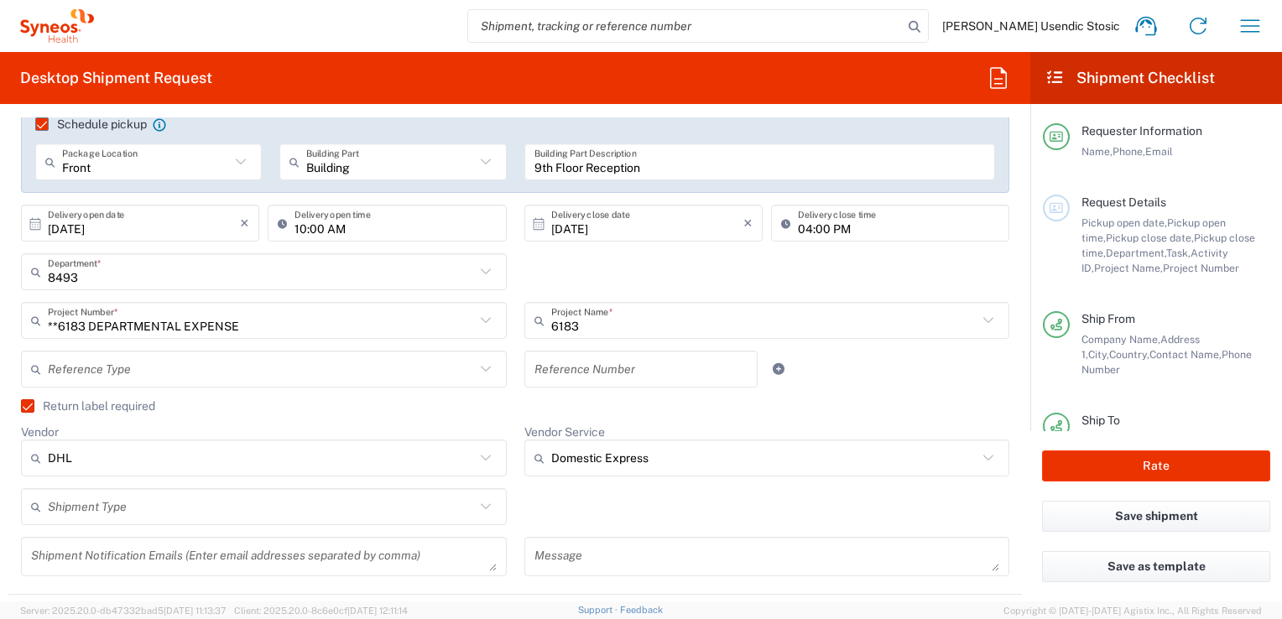
scroll to position [0, 0]
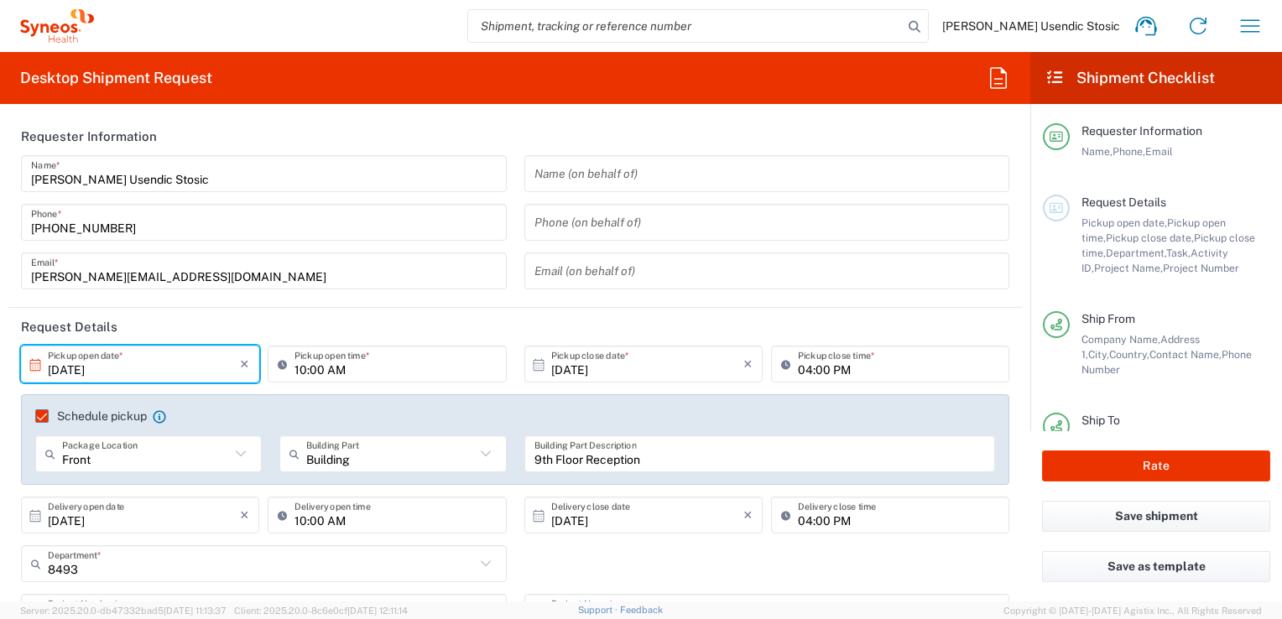
click at [836, 327] on header "Request Details" at bounding box center [514, 327] width 1013 height 38
click at [802, 372] on input "04:00 PM" at bounding box center [898, 364] width 201 height 29
type input "02:00 PM"
click at [1015, 287] on form "Requester Information [PERSON_NAME] Usendic [PERSON_NAME] Name * [PHONE_NUMBER]…" at bounding box center [515, 359] width 1030 height 484
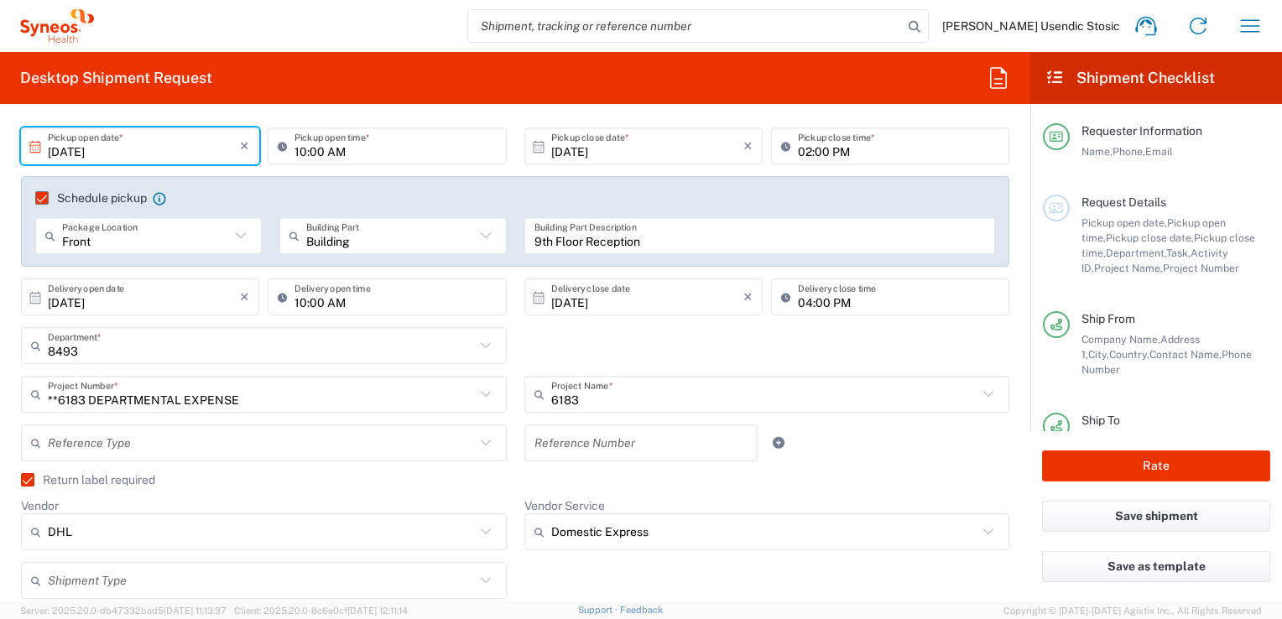
scroll to position [226, 0]
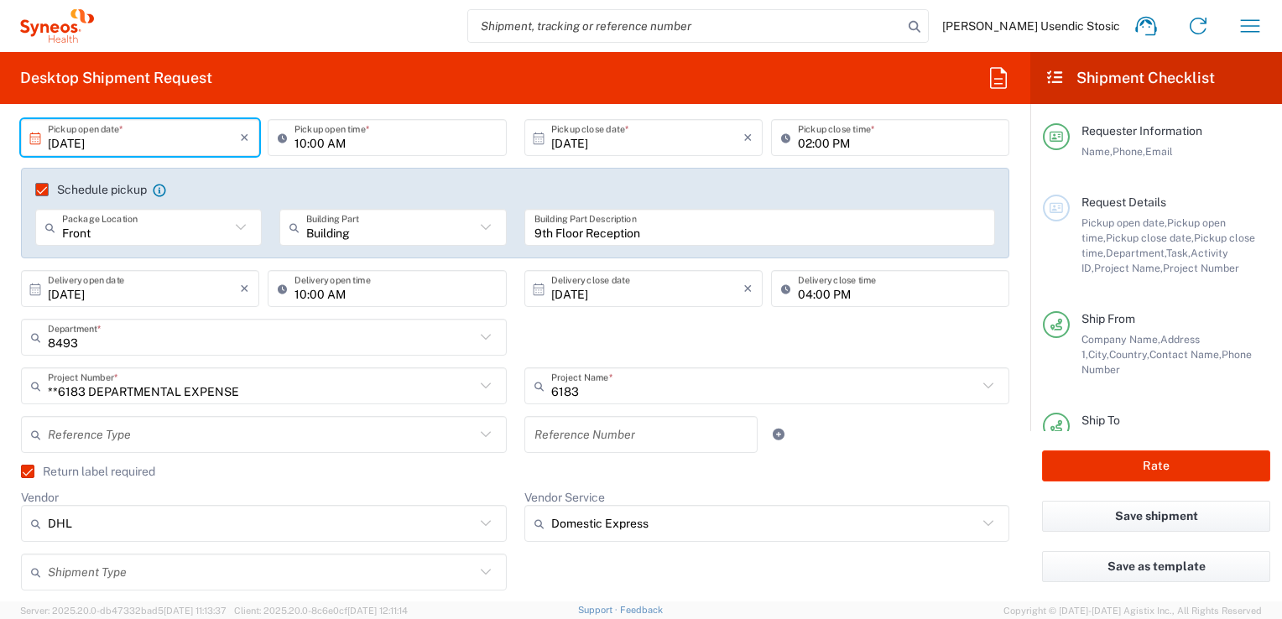
click at [480, 384] on icon at bounding box center [486, 386] width 22 height 22
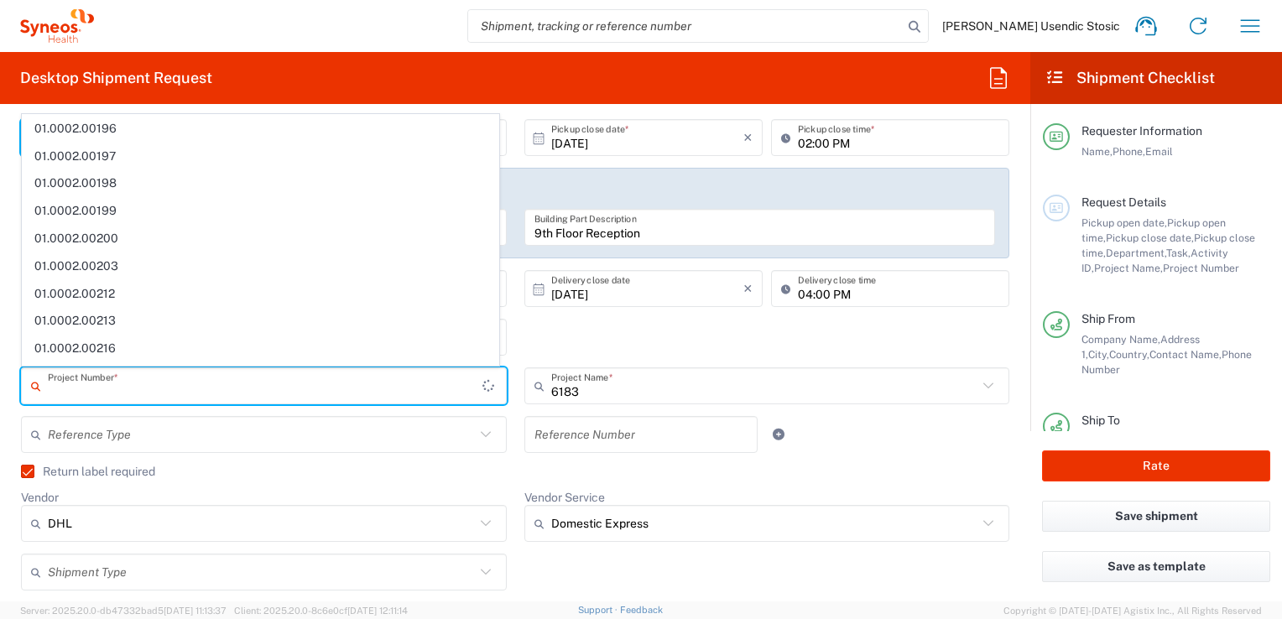
scroll to position [0, 0]
click at [329, 383] on input "text" at bounding box center [261, 386] width 427 height 29
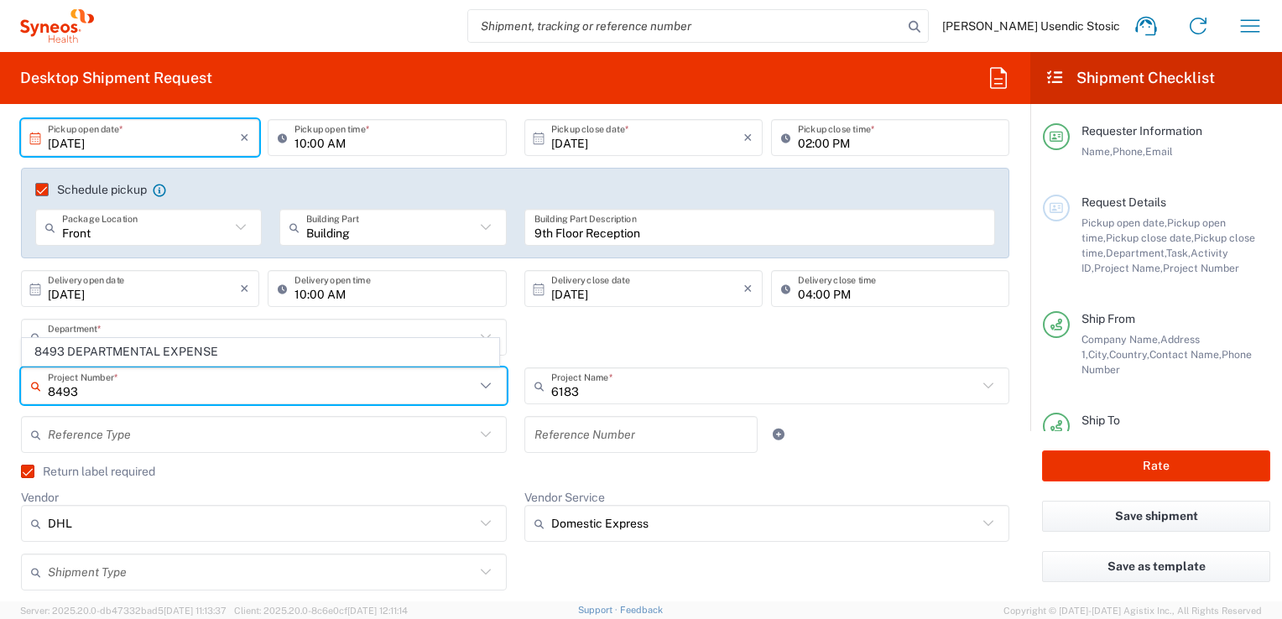
type input "8493"
click at [640, 336] on div "8493 Department * 8493 3000 3100 3109 3110 3111 3112 3125 3130 3135 3136 3150 3…" at bounding box center [516, 343] width 1006 height 49
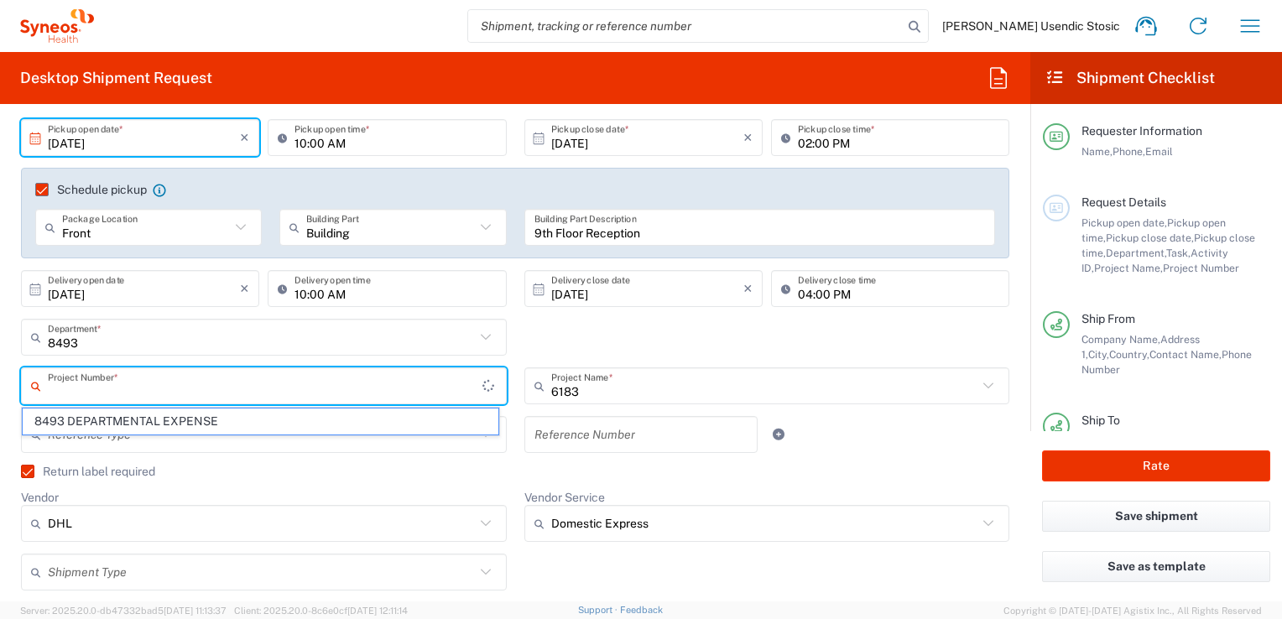
click at [359, 391] on input "text" at bounding box center [265, 386] width 435 height 29
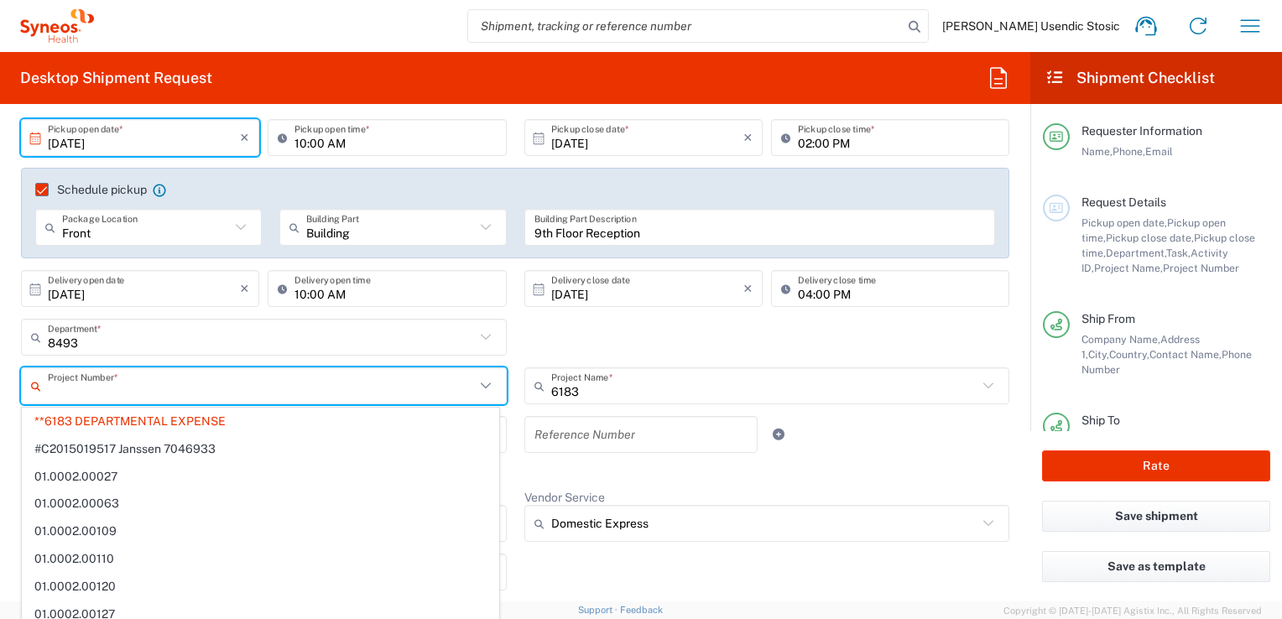
click at [351, 379] on input "text" at bounding box center [261, 386] width 427 height 29
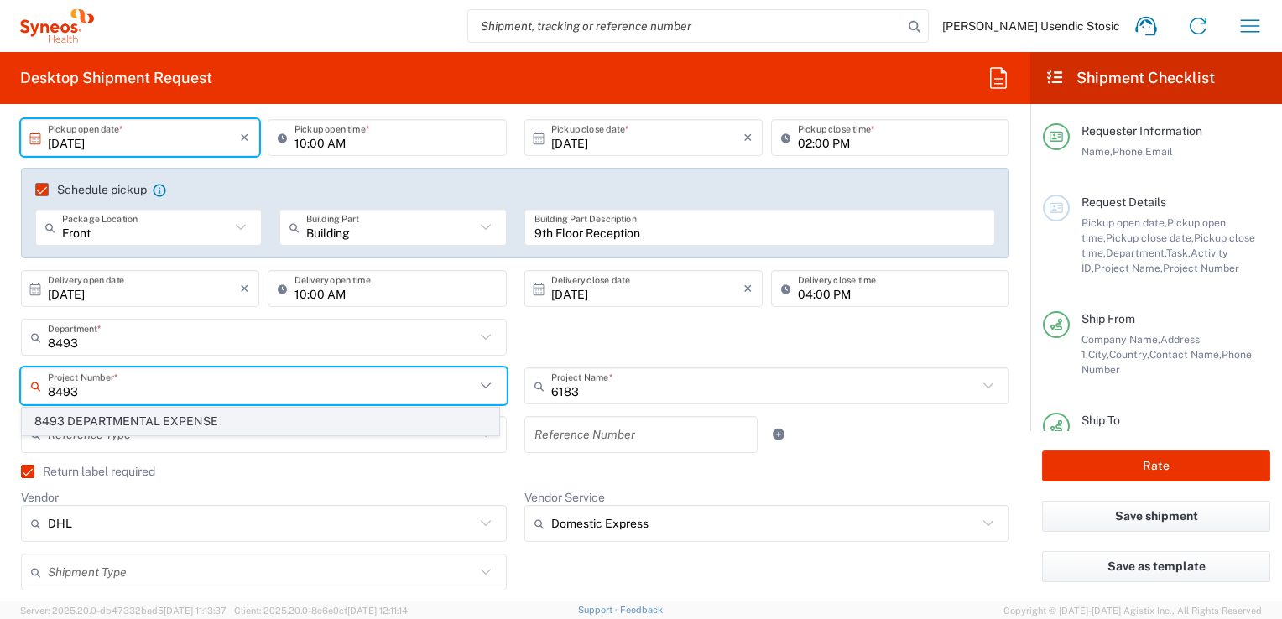
click at [257, 421] on span "8493 DEPARTMENTAL EXPENSE" at bounding box center [261, 422] width 476 height 26
type input "8493 DEPARTMENTAL EXPENSE"
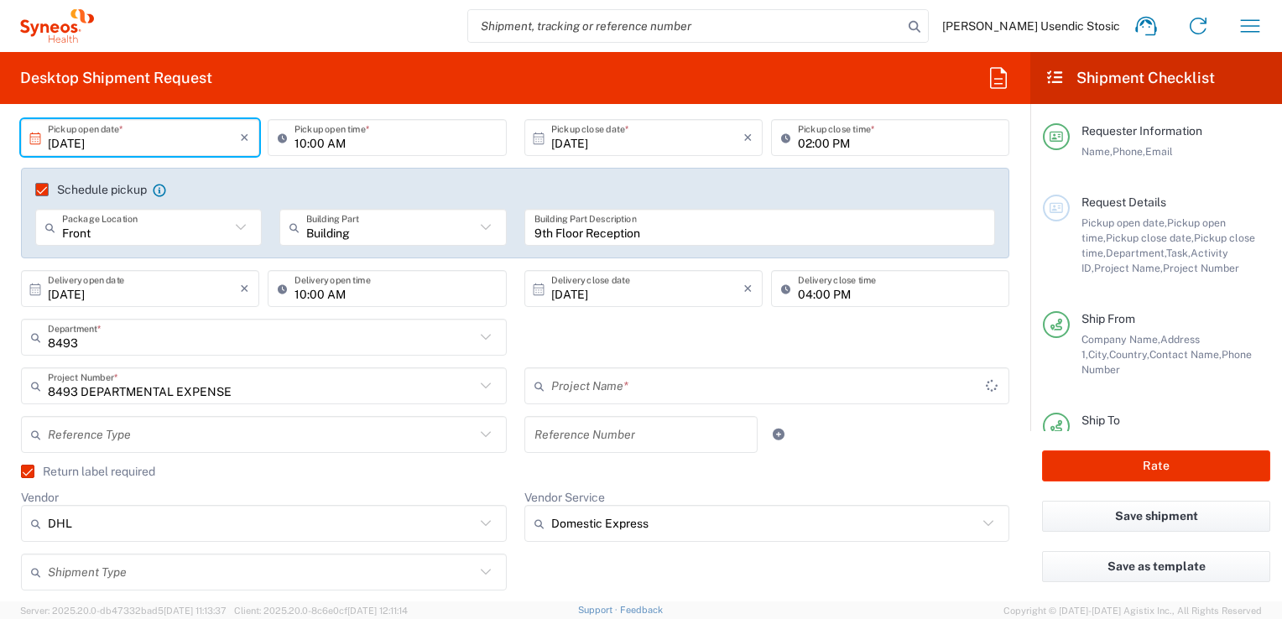
type input "8493 DEPARTMENTAL EXPENSE"
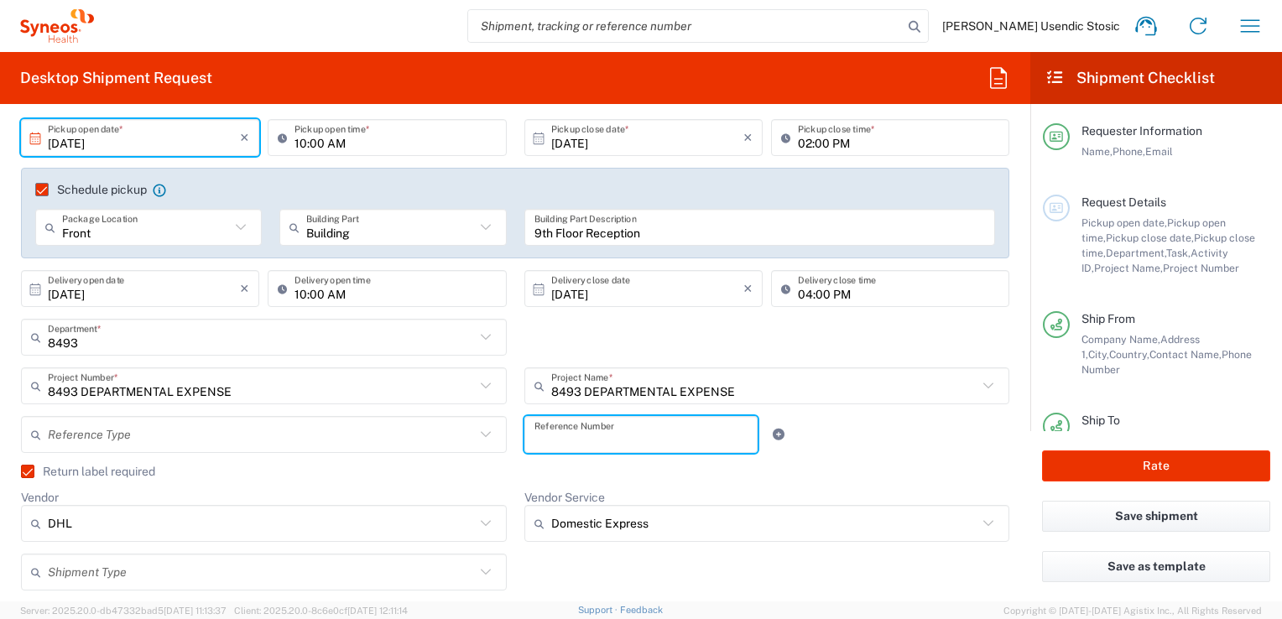
click at [688, 431] on input "text" at bounding box center [641, 434] width 214 height 29
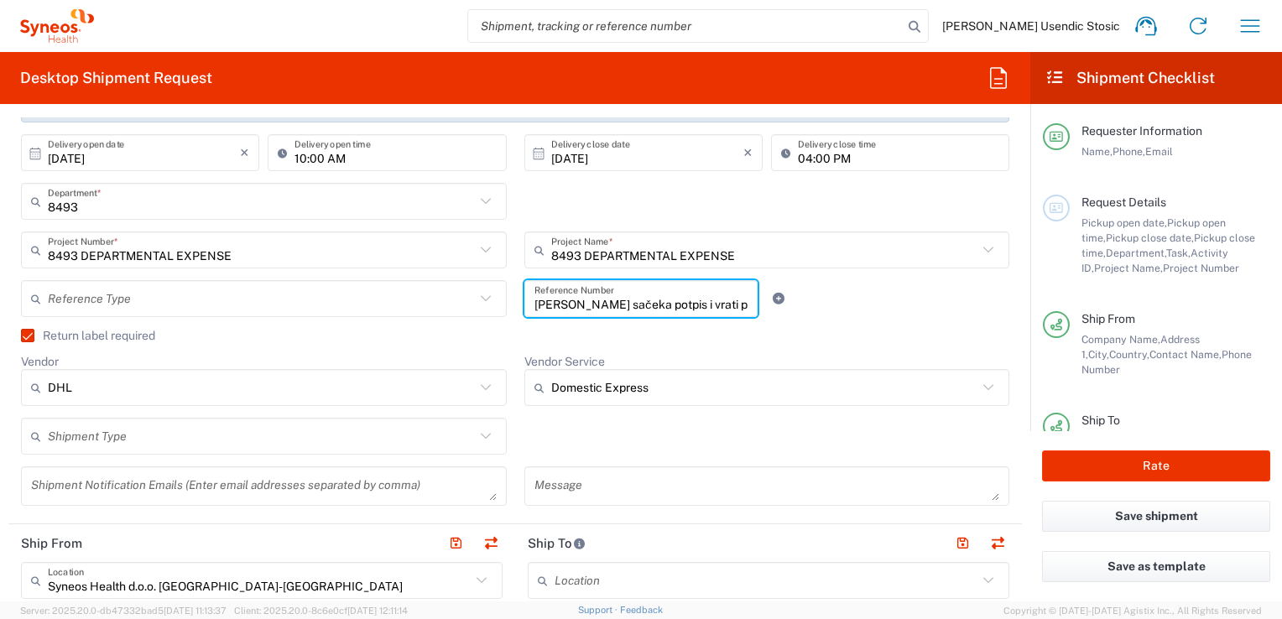
scroll to position [367, 0]
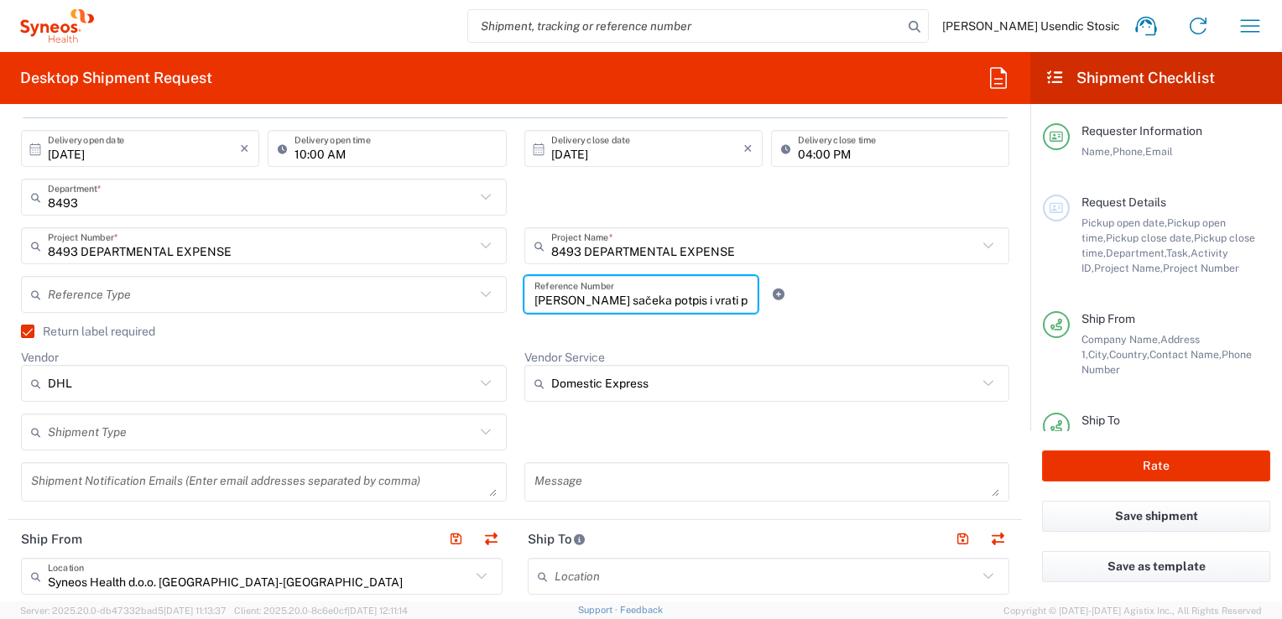
type input "Potrebno [PERSON_NAME] sačeka potpis i vrati pošiljku"
click at [399, 441] on input "text" at bounding box center [261, 432] width 427 height 29
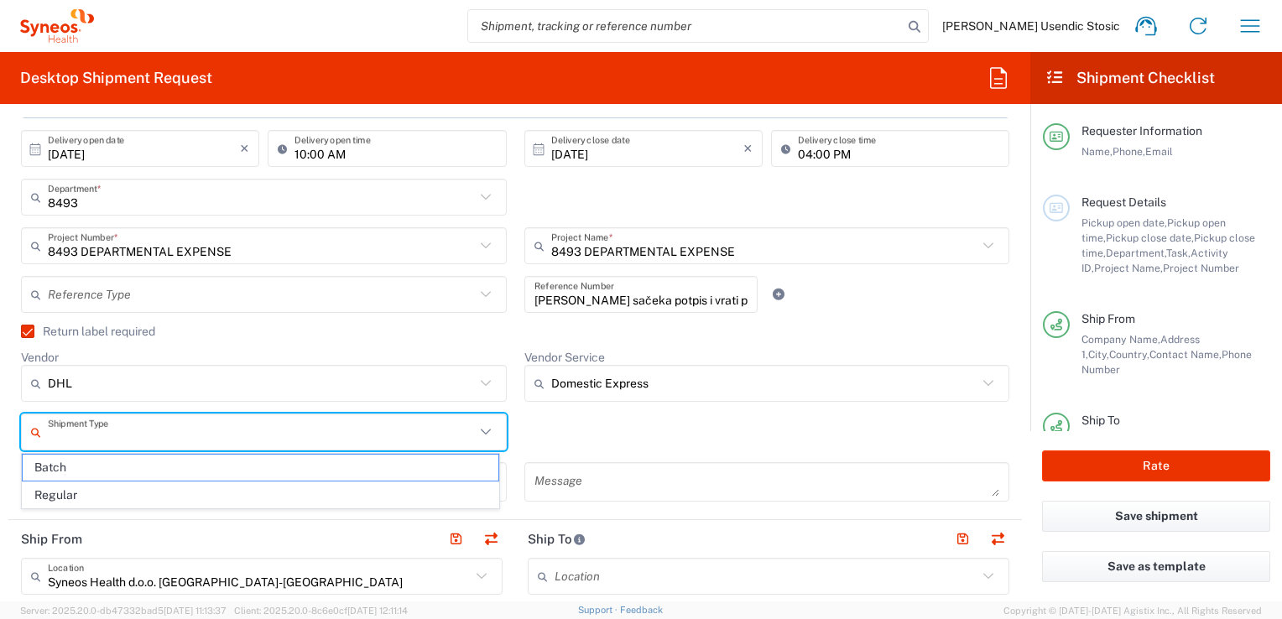
scroll to position [0, 0]
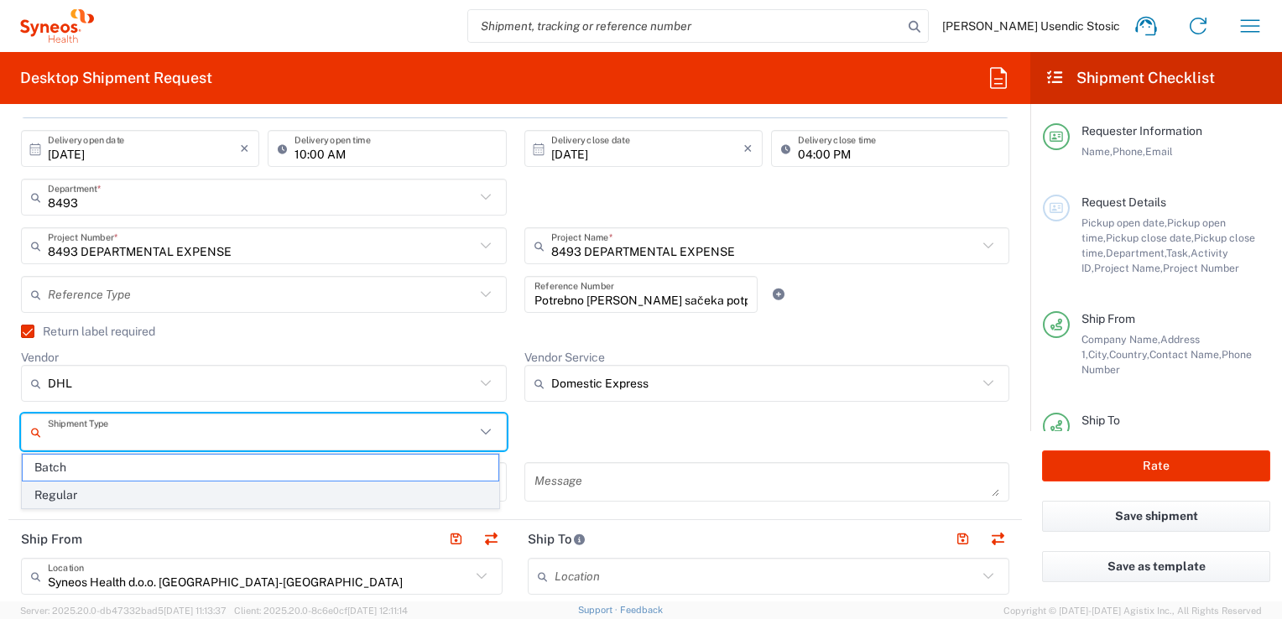
click at [403, 492] on span "Regular" at bounding box center [261, 495] width 476 height 26
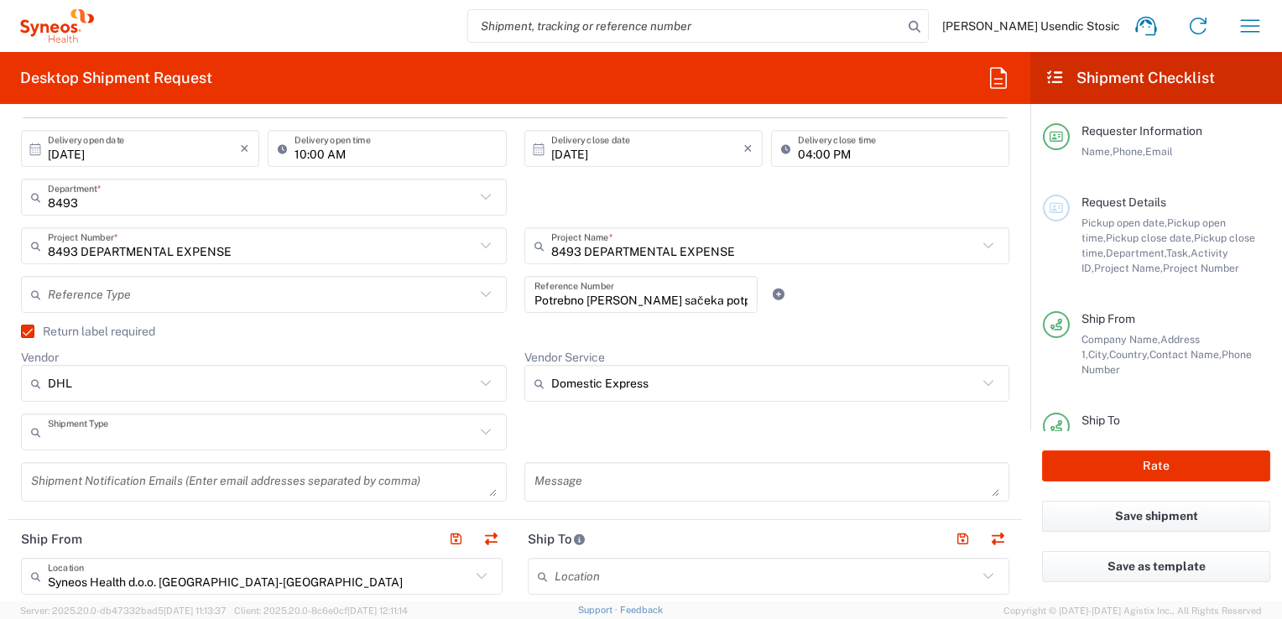
type input "Regular"
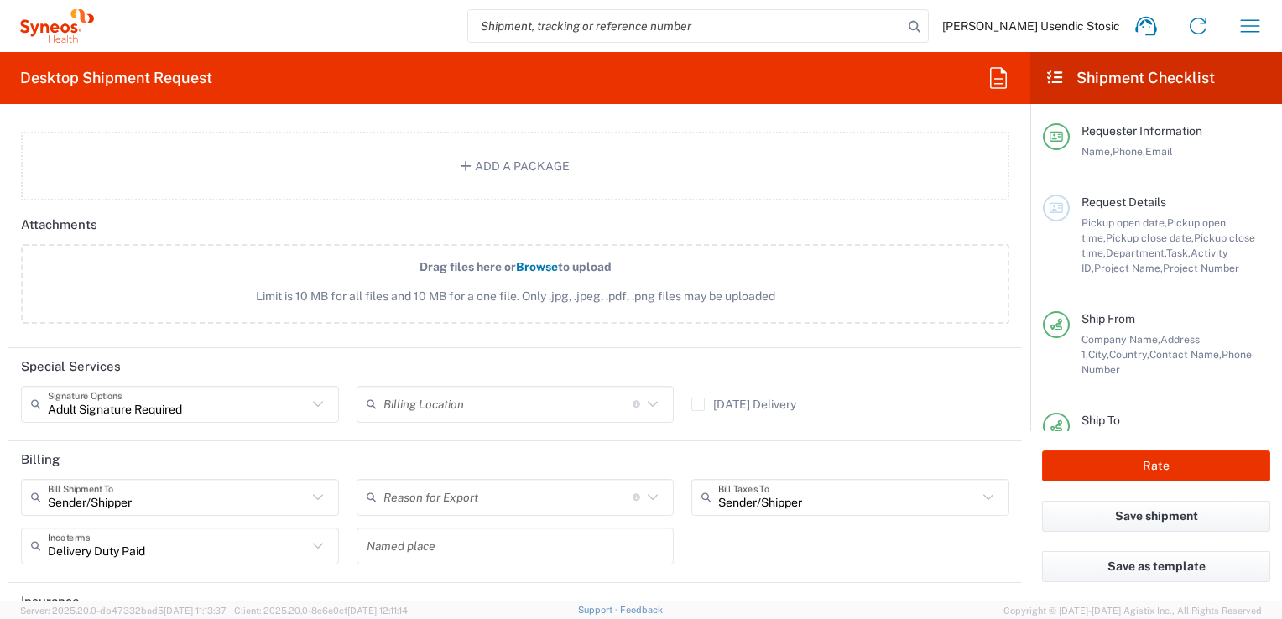
scroll to position [2210, 0]
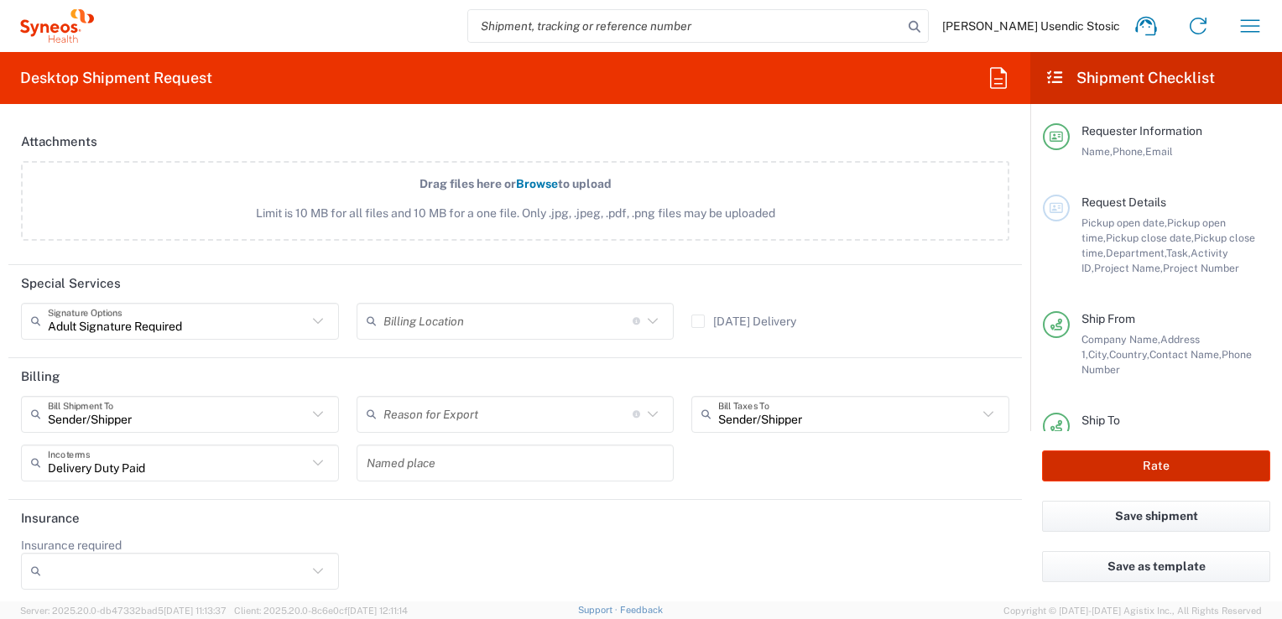
click at [1153, 472] on button "Rate" at bounding box center [1156, 465] width 228 height 31
type input "8493 DEPARTMENTAL EXPENSE"
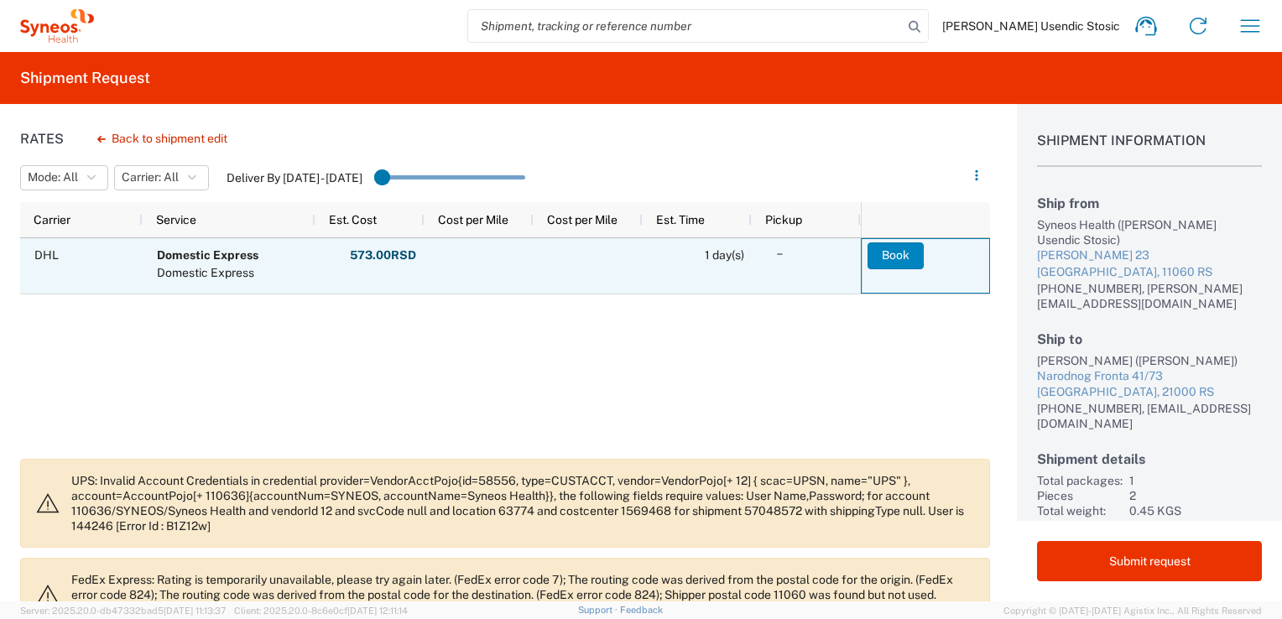
click at [900, 255] on button "Book" at bounding box center [895, 255] width 56 height 27
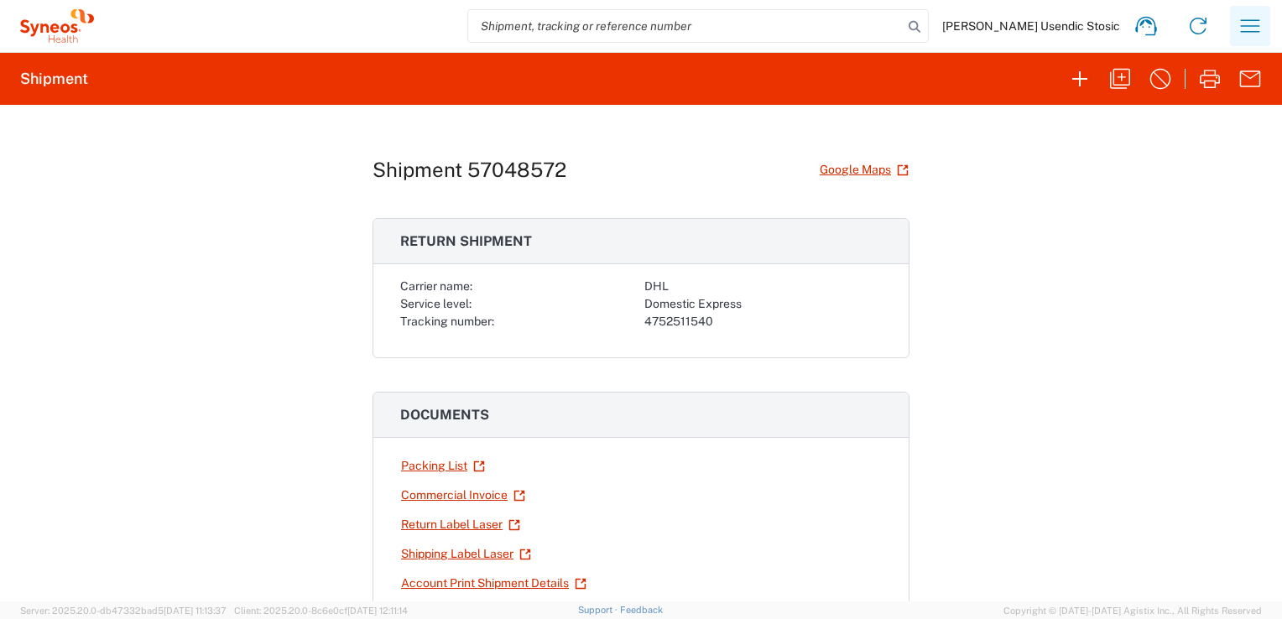
click at [1248, 21] on icon "button" at bounding box center [1249, 26] width 27 height 27
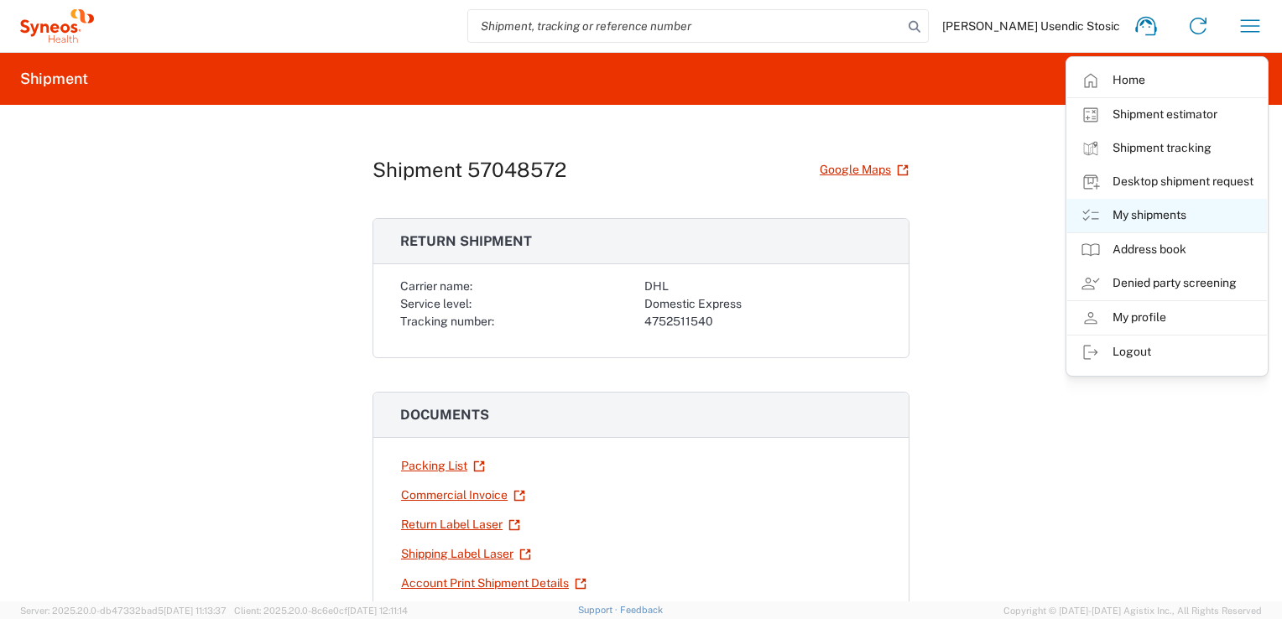
click at [1163, 214] on link "My shipments" at bounding box center [1167, 216] width 200 height 34
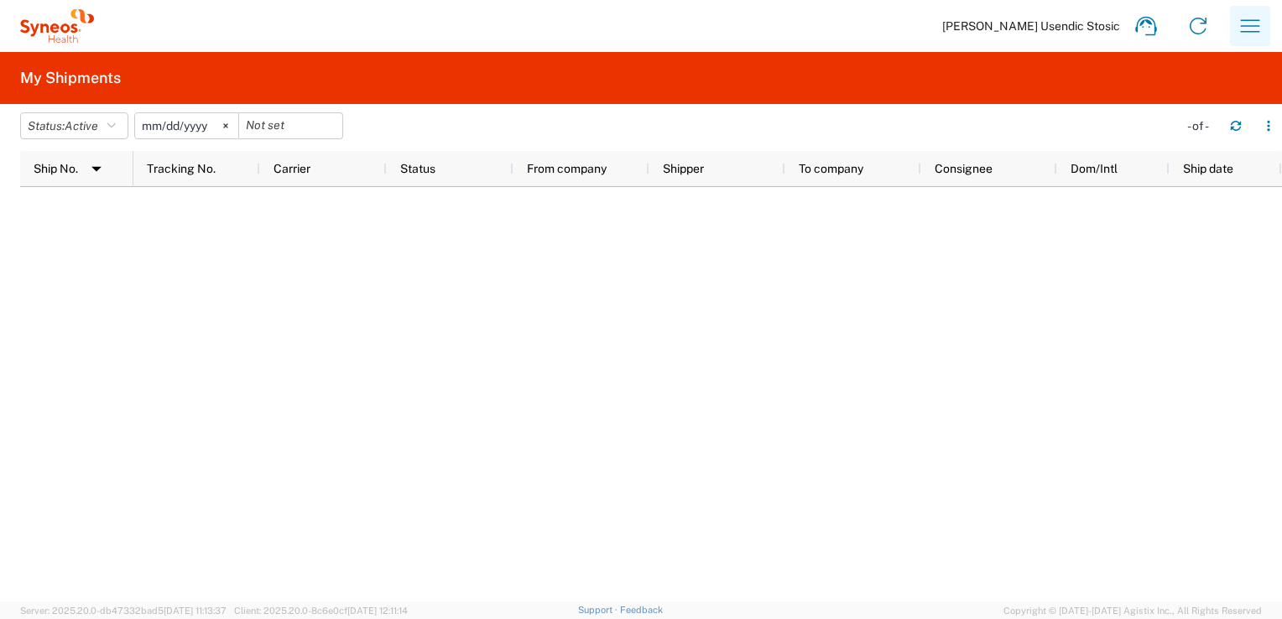
click at [1250, 22] on icon "button" at bounding box center [1249, 26] width 27 height 27
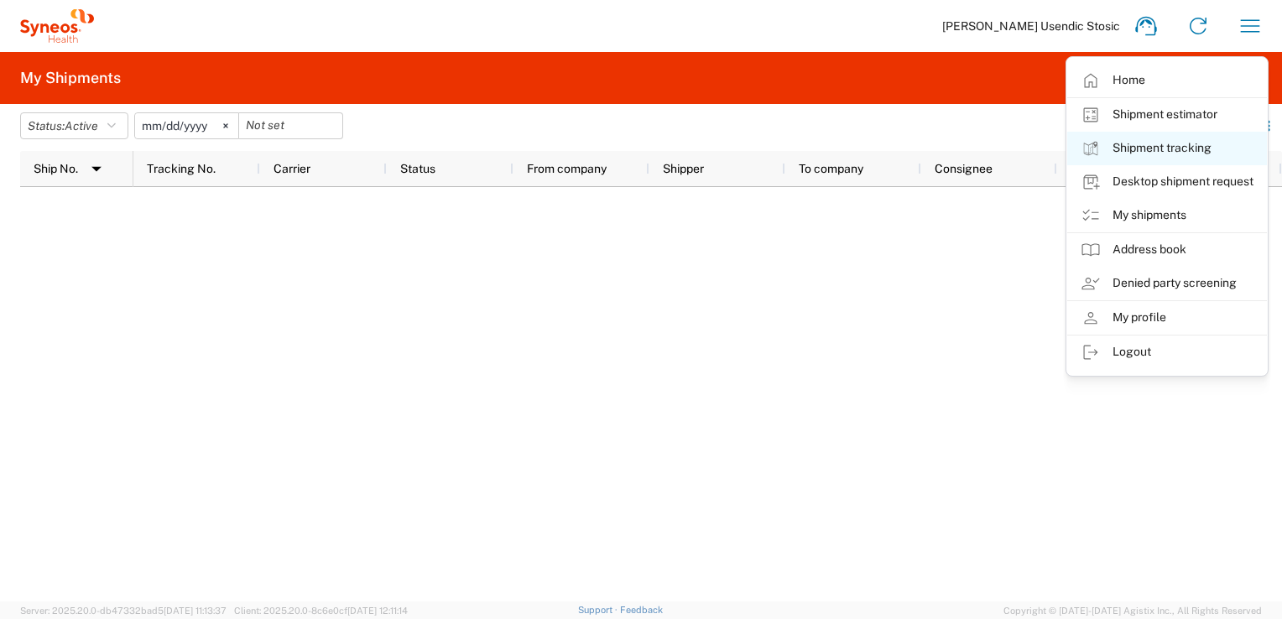
click at [1187, 150] on link "Shipment tracking" at bounding box center [1167, 149] width 200 height 34
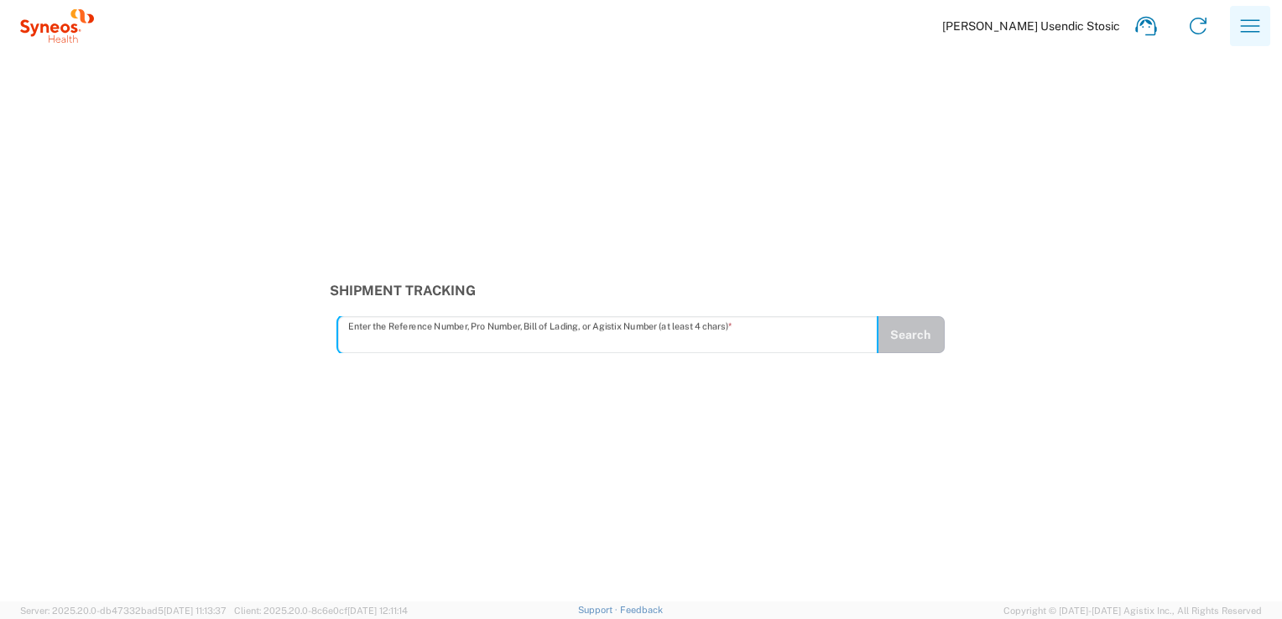
click at [1238, 25] on icon "button" at bounding box center [1249, 26] width 27 height 27
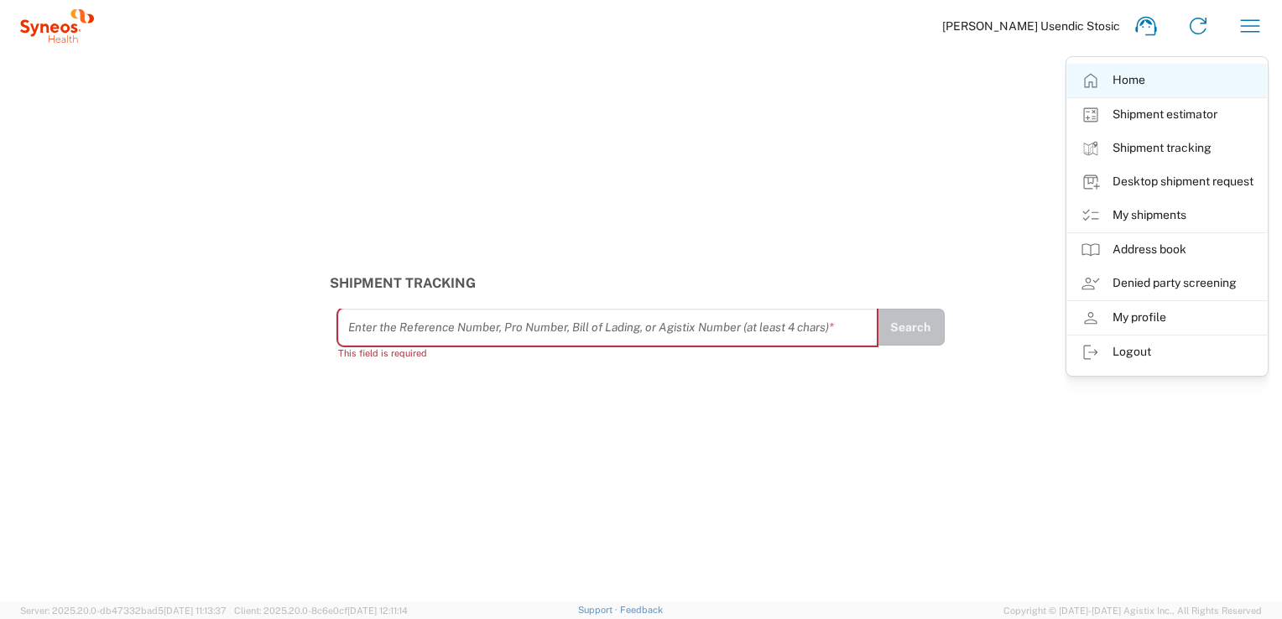
click at [1158, 82] on link "Home" at bounding box center [1167, 81] width 200 height 34
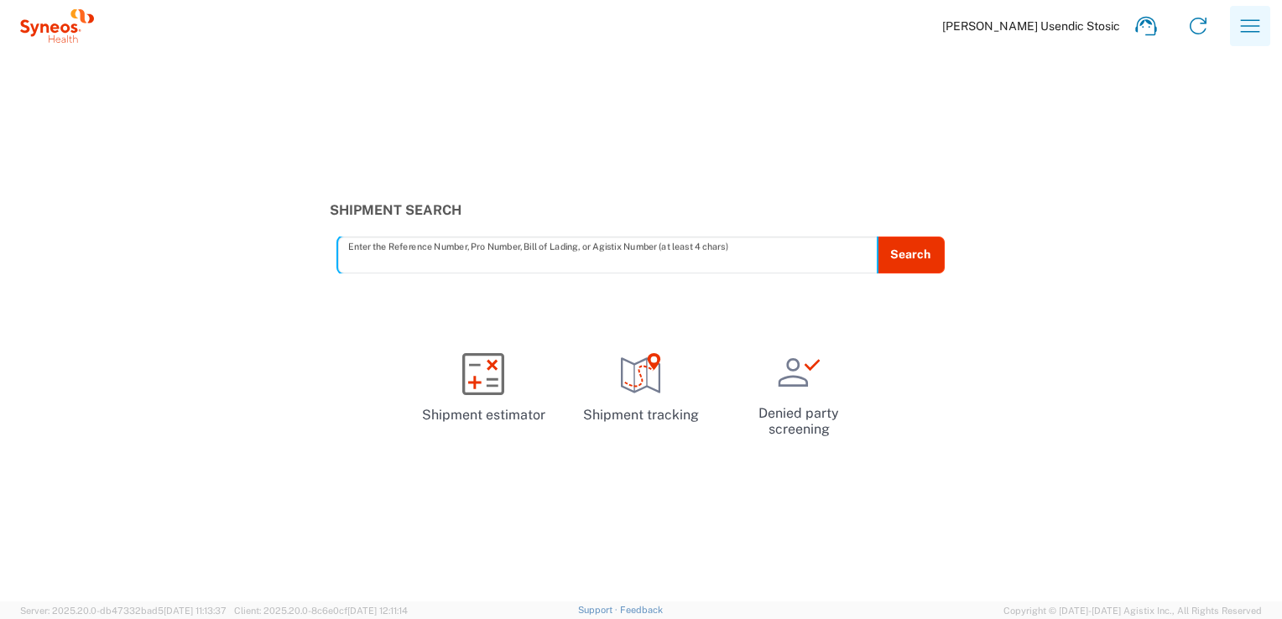
click at [1248, 32] on icon "button" at bounding box center [1249, 26] width 27 height 27
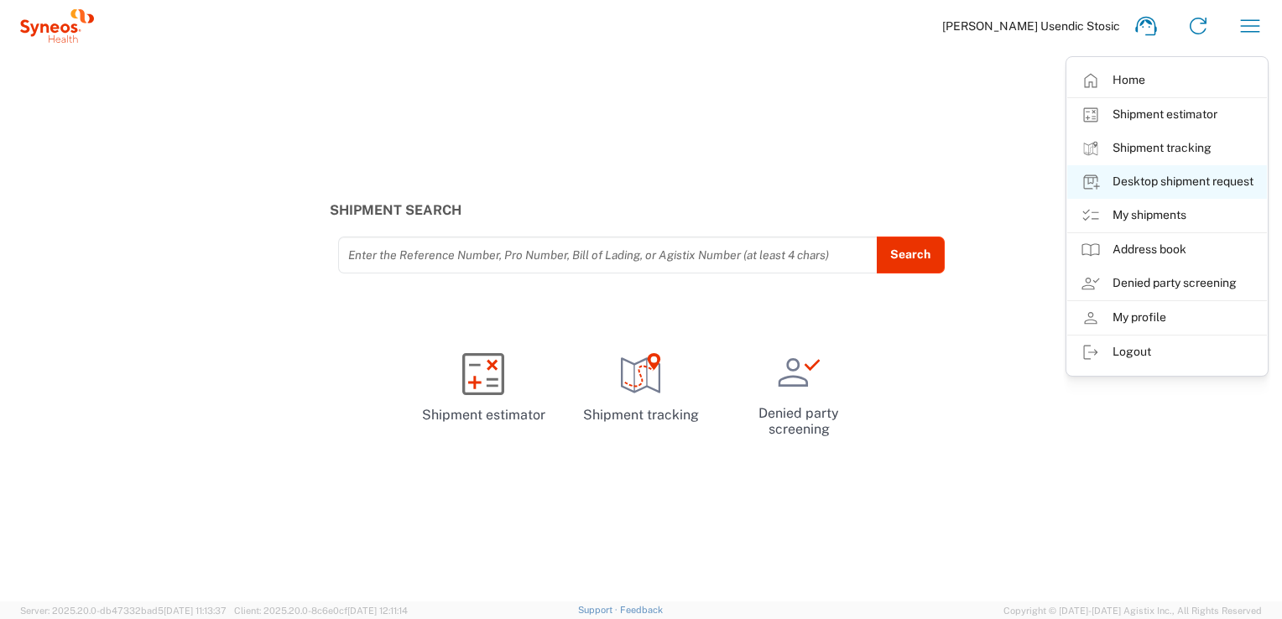
click at [1201, 180] on link "Desktop shipment request" at bounding box center [1167, 182] width 200 height 34
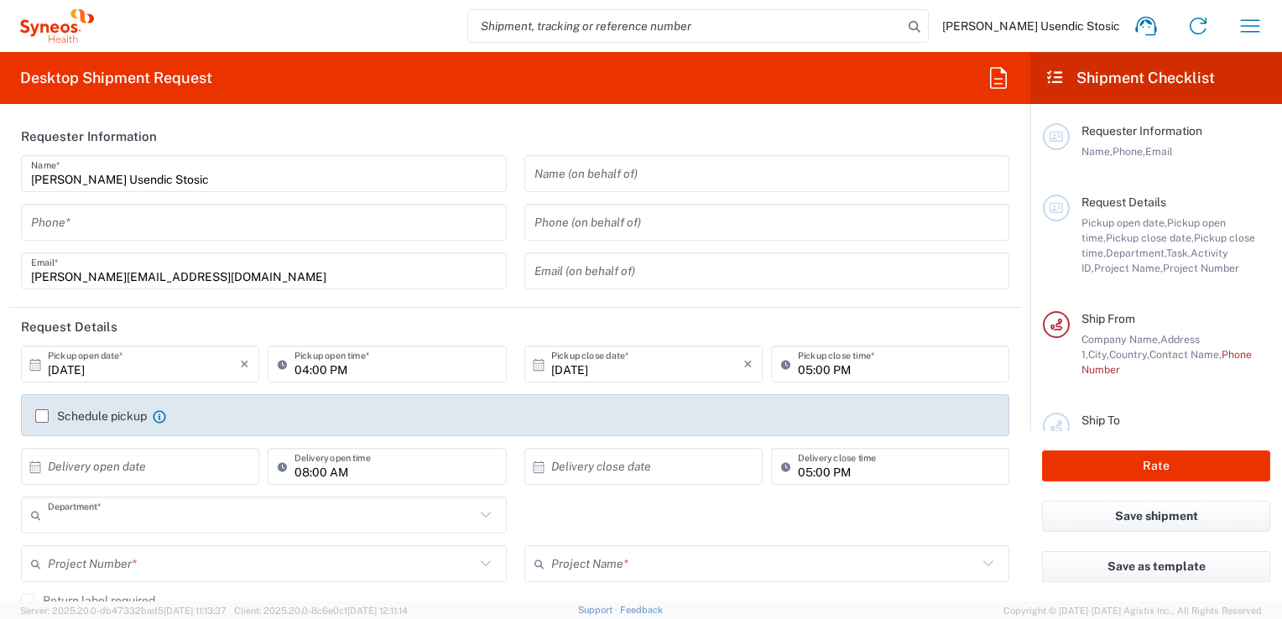
type input "8493"
type input "[GEOGRAPHIC_DATA]"
click at [1247, 25] on icon "button" at bounding box center [1249, 26] width 27 height 27
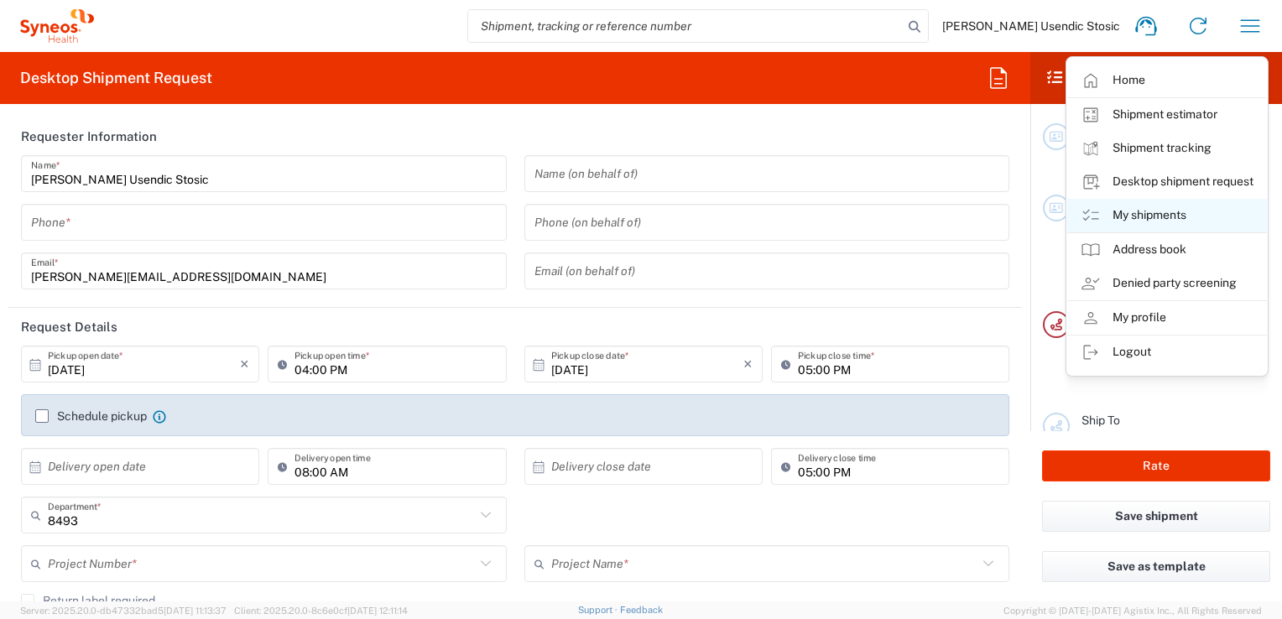
click at [1166, 220] on link "My shipments" at bounding box center [1167, 216] width 200 height 34
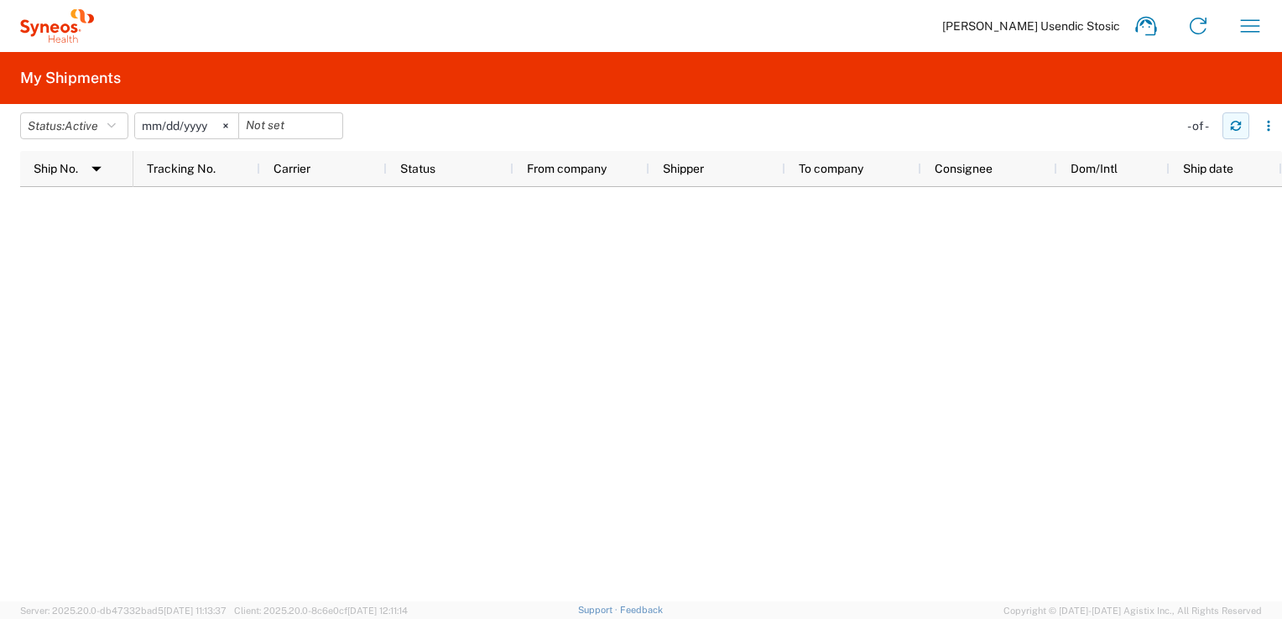
click at [1236, 120] on icon "button" at bounding box center [1236, 126] width 12 height 12
click at [183, 124] on input "[DATE]" at bounding box center [186, 125] width 103 height 25
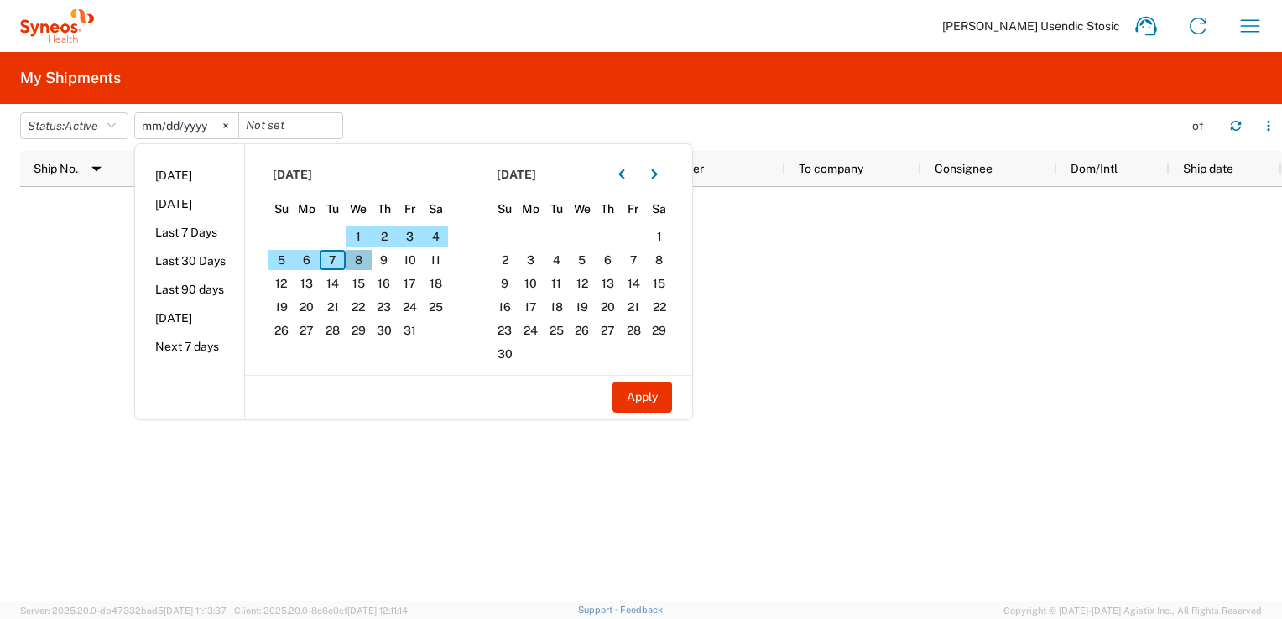
click at [362, 257] on span "8" at bounding box center [359, 260] width 26 height 20
click at [369, 258] on span "8" at bounding box center [359, 260] width 26 height 20
click at [644, 395] on button "Apply" at bounding box center [642, 397] width 60 height 31
type input "[DATE]"
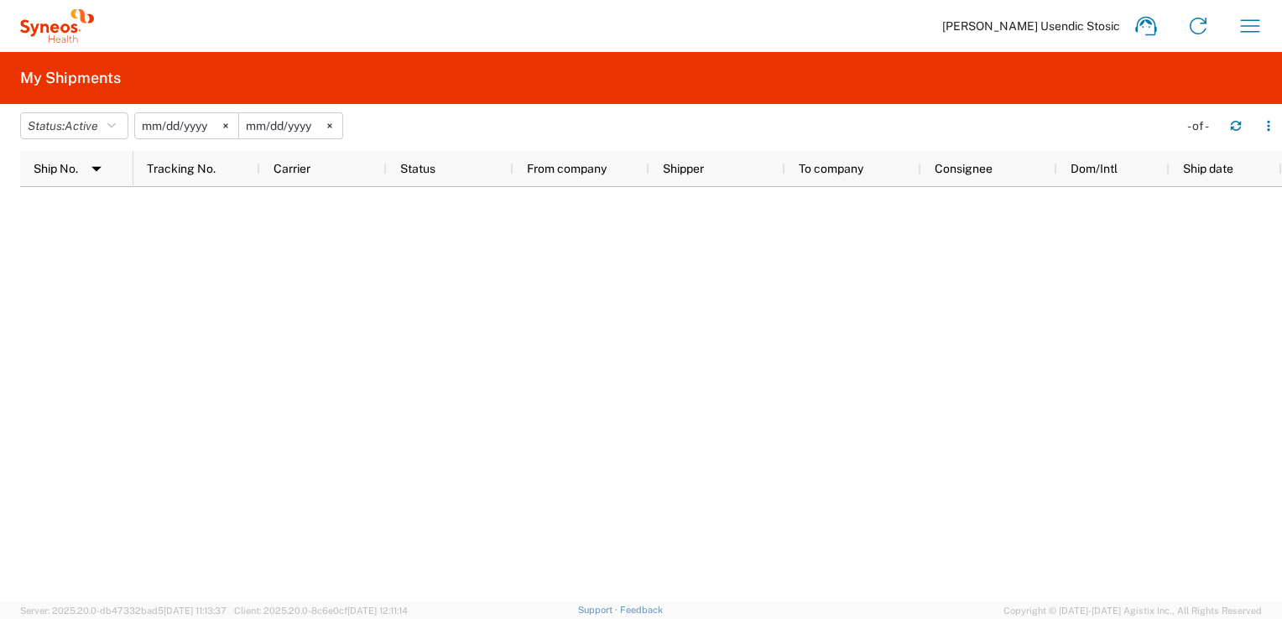
click at [205, 122] on input "[DATE]" at bounding box center [186, 125] width 103 height 25
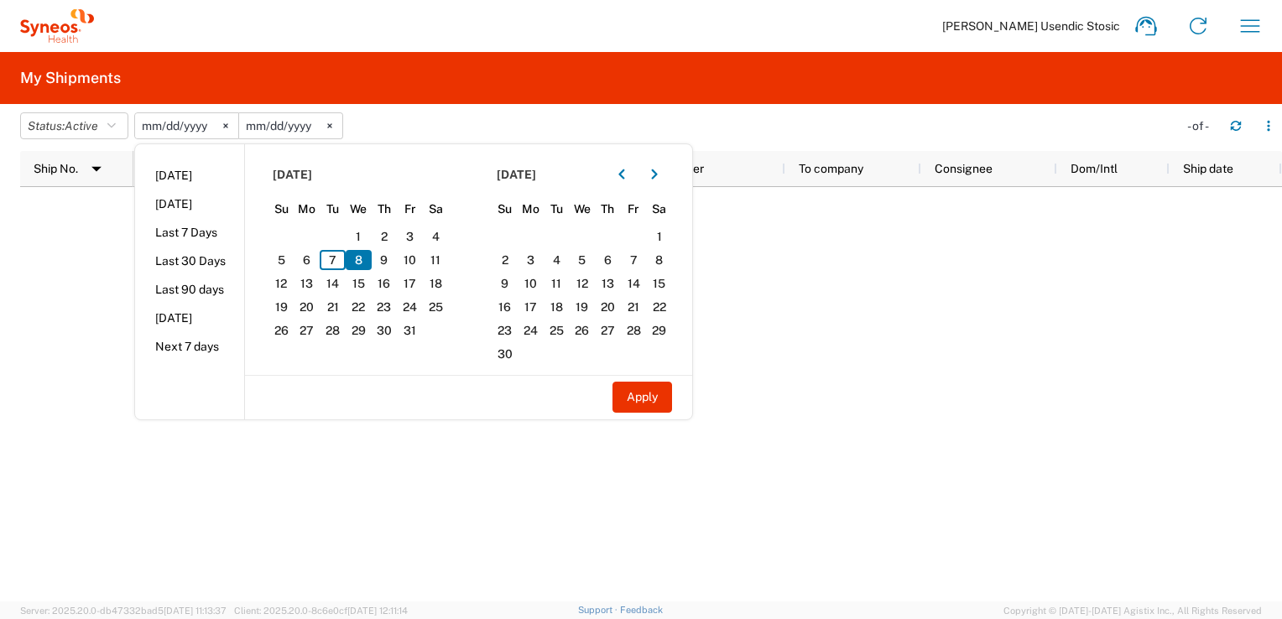
click at [280, 122] on input "[DATE]" at bounding box center [290, 125] width 103 height 25
click at [413, 254] on span "10" at bounding box center [410, 260] width 26 height 20
click at [649, 390] on button "Apply" at bounding box center [642, 397] width 60 height 31
type input "[DATE]"
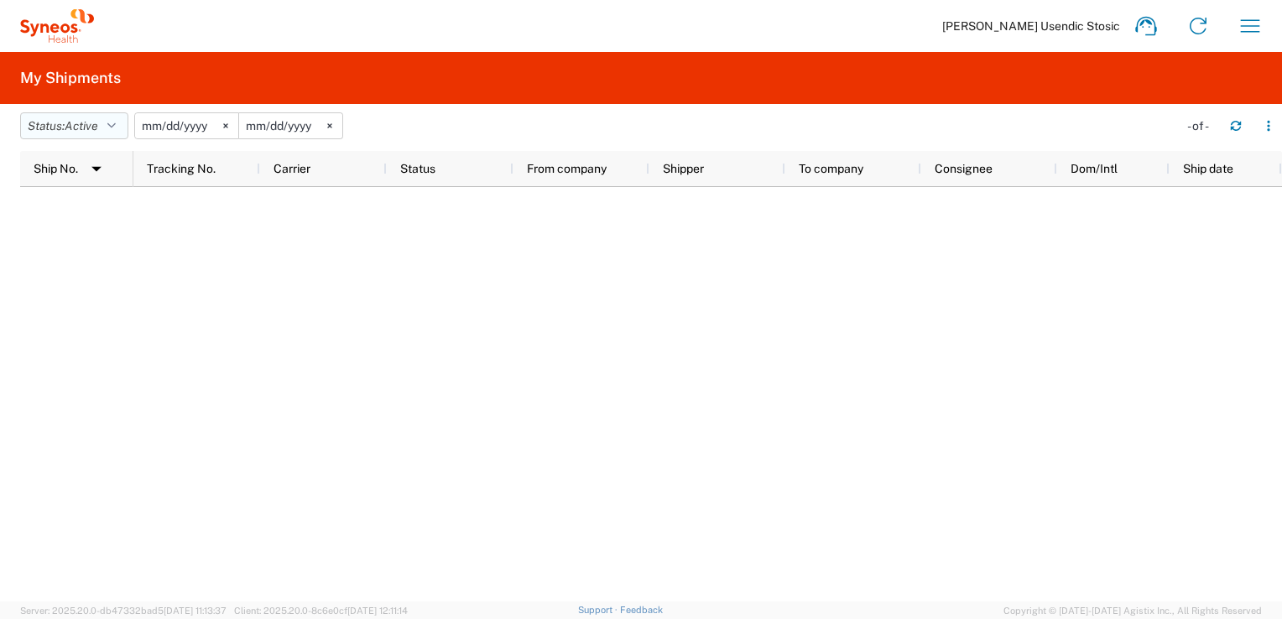
click at [116, 129] on icon "button" at bounding box center [111, 126] width 8 height 12
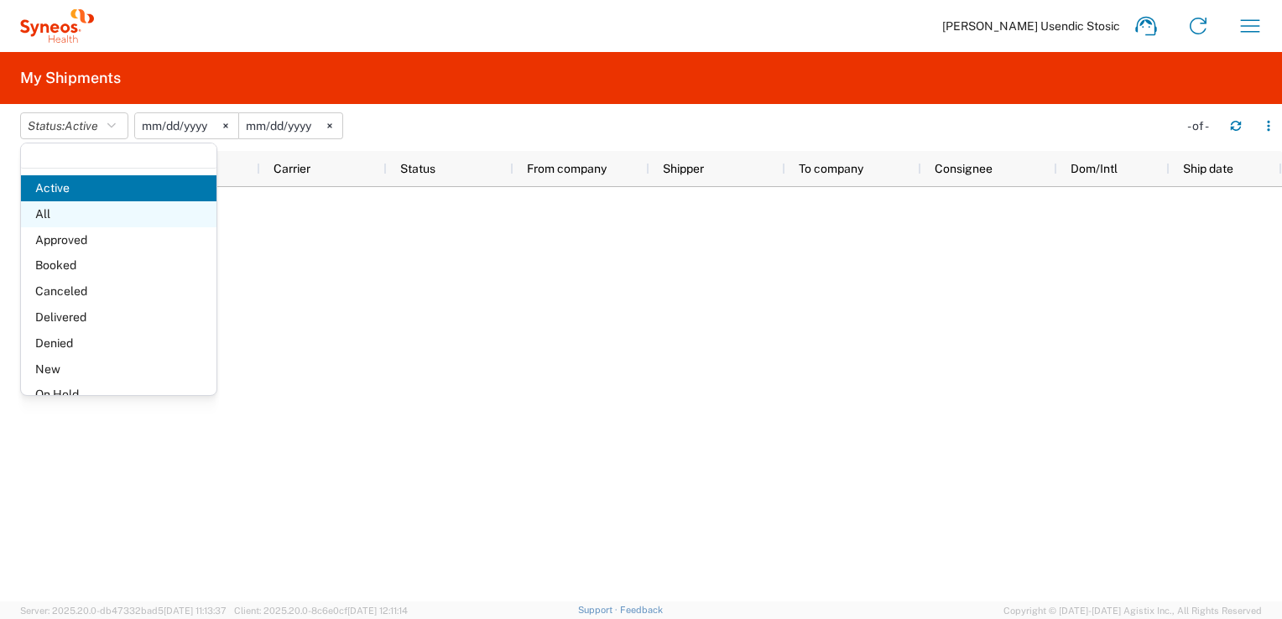
click at [120, 216] on span "All" at bounding box center [118, 214] width 195 height 26
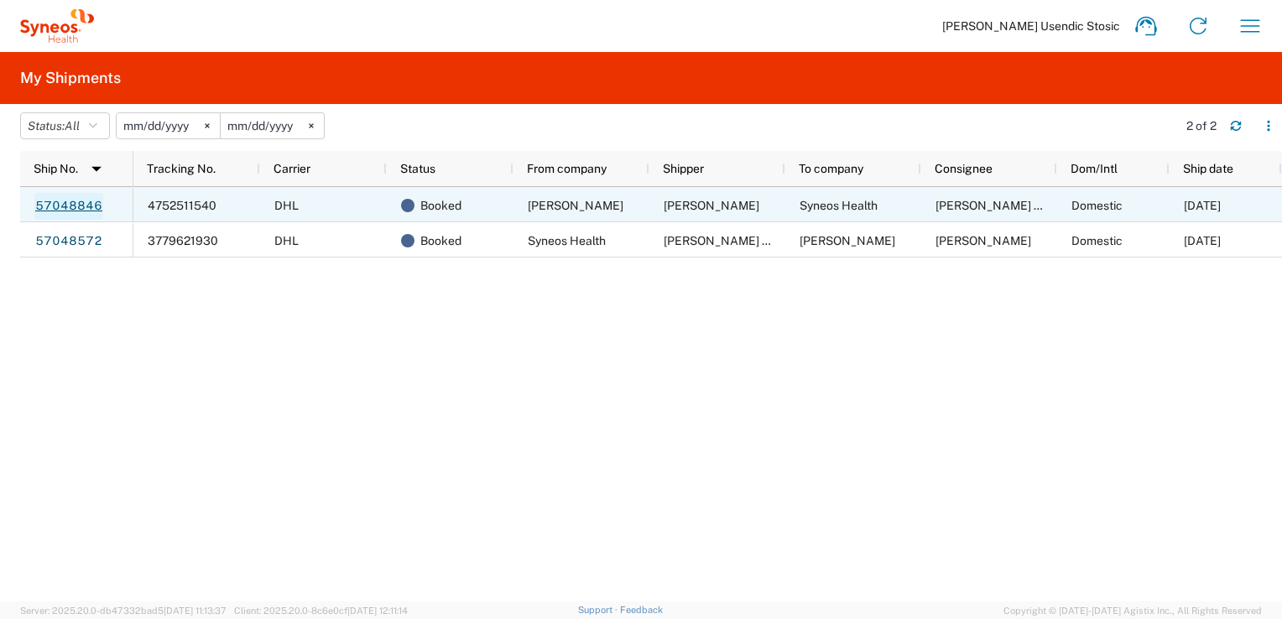
click at [81, 210] on link "57048846" at bounding box center [68, 206] width 69 height 27
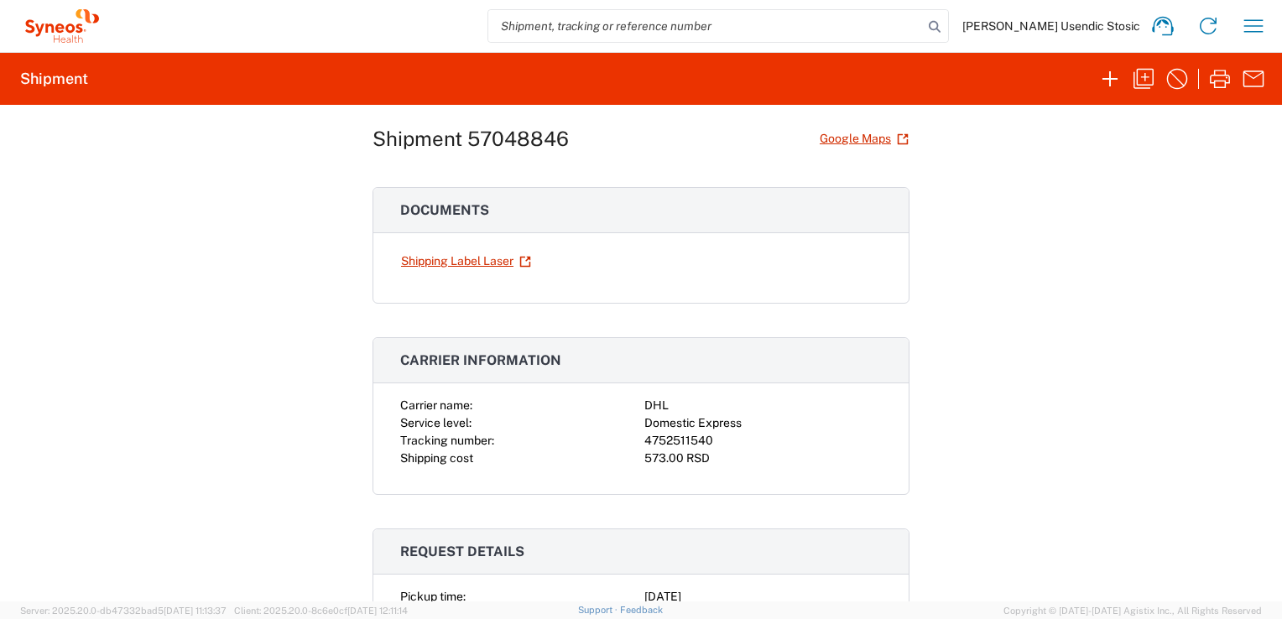
scroll to position [11, 0]
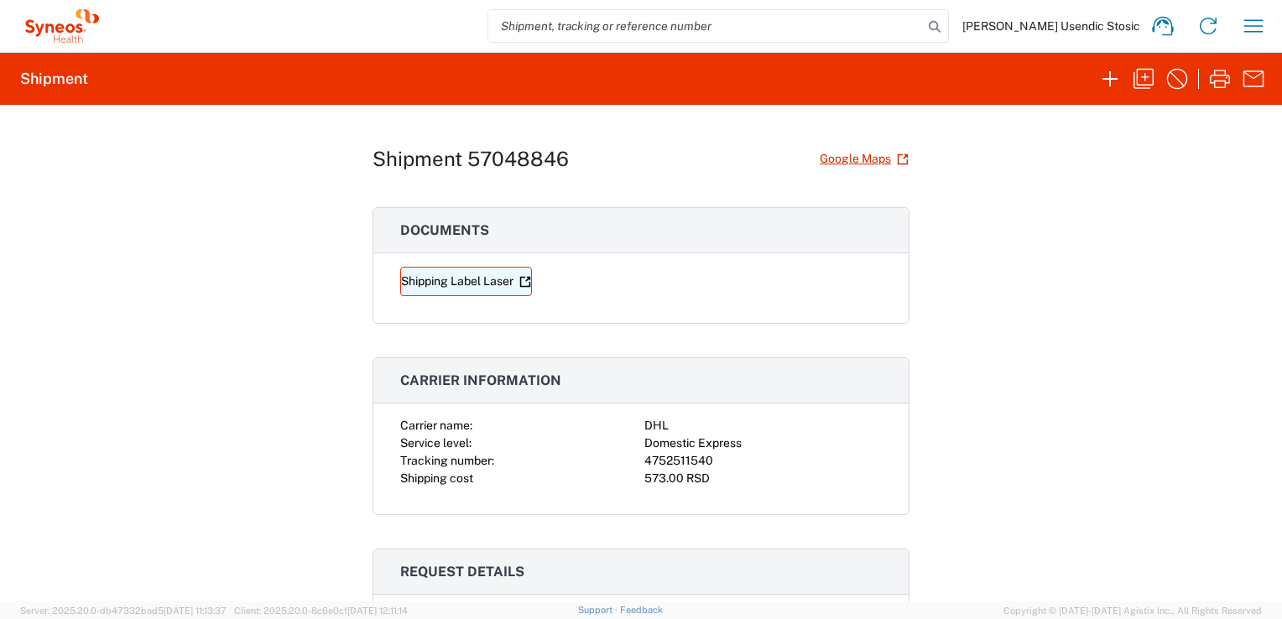
click at [493, 280] on link "Shipping Label Laser" at bounding box center [466, 281] width 132 height 29
